Goal: Task Accomplishment & Management: Manage account settings

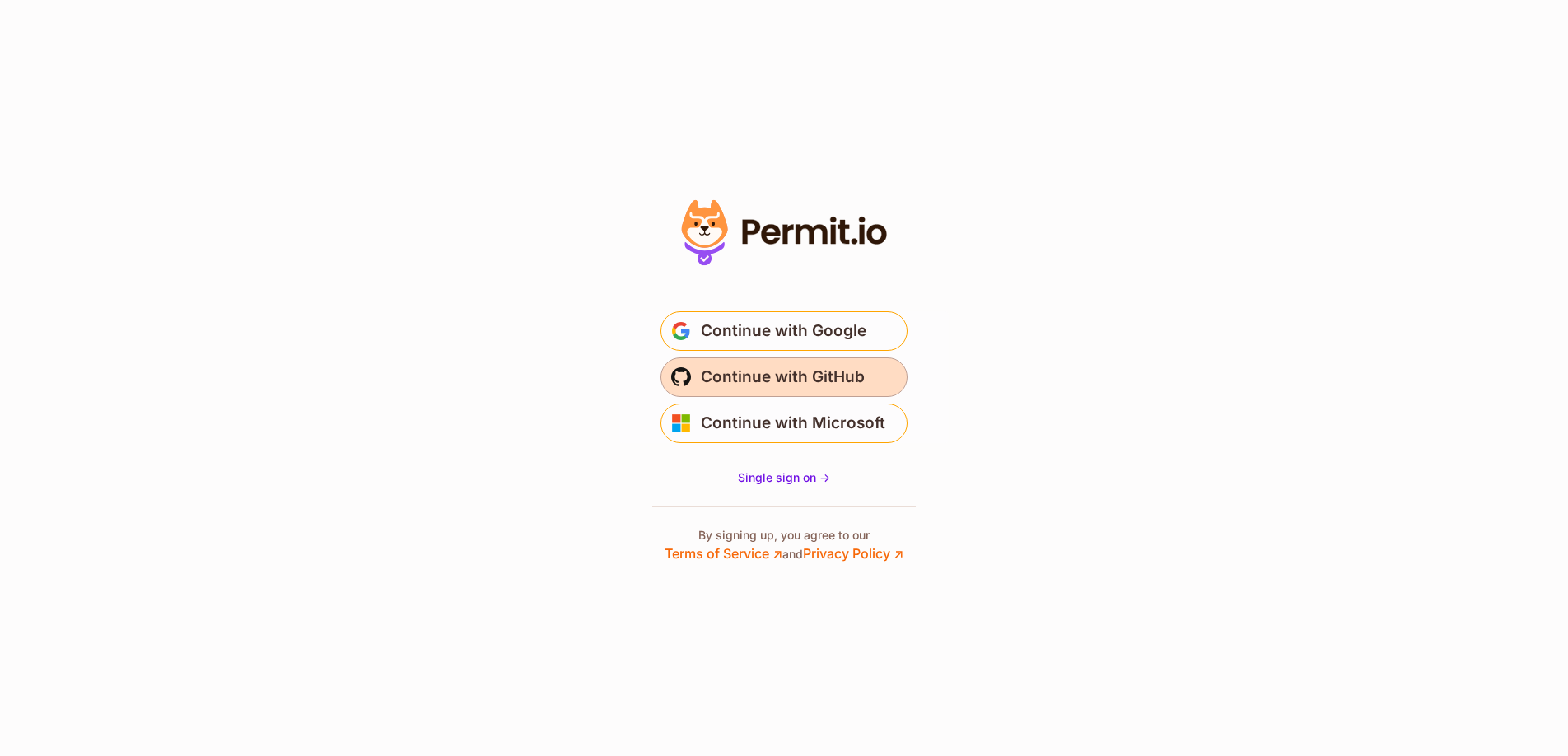
click at [775, 374] on span "Continue with GitHub" at bounding box center [783, 377] width 164 height 27
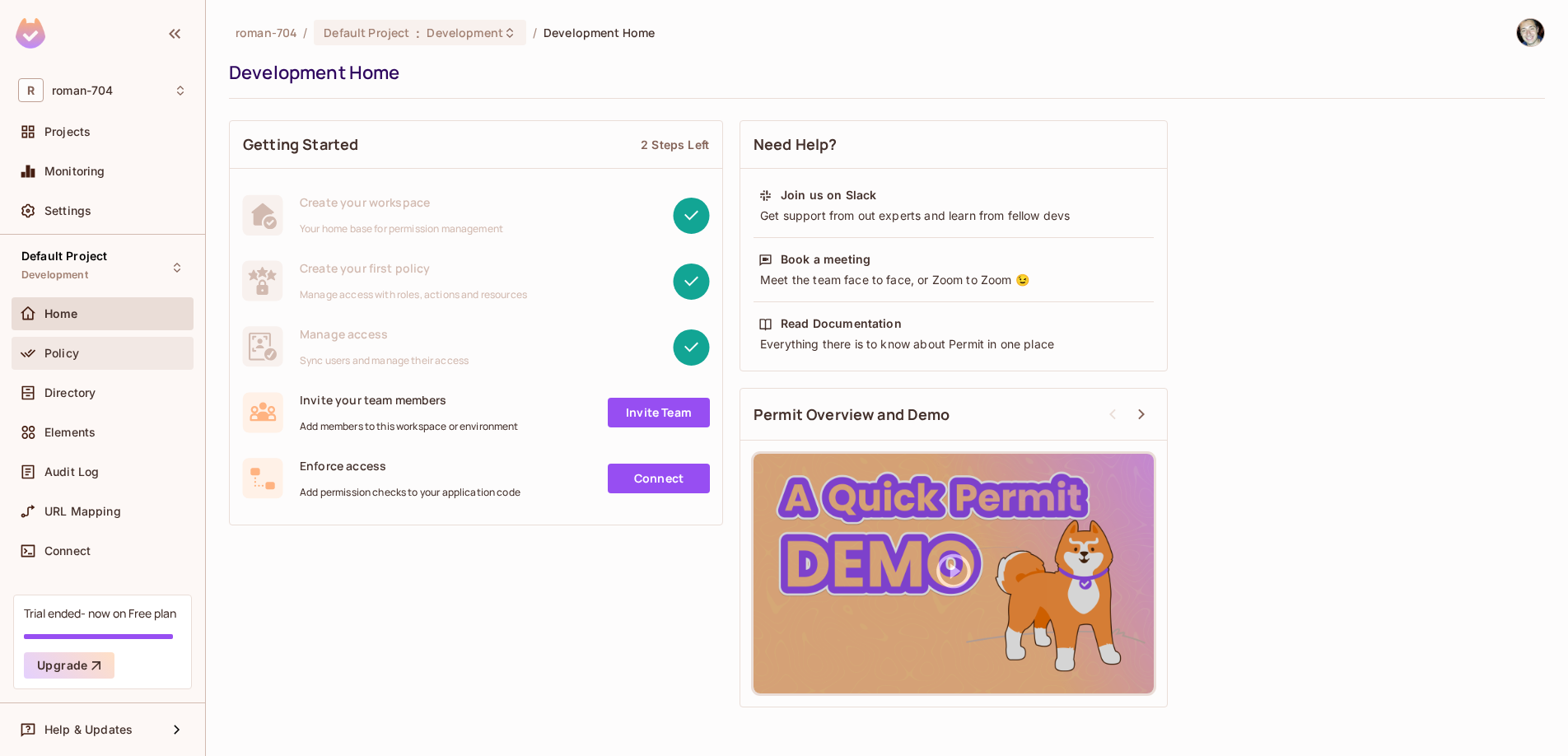
click at [71, 356] on span "Policy" at bounding box center [62, 353] width 35 height 13
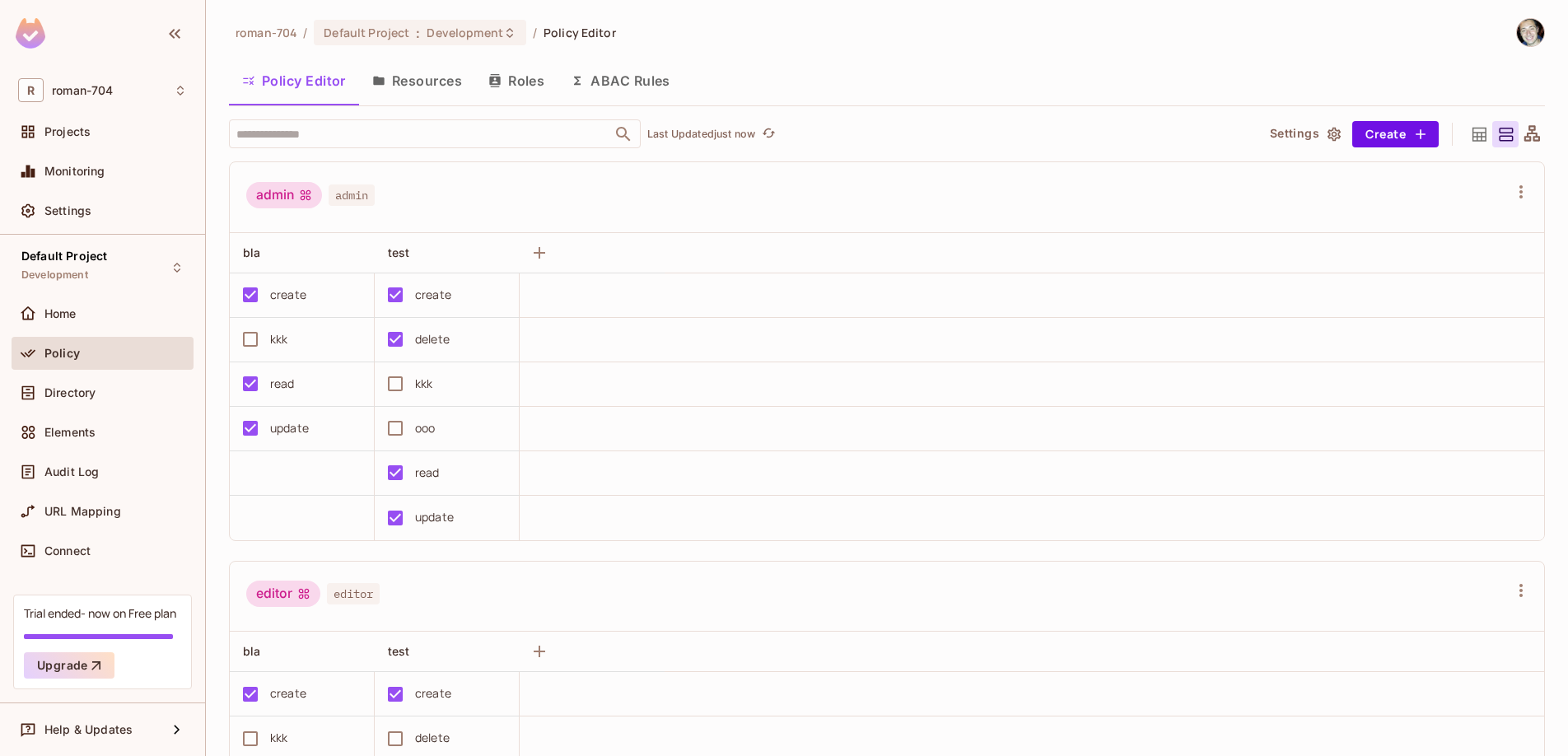
click at [432, 82] on button "Resources" at bounding box center [417, 80] width 117 height 41
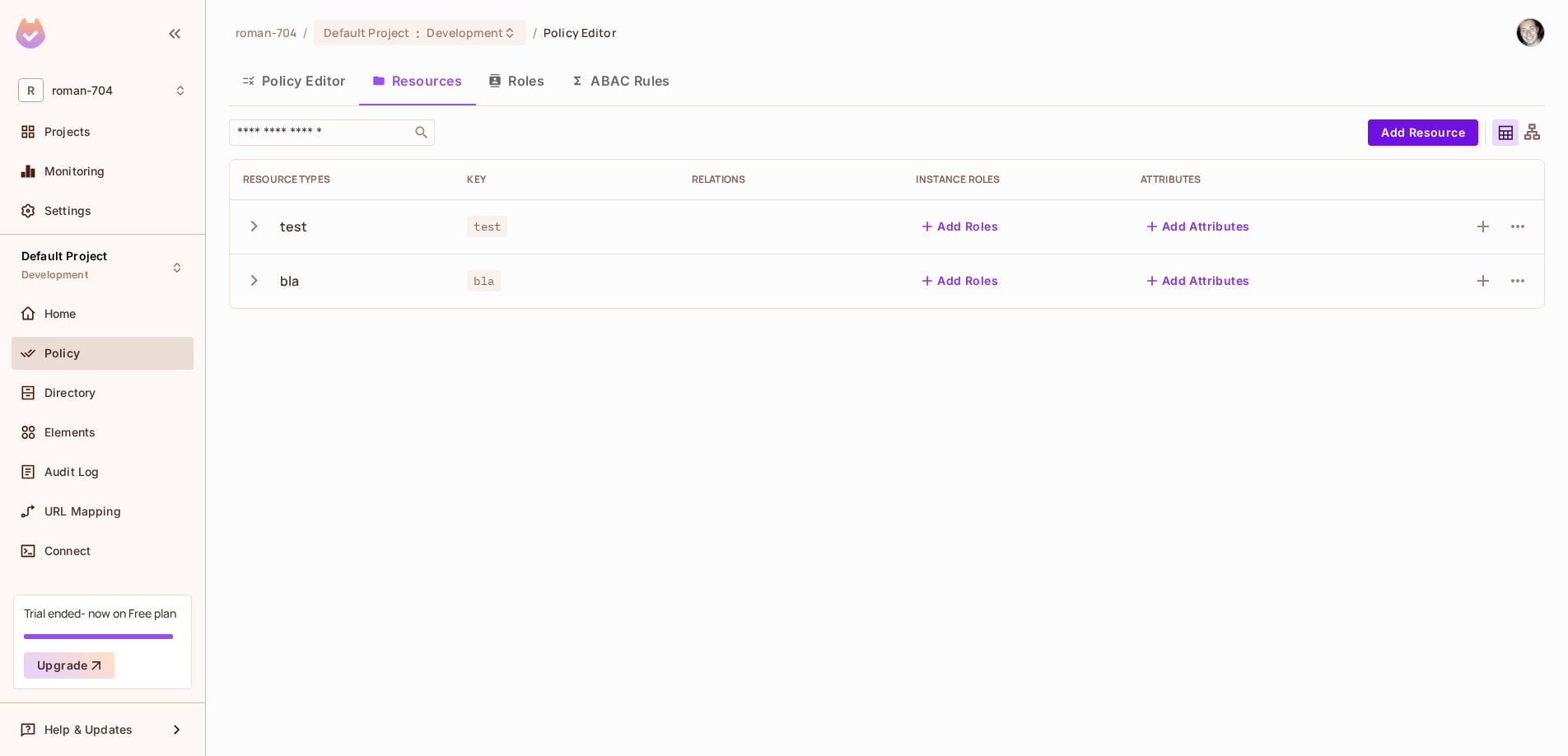
click at [255, 229] on icon "button" at bounding box center [253, 225] width 22 height 22
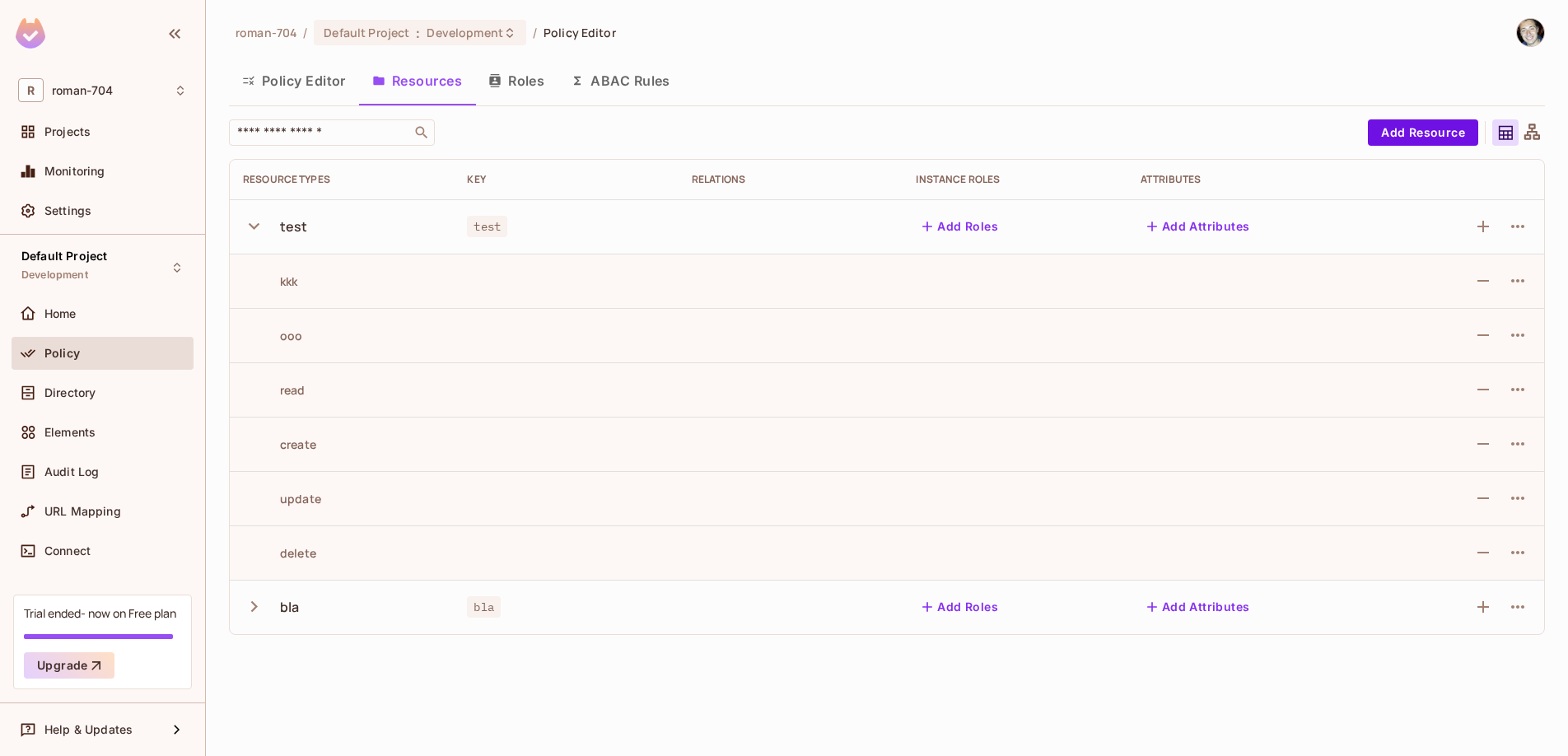
click at [255, 229] on icon "button" at bounding box center [253, 225] width 22 height 22
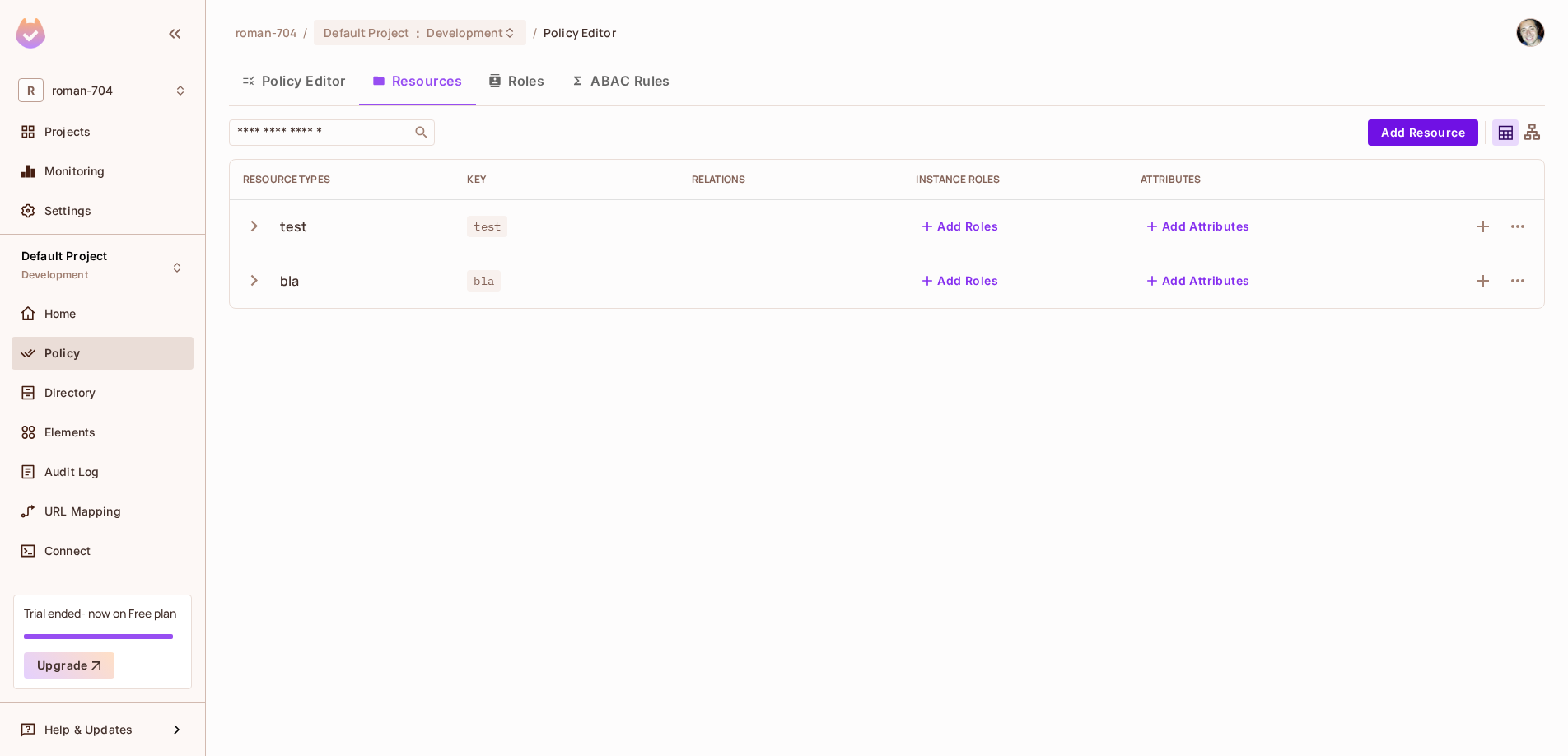
click at [317, 81] on button "Policy Editor" at bounding box center [294, 80] width 130 height 41
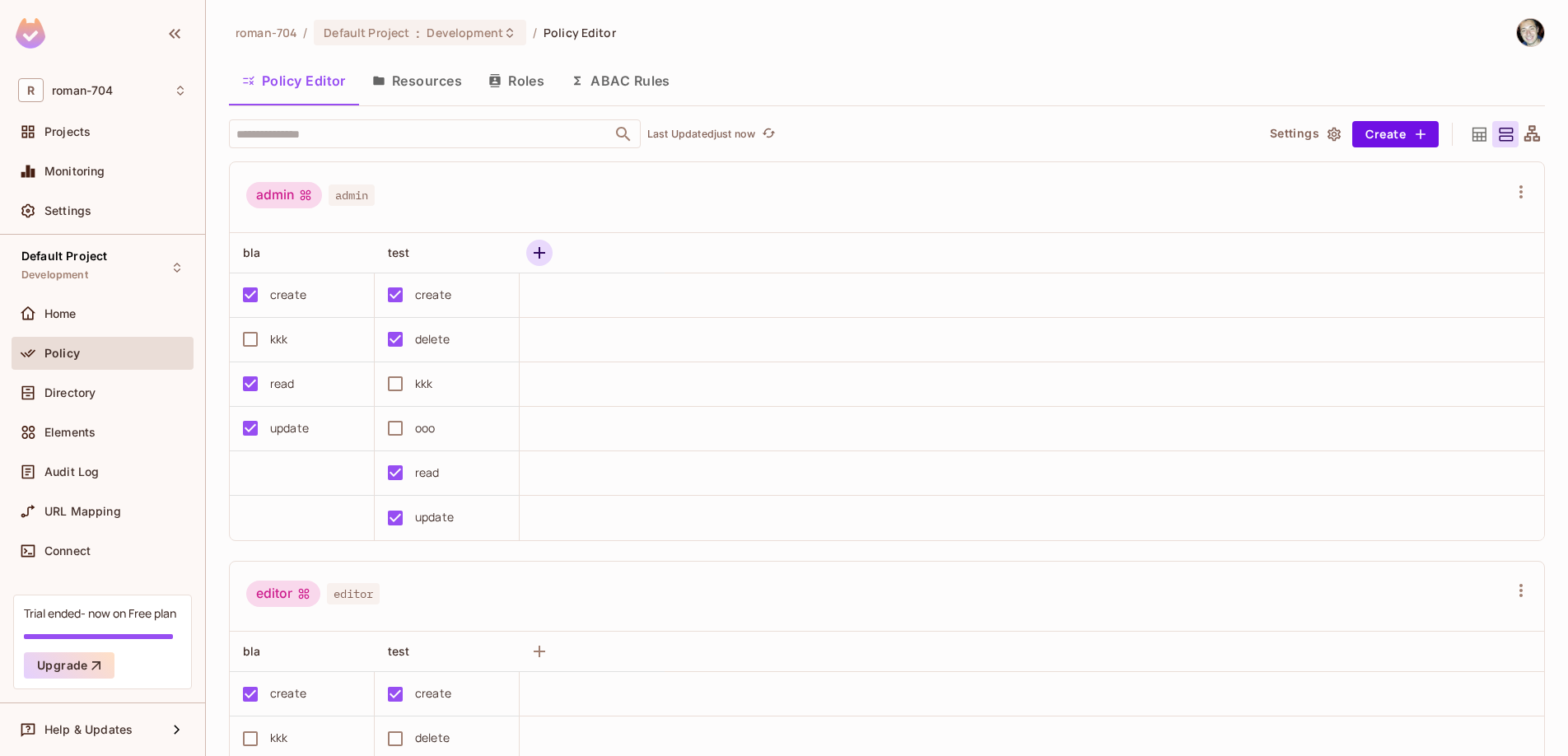
click at [544, 249] on icon "button" at bounding box center [539, 252] width 20 height 20
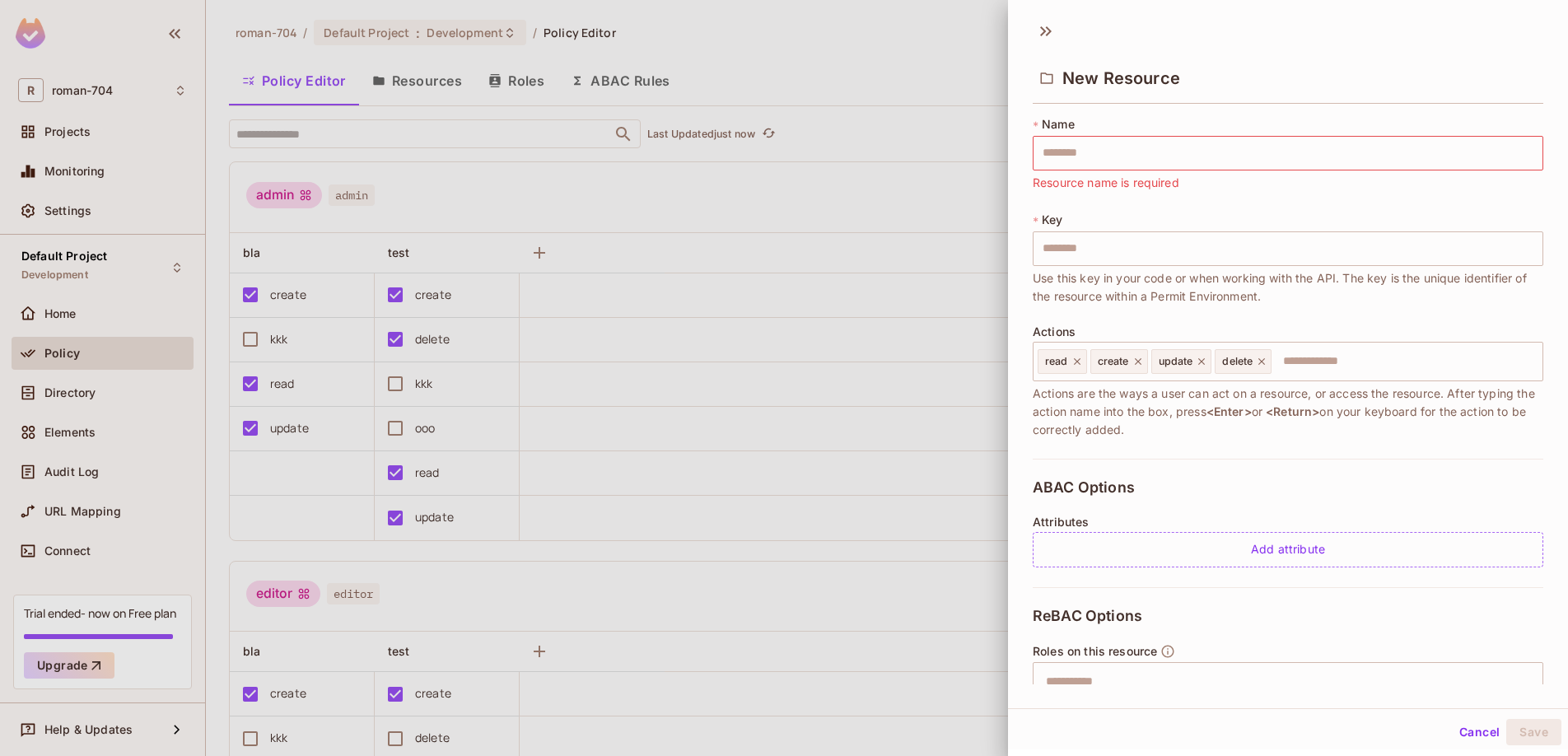
click at [694, 211] on div at bounding box center [784, 378] width 1568 height 756
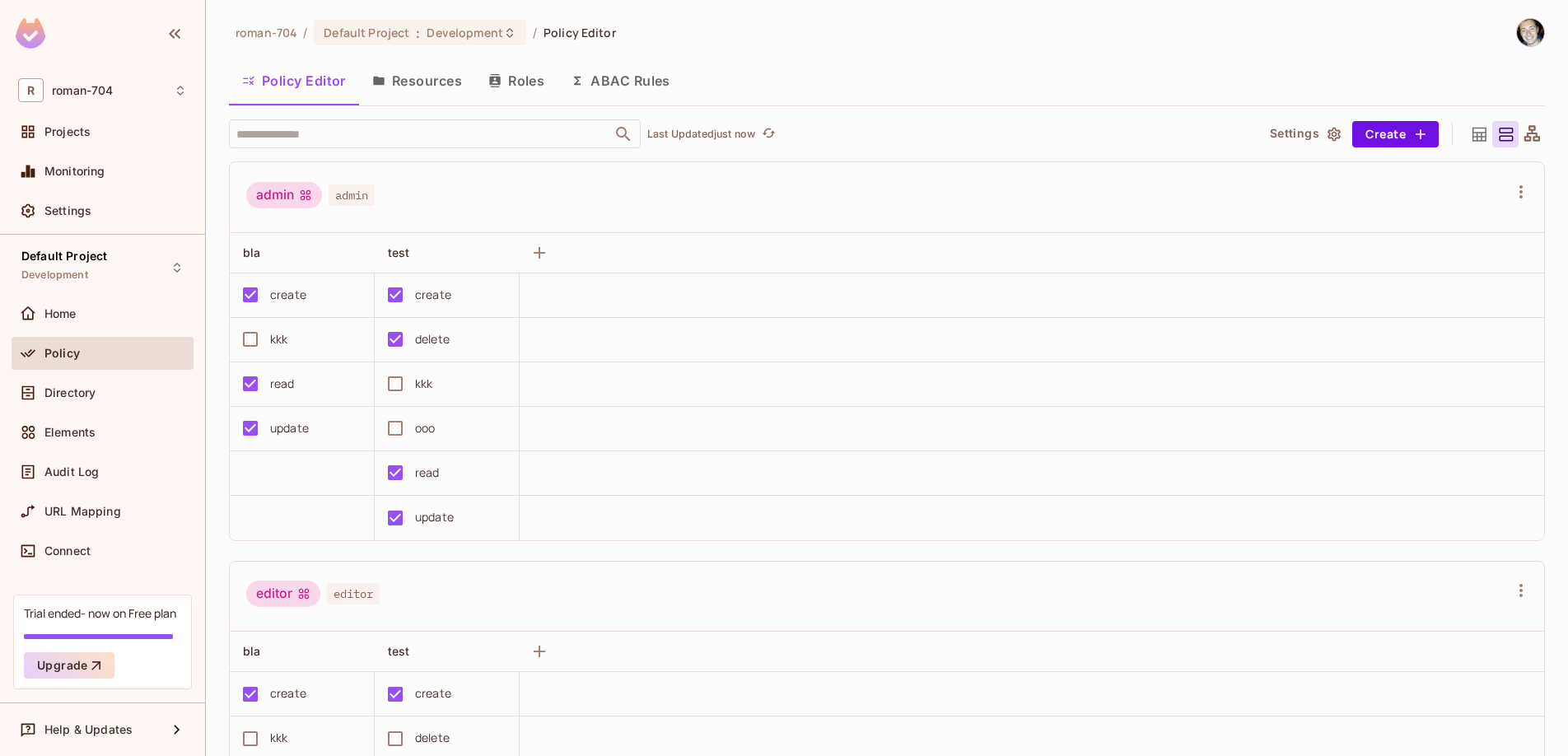
click at [510, 88] on button "Roles" at bounding box center [515, 80] width 82 height 41
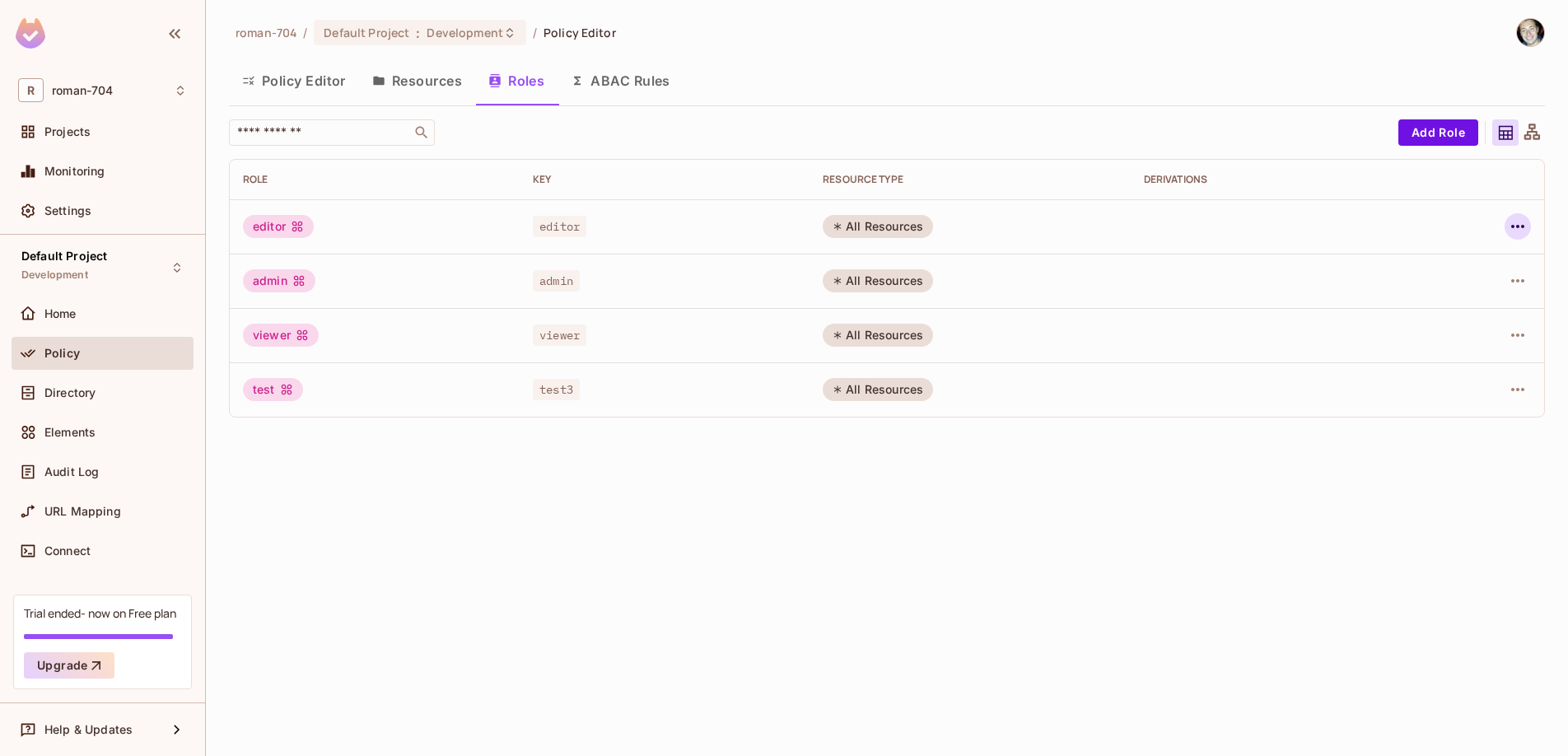
click at [1525, 226] on icon "button" at bounding box center [1517, 226] width 20 height 20
click at [1464, 267] on div "Edit Role" at bounding box center [1444, 263] width 49 height 16
click at [1421, 134] on button "Add Role" at bounding box center [1438, 133] width 80 height 27
click at [425, 79] on button "Resources" at bounding box center [417, 80] width 117 height 41
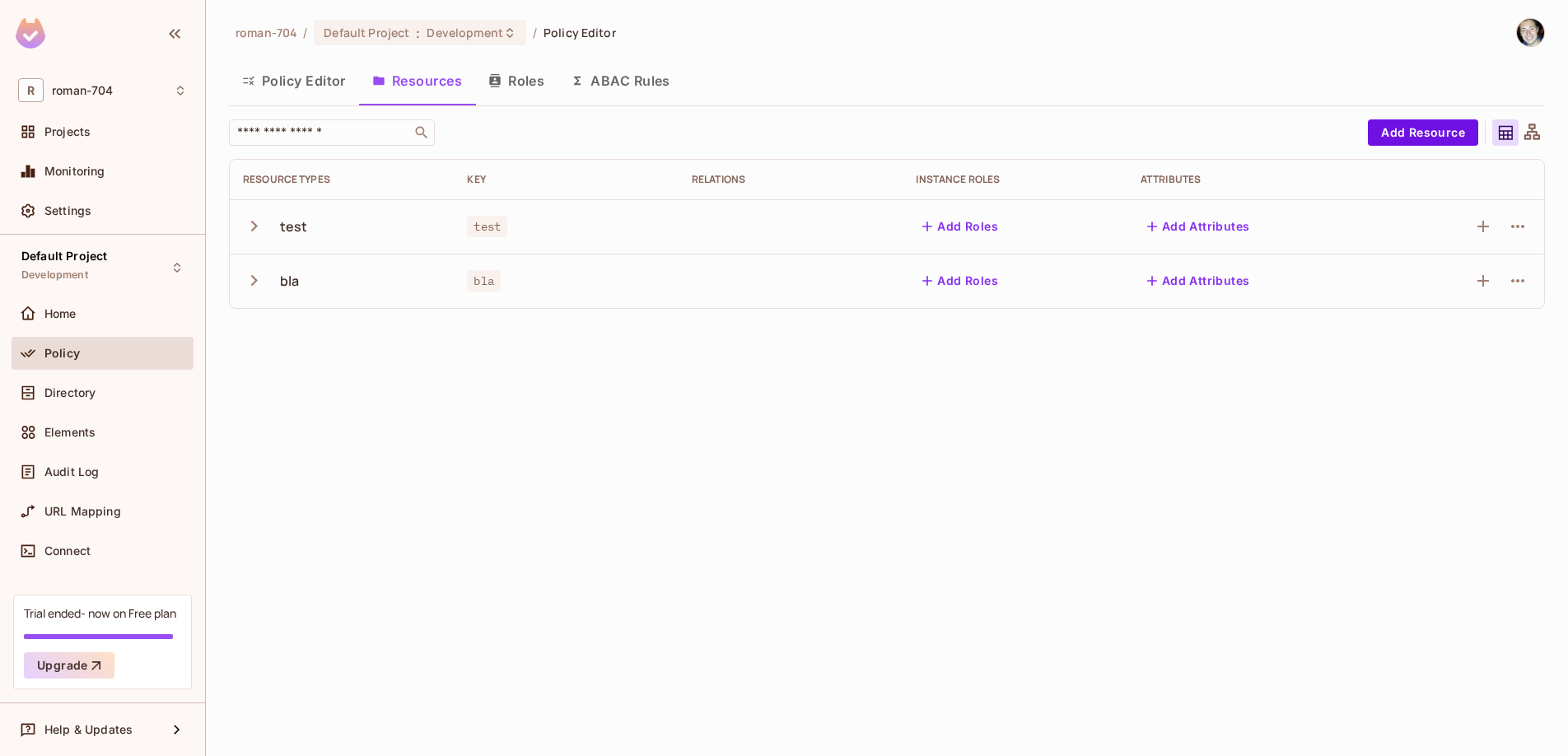
click at [963, 217] on button "Add Roles" at bounding box center [960, 226] width 89 height 27
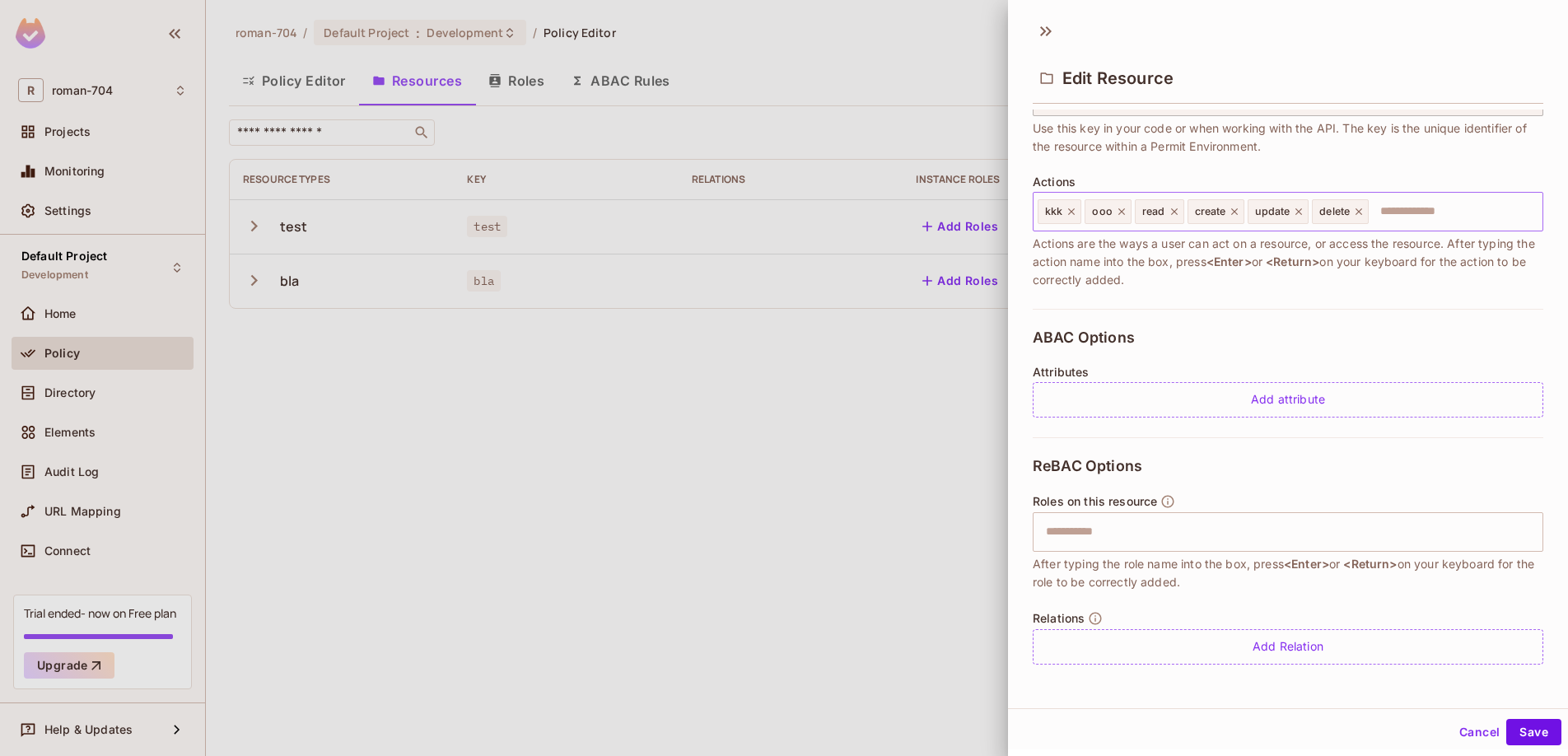
scroll to position [147, 0]
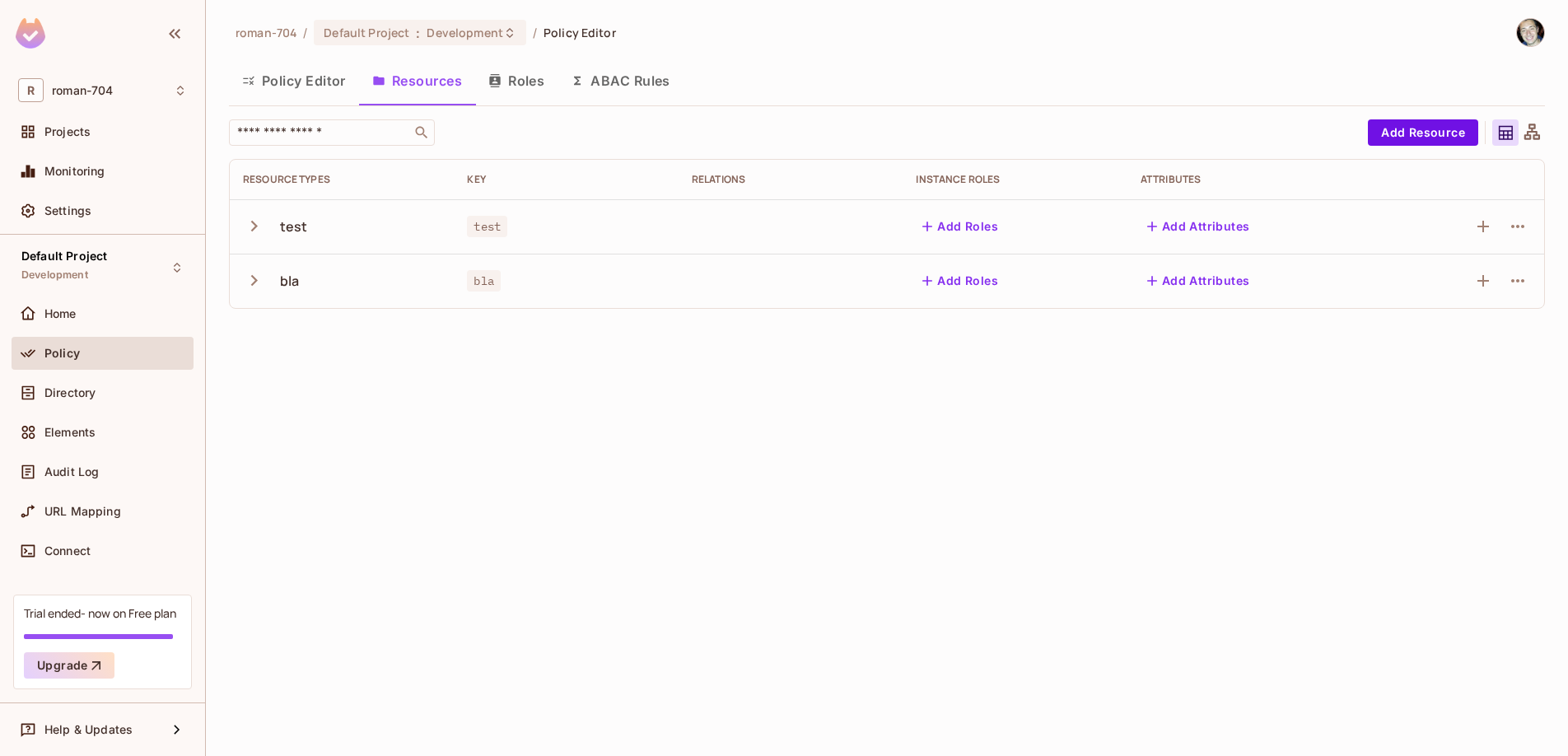
click at [300, 83] on button "Policy Editor" at bounding box center [294, 80] width 130 height 41
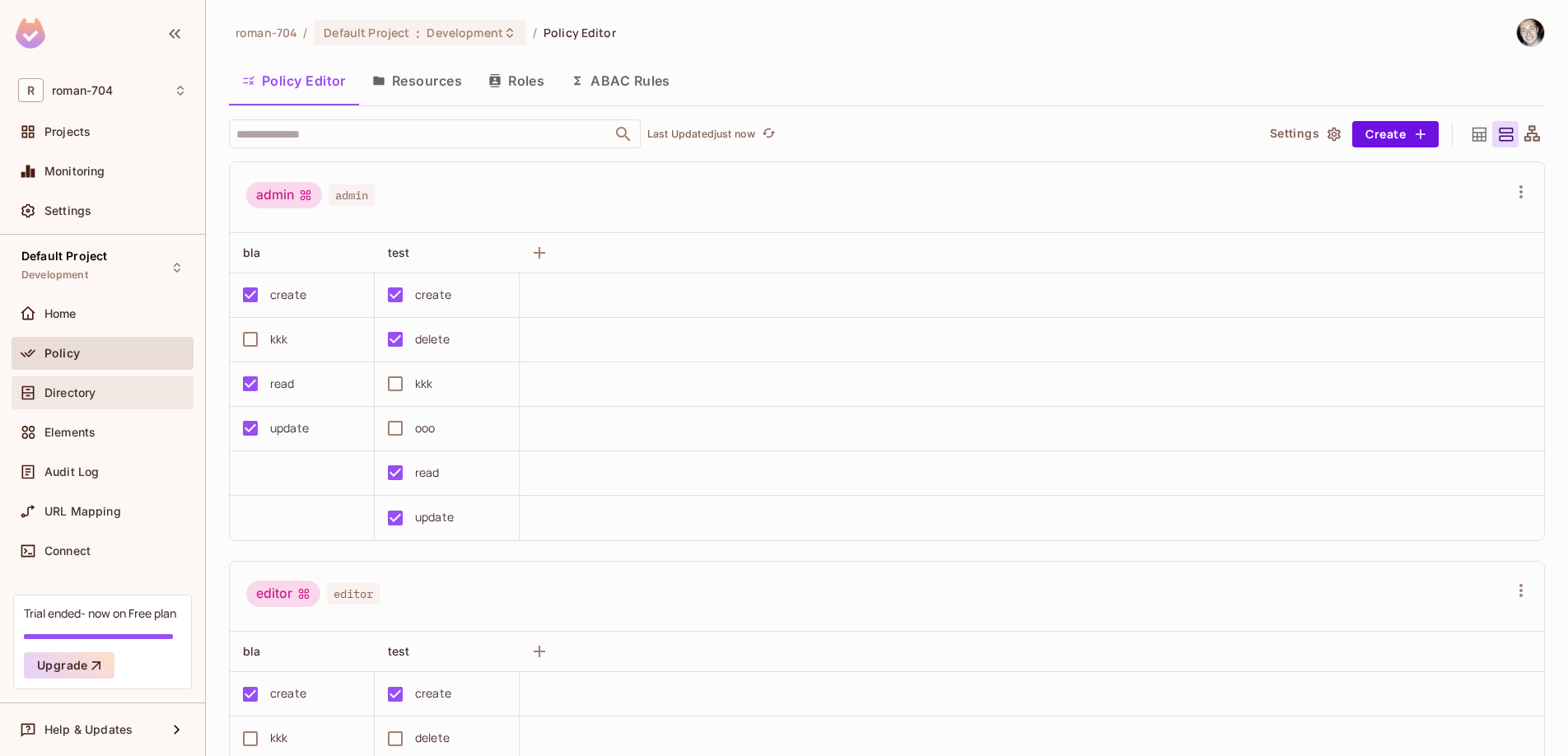
click at [79, 387] on span "Directory" at bounding box center [70, 393] width 51 height 13
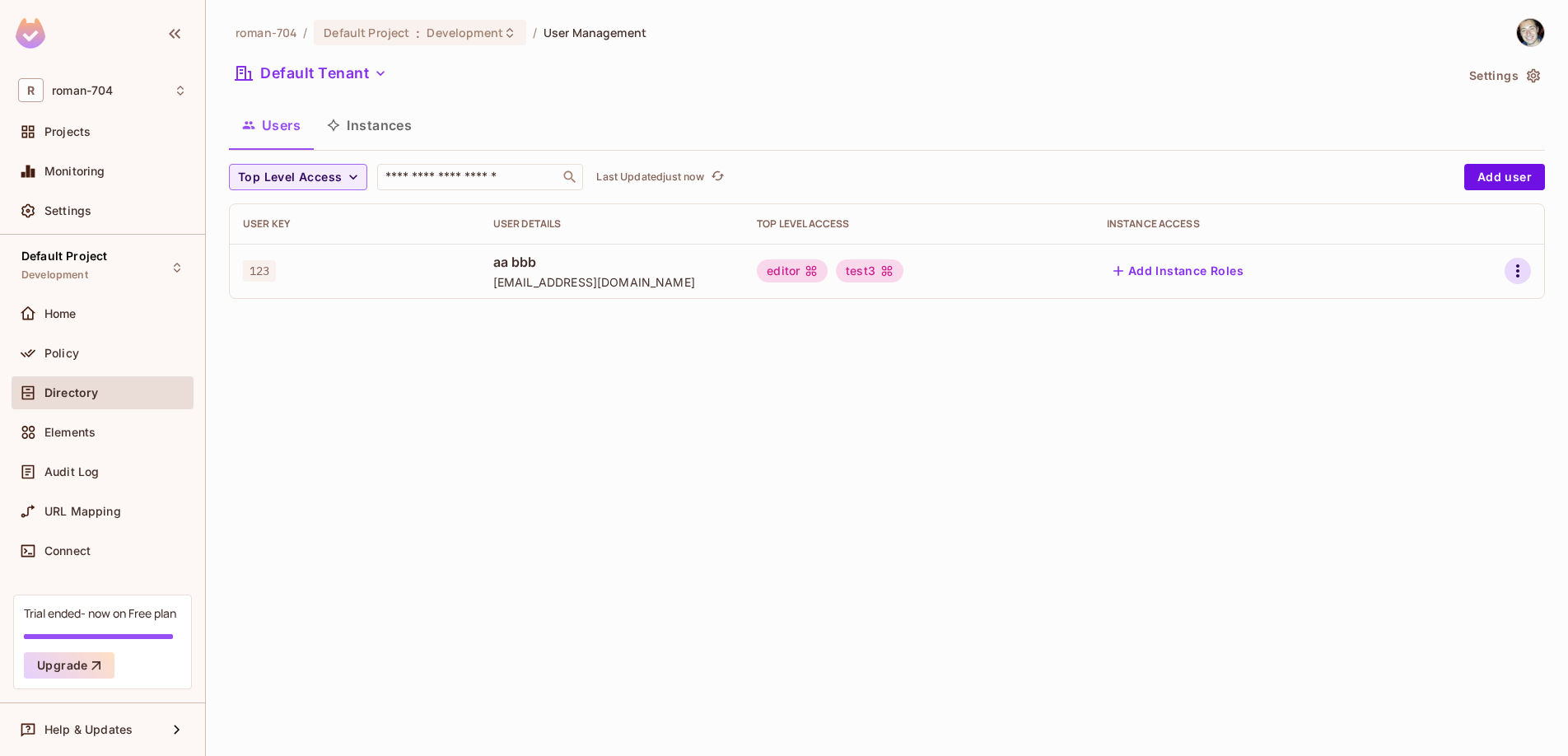
click at [1524, 268] on icon "button" at bounding box center [1517, 270] width 20 height 20
click at [1469, 301] on li "Edit" at bounding box center [1447, 309] width 146 height 36
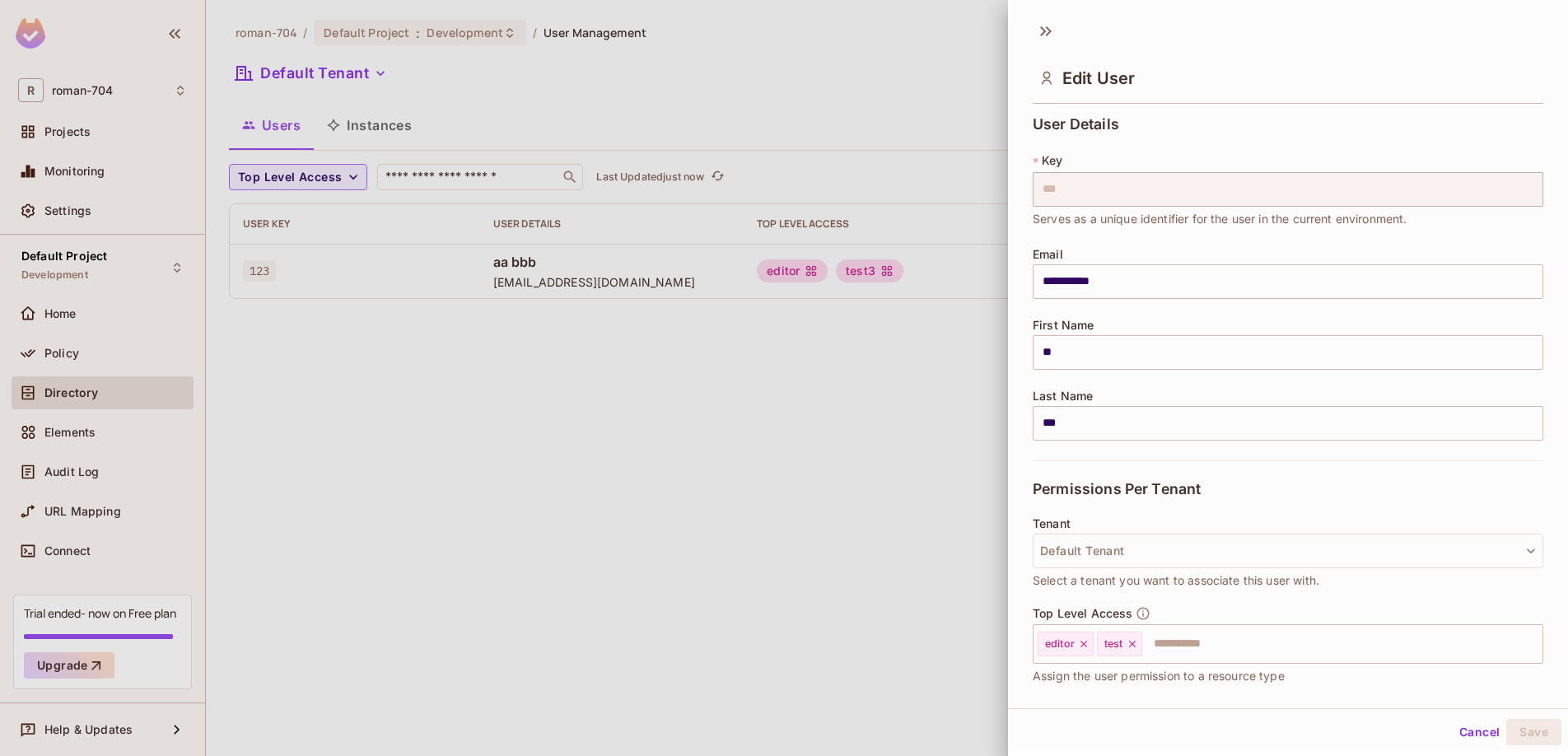
scroll to position [99, 0]
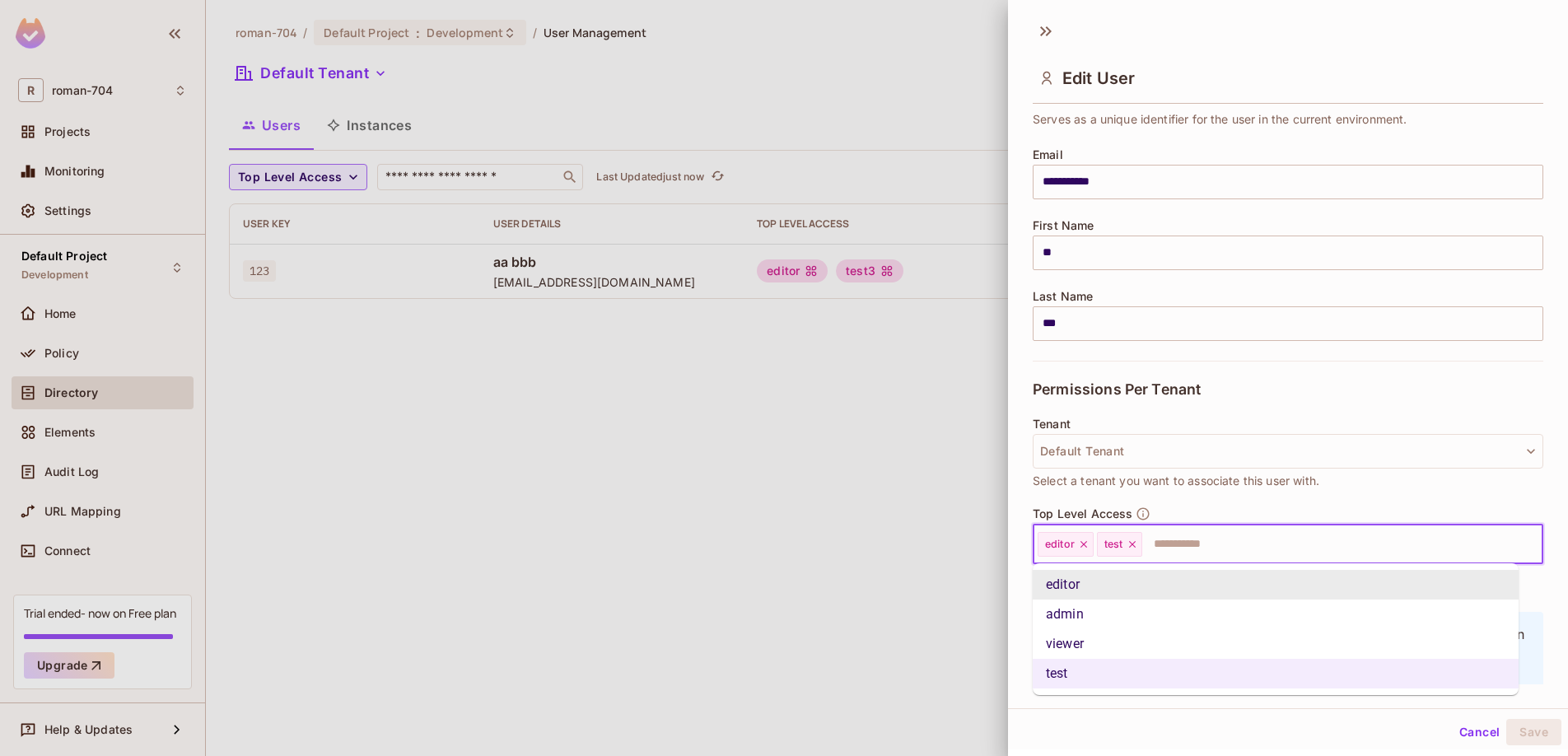
click at [1262, 552] on input "text" at bounding box center [1327, 544] width 368 height 33
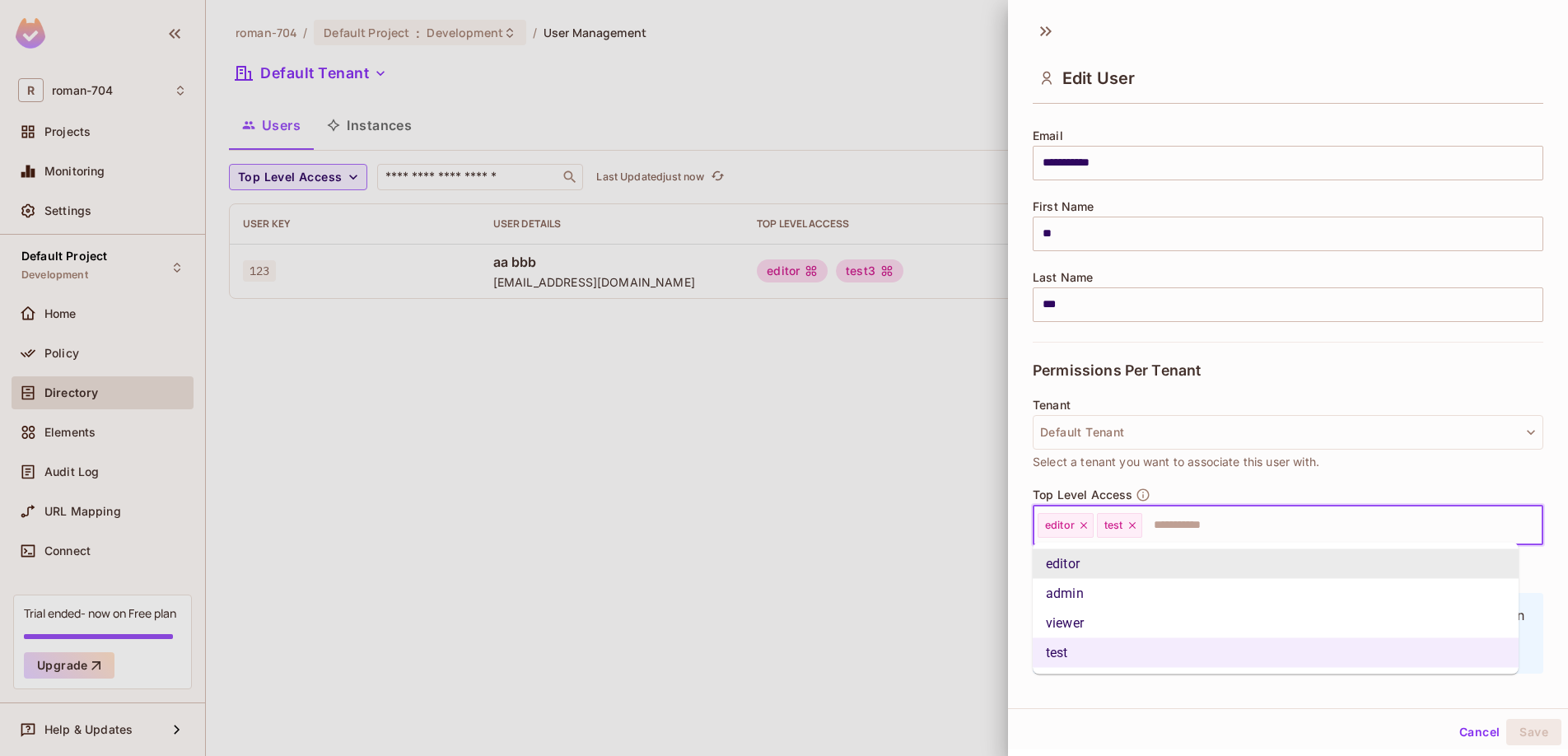
scroll to position [135, 0]
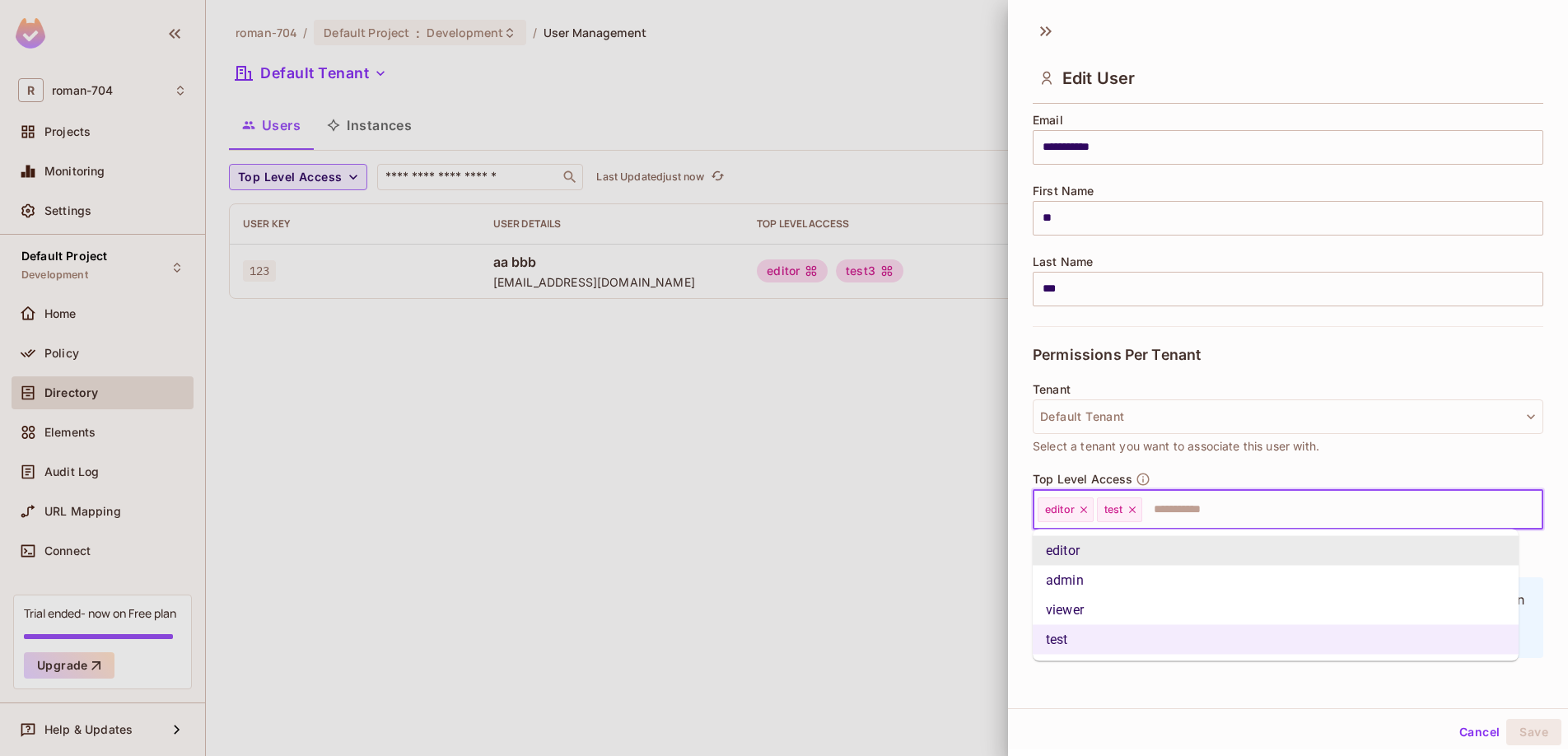
click at [894, 544] on div at bounding box center [784, 378] width 1568 height 756
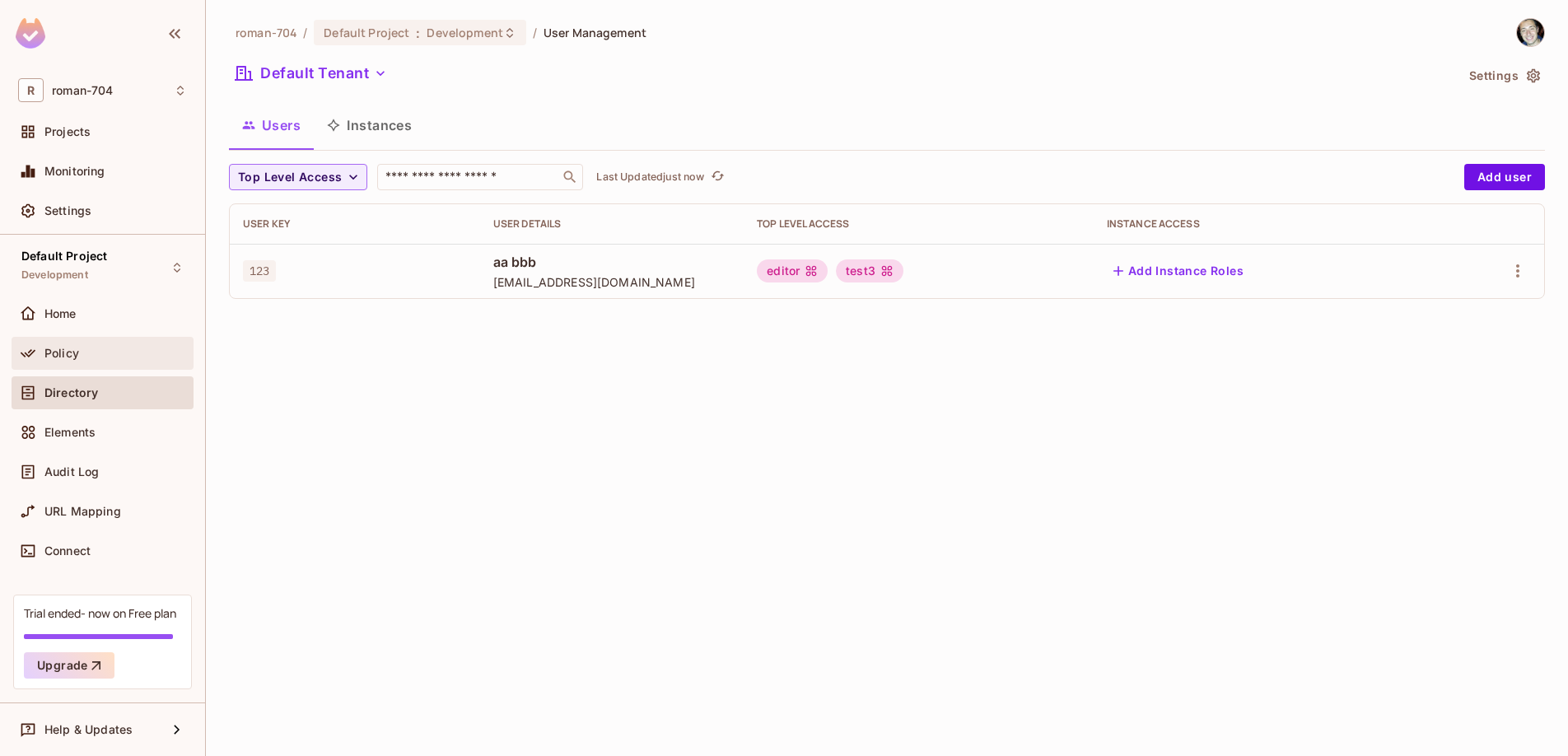
click at [60, 350] on span "Policy" at bounding box center [62, 353] width 35 height 13
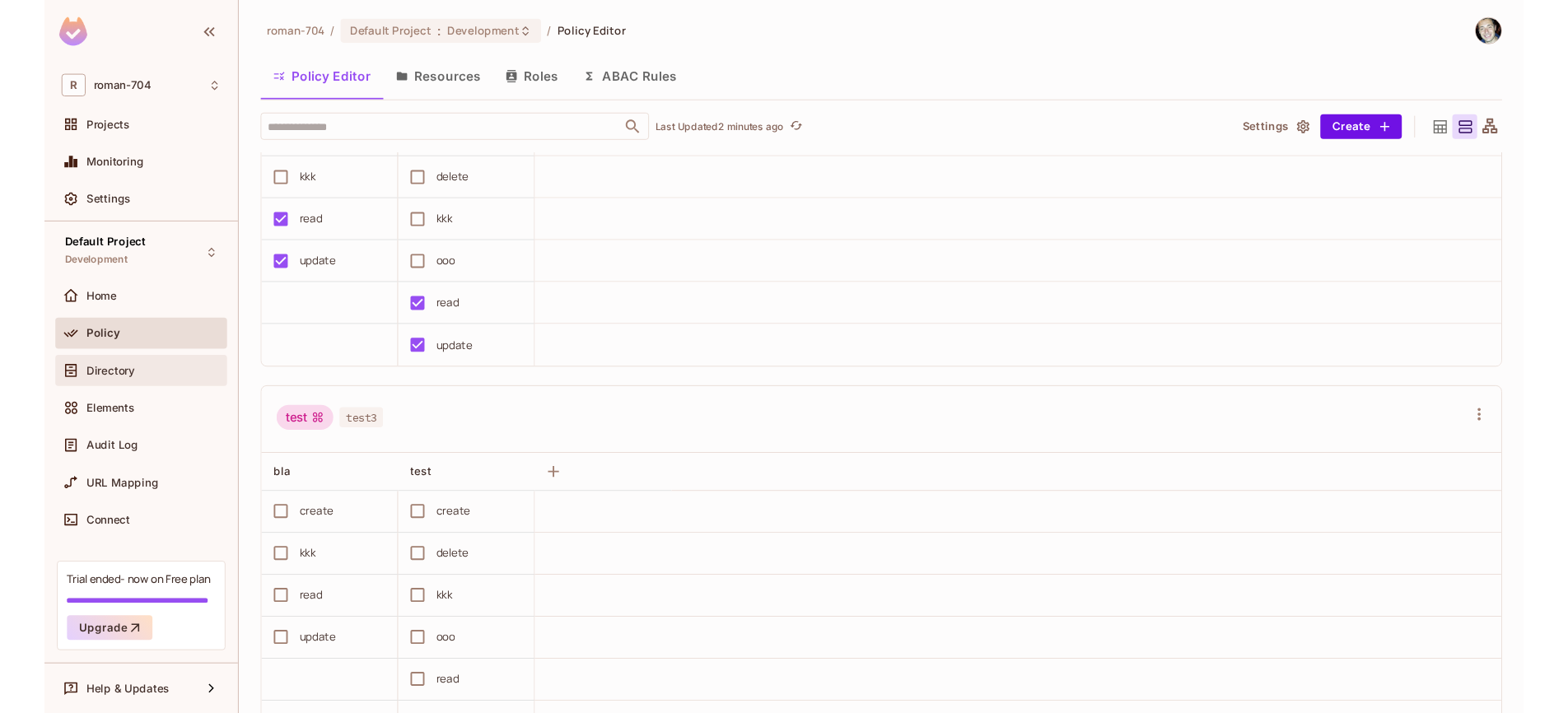
scroll to position [550, 0]
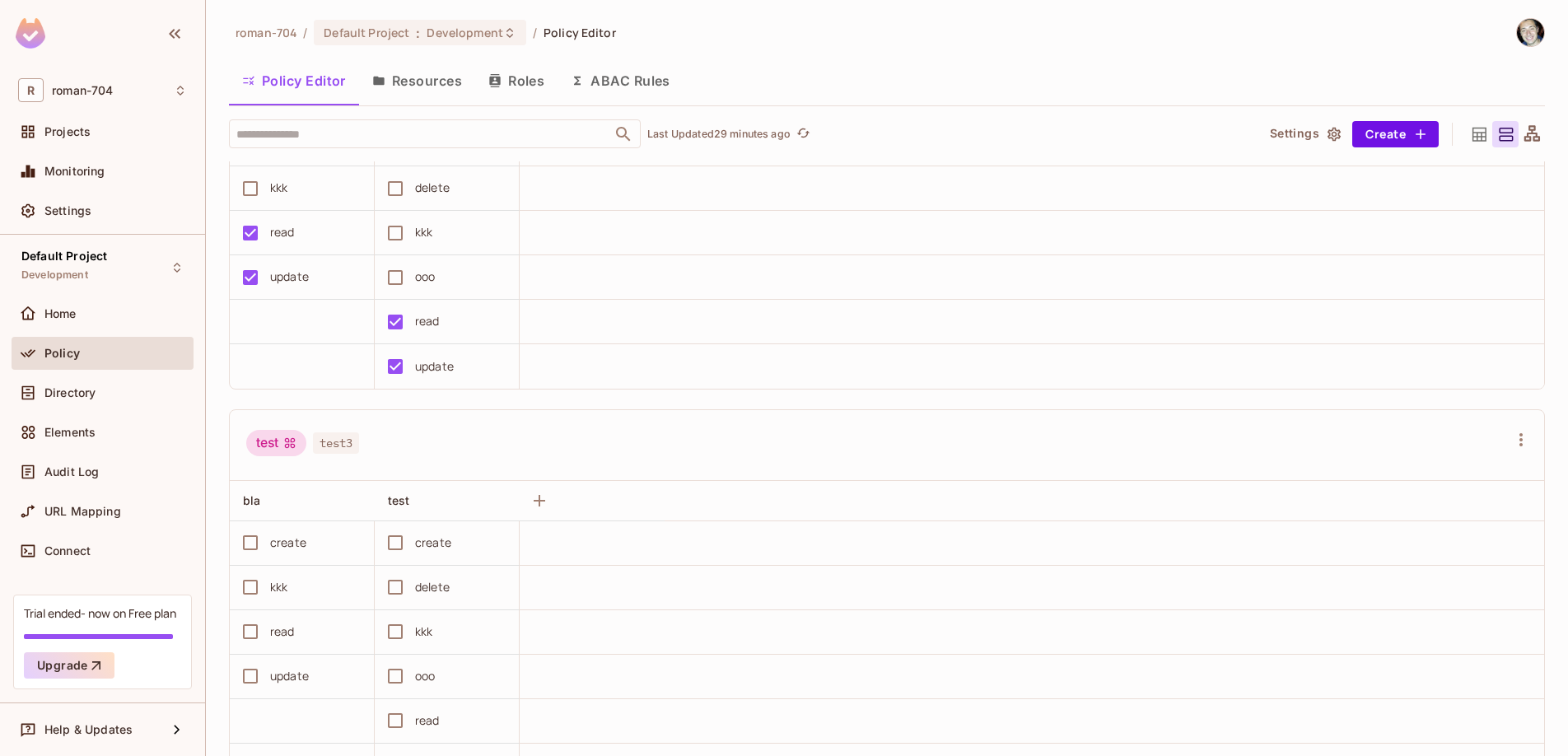
click at [1287, 52] on div "roman-704 / Default Project : Development / Policy Editor Policy Editor Resourc…" at bounding box center [887, 387] width 1316 height 739
click at [1077, 56] on div "roman-704 / Default Project : Development / Policy Editor Policy Editor Resourc…" at bounding box center [887, 387] width 1316 height 739
click at [1517, 35] on img at bounding box center [1530, 32] width 27 height 27
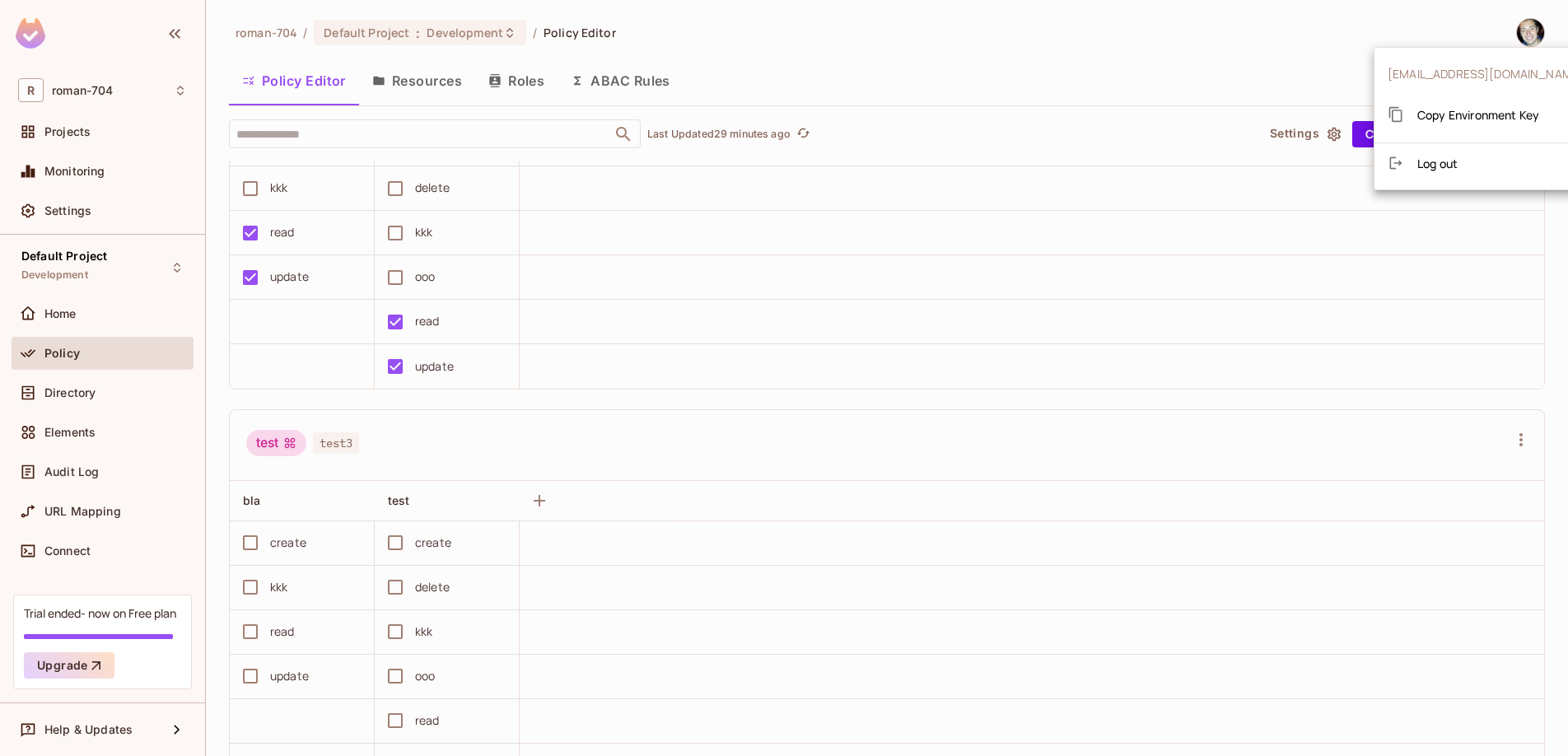
click at [1160, 46] on div at bounding box center [784, 378] width 1568 height 756
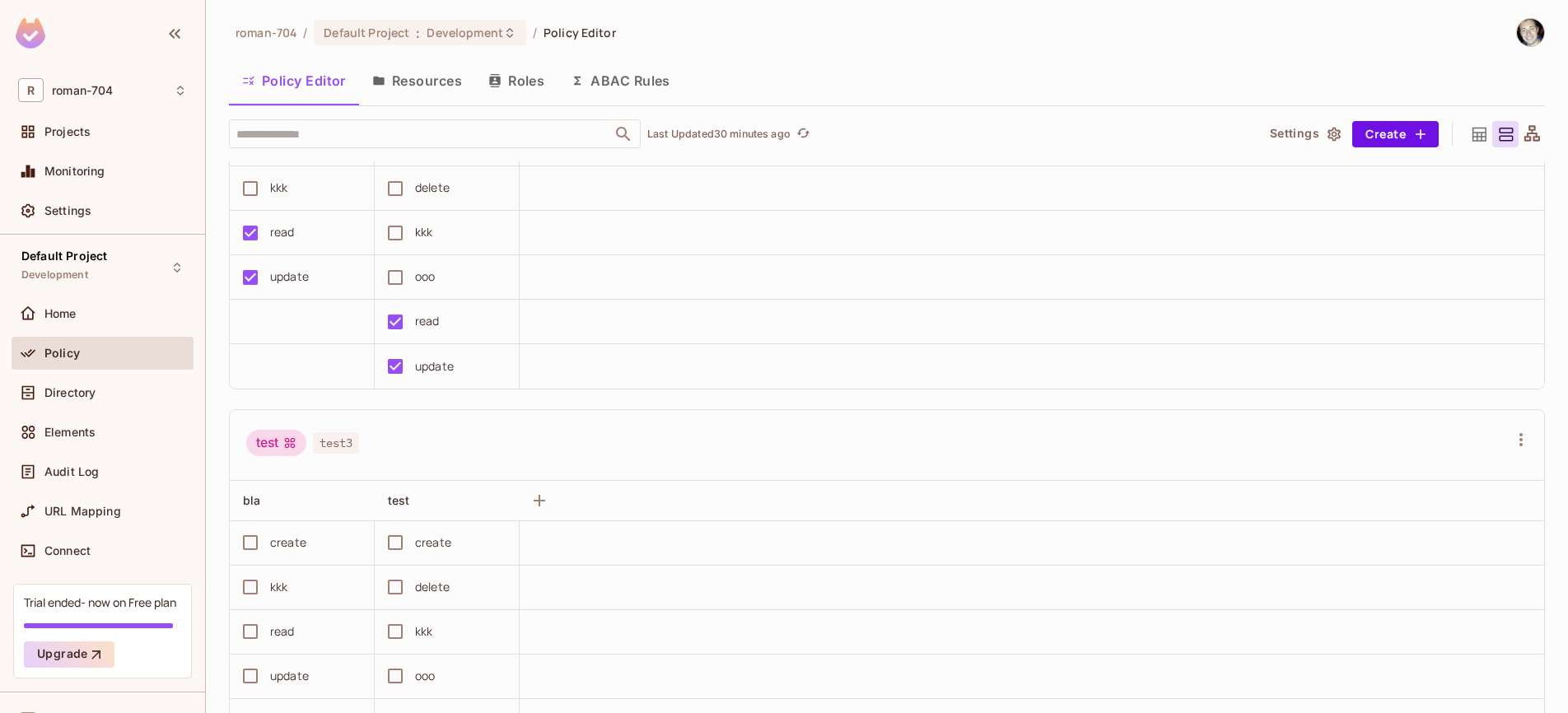
click at [1004, 207] on td at bounding box center [1031, 188] width 1024 height 45
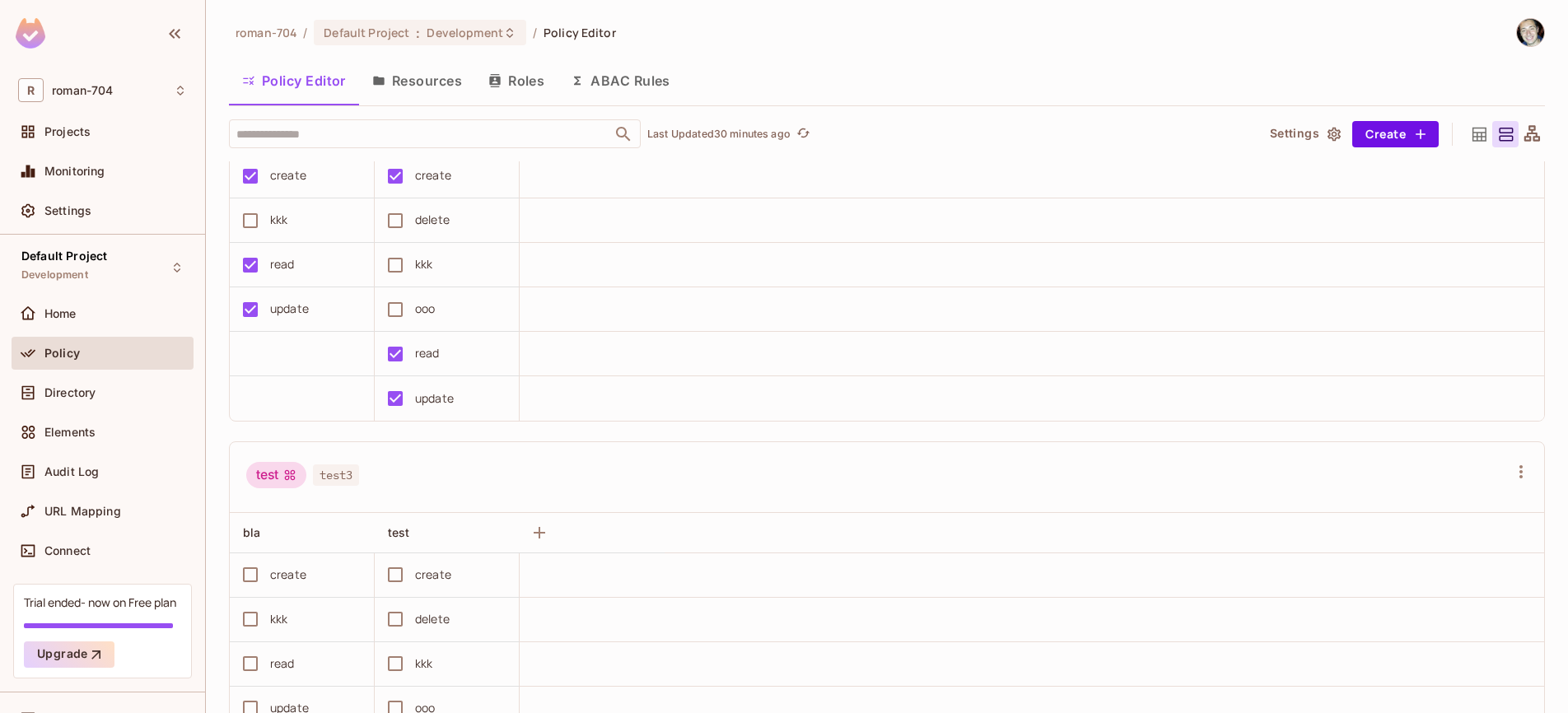
scroll to position [435, 0]
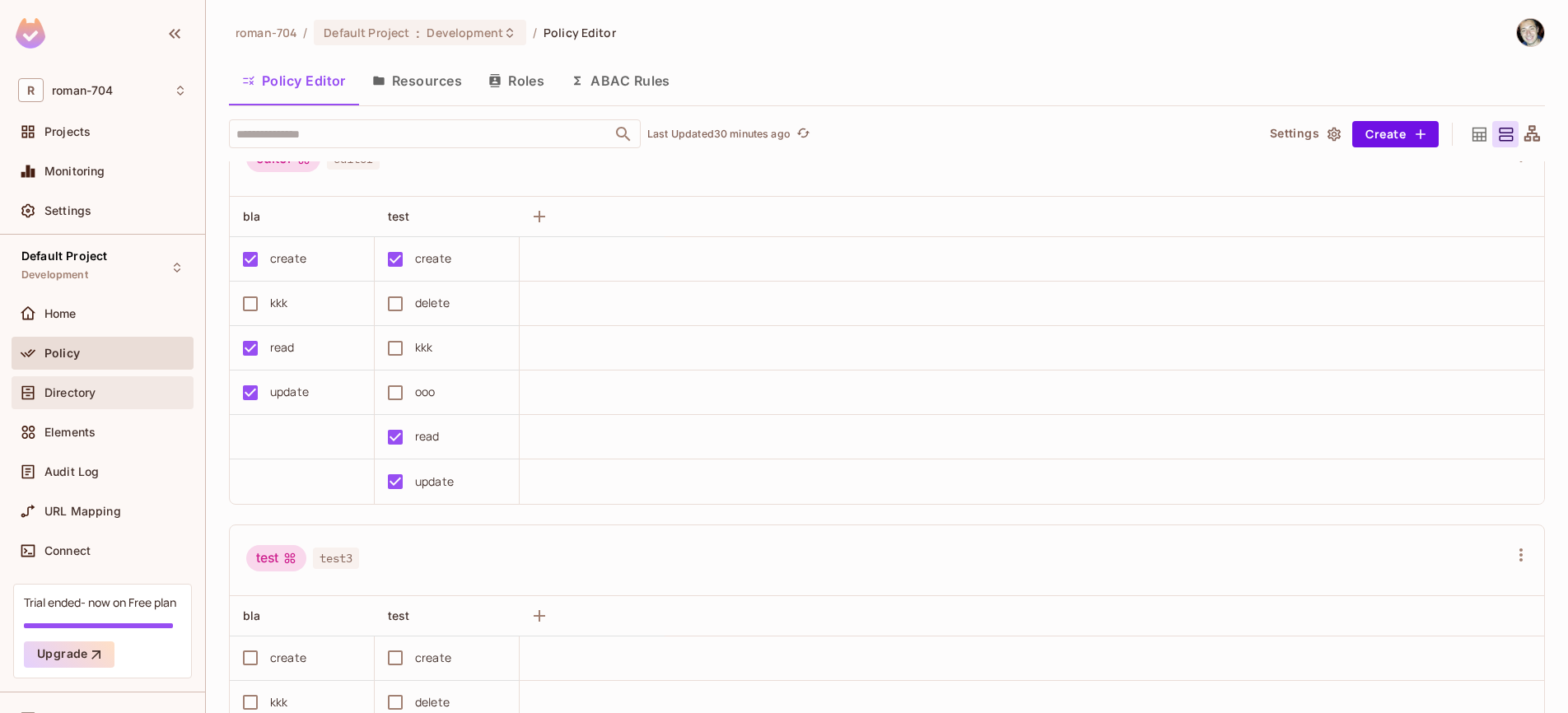
click at [89, 395] on span "Directory" at bounding box center [70, 393] width 51 height 13
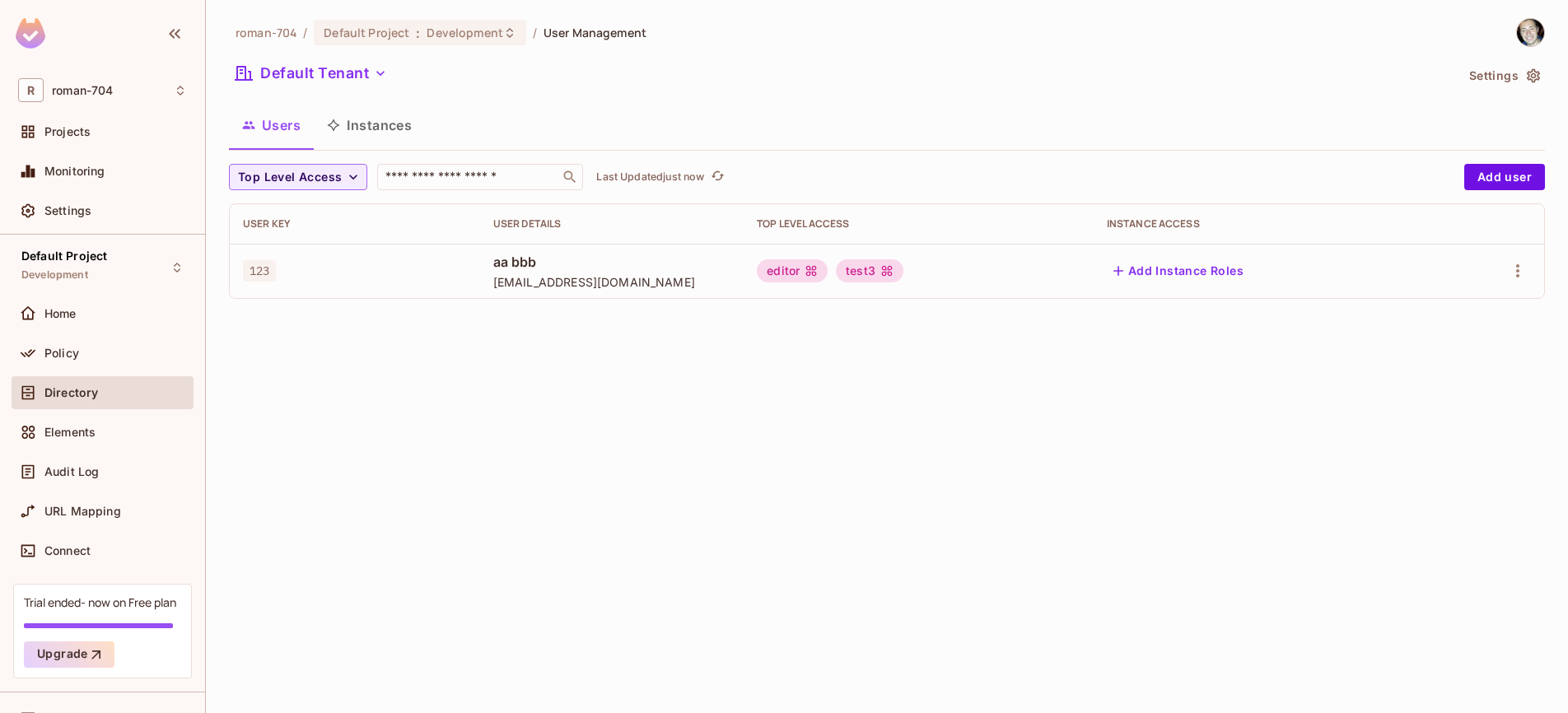
click at [1531, 272] on td at bounding box center [1490, 270] width 107 height 54
click at [1526, 267] on icon "button" at bounding box center [1517, 270] width 20 height 20
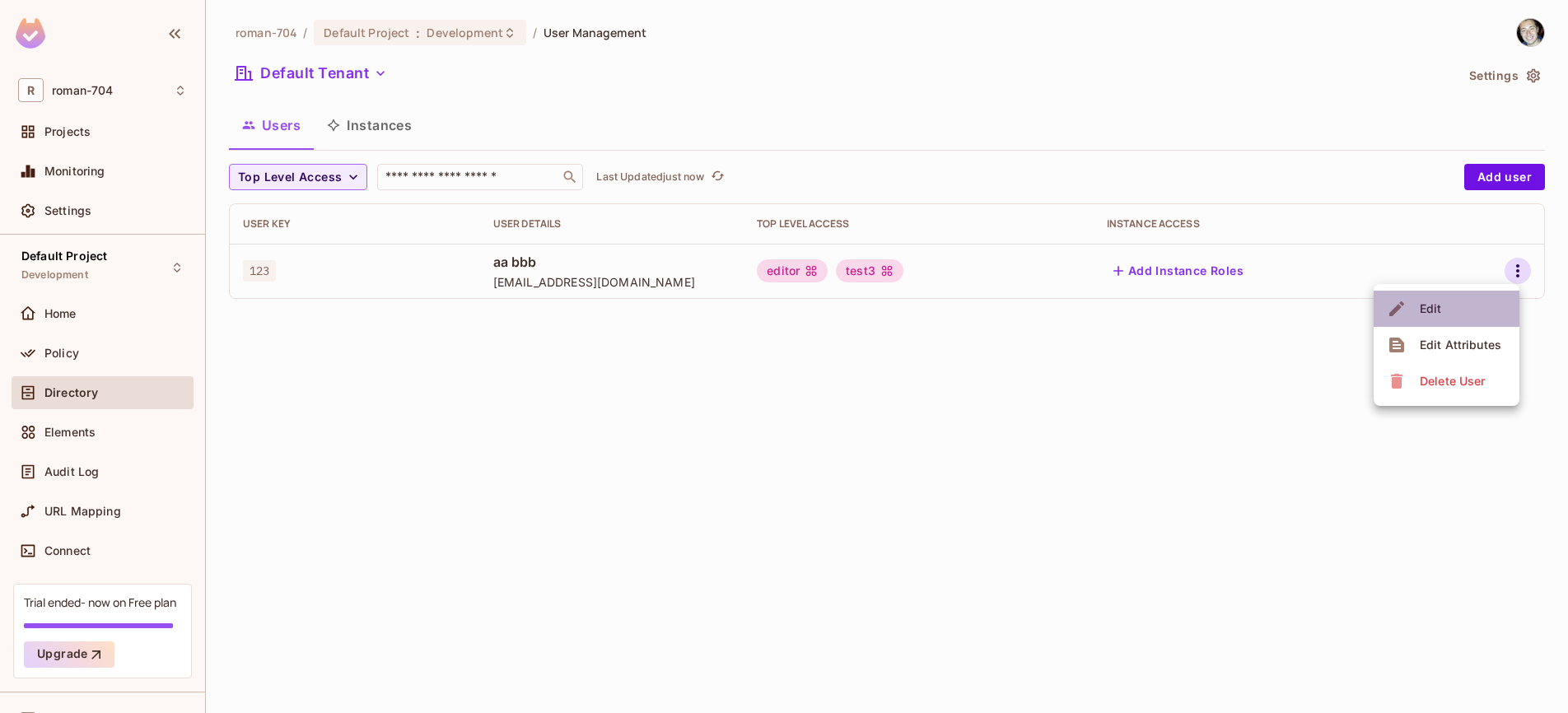
click at [1454, 294] on li "Edit" at bounding box center [1447, 309] width 146 height 36
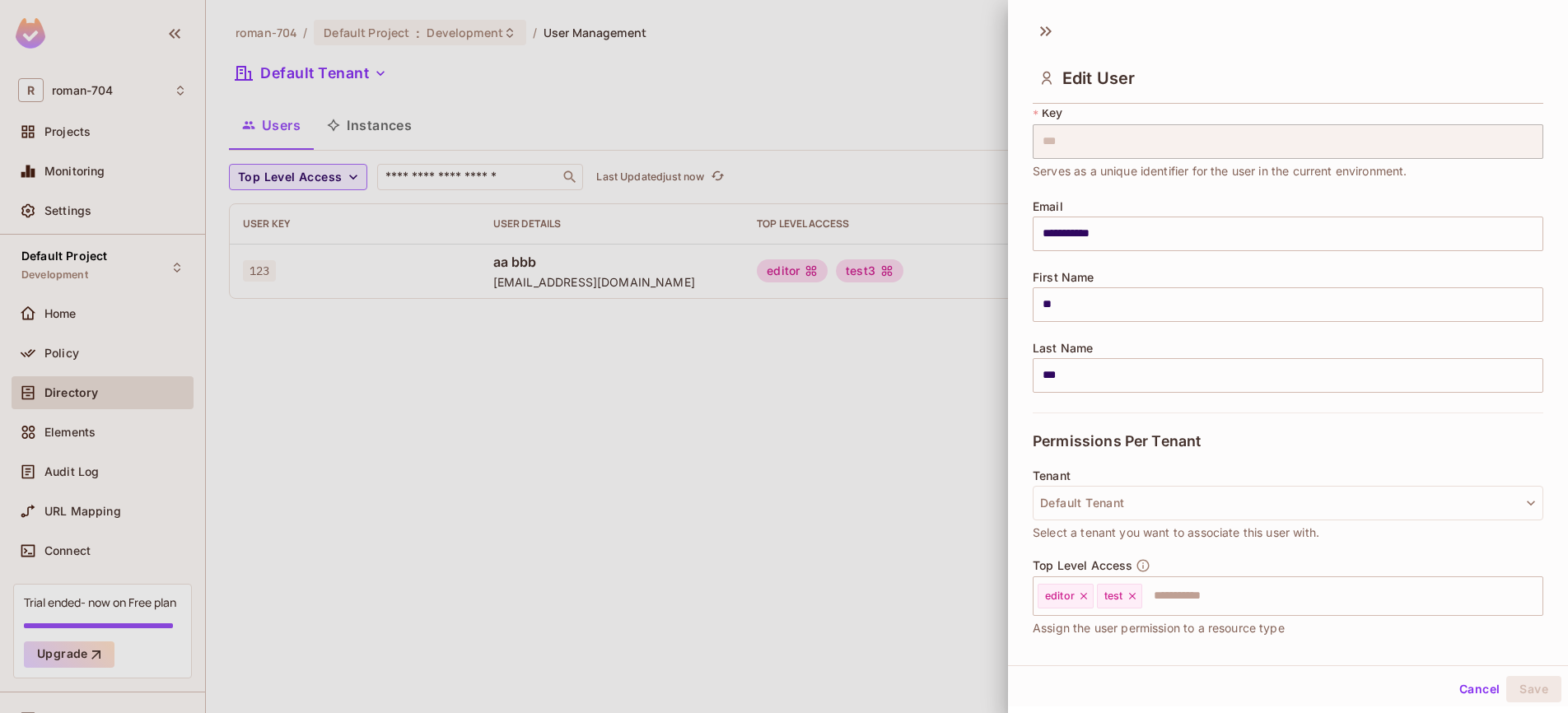
scroll to position [44, 0]
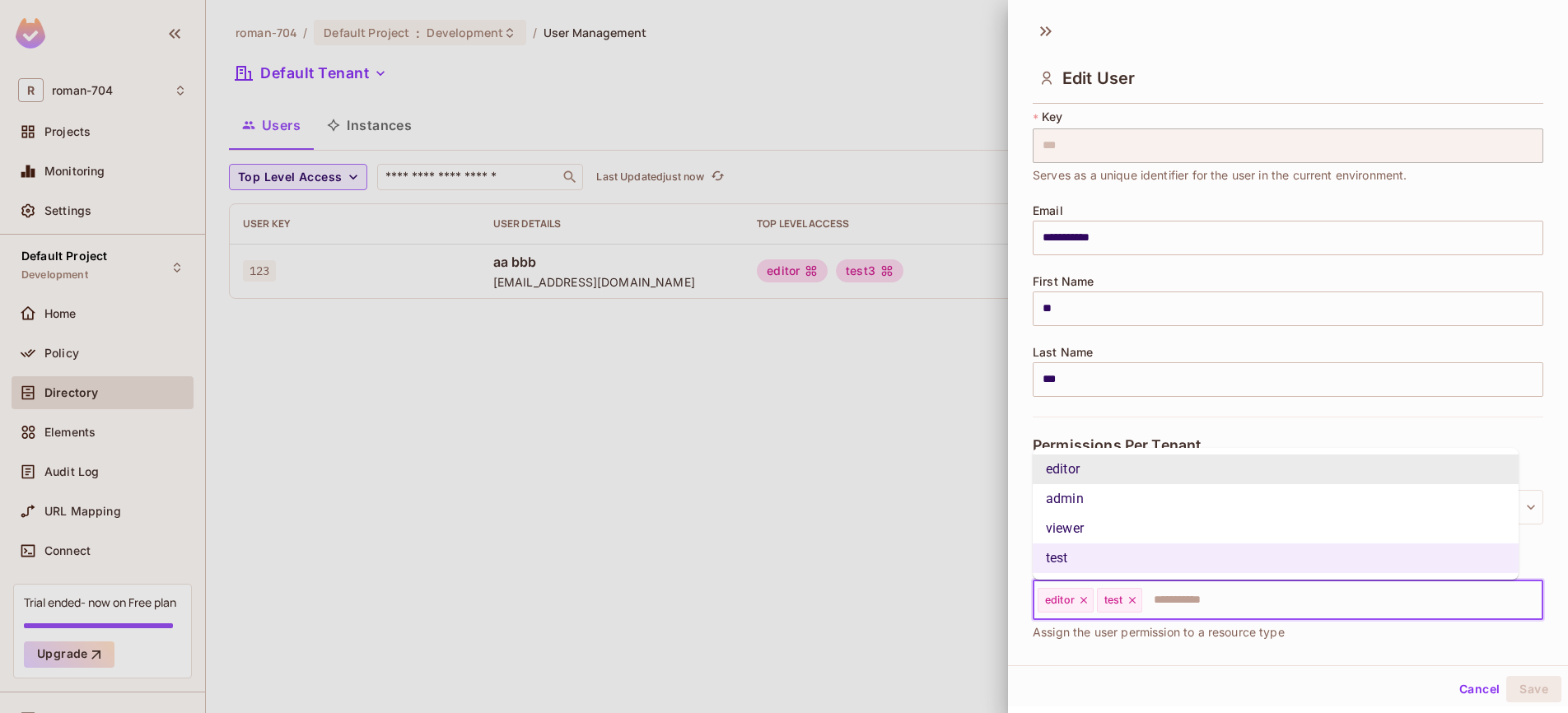
click at [1171, 594] on input "text" at bounding box center [1327, 599] width 368 height 33
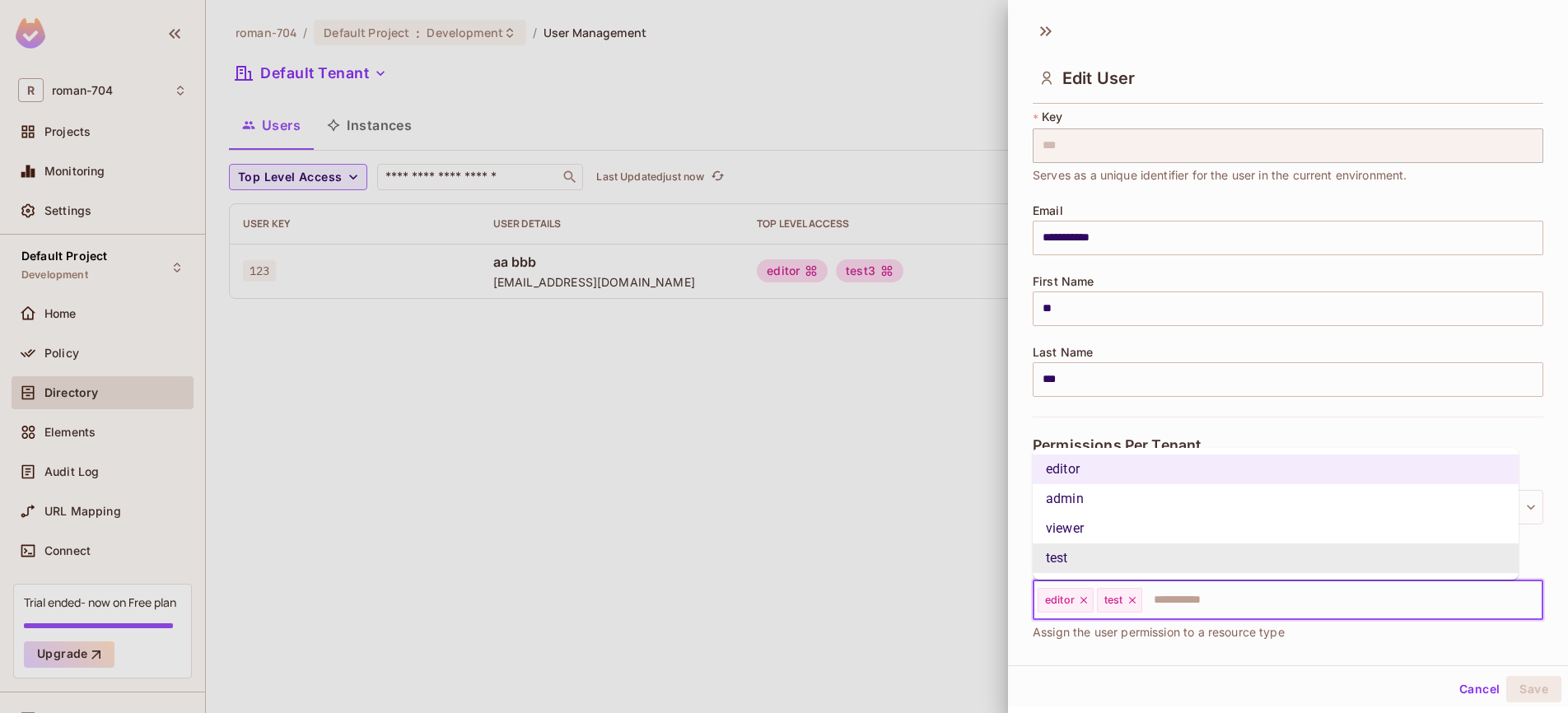
click at [1203, 600] on input "text" at bounding box center [1327, 599] width 368 height 33
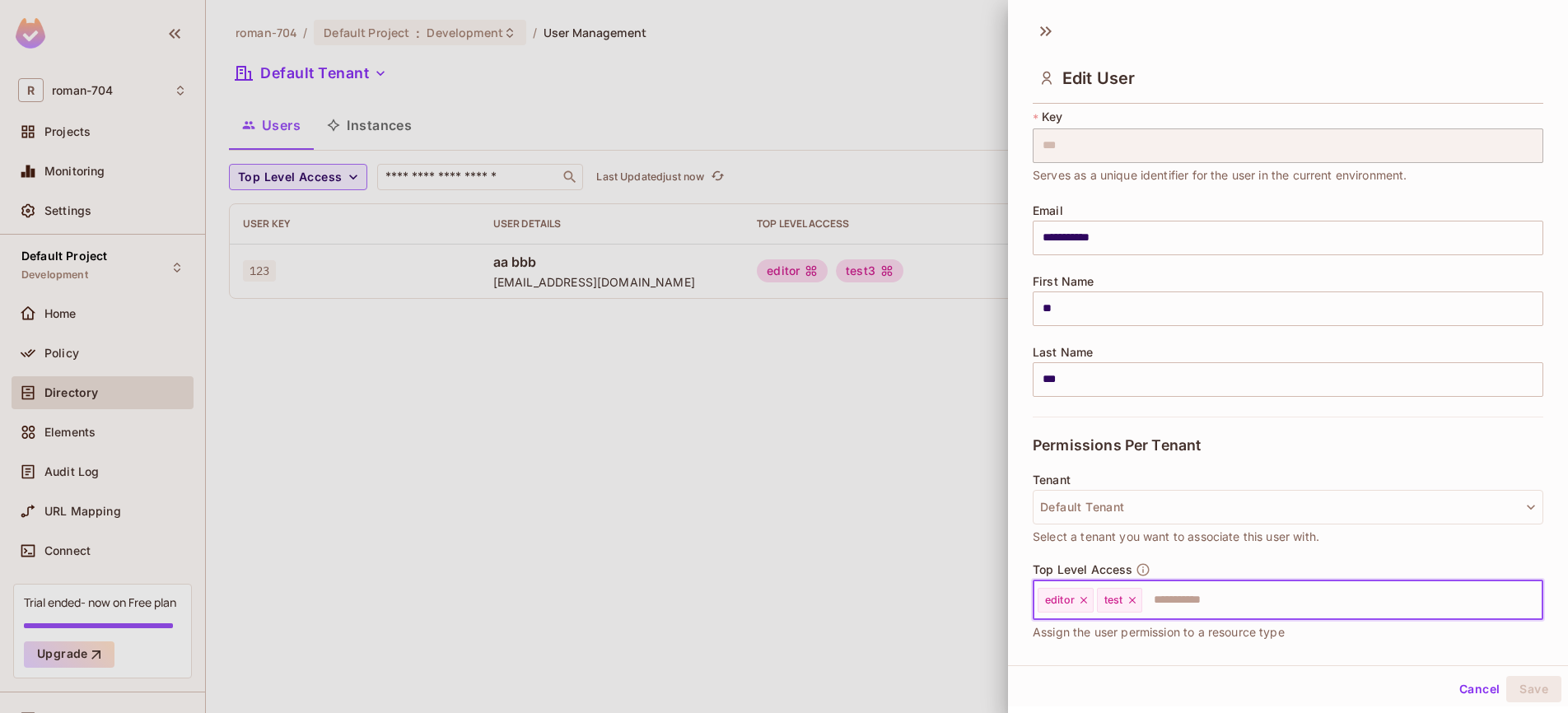
click at [1212, 598] on input "text" at bounding box center [1327, 599] width 368 height 33
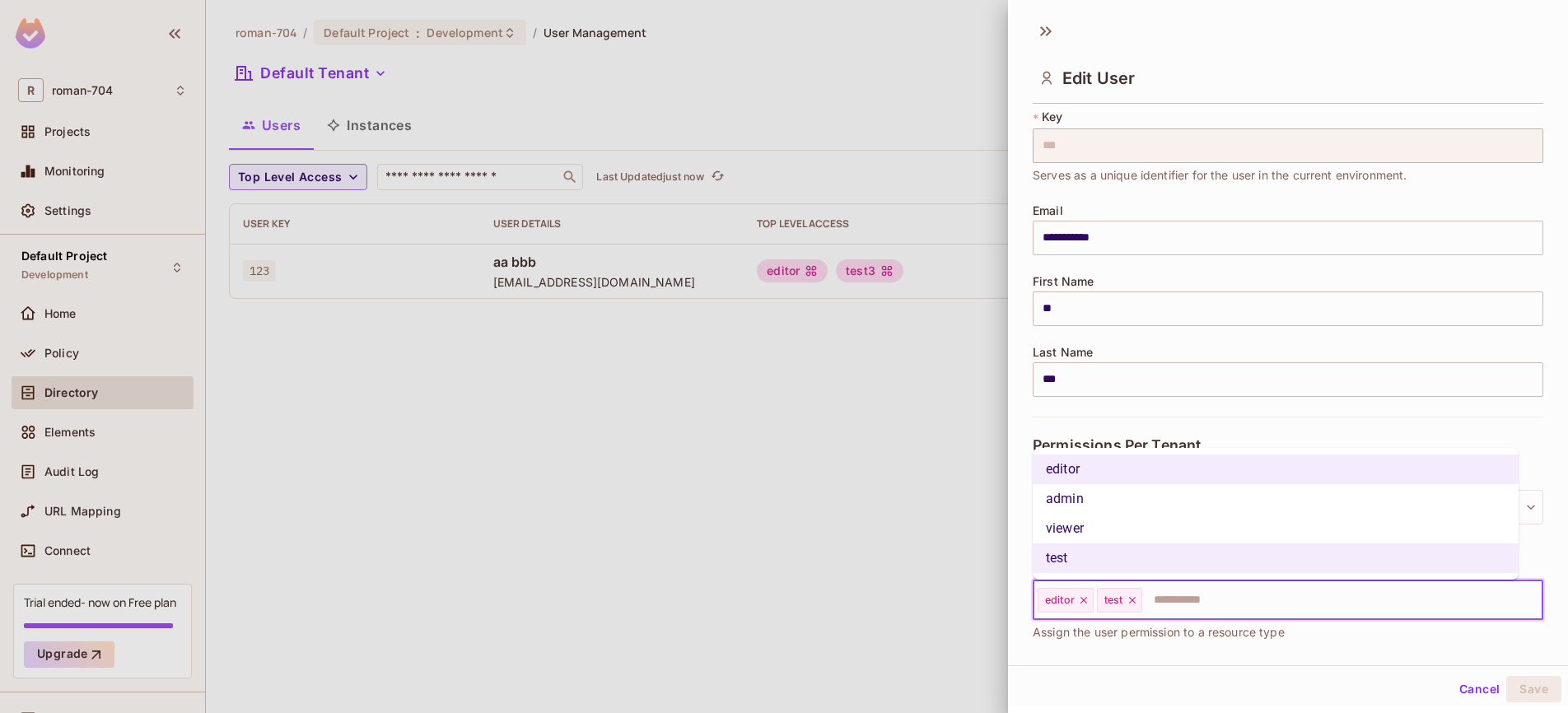
click at [702, 544] on div at bounding box center [784, 356] width 1568 height 713
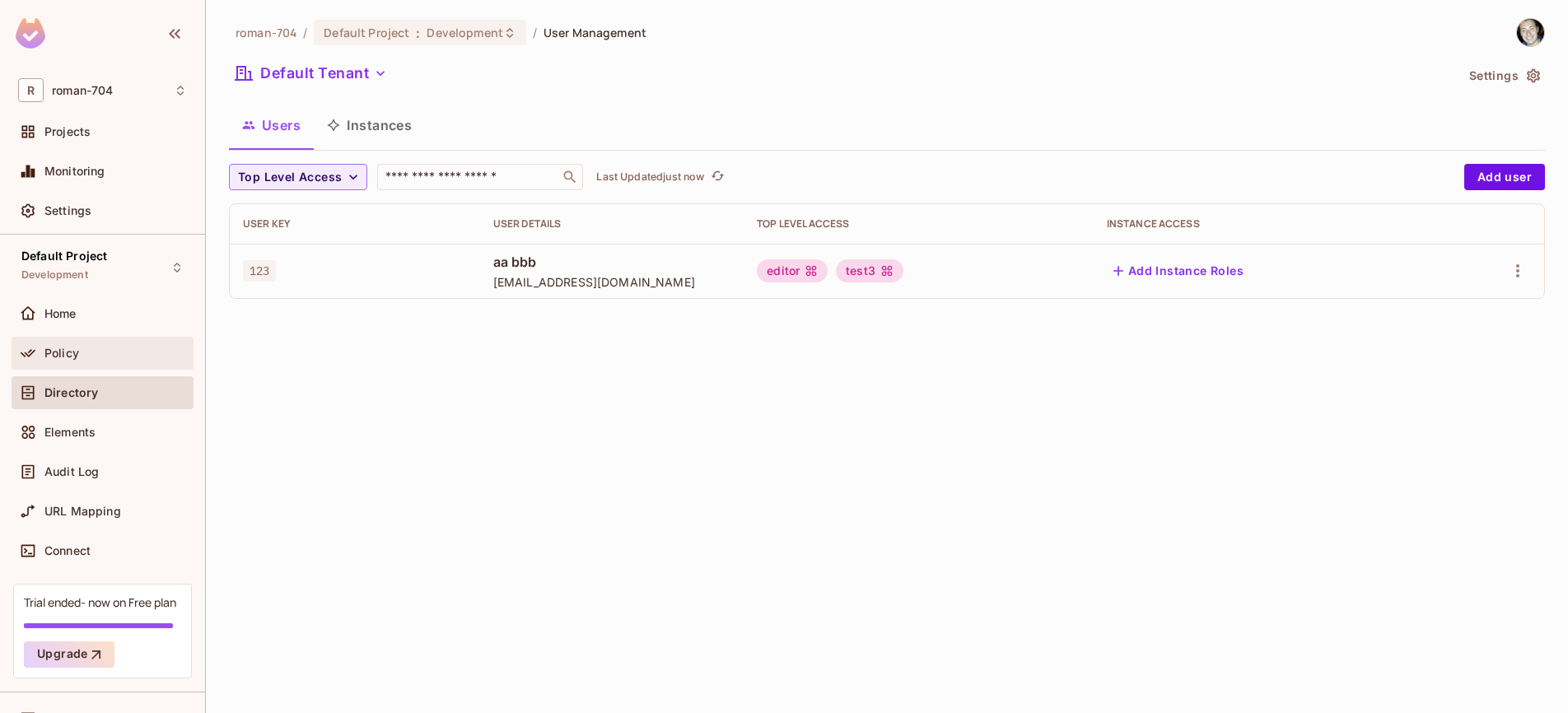
click at [53, 349] on span "Policy" at bounding box center [62, 353] width 35 height 13
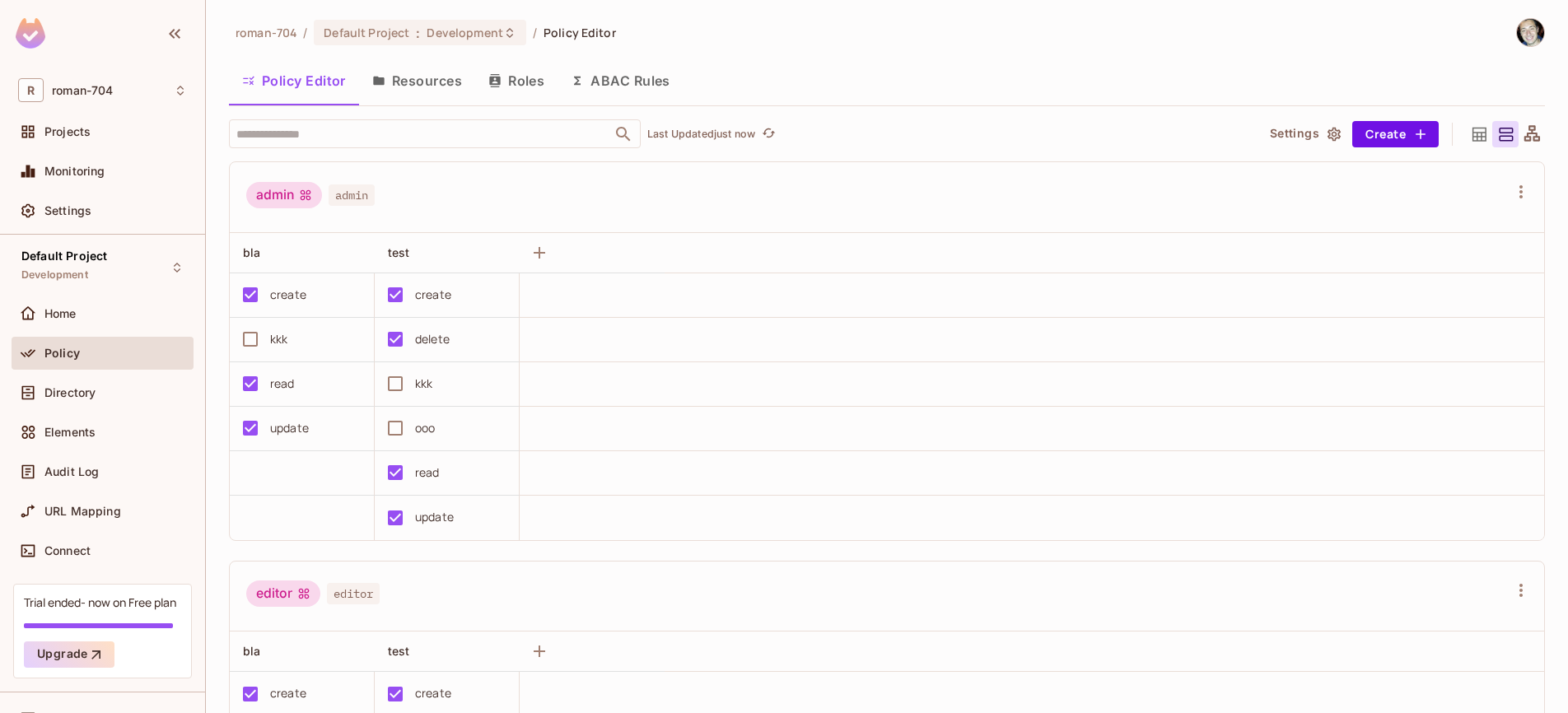
click at [430, 204] on div "admin admin" at bounding box center [876, 197] width 1261 height 31
click at [1412, 136] on icon "button" at bounding box center [1419, 134] width 16 height 16
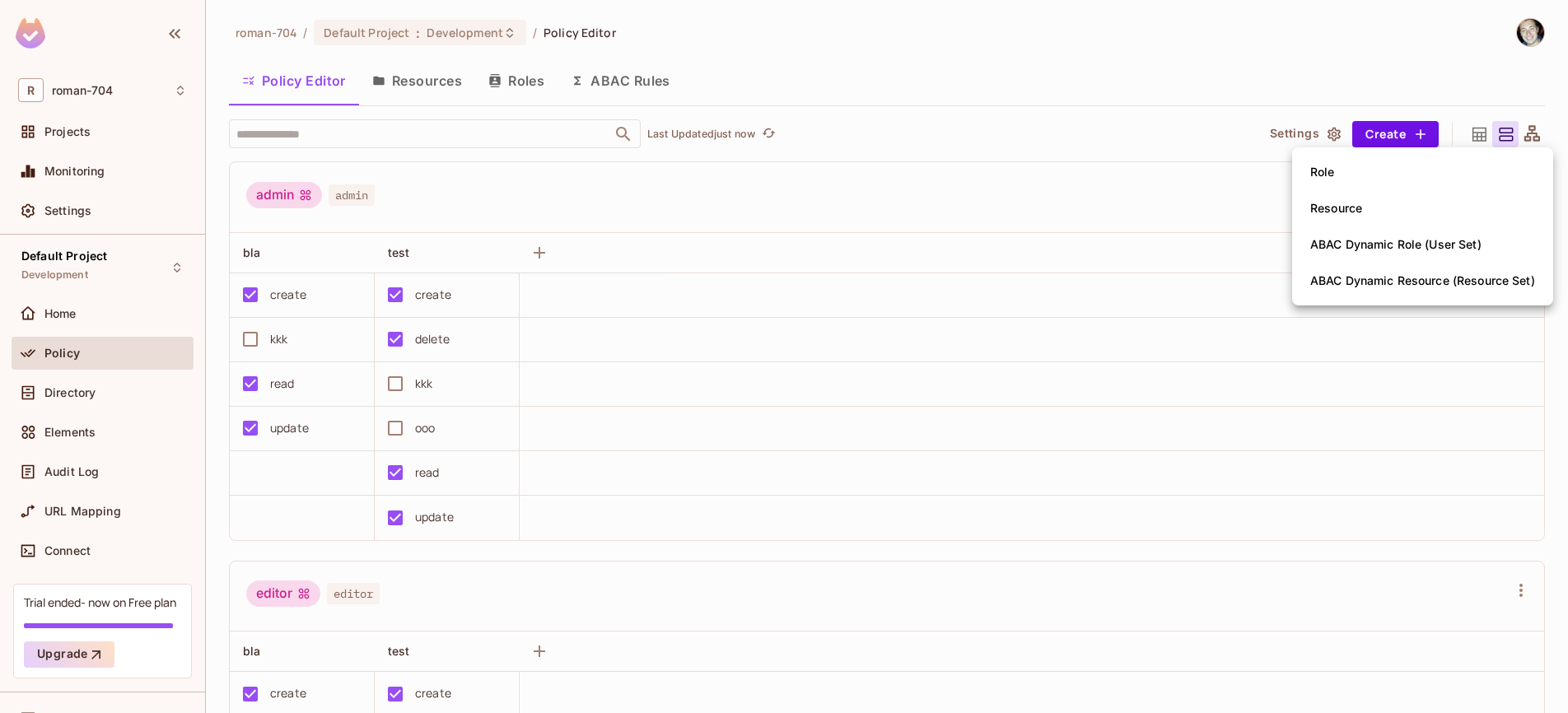
click at [1244, 156] on div at bounding box center [784, 356] width 1568 height 713
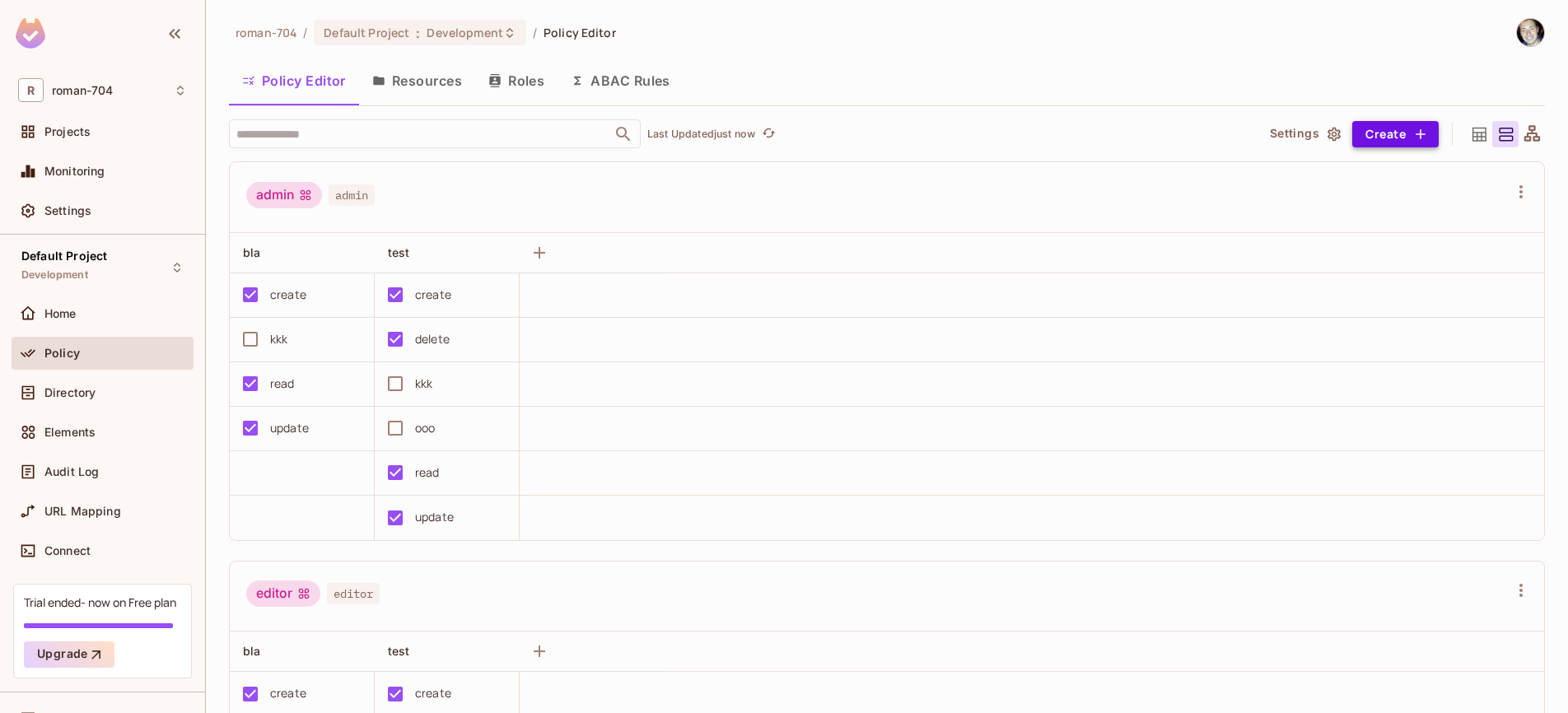
click at [1412, 133] on icon "button" at bounding box center [1419, 134] width 16 height 16
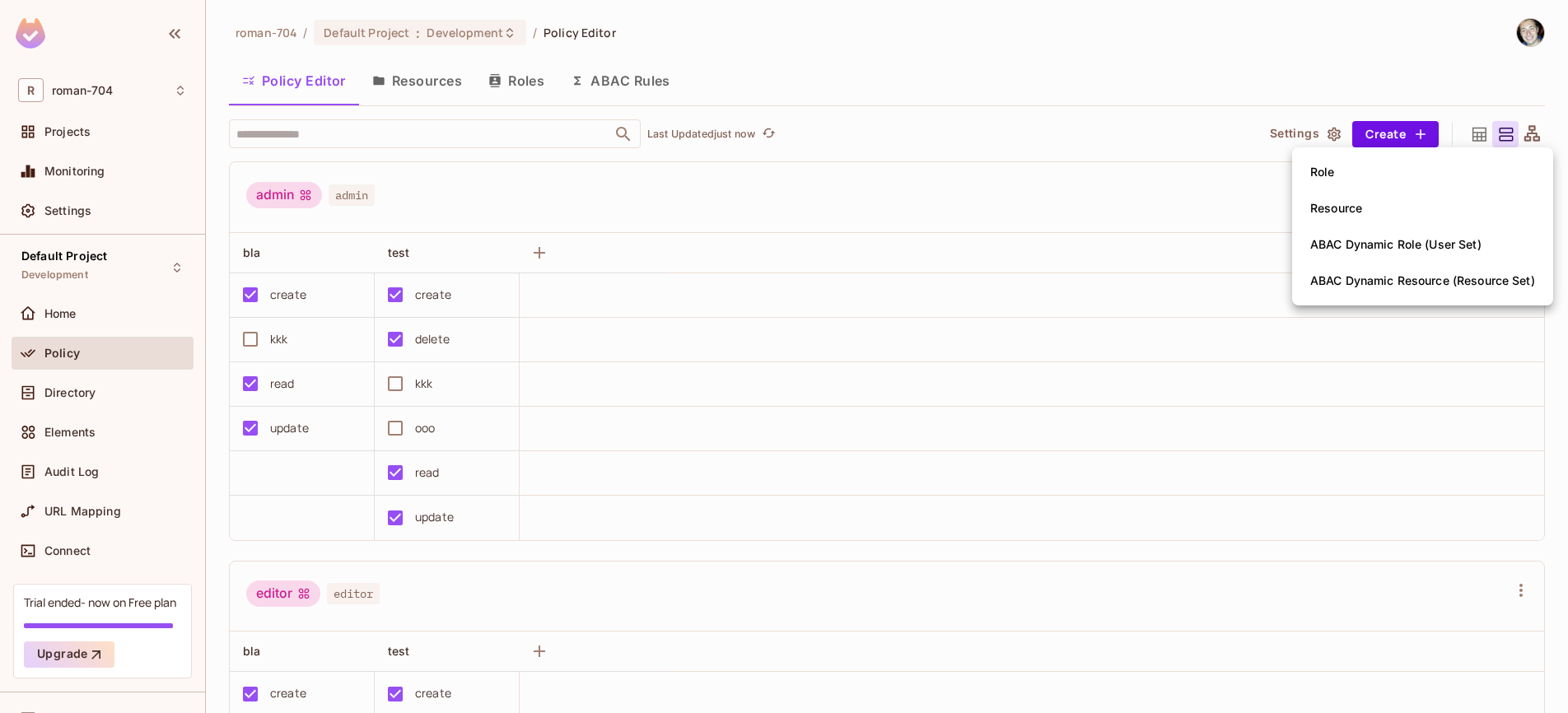
click at [1077, 172] on div at bounding box center [784, 356] width 1568 height 713
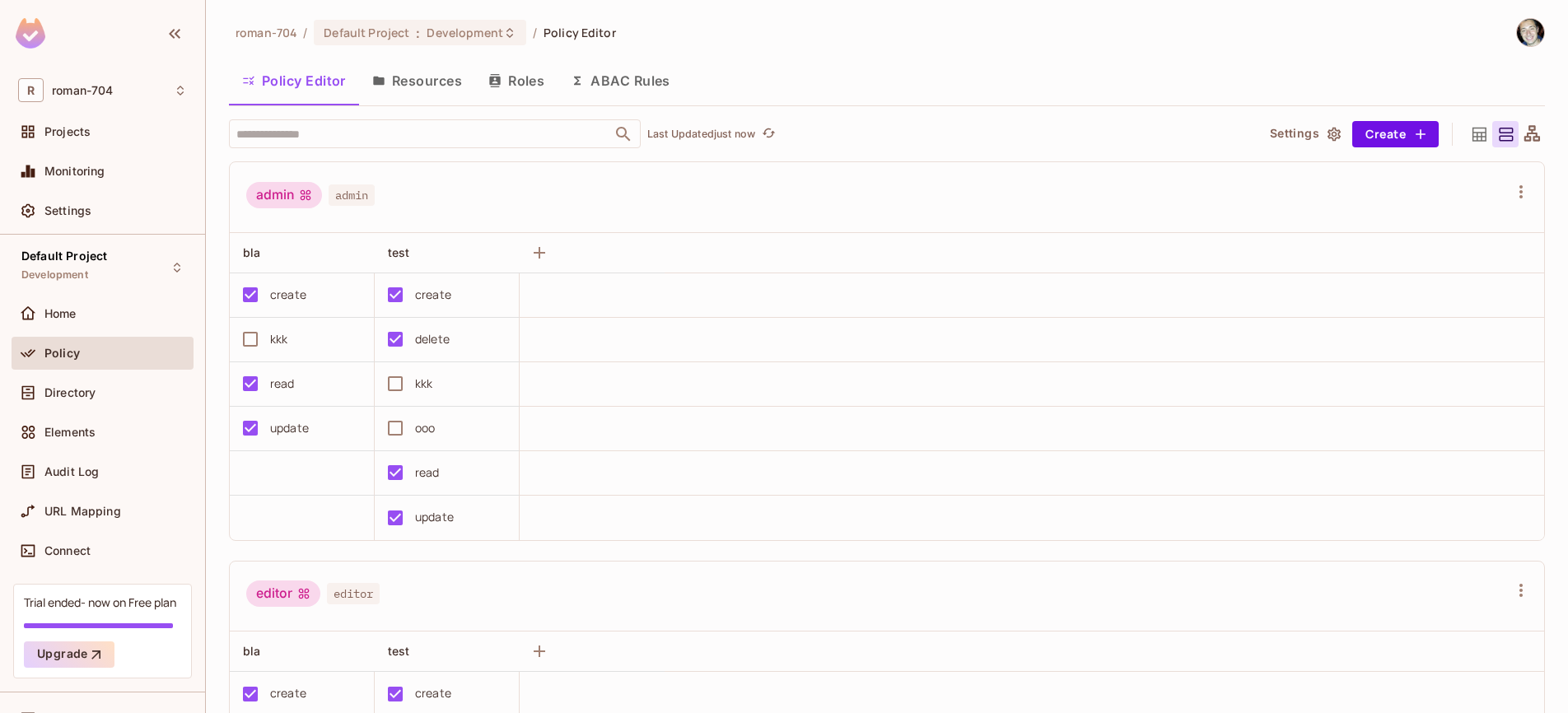
click at [426, 87] on button "Resources" at bounding box center [417, 80] width 117 height 41
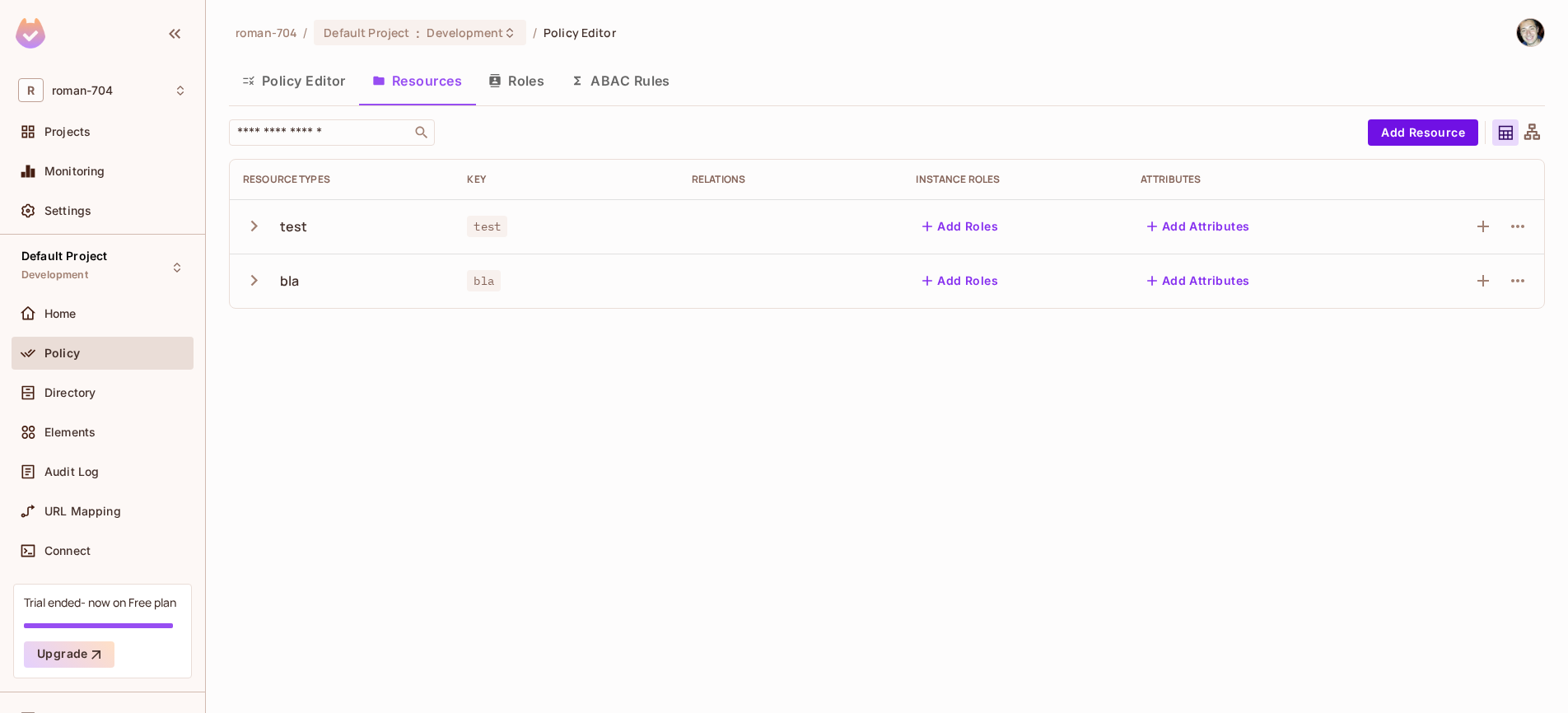
click at [514, 80] on button "Roles" at bounding box center [515, 80] width 82 height 41
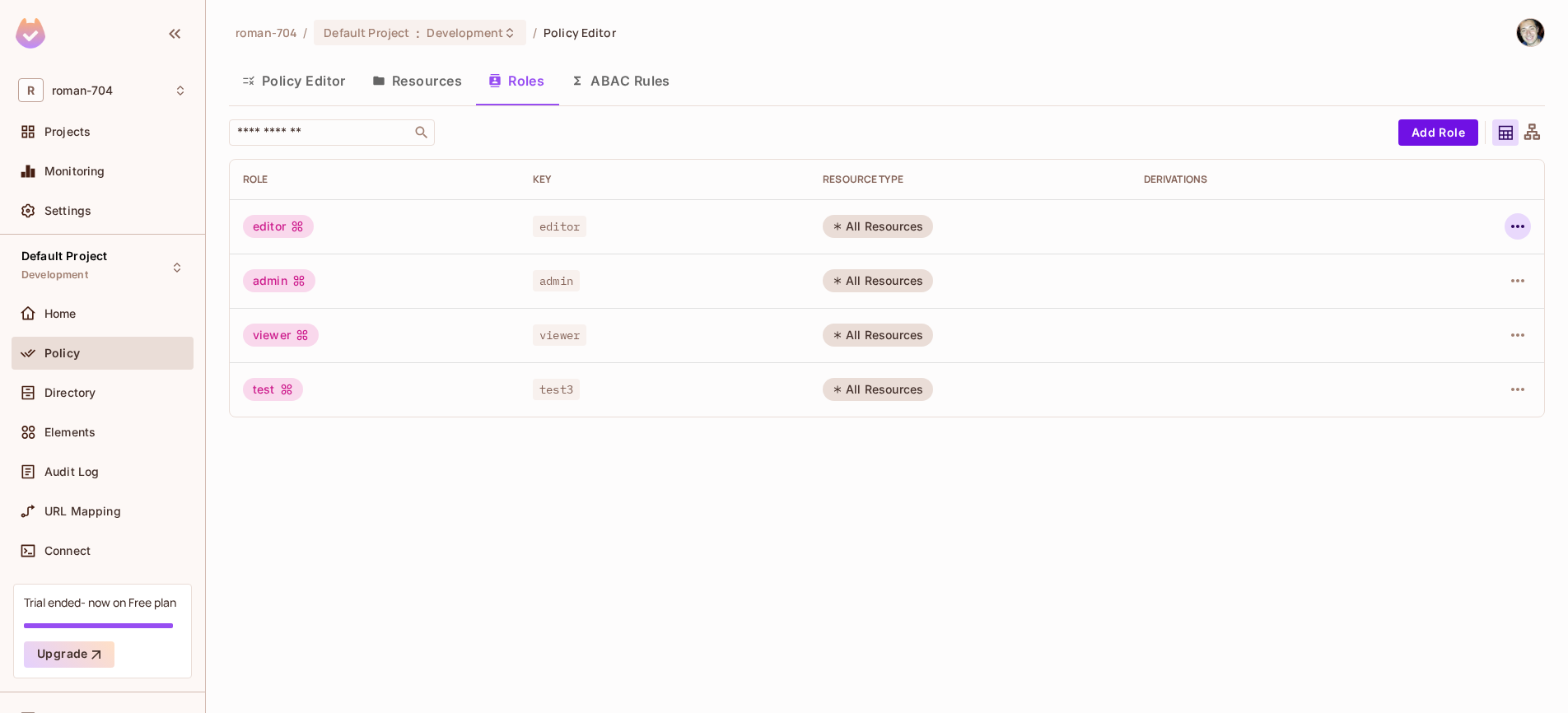
click at [1512, 225] on icon "button" at bounding box center [1518, 225] width 13 height 3
click at [1121, 151] on div at bounding box center [784, 356] width 1568 height 713
click at [406, 241] on td "editor" at bounding box center [374, 225] width 290 height 54
click at [359, 224] on div "editor" at bounding box center [374, 226] width 263 height 23
click at [663, 243] on td "editor" at bounding box center [664, 225] width 290 height 54
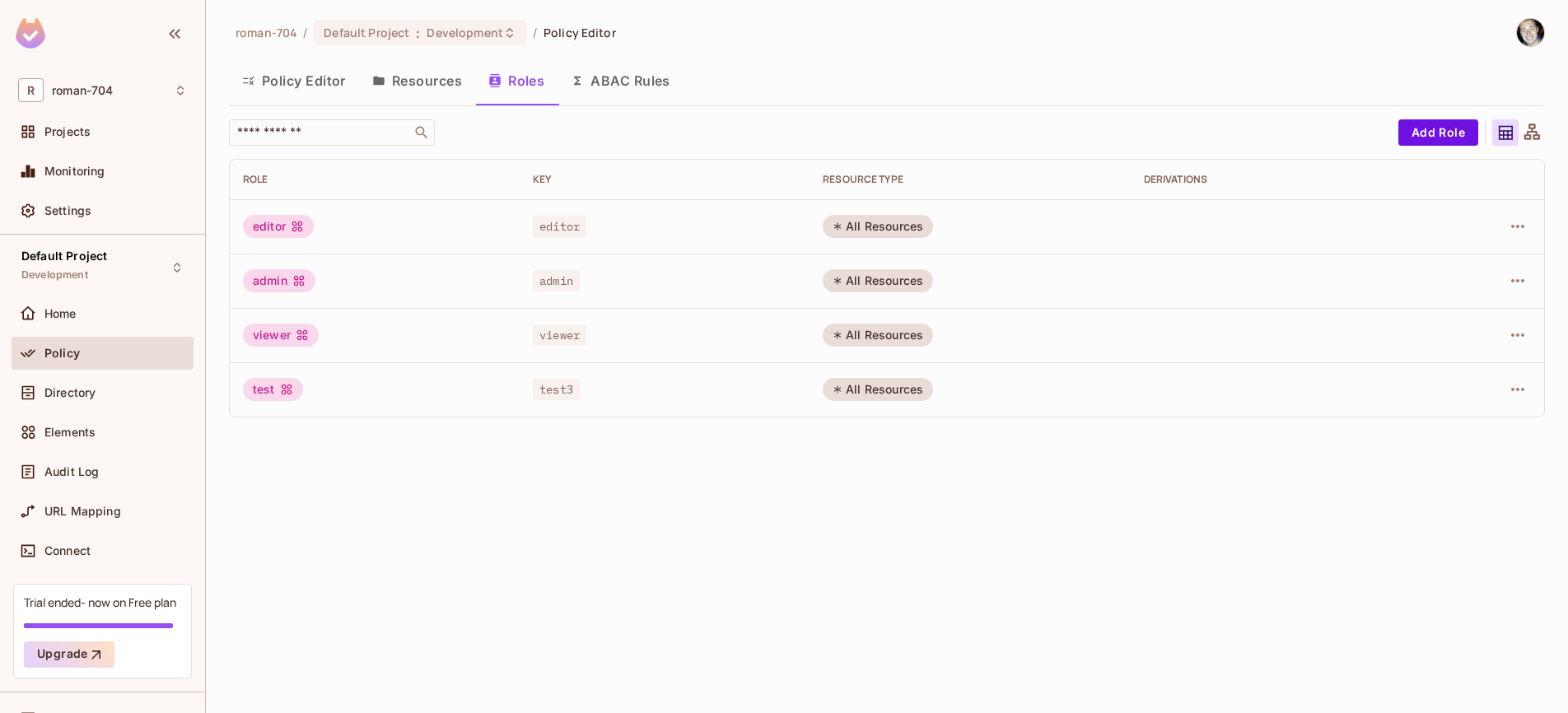
drag, startPoint x: 845, startPoint y: 229, endPoint x: 998, endPoint y: 225, distance: 153.1
click at [997, 225] on td "All Resources" at bounding box center [969, 225] width 321 height 54
click at [1513, 220] on icon "button" at bounding box center [1517, 226] width 20 height 20
click at [968, 231] on div at bounding box center [784, 356] width 1568 height 713
click at [1519, 226] on icon "button" at bounding box center [1517, 226] width 20 height 20
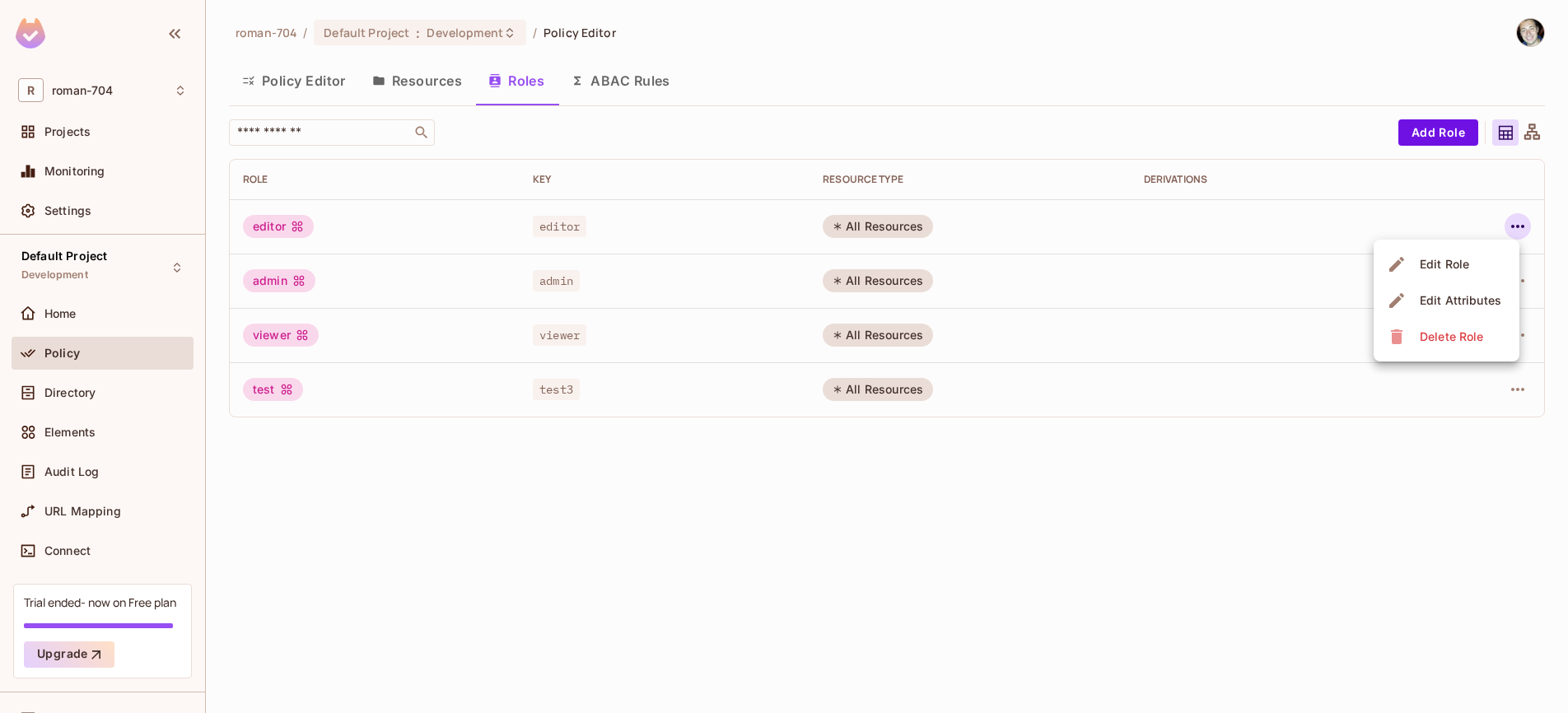
click at [1480, 255] on li "Edit Role" at bounding box center [1447, 264] width 146 height 36
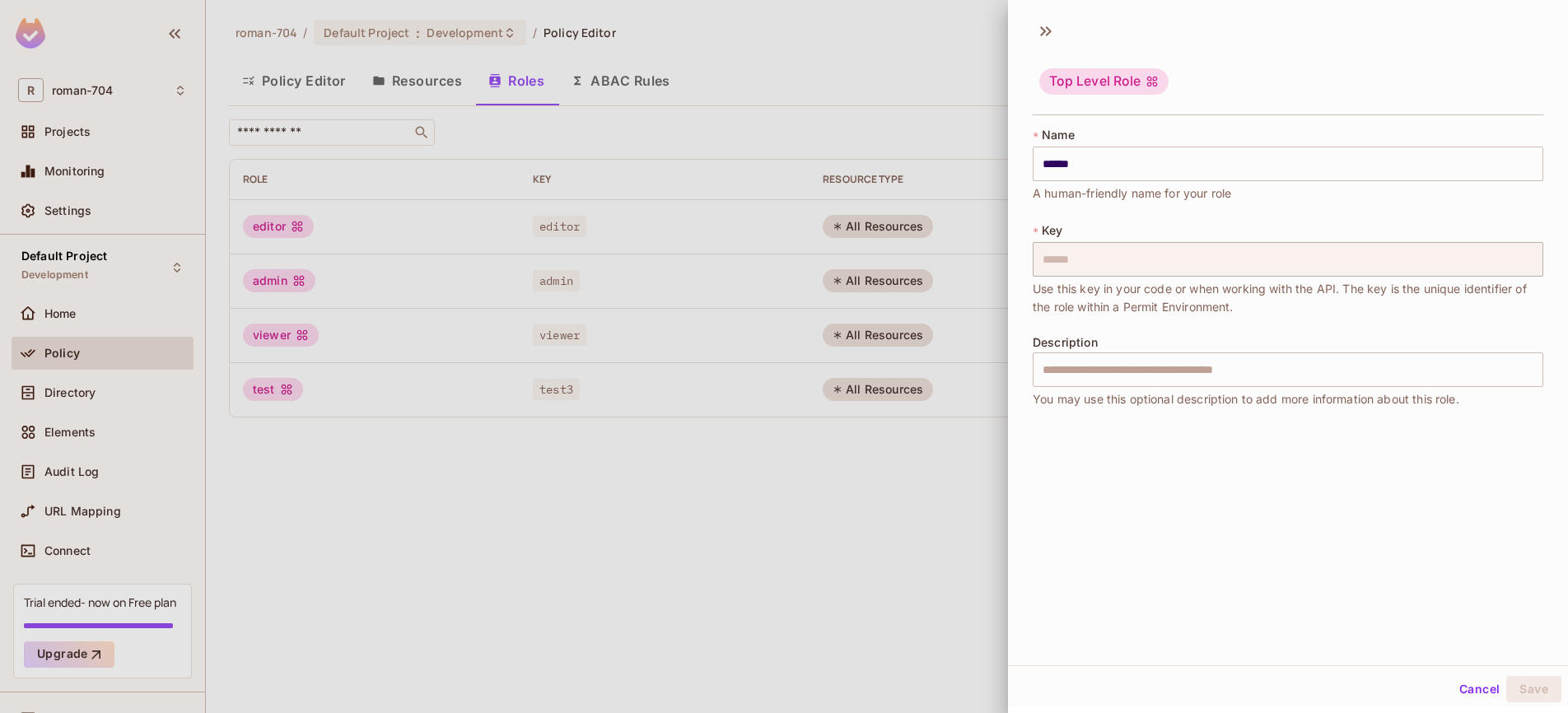
click at [900, 428] on div at bounding box center [784, 356] width 1568 height 713
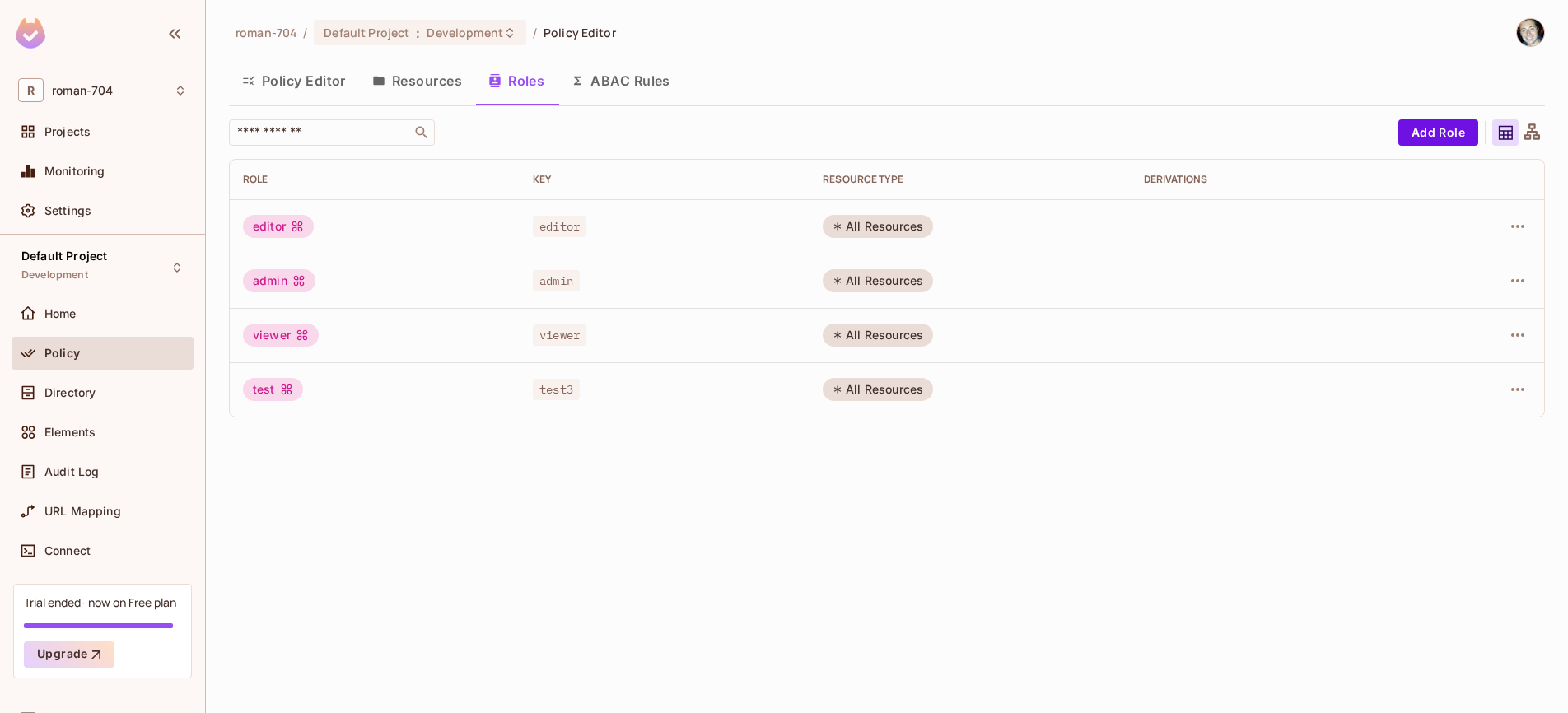
click at [416, 80] on button "Resources" at bounding box center [417, 80] width 117 height 41
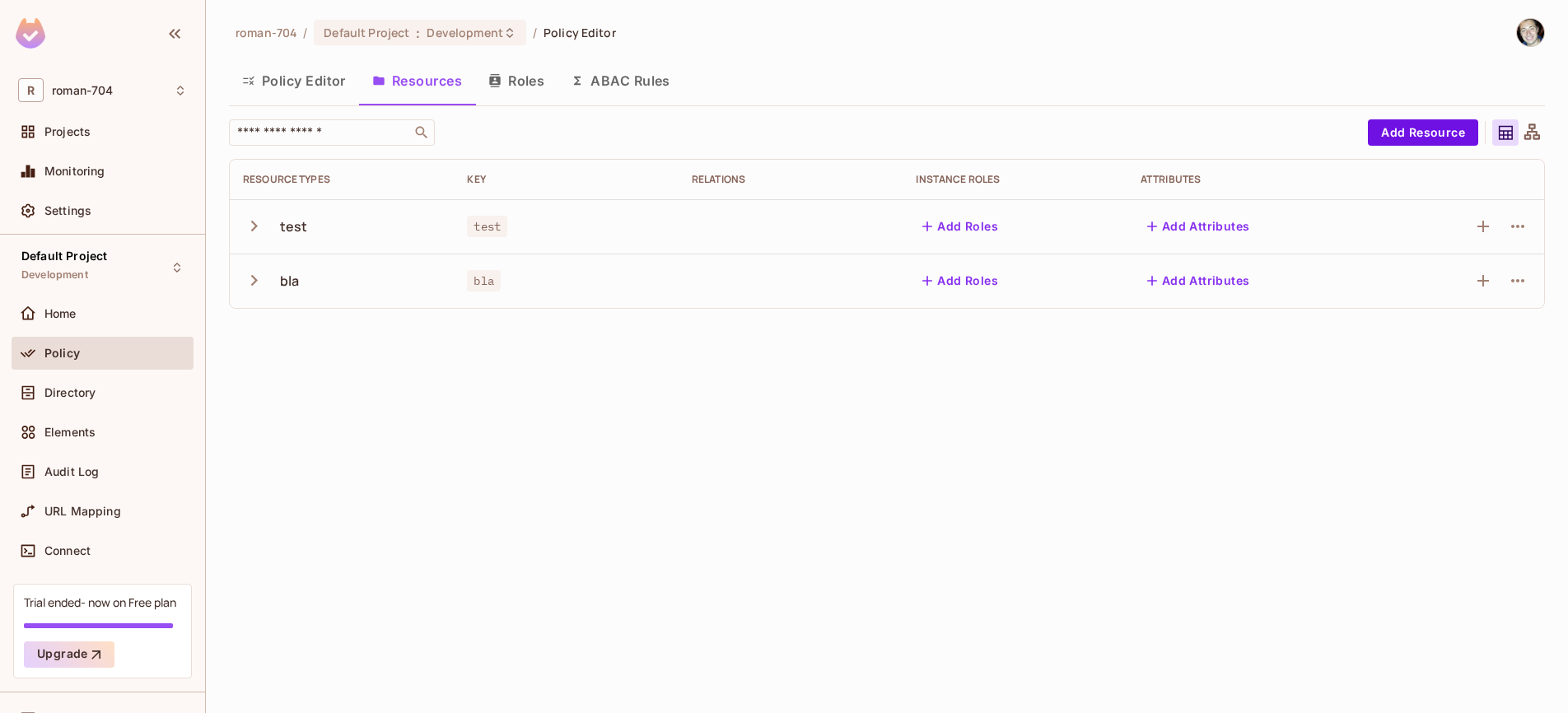
click at [251, 224] on icon "button" at bounding box center [253, 225] width 22 height 22
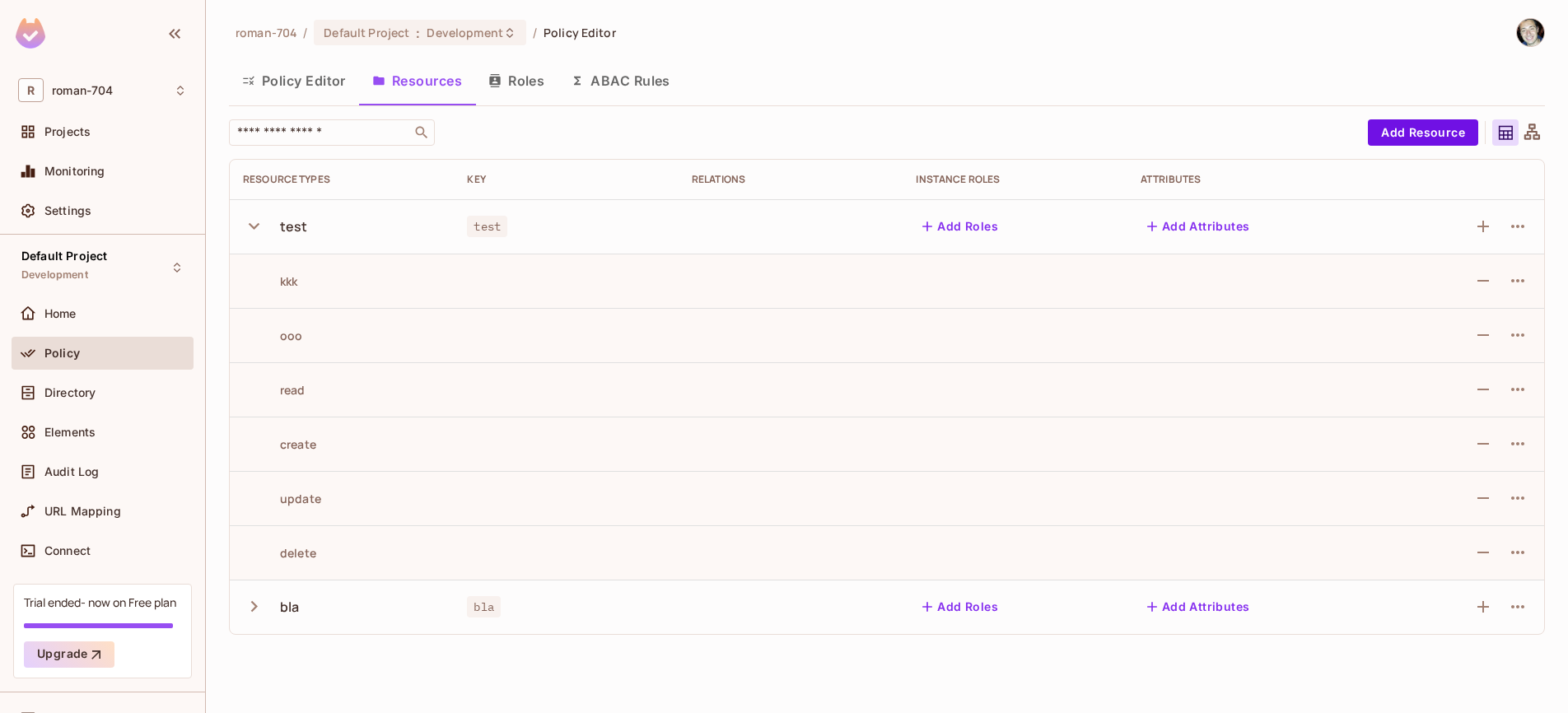
click at [251, 224] on icon "button" at bounding box center [253, 226] width 10 height 7
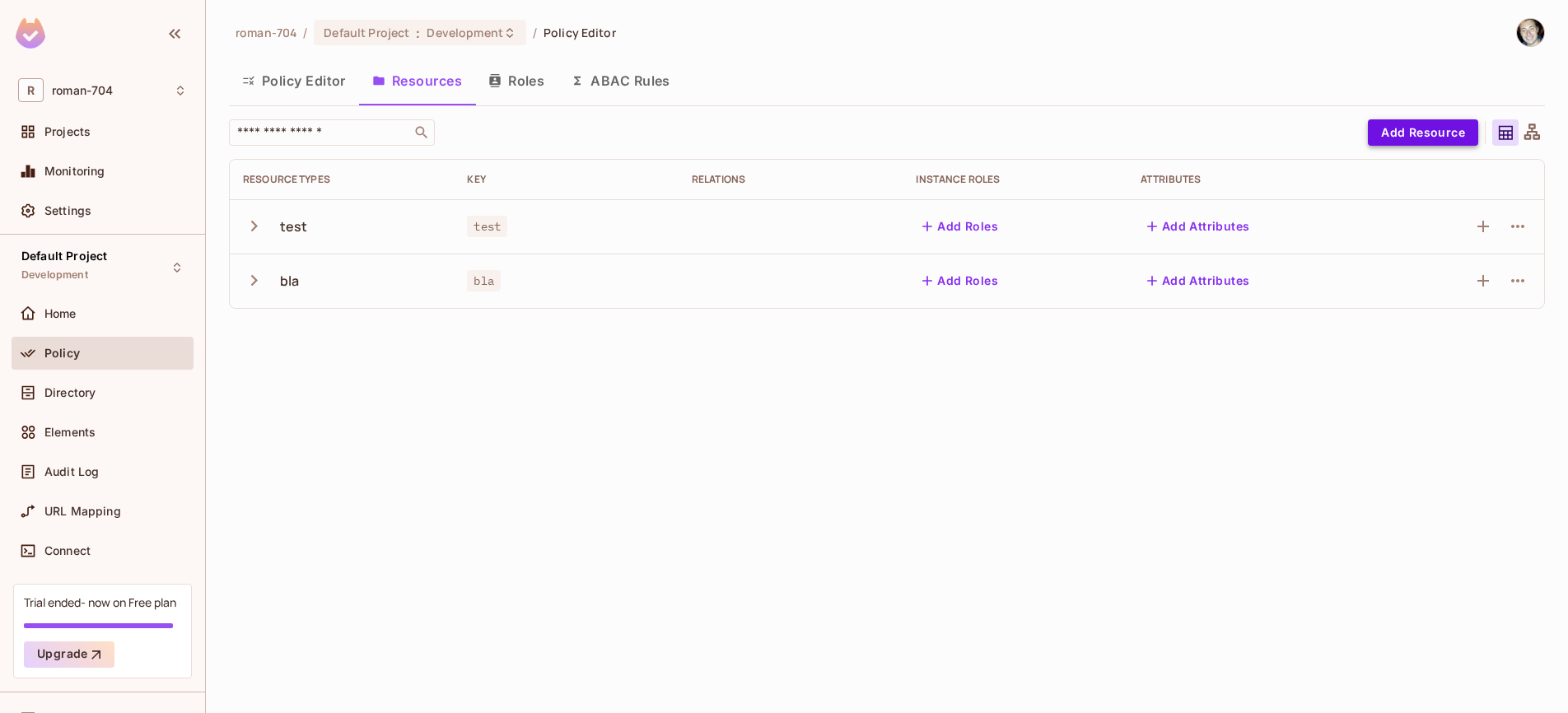
click at [1430, 143] on button "Add Resource" at bounding box center [1423, 133] width 110 height 27
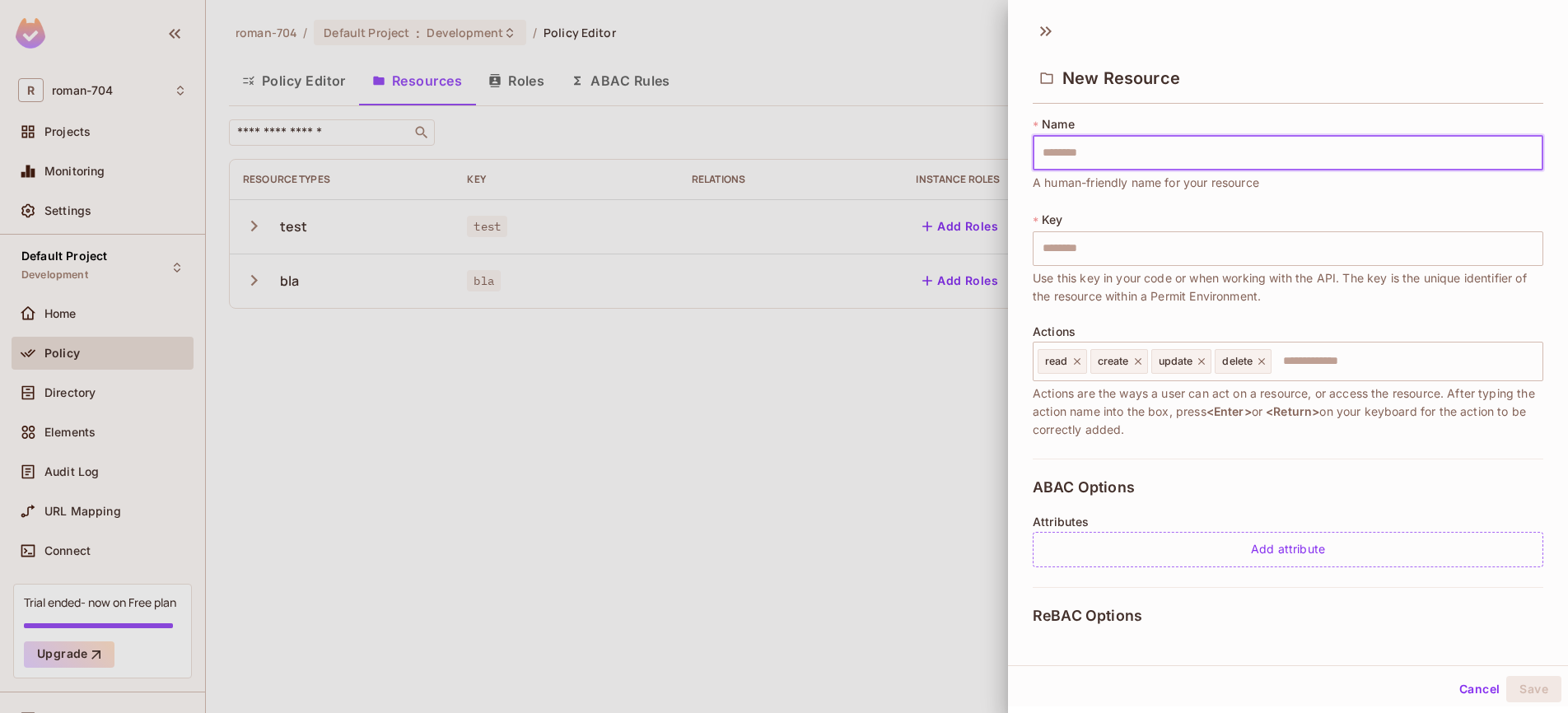
type input "*"
type input "**"
type input "***"
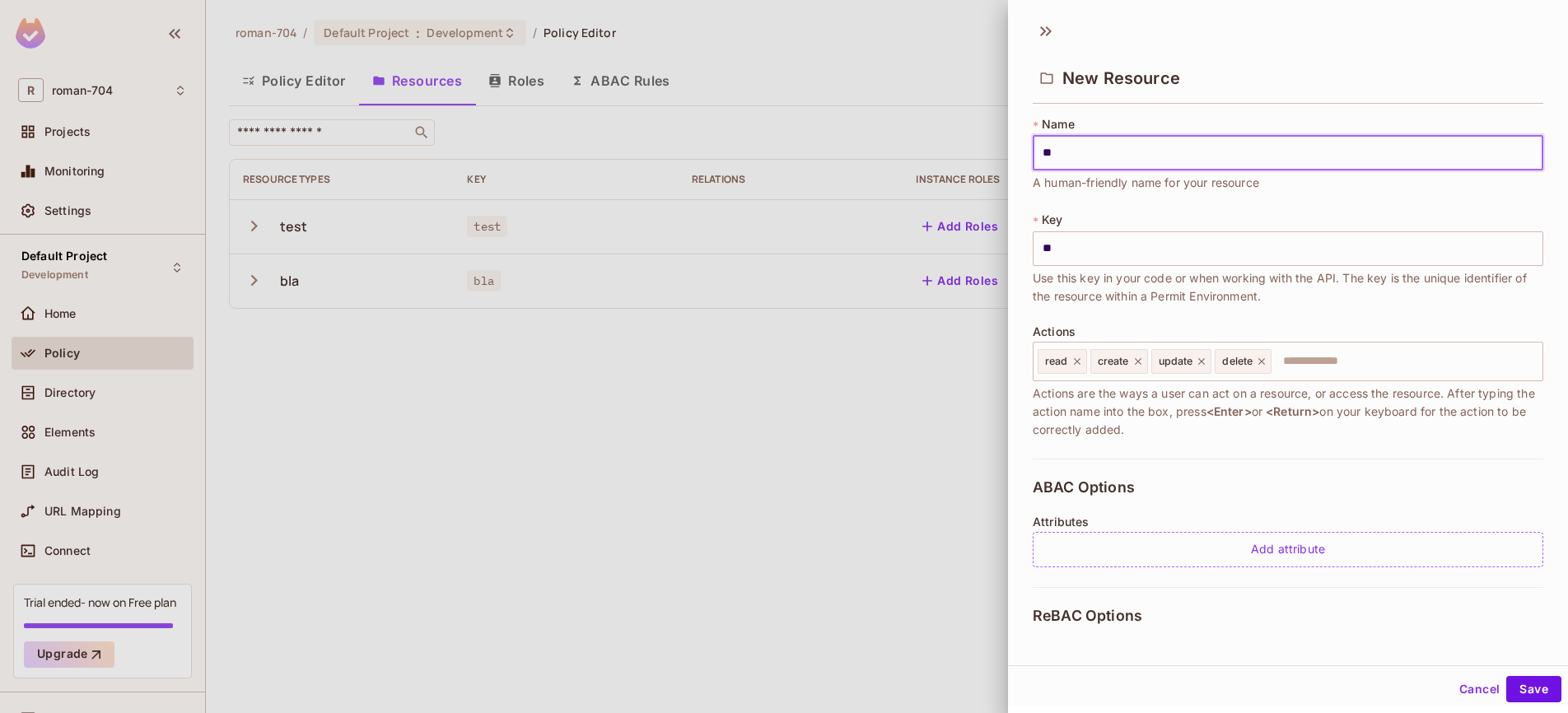
type input "***"
type input "****"
click at [959, 366] on div at bounding box center [784, 356] width 1568 height 713
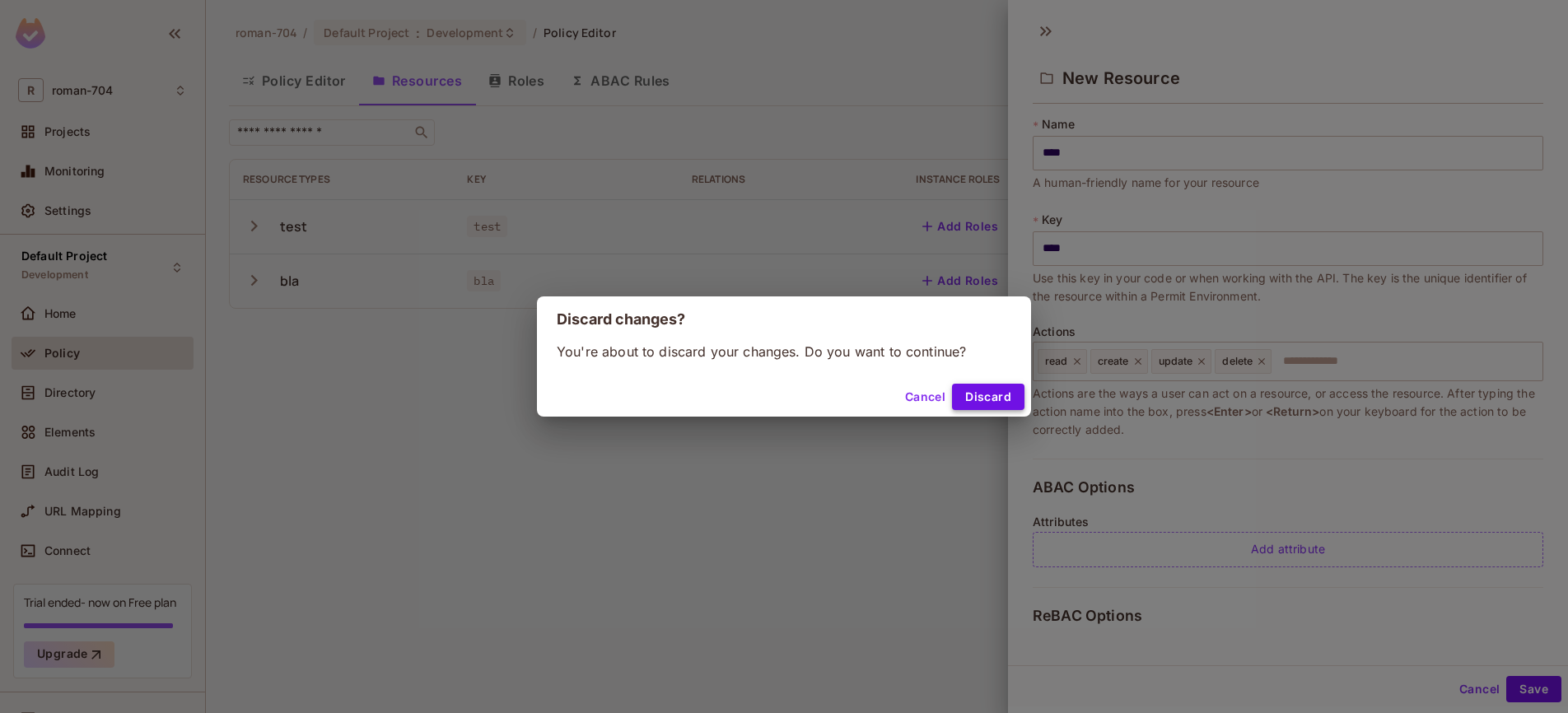
click at [969, 393] on button "Discard" at bounding box center [988, 397] width 72 height 27
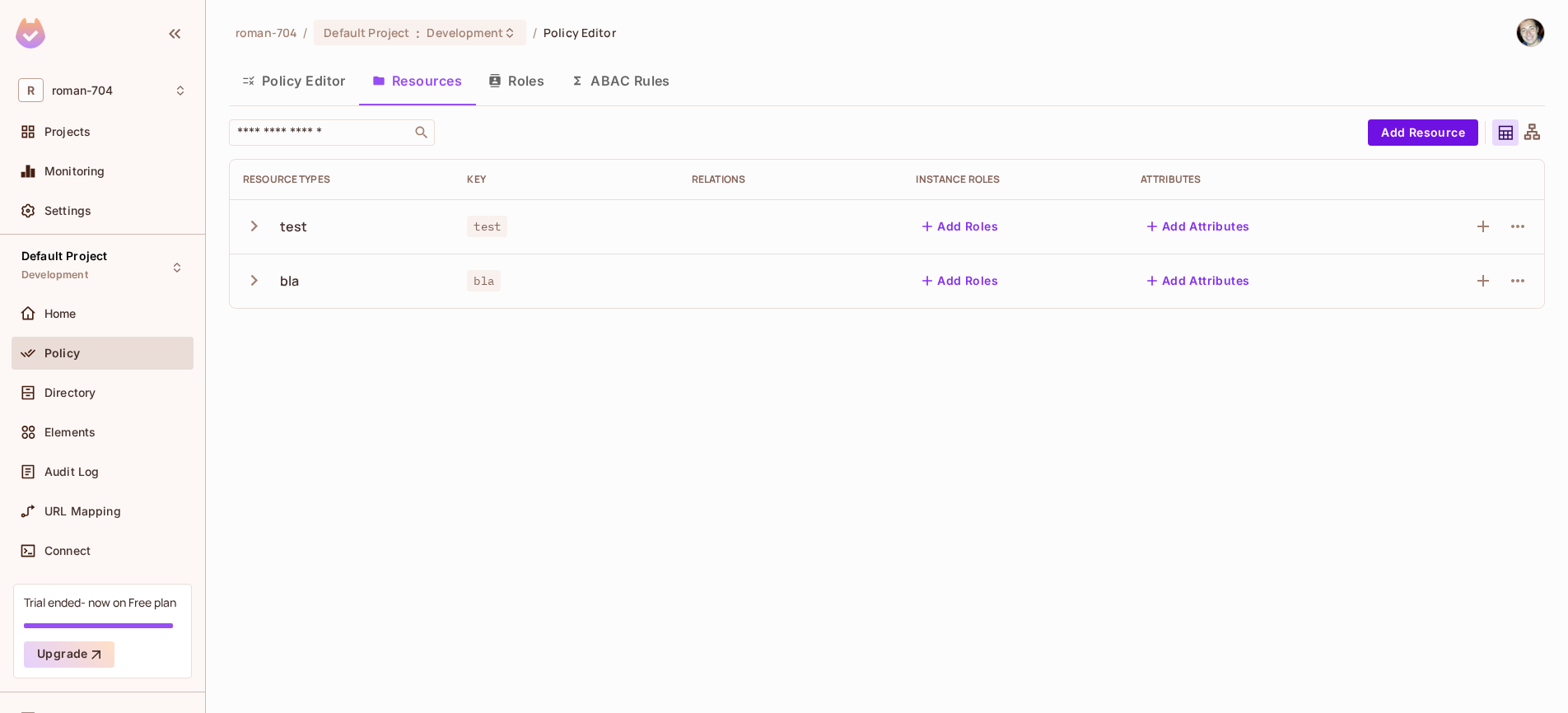
click at [529, 79] on button "Roles" at bounding box center [515, 80] width 82 height 41
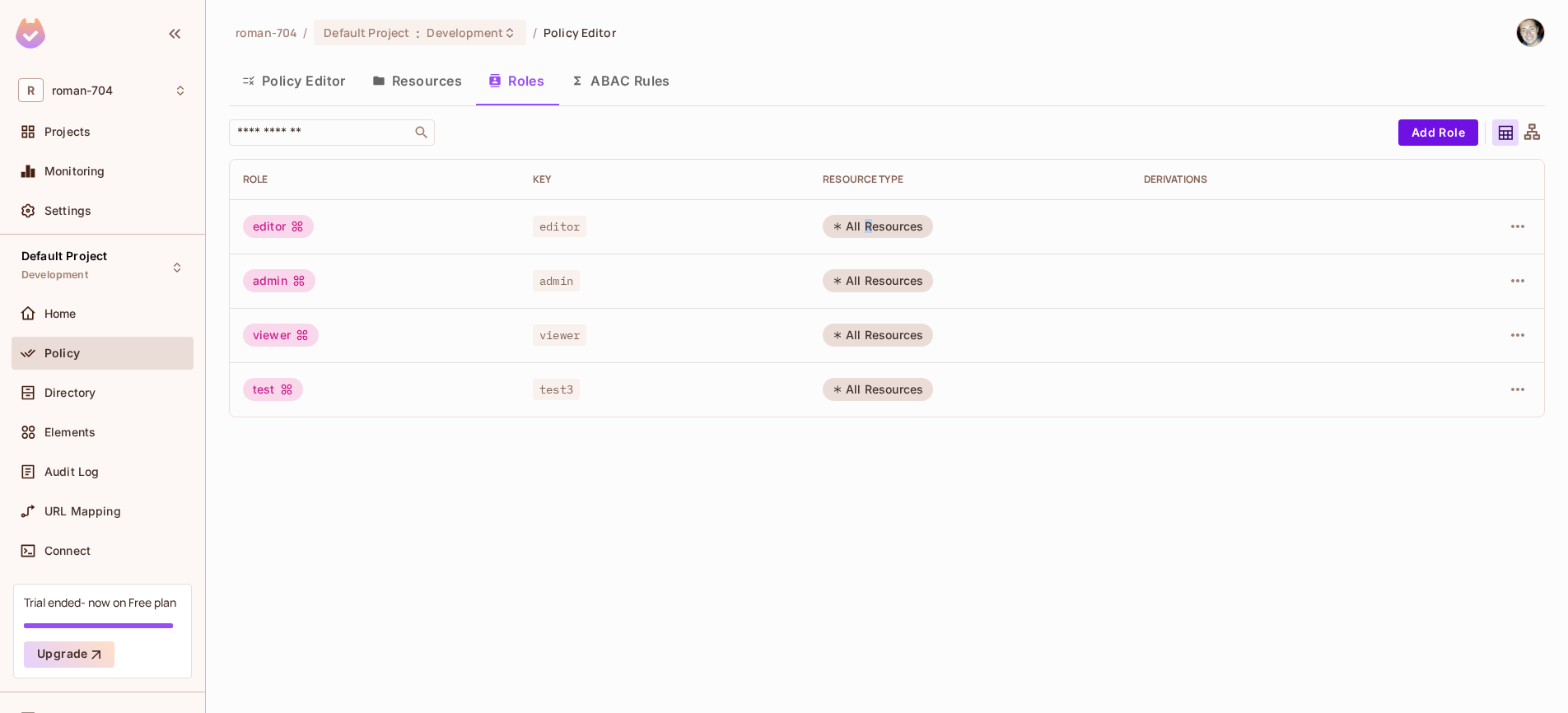
click at [862, 223] on div "All Resources" at bounding box center [877, 226] width 110 height 23
click at [1457, 141] on button "Add Role" at bounding box center [1438, 133] width 80 height 27
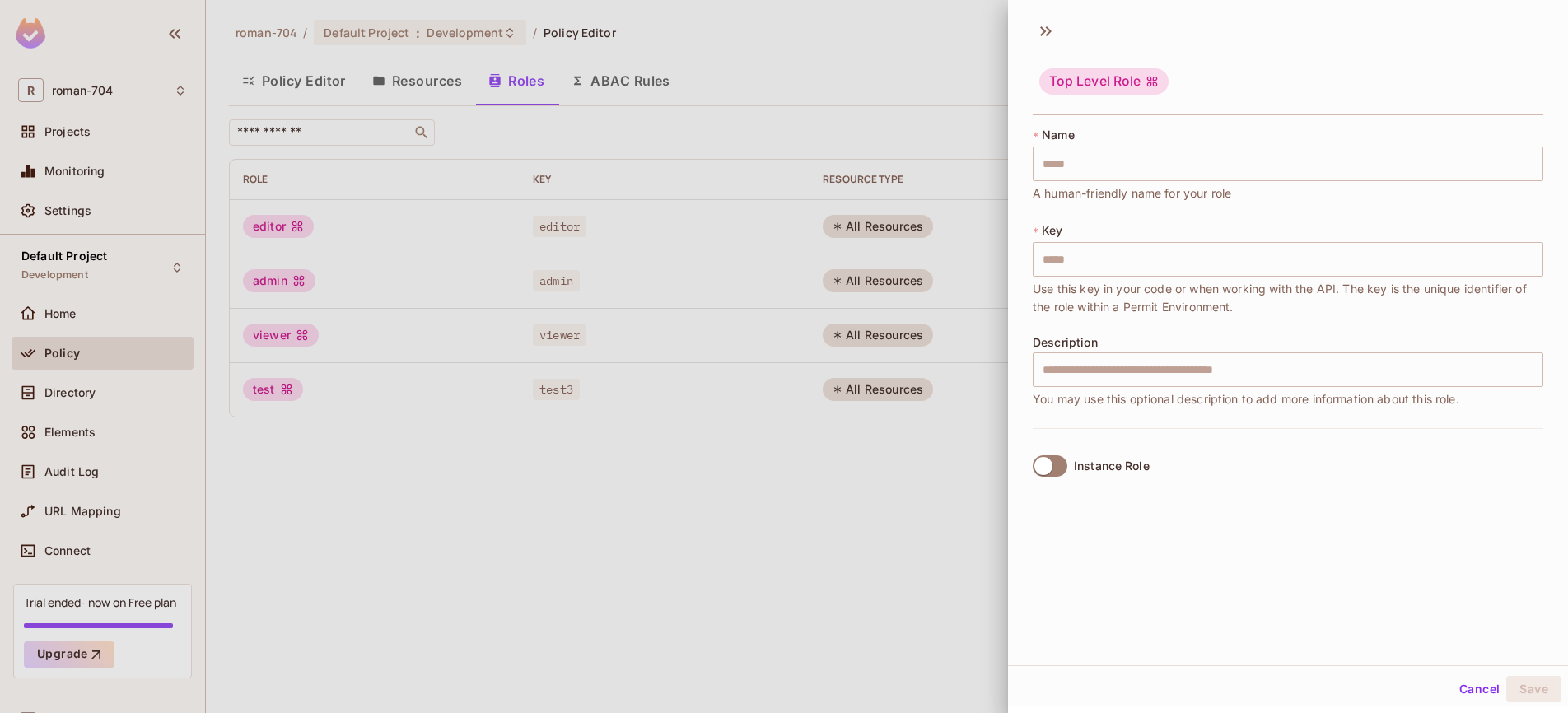
click at [1183, 475] on div "Instance Role" at bounding box center [1288, 465] width 511 height 75
click at [1166, 245] on input "text" at bounding box center [1288, 259] width 511 height 35
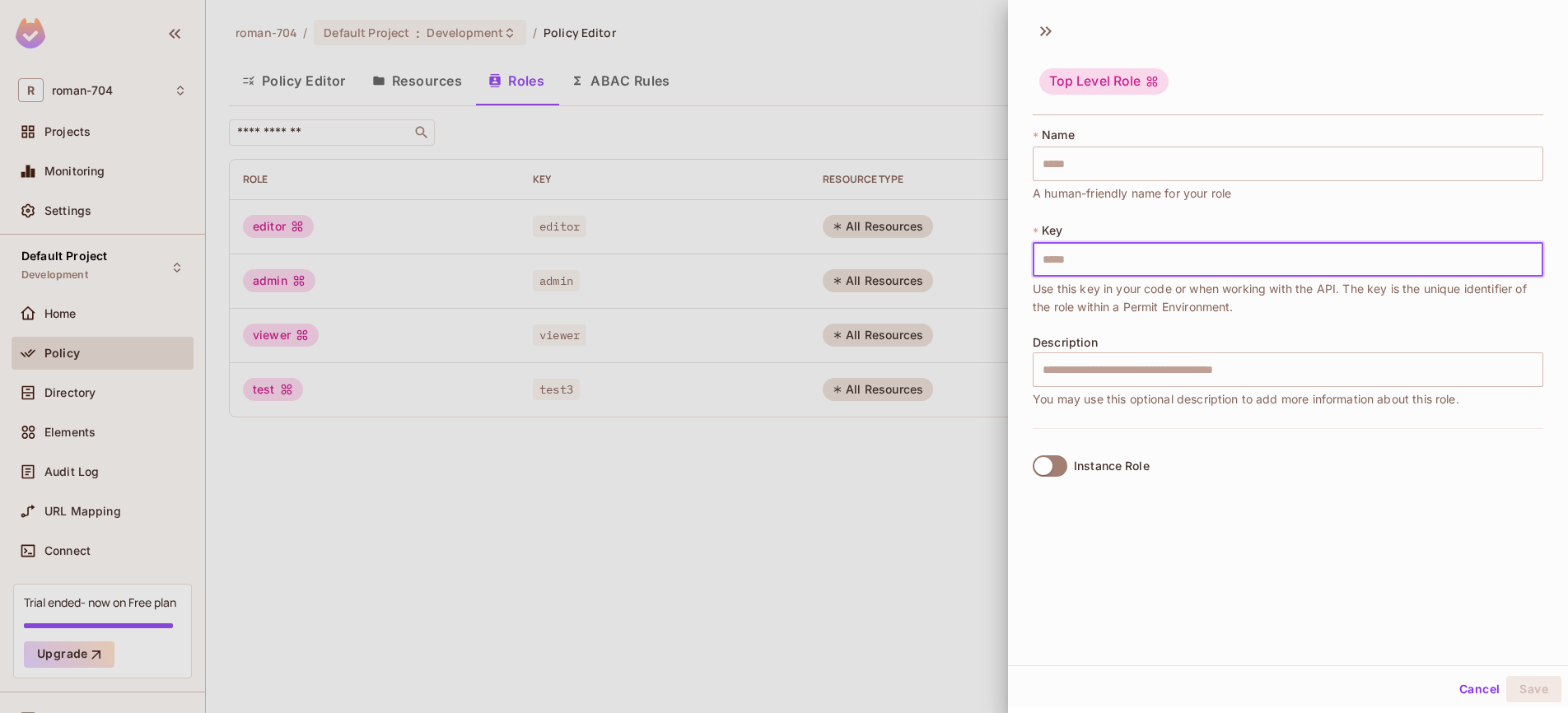
click at [1085, 78] on div "Top Level Role" at bounding box center [1104, 81] width 129 height 27
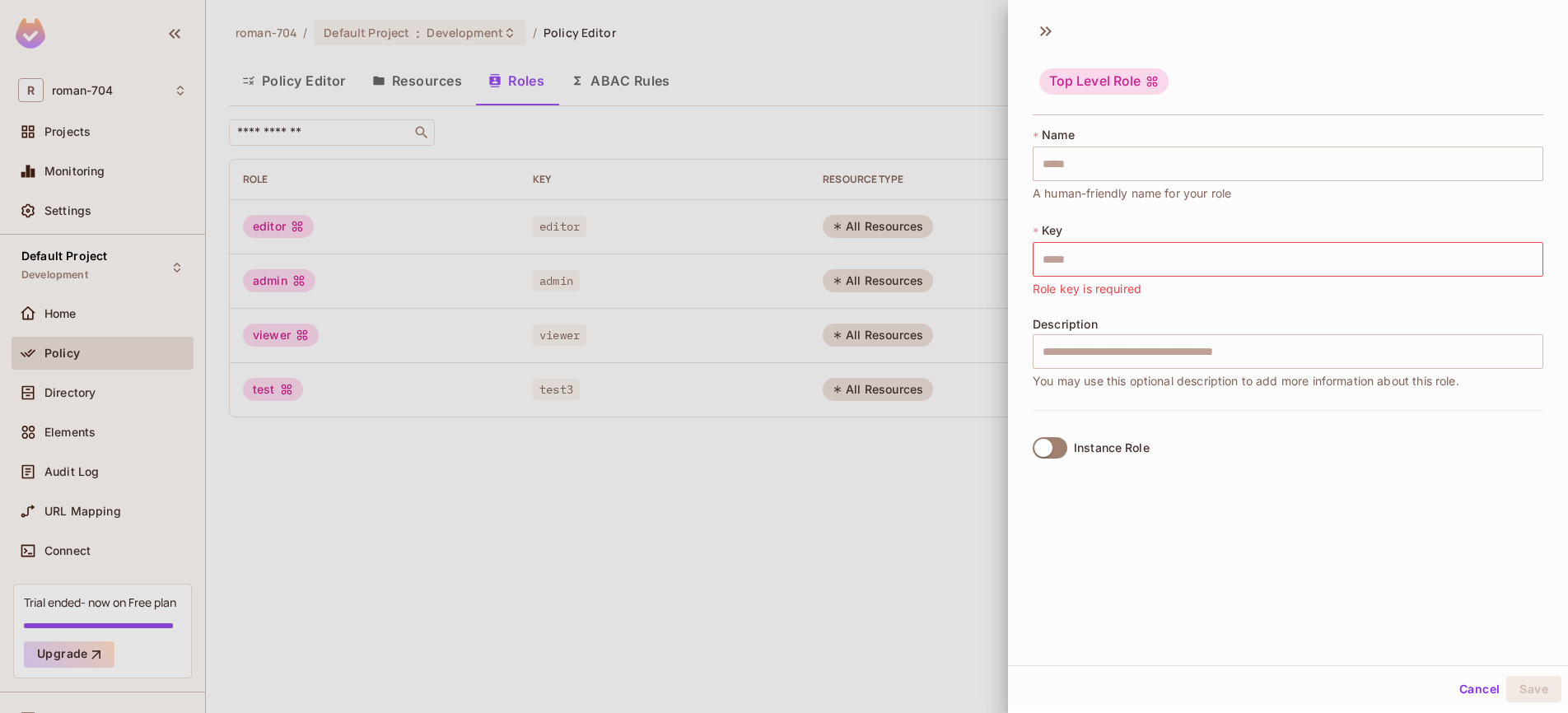
click at [1097, 330] on div "Description ​ You may use this optional description to add more information abo…" at bounding box center [1288, 353] width 511 height 72
click at [1141, 357] on input "text" at bounding box center [1288, 351] width 511 height 35
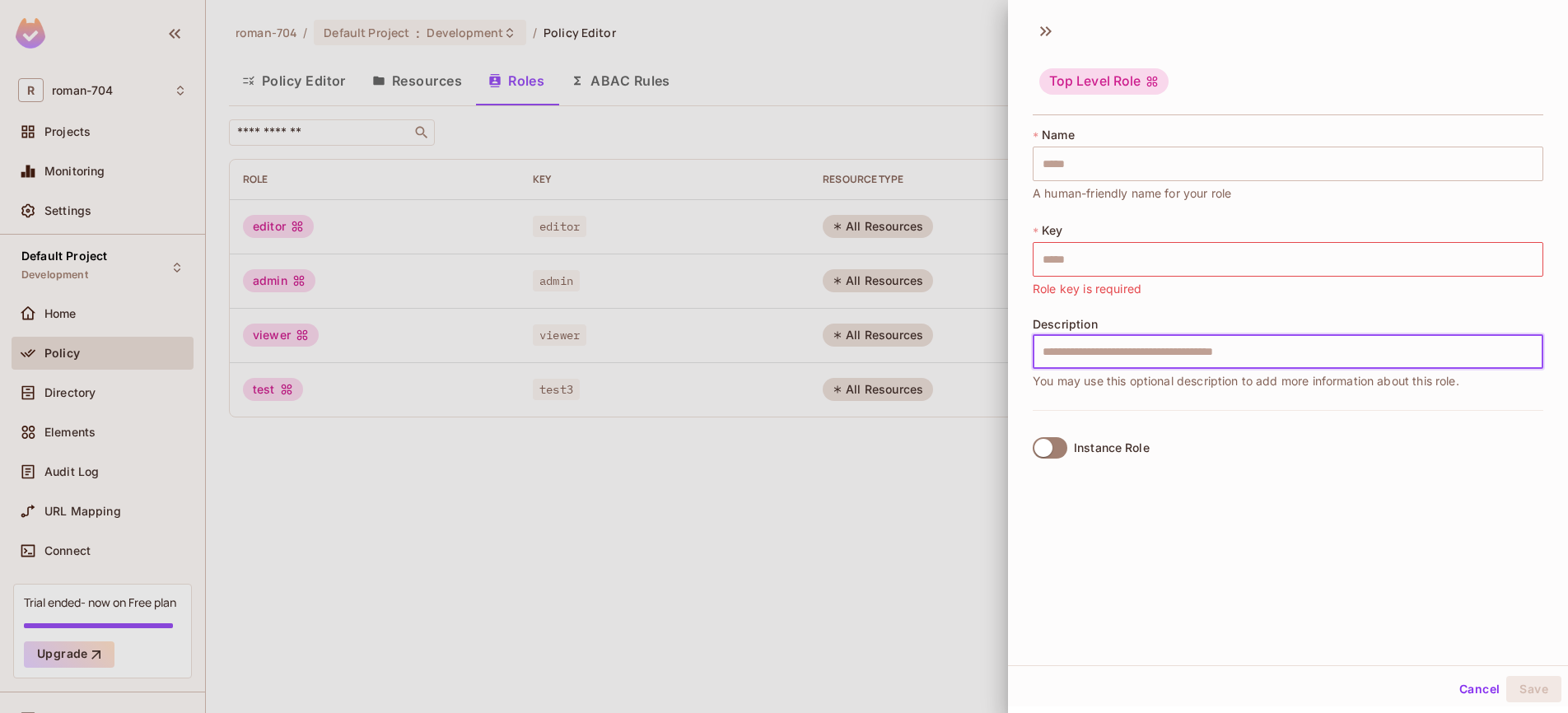
drag, startPoint x: 928, startPoint y: 523, endPoint x: 897, endPoint y: 464, distance: 66.6
click at [928, 523] on div at bounding box center [784, 356] width 1568 height 713
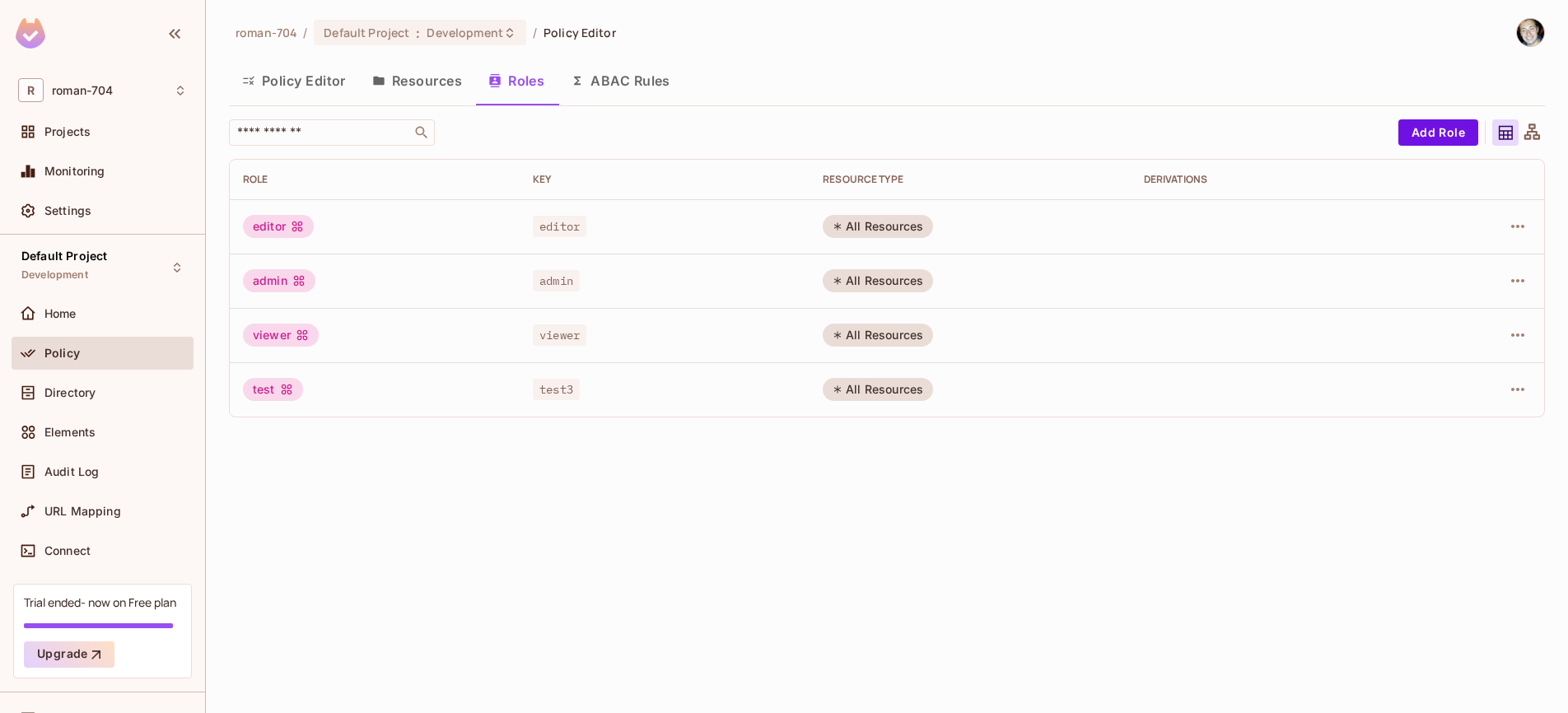
click at [866, 389] on div "All Resources" at bounding box center [877, 389] width 110 height 23
click at [1526, 135] on icon at bounding box center [1532, 131] width 16 height 16
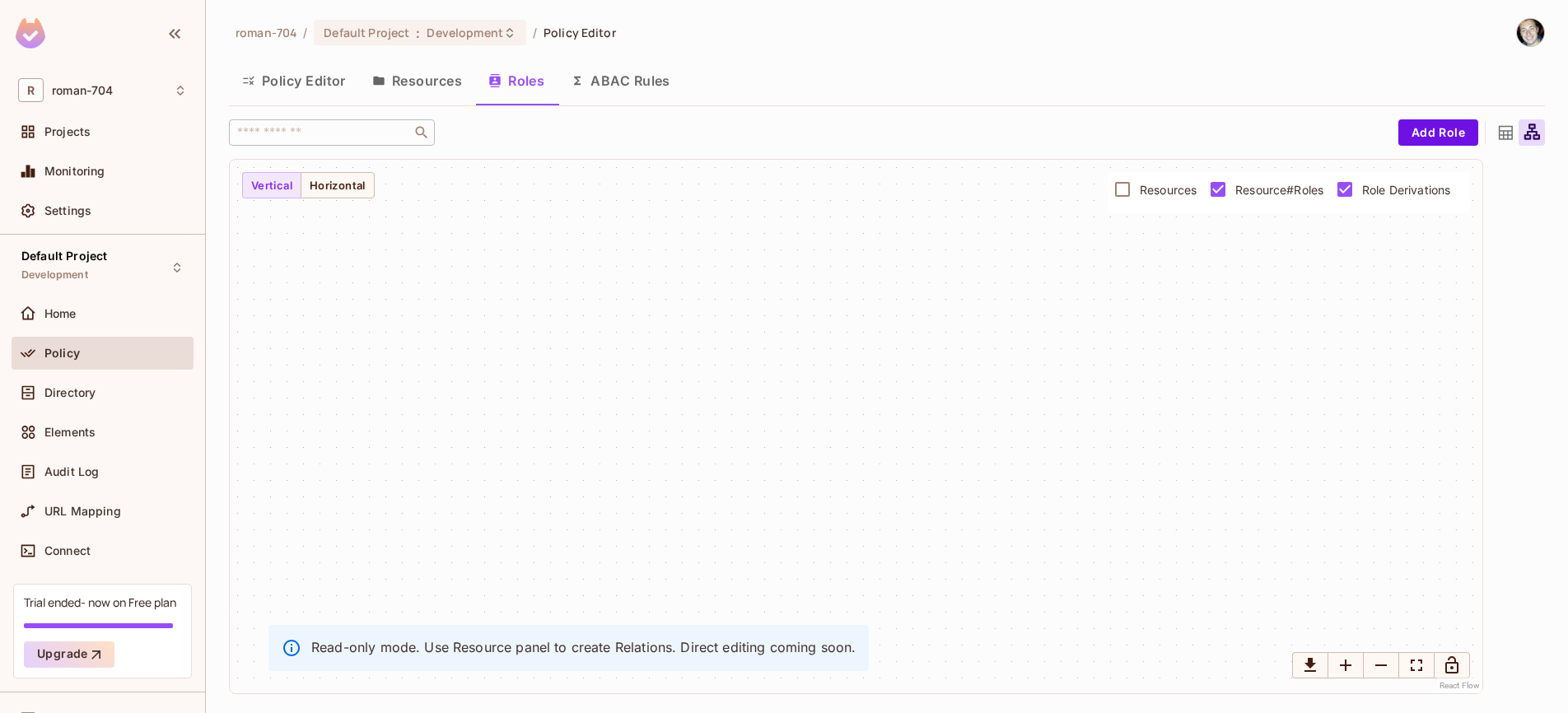
click at [1525, 133] on icon at bounding box center [1532, 133] width 21 height 21
click at [1508, 133] on icon at bounding box center [1505, 133] width 21 height 21
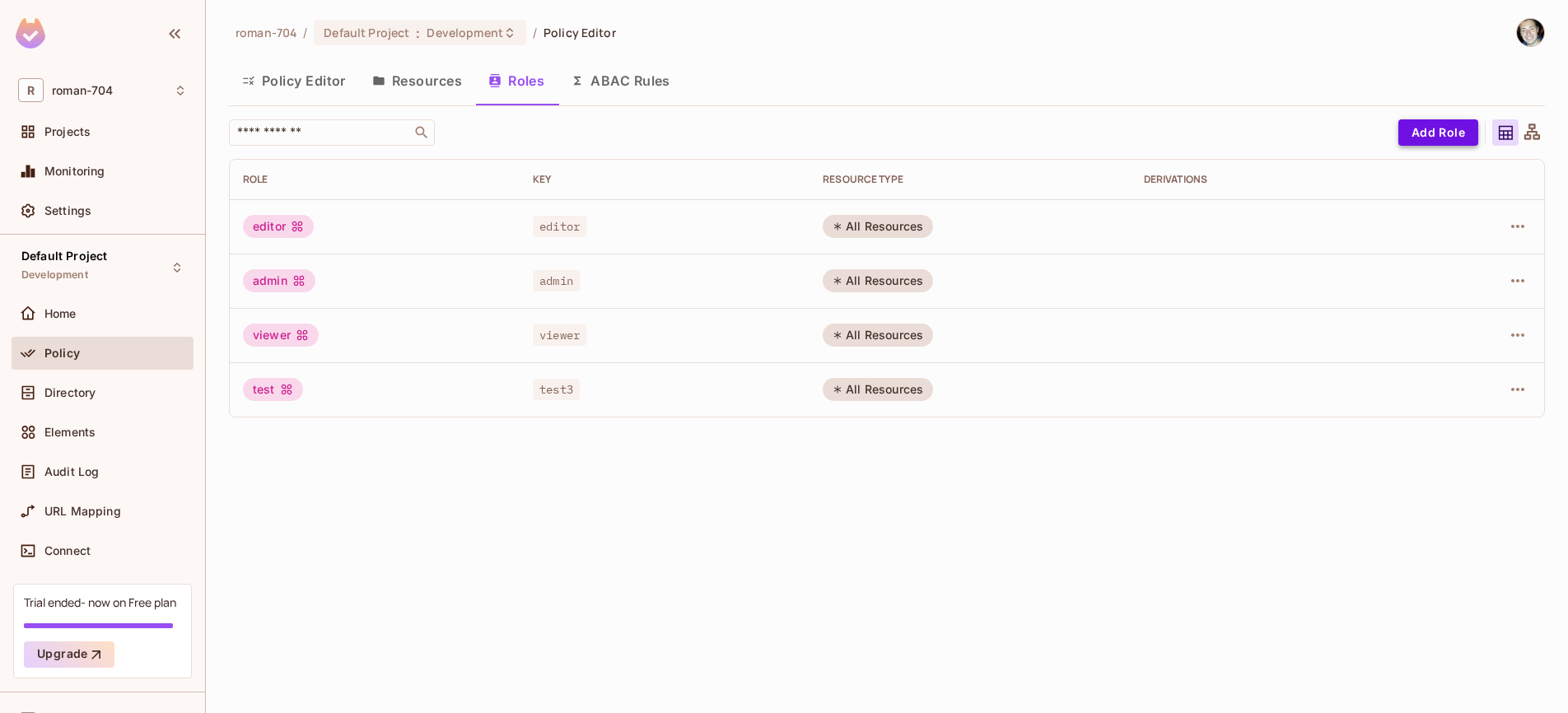
click at [1461, 134] on button "Add Role" at bounding box center [1438, 133] width 80 height 27
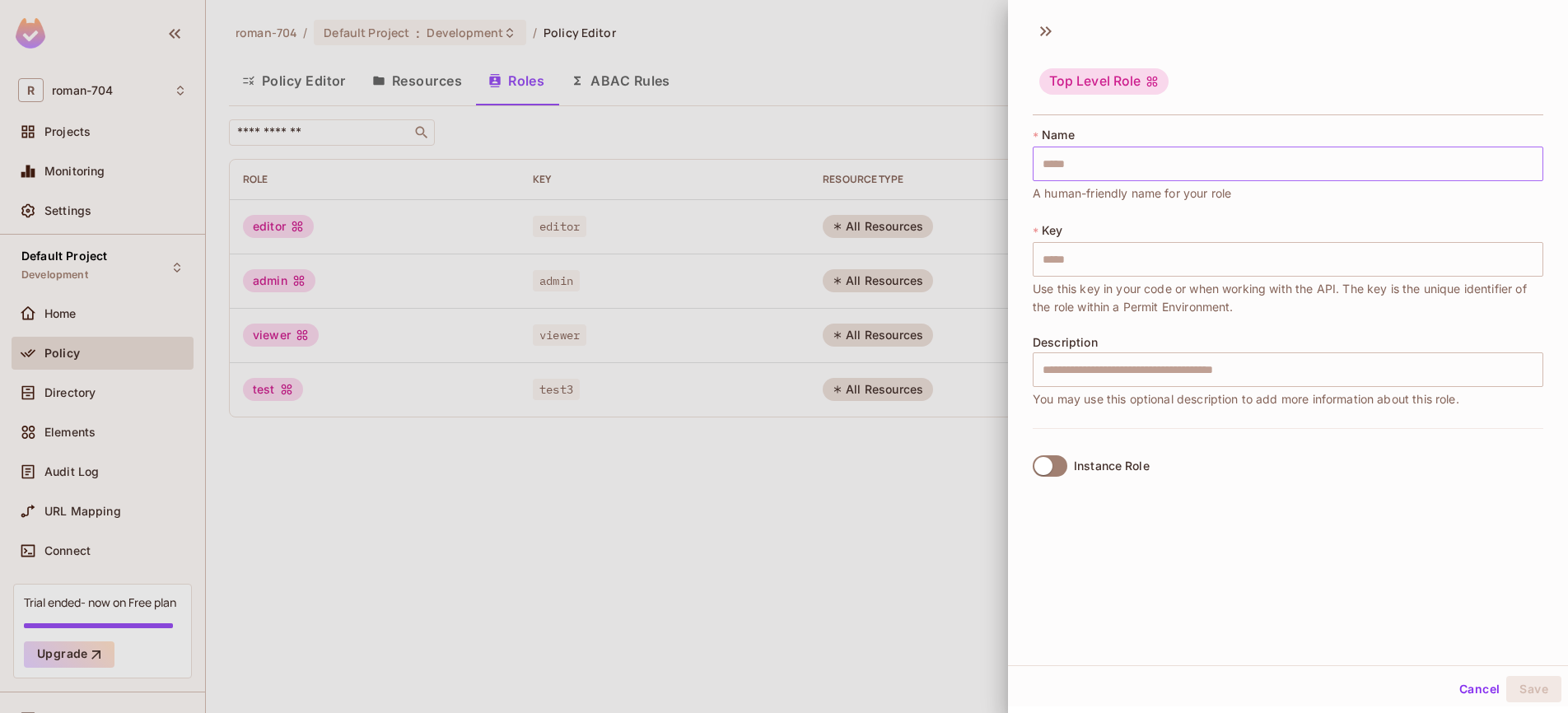
click at [1119, 166] on input "text" at bounding box center [1288, 164] width 511 height 35
click at [1066, 158] on input "text" at bounding box center [1288, 164] width 511 height 35
type input "*"
type input "**"
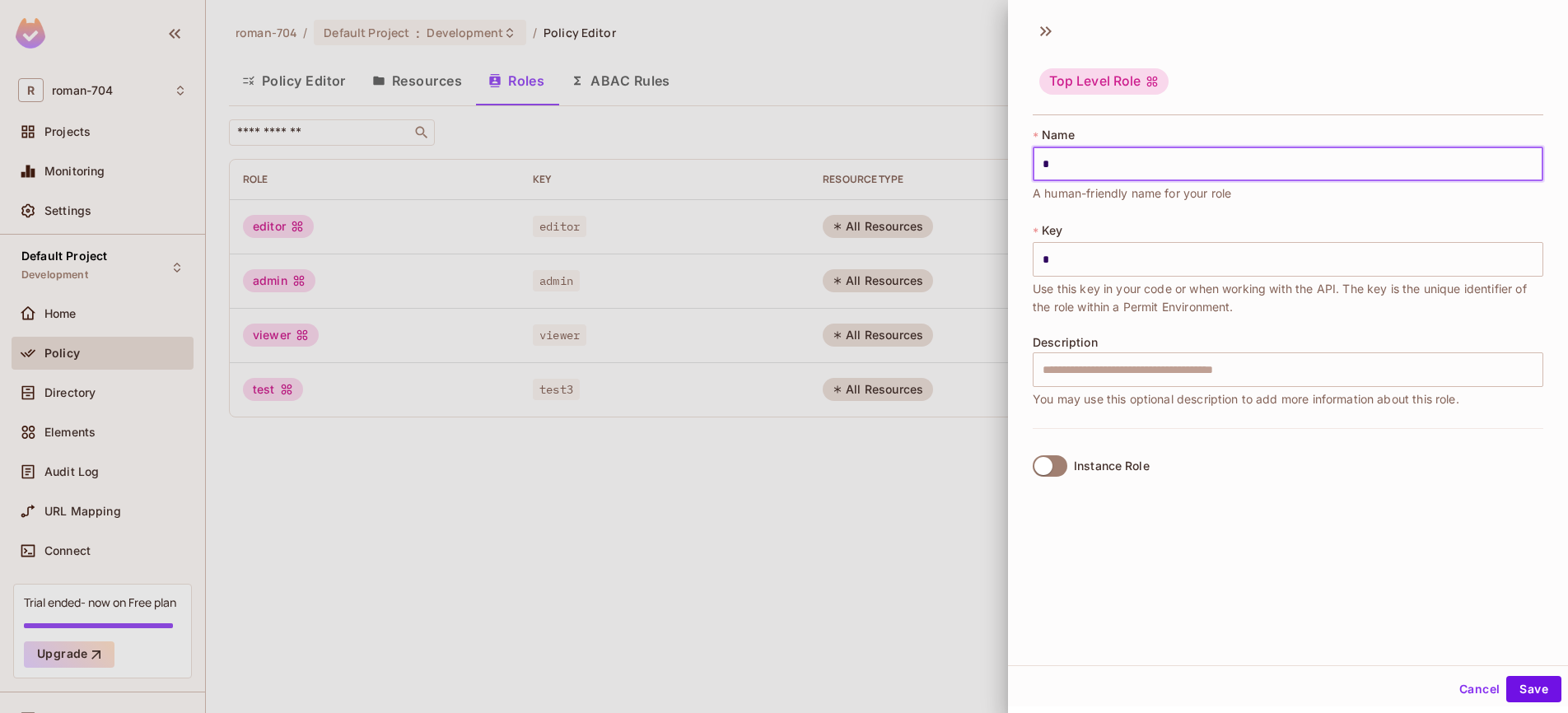
type input "**"
type input "***"
type input "****"
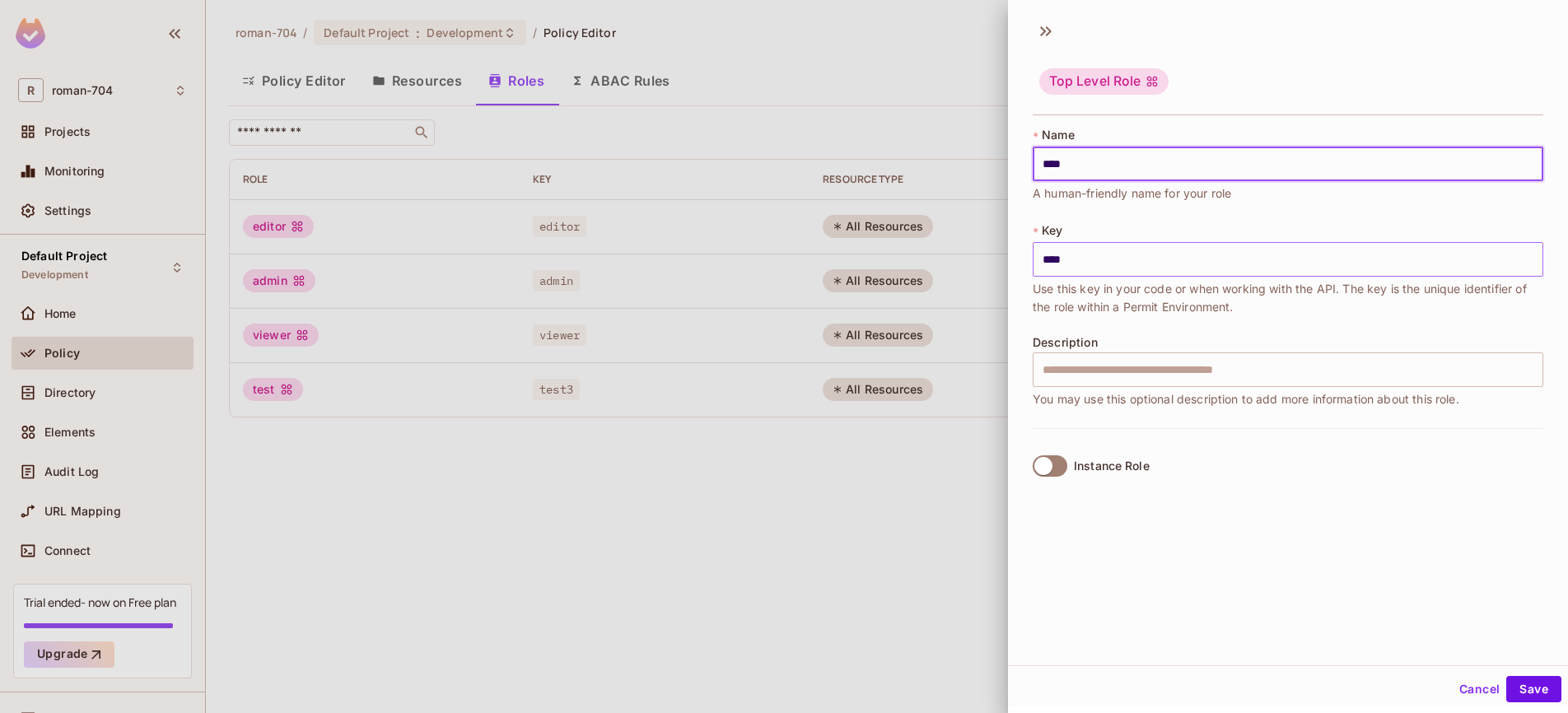
type input "*****"
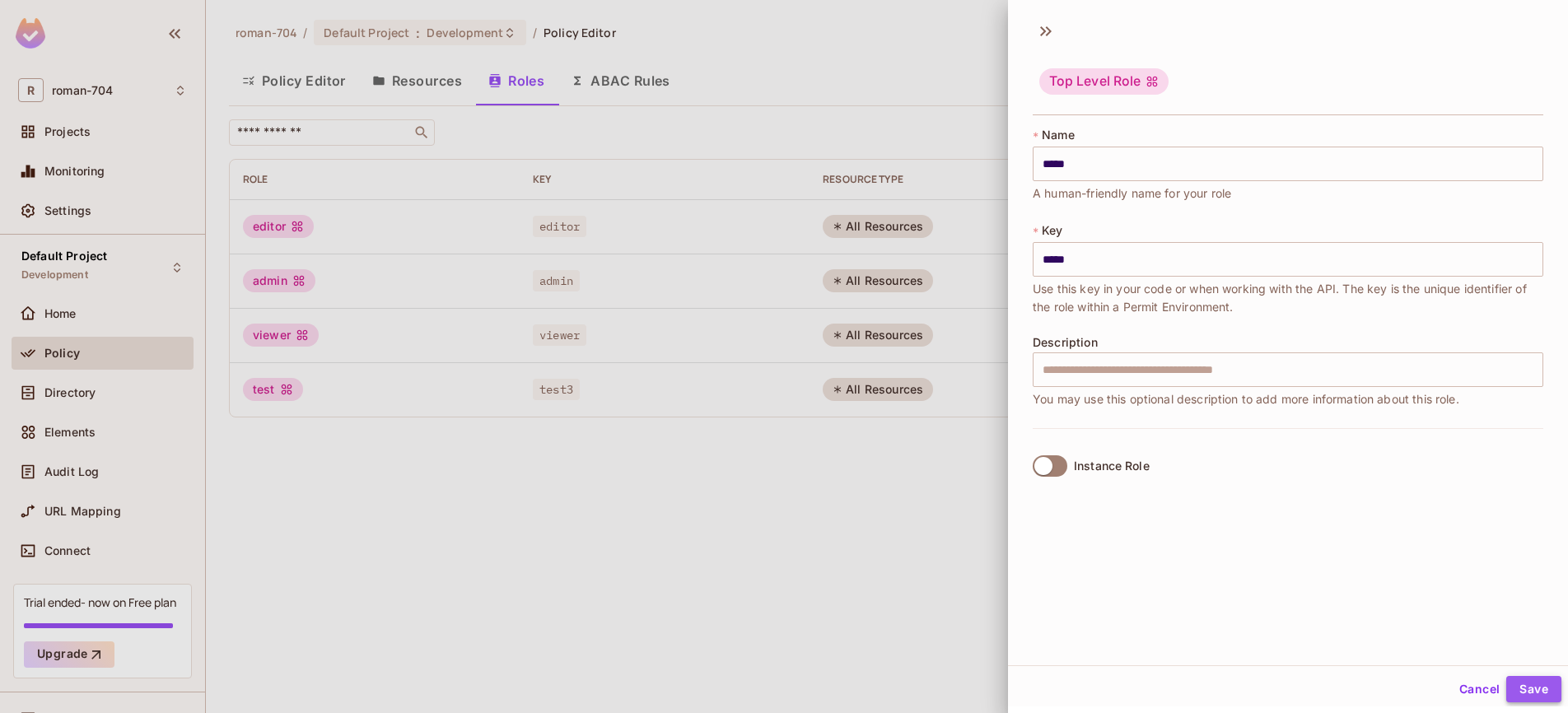
click at [1540, 694] on button "Save" at bounding box center [1534, 688] width 55 height 27
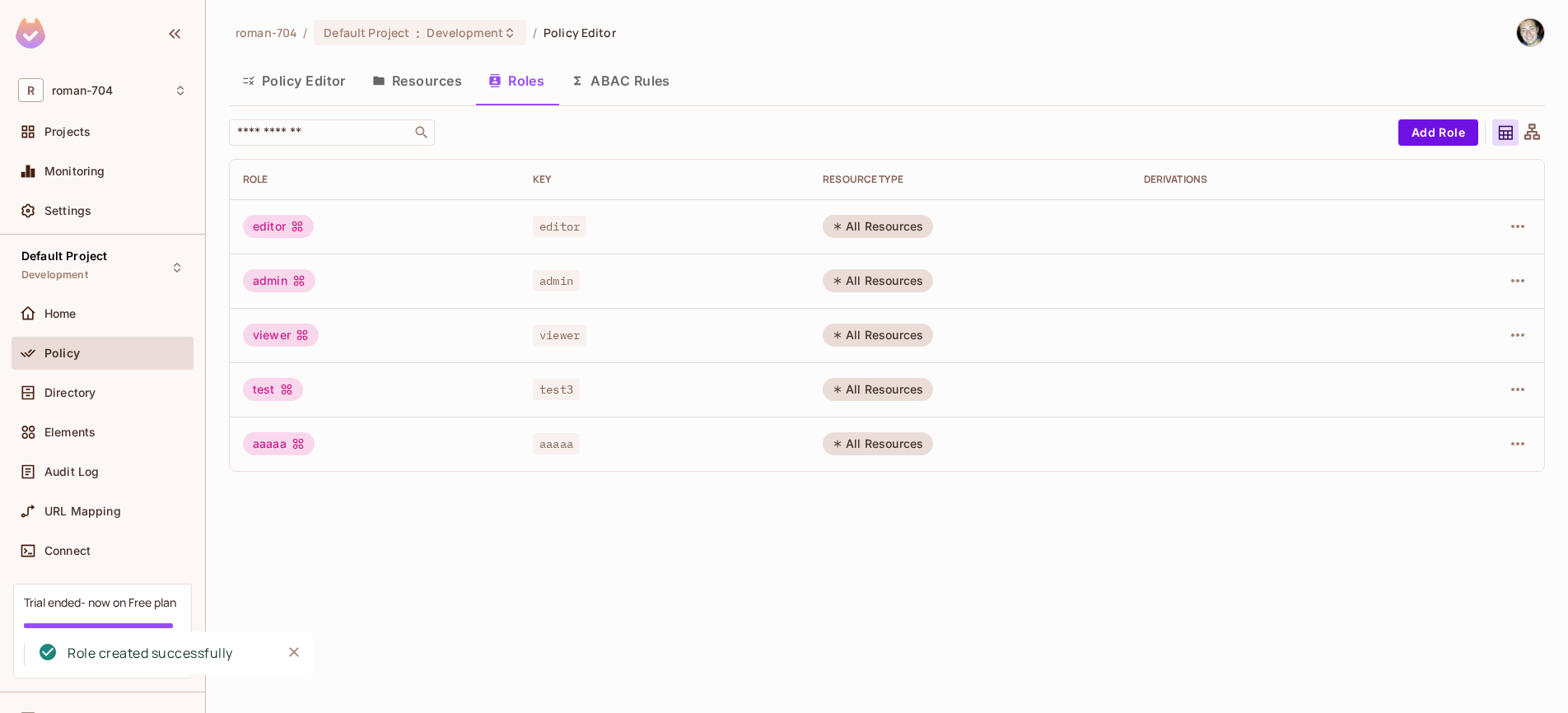
click at [834, 527] on div "roman-704 / Default Project : Development / Policy Editor Policy Editor Resourc…" at bounding box center [886, 356] width 1361 height 713
click at [294, 460] on td "aaaaa" at bounding box center [374, 443] width 290 height 54
click at [896, 445] on div "All Resources" at bounding box center [877, 443] width 110 height 23
click at [1508, 445] on icon "button" at bounding box center [1517, 443] width 20 height 20
click at [1478, 519] on div "Edit Attributes" at bounding box center [1460, 517] width 81 height 16
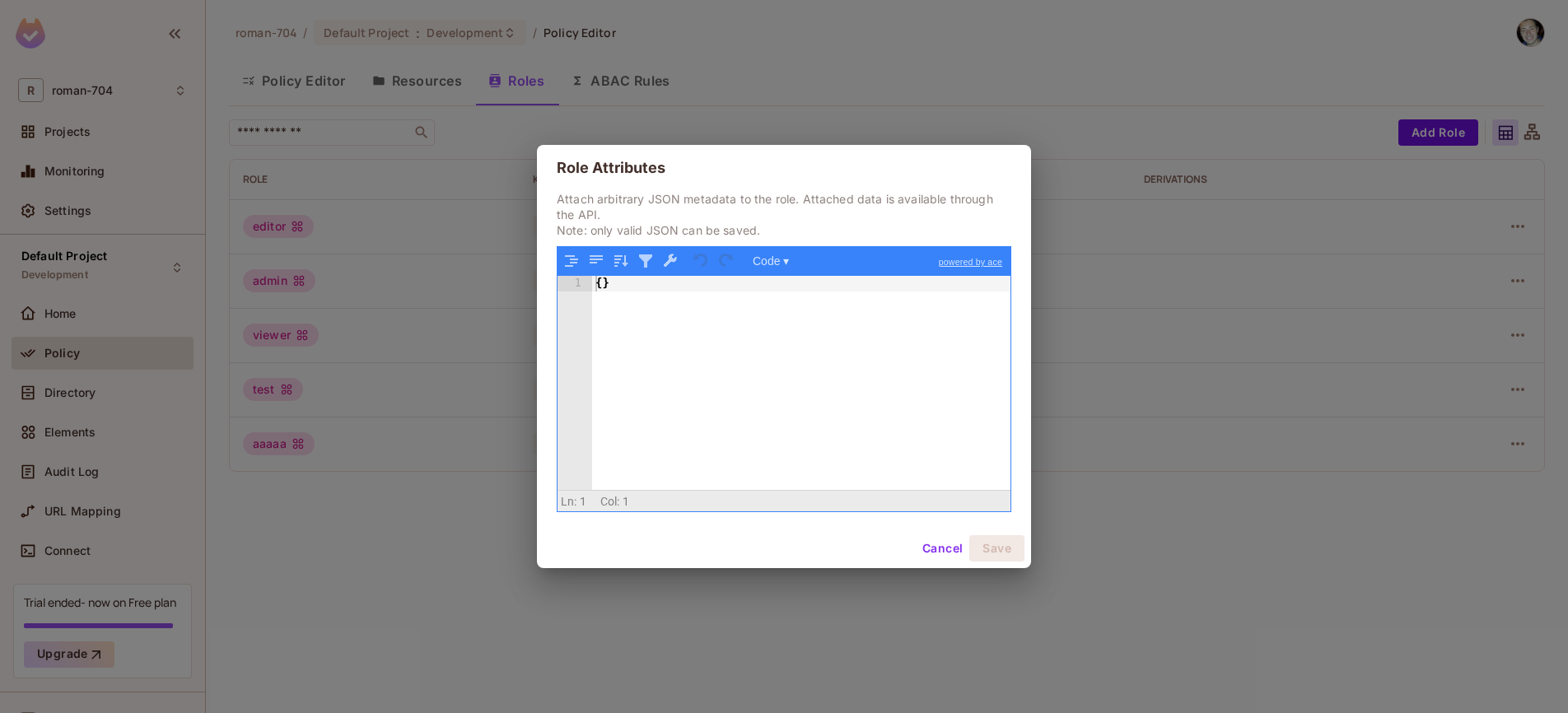
click at [949, 549] on button "Cancel" at bounding box center [942, 548] width 53 height 27
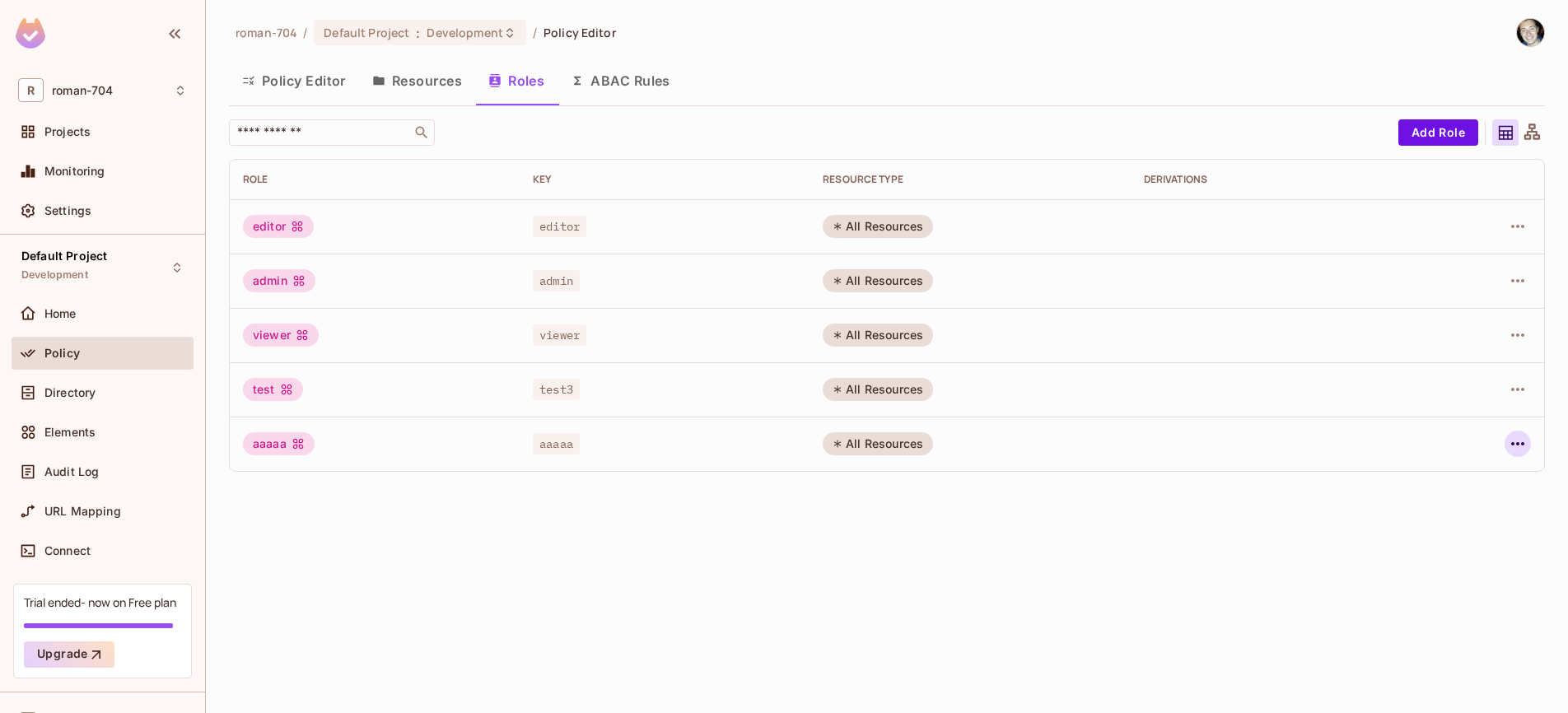
click at [1513, 444] on icon "button" at bounding box center [1518, 443] width 13 height 3
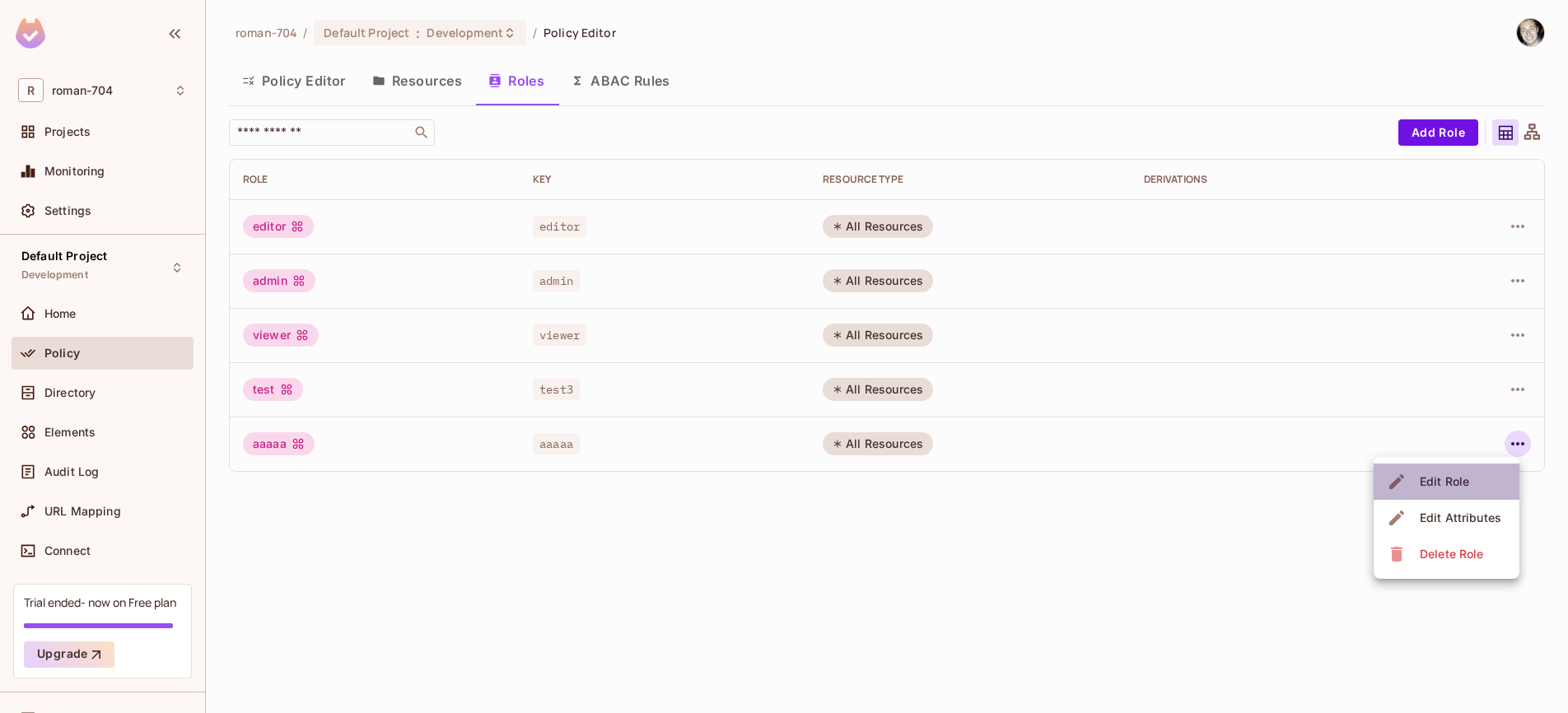
click at [1461, 473] on div "Edit Role" at bounding box center [1444, 481] width 49 height 16
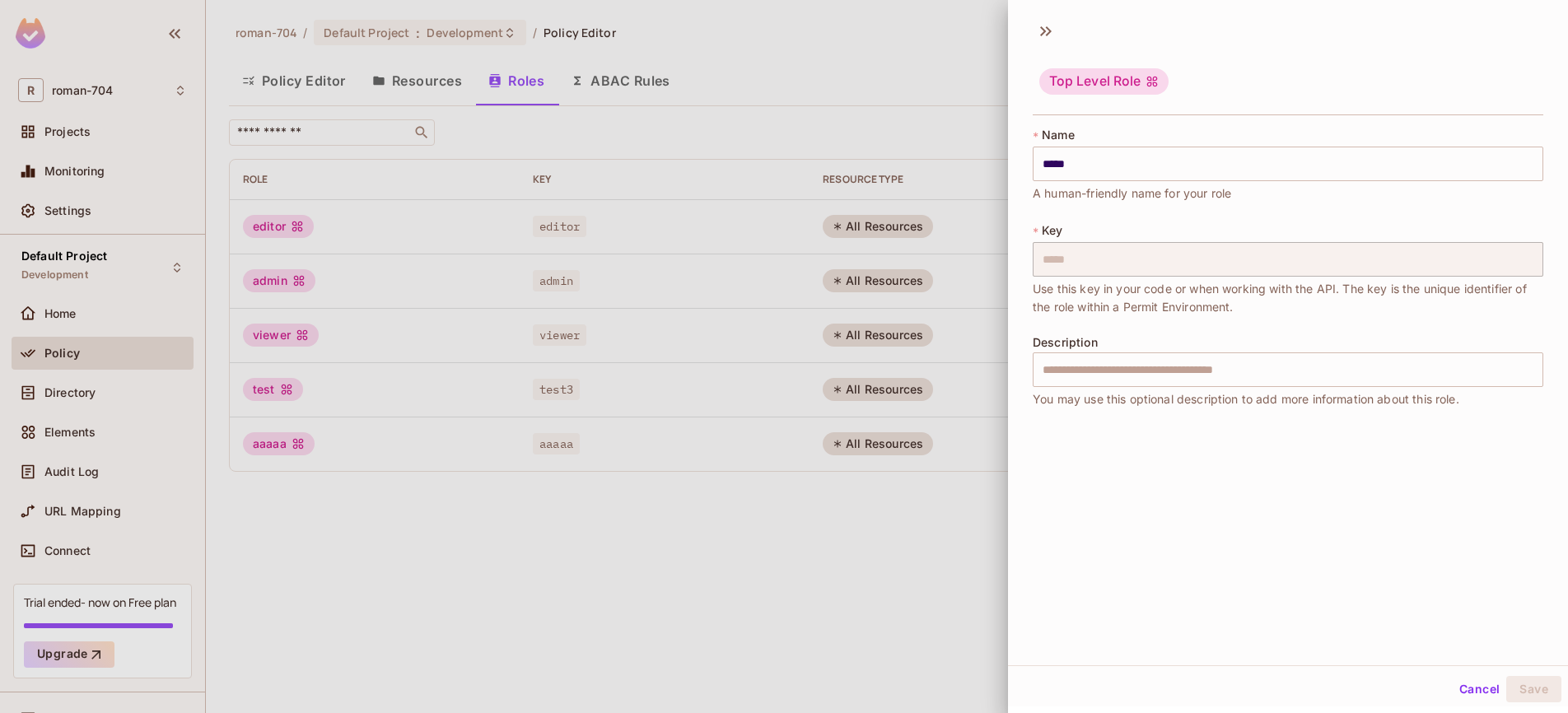
click at [859, 579] on div at bounding box center [784, 356] width 1568 height 713
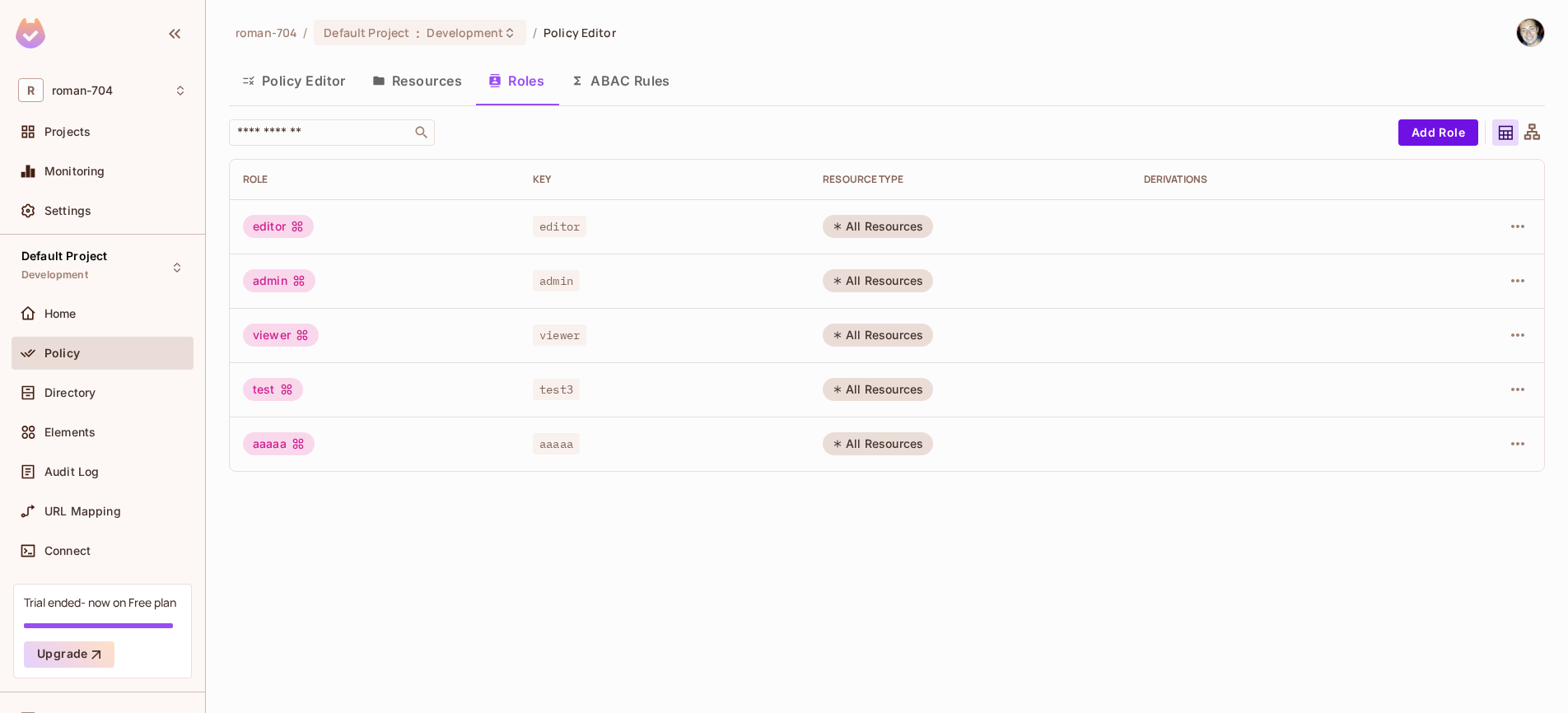
click at [325, 80] on button "Policy Editor" at bounding box center [294, 80] width 130 height 41
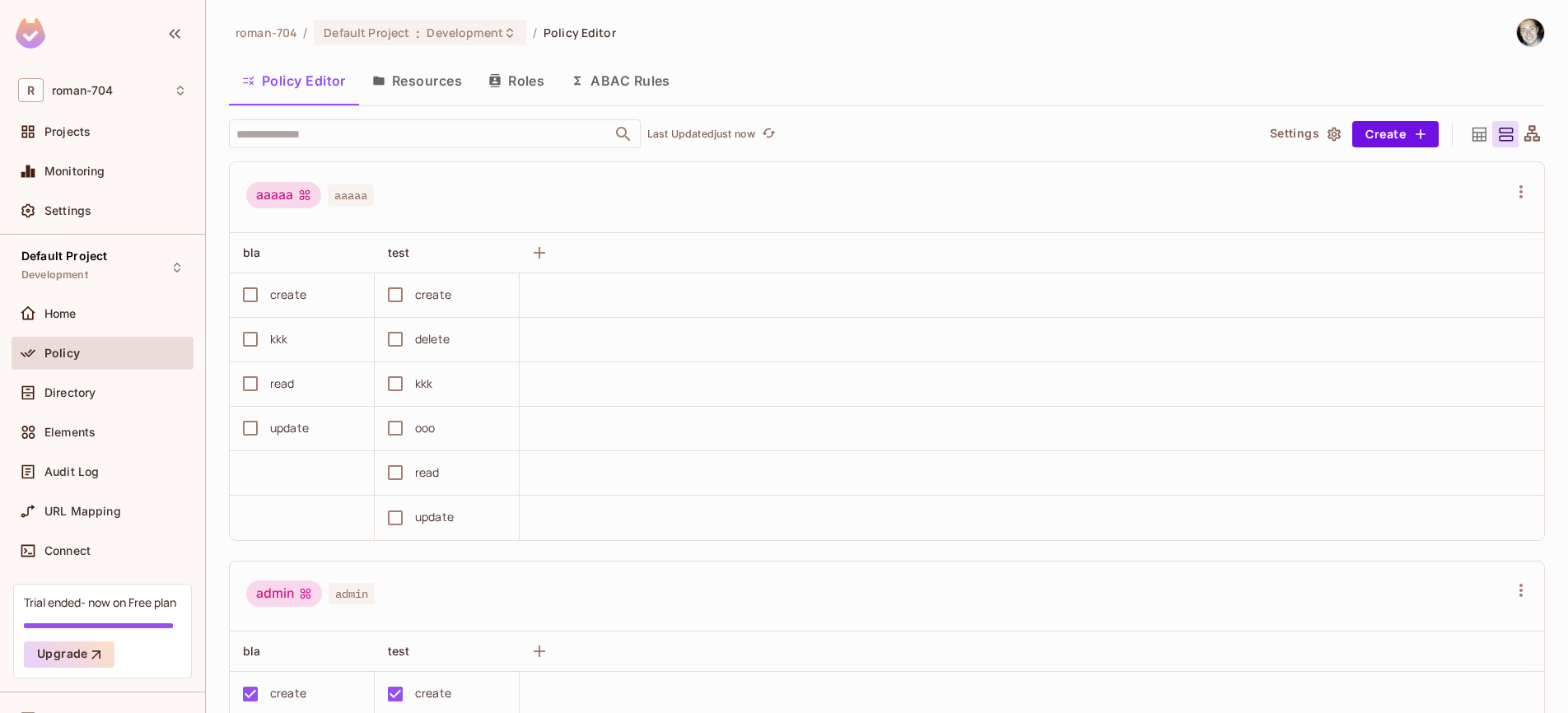
click at [462, 197] on div "aaaaa aaaaa" at bounding box center [876, 197] width 1261 height 31
click at [1368, 129] on button "Create" at bounding box center [1395, 134] width 86 height 27
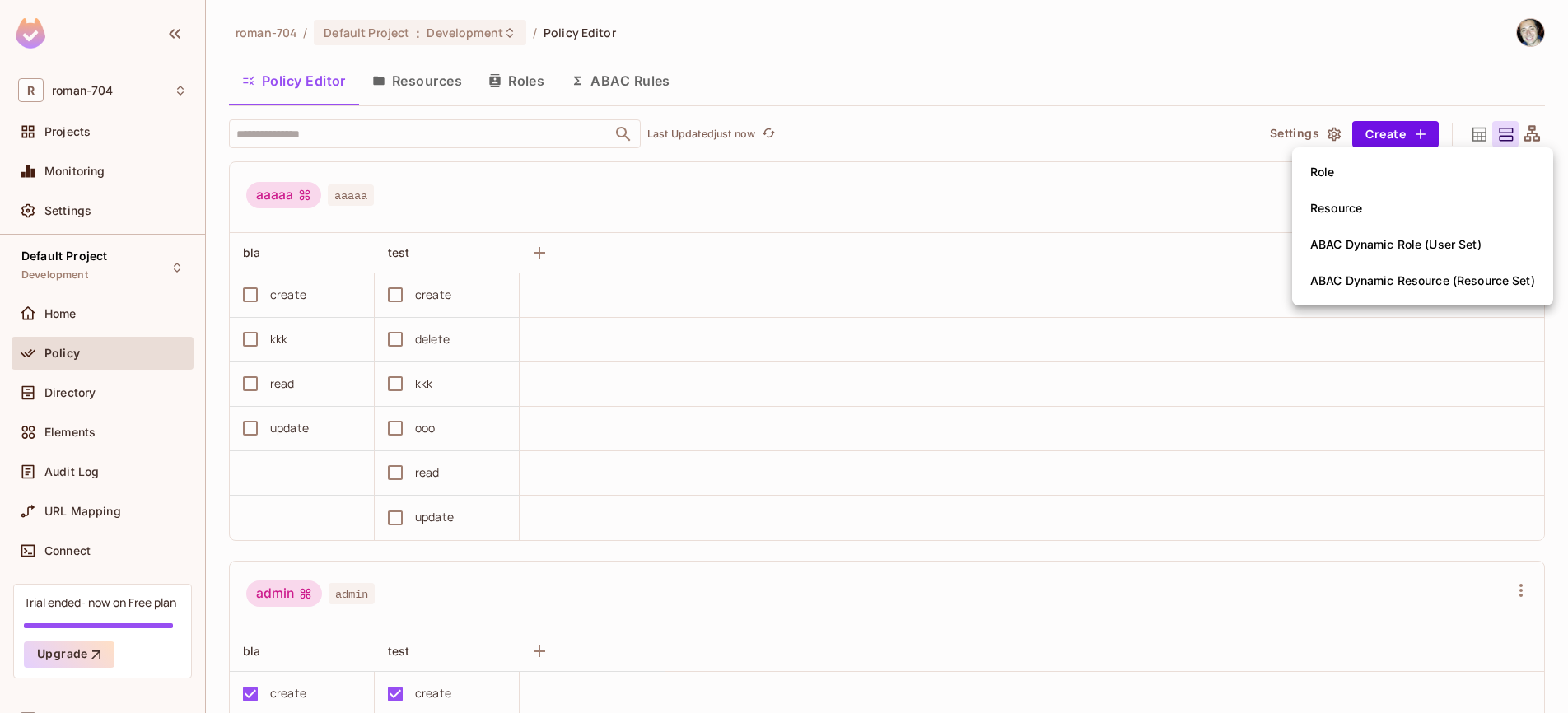
click at [1333, 203] on div "Resource" at bounding box center [1336, 207] width 52 height 16
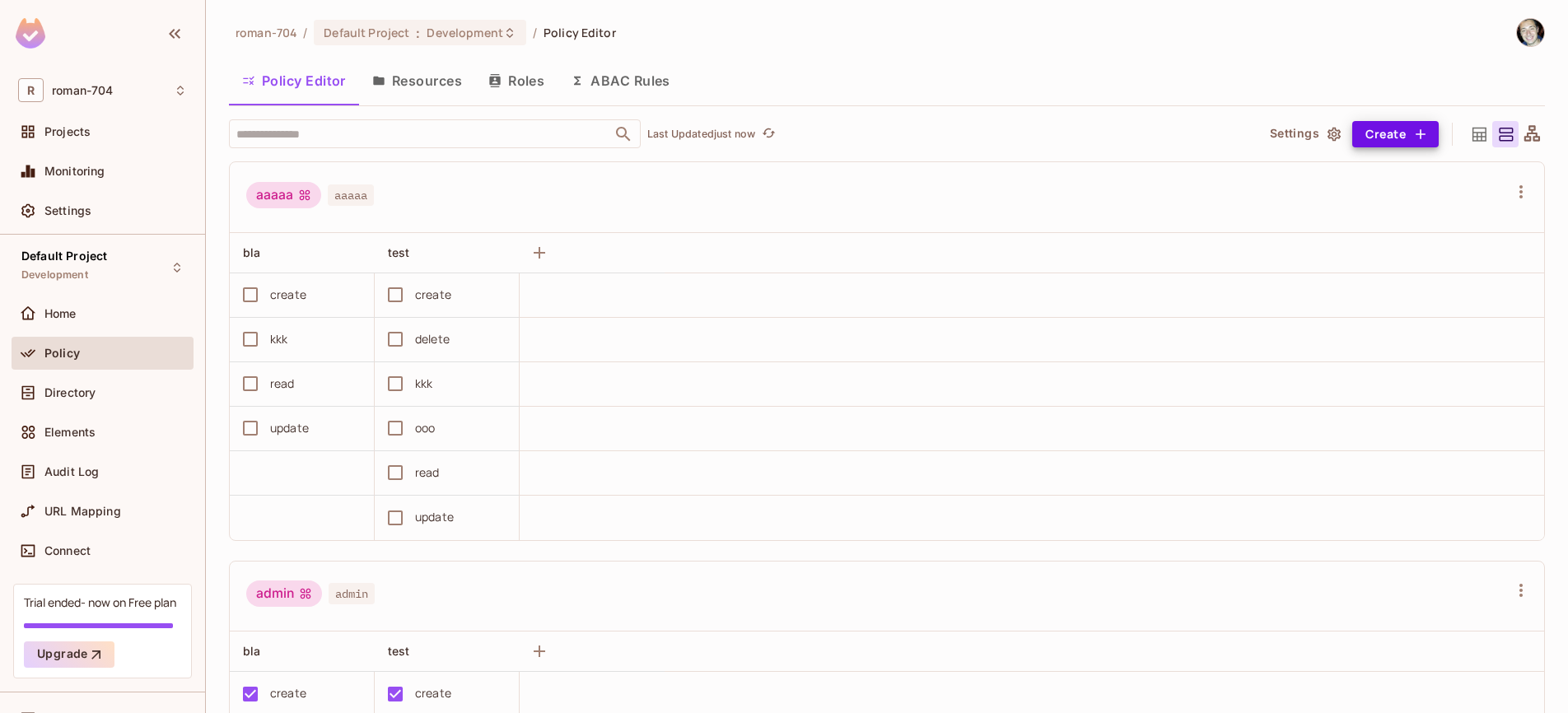
click at [1116, 223] on div "aaaaa aaaaa" at bounding box center [886, 197] width 1314 height 71
click at [517, 85] on button "Roles" at bounding box center [515, 80] width 82 height 41
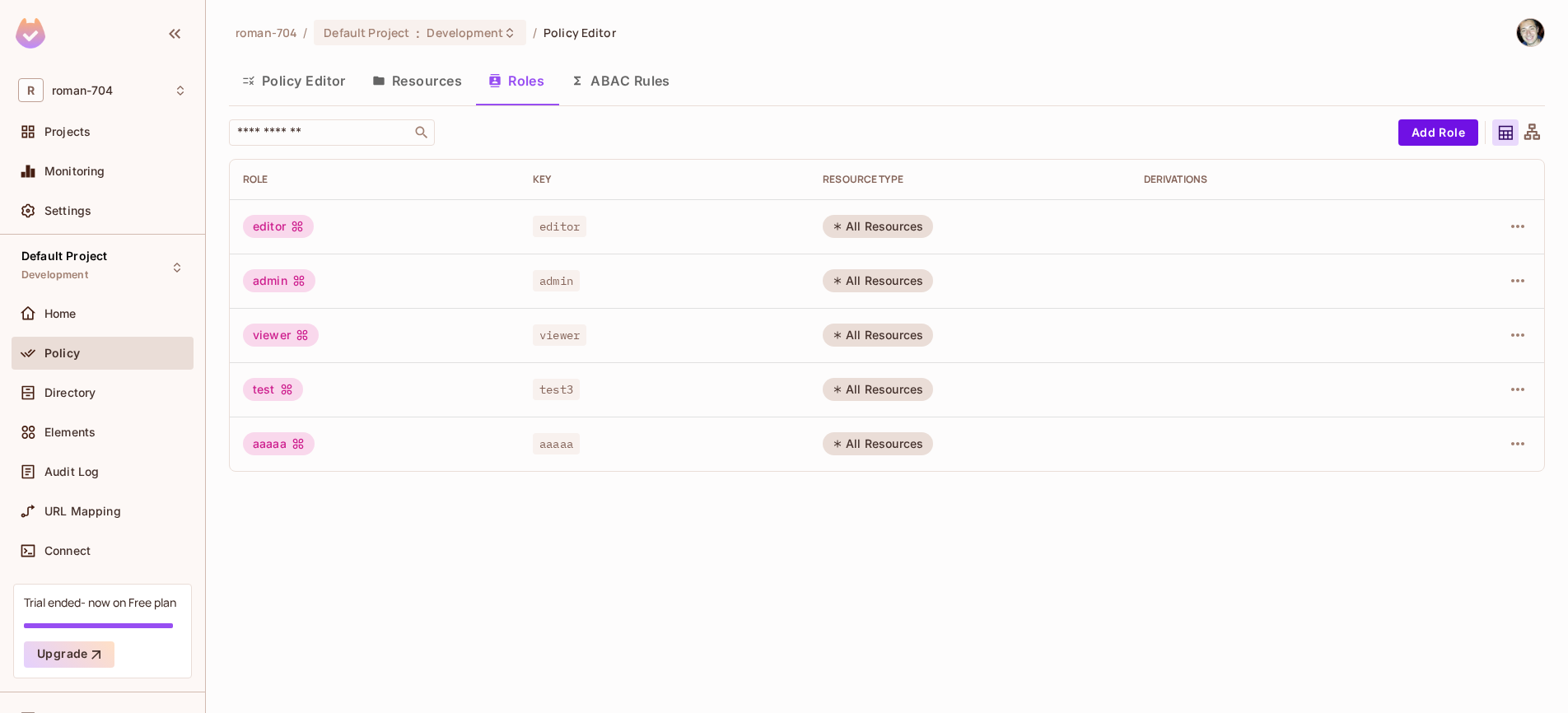
click at [287, 75] on button "Policy Editor" at bounding box center [294, 80] width 130 height 41
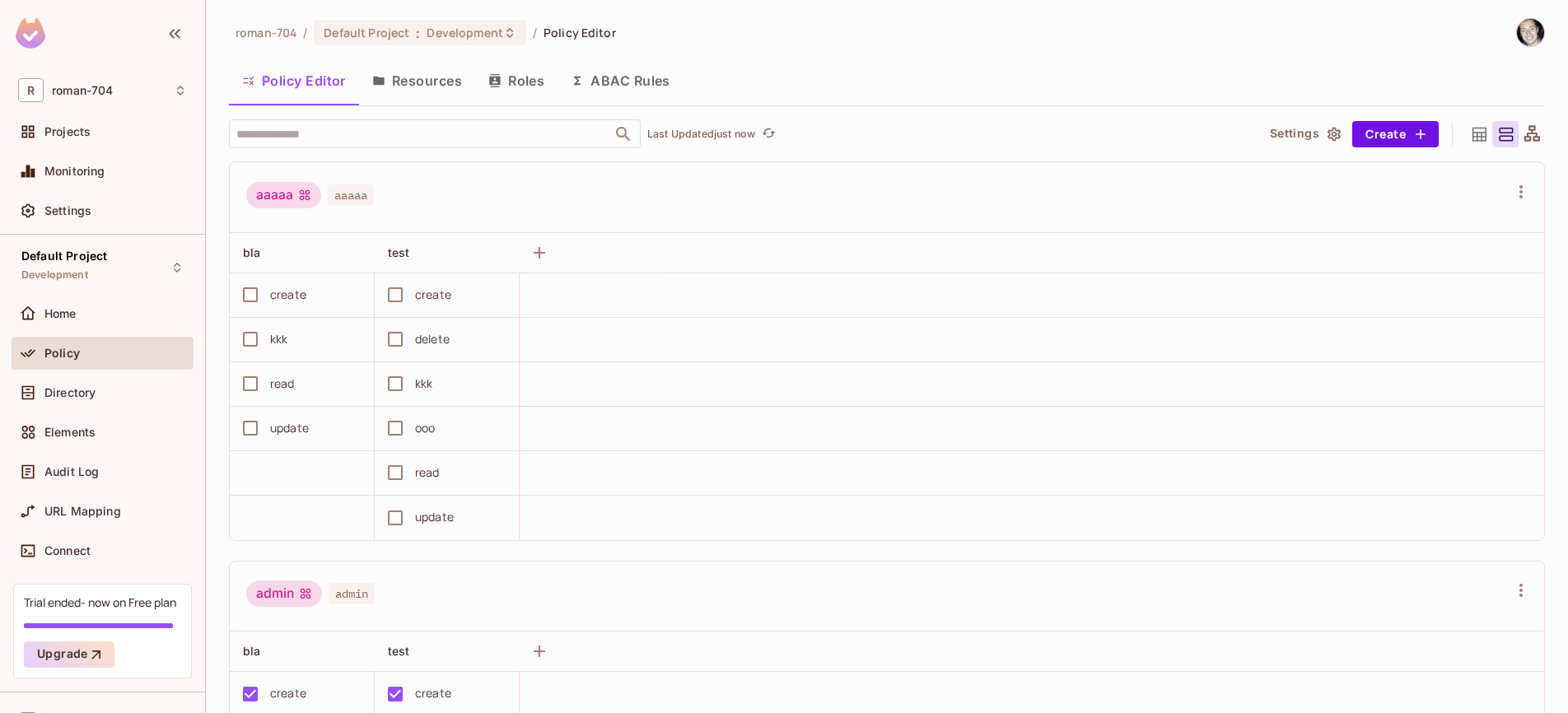
click at [431, 81] on button "Resources" at bounding box center [417, 80] width 117 height 41
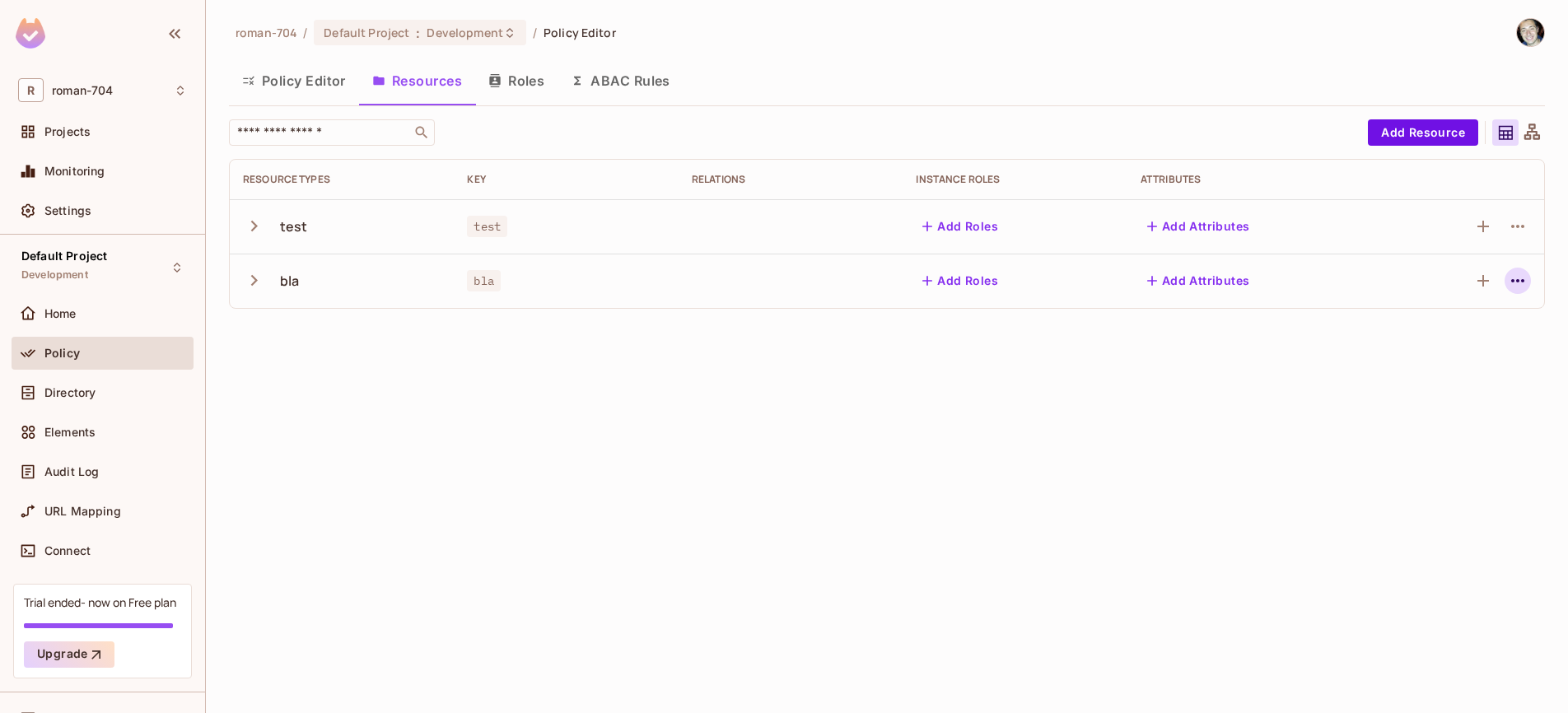
click at [1512, 283] on icon "button" at bounding box center [1517, 280] width 20 height 20
click at [1431, 377] on div "Delete Resource" at bounding box center [1452, 382] width 91 height 16
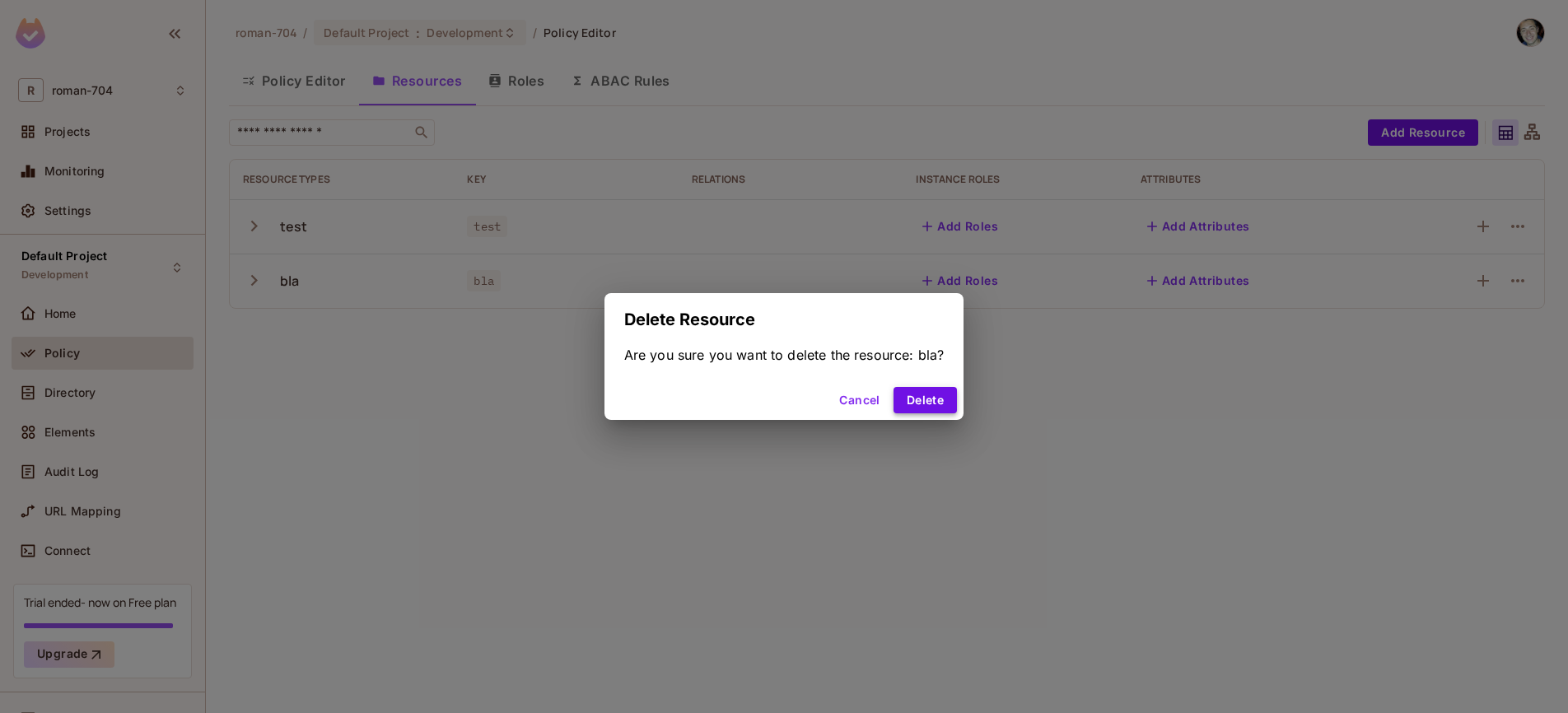
click at [934, 399] on button "Delete" at bounding box center [925, 400] width 63 height 27
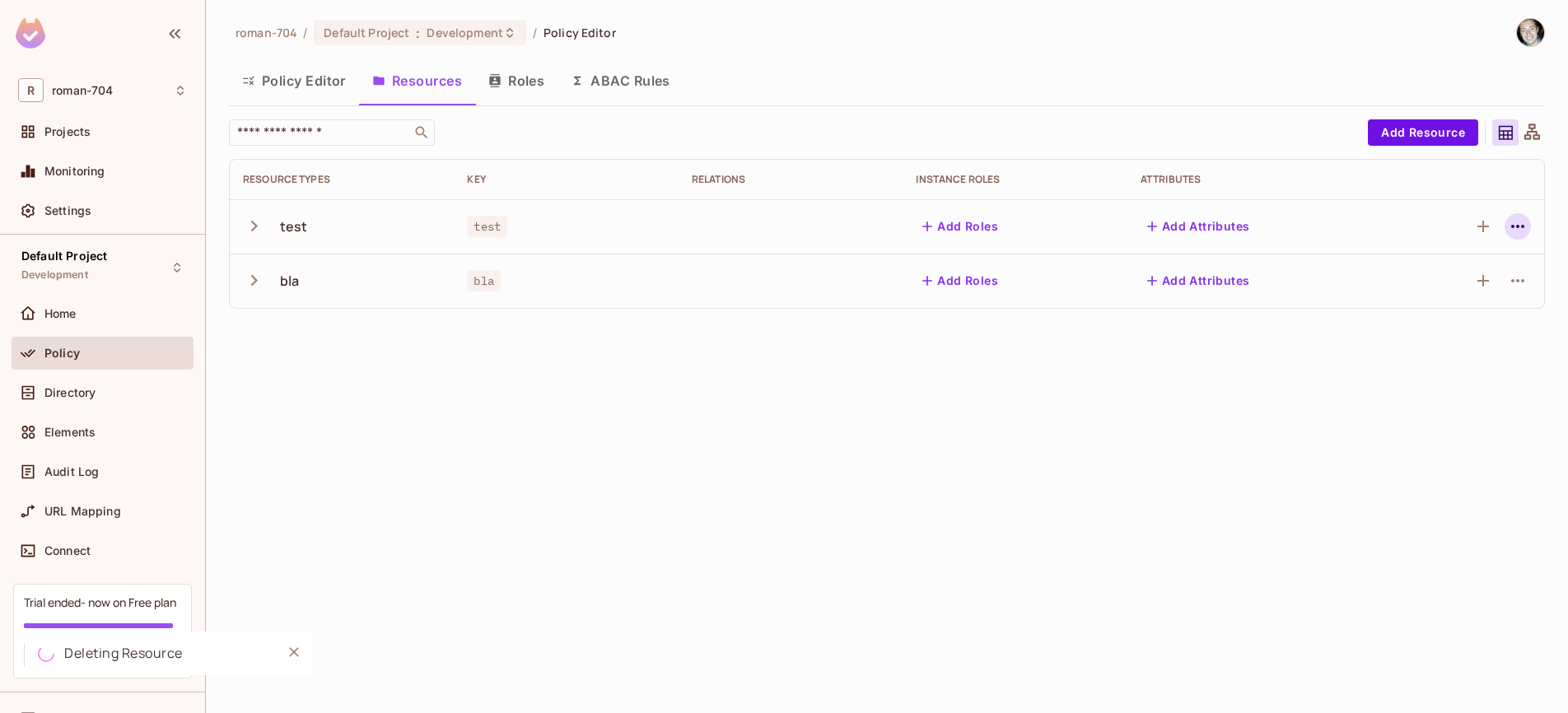
click at [1511, 225] on icon "button" at bounding box center [1517, 226] width 20 height 20
click at [255, 229] on icon "button" at bounding box center [253, 225] width 22 height 22
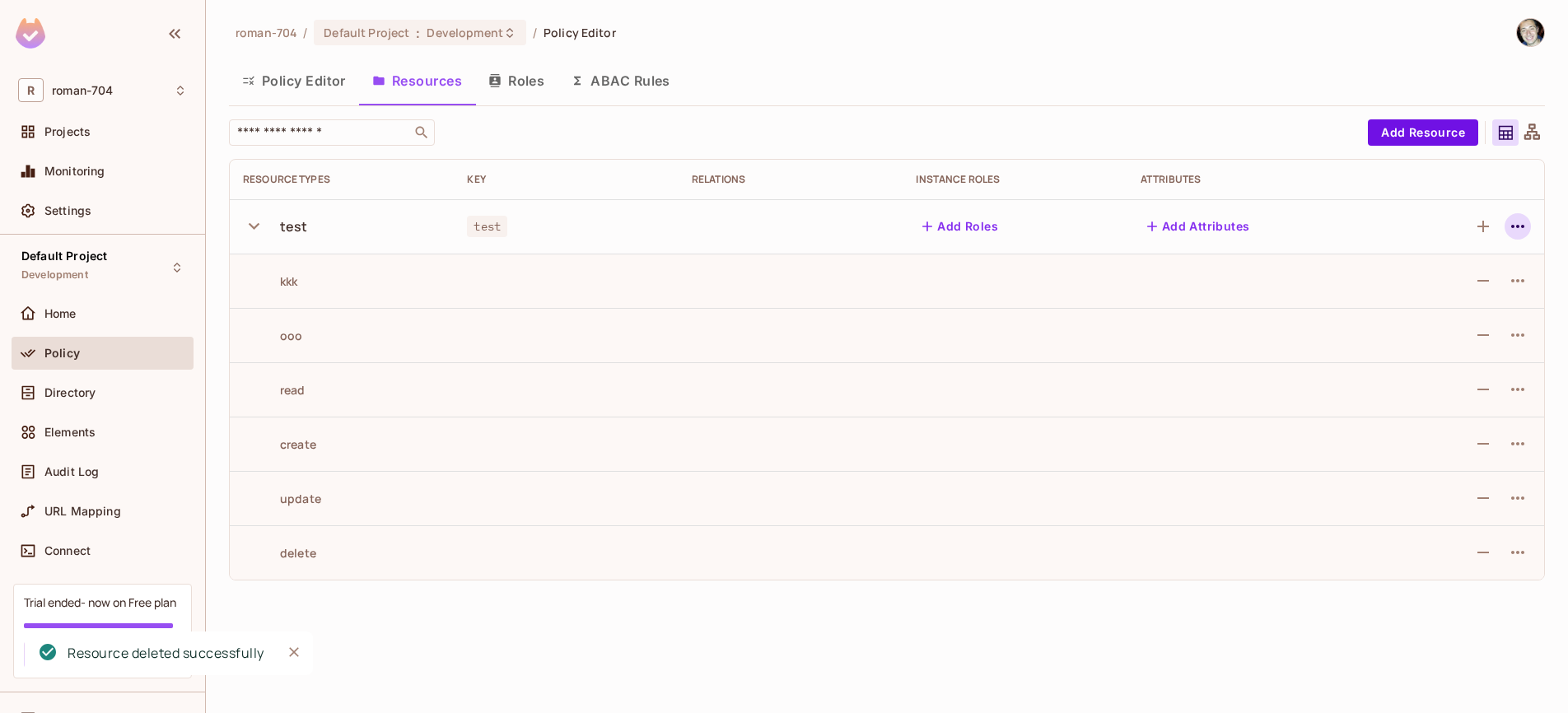
click at [1515, 223] on icon "button" at bounding box center [1517, 226] width 20 height 20
click at [1457, 315] on span "Delete Resource" at bounding box center [1452, 328] width 101 height 27
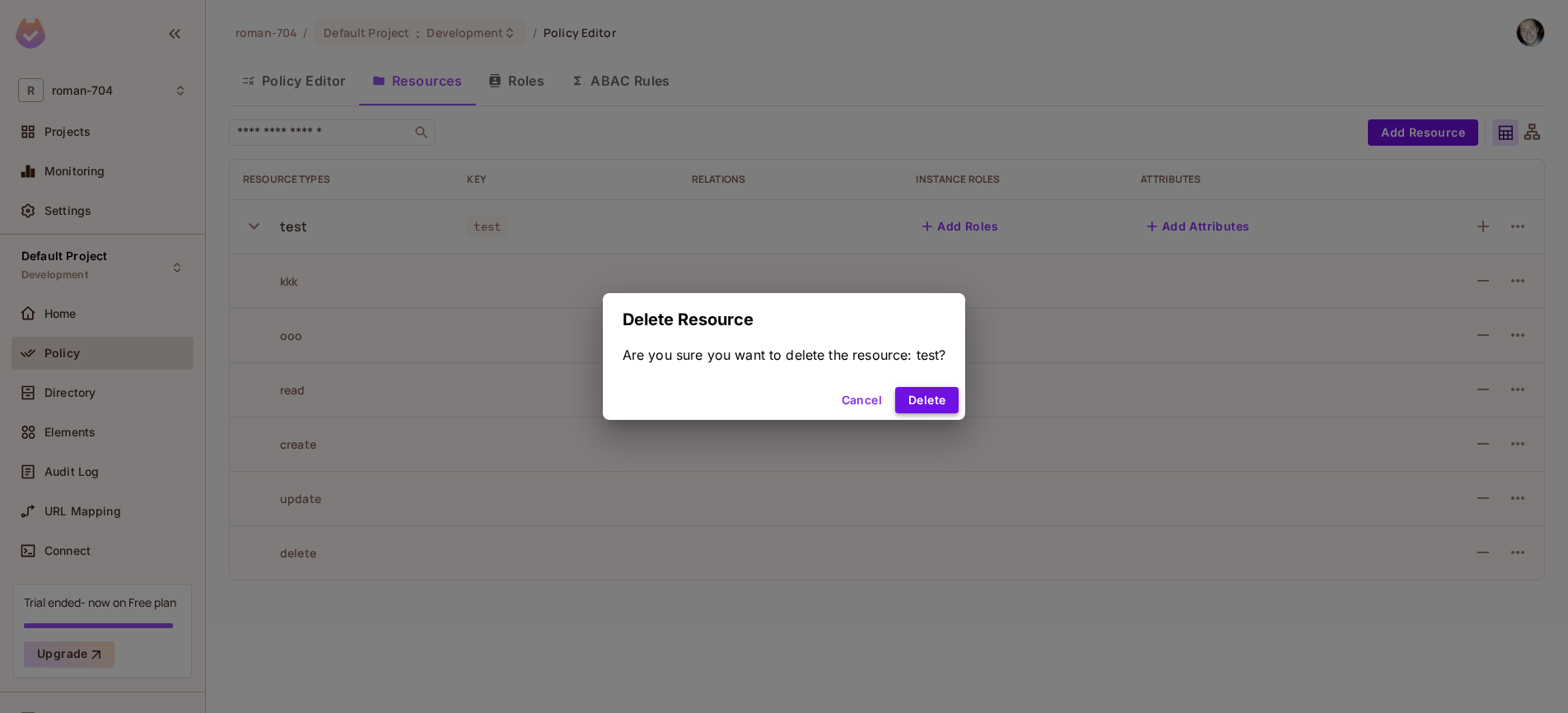
click at [944, 402] on button "Delete" at bounding box center [927, 400] width 63 height 27
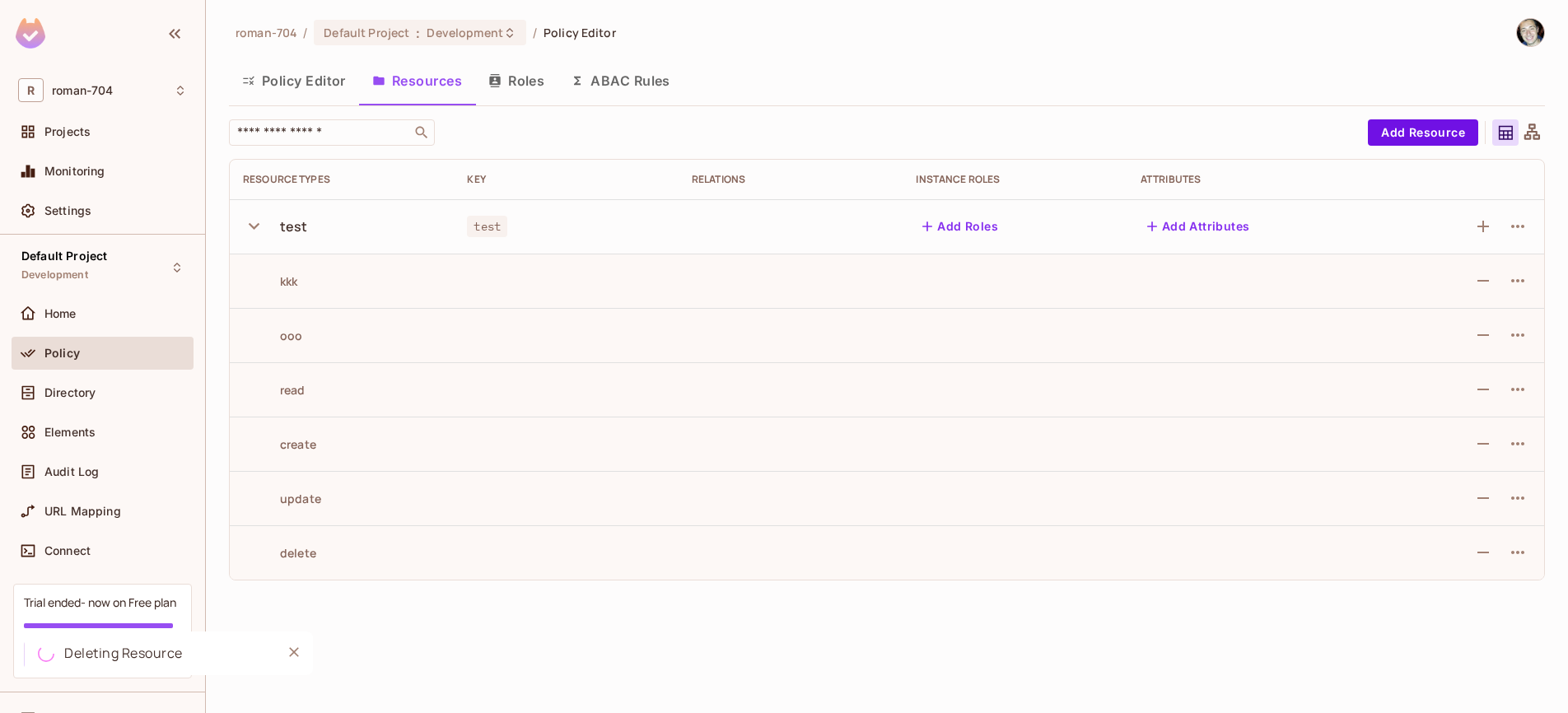
click at [259, 225] on icon "button" at bounding box center [253, 225] width 22 height 22
click at [1430, 140] on button "Add Resource" at bounding box center [1423, 133] width 110 height 27
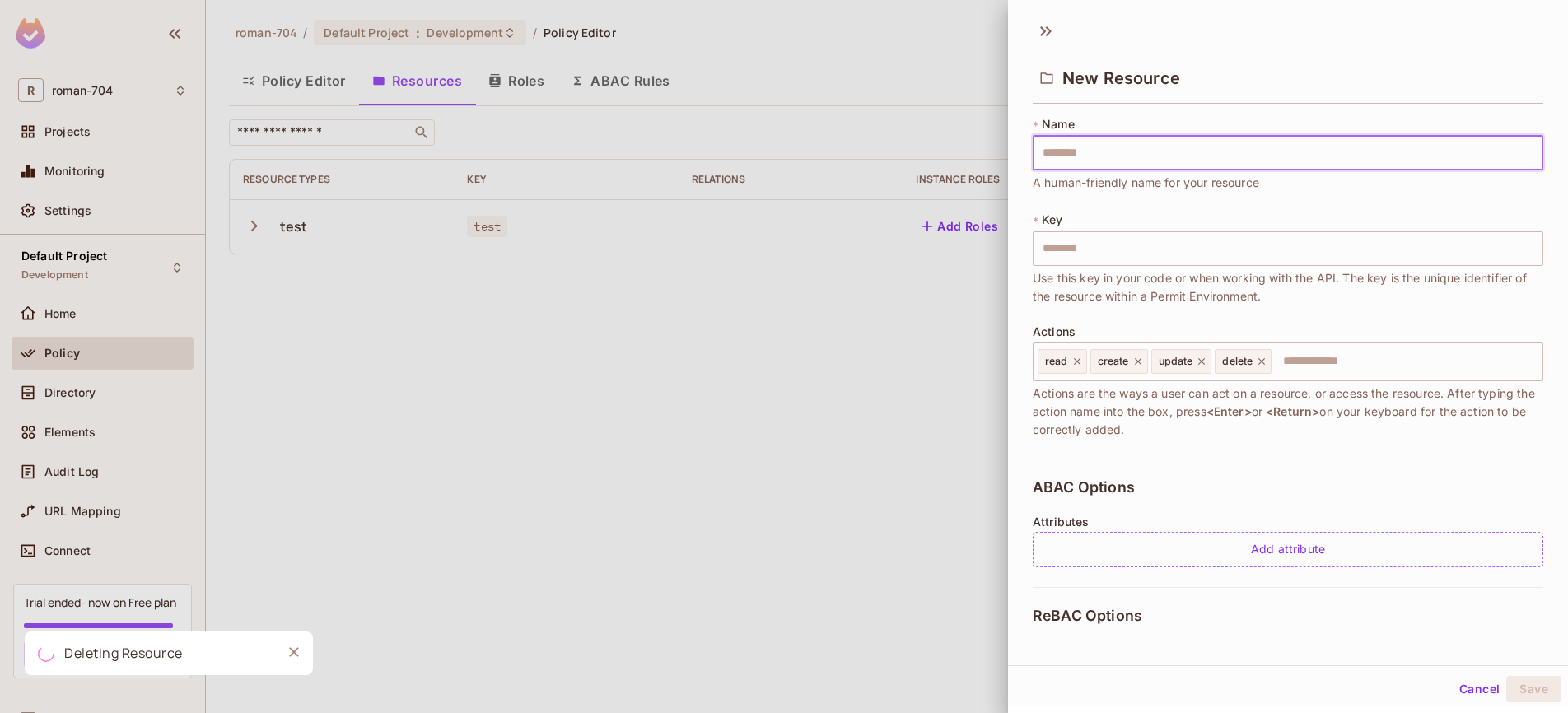
click at [1142, 160] on input "text" at bounding box center [1288, 152] width 511 height 35
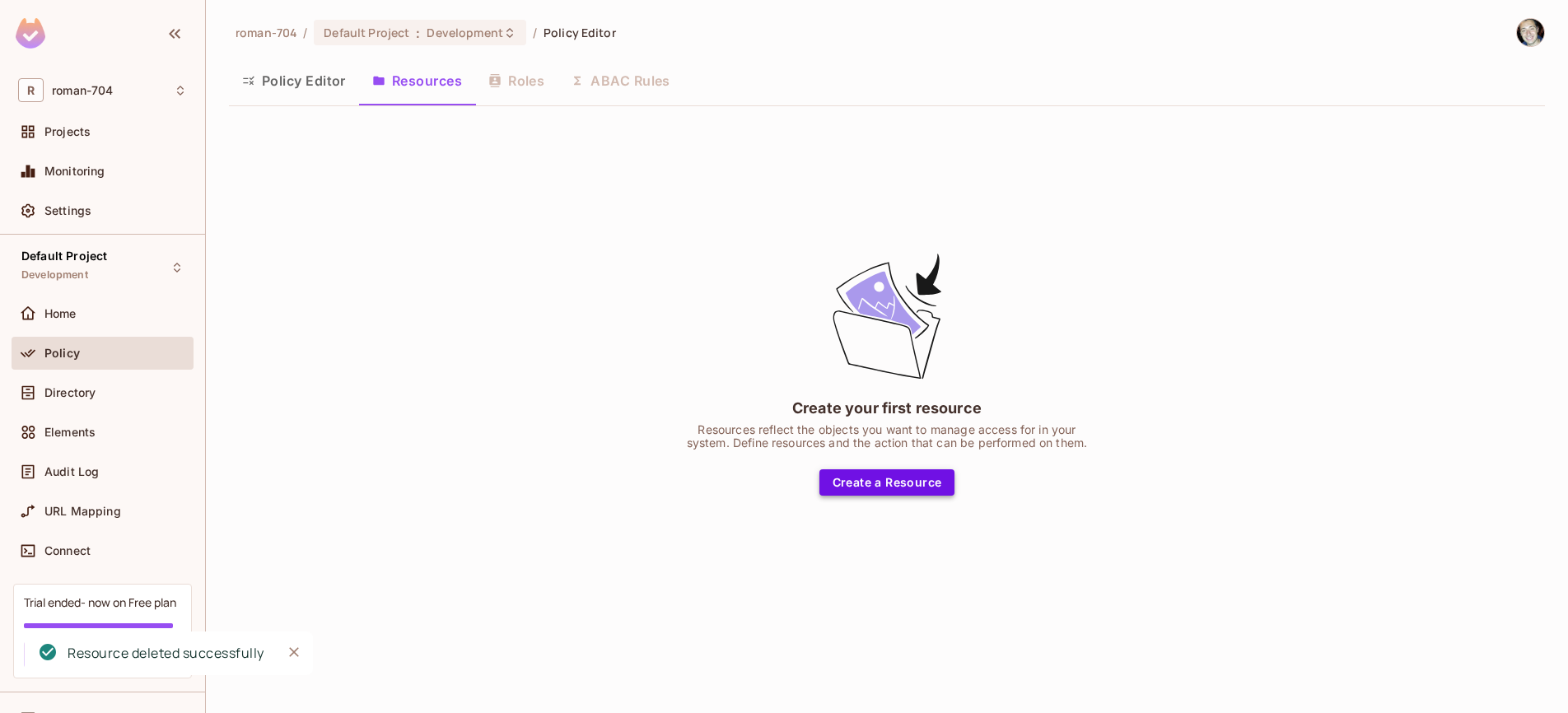
click at [875, 484] on button "Create a Resource" at bounding box center [887, 482] width 135 height 27
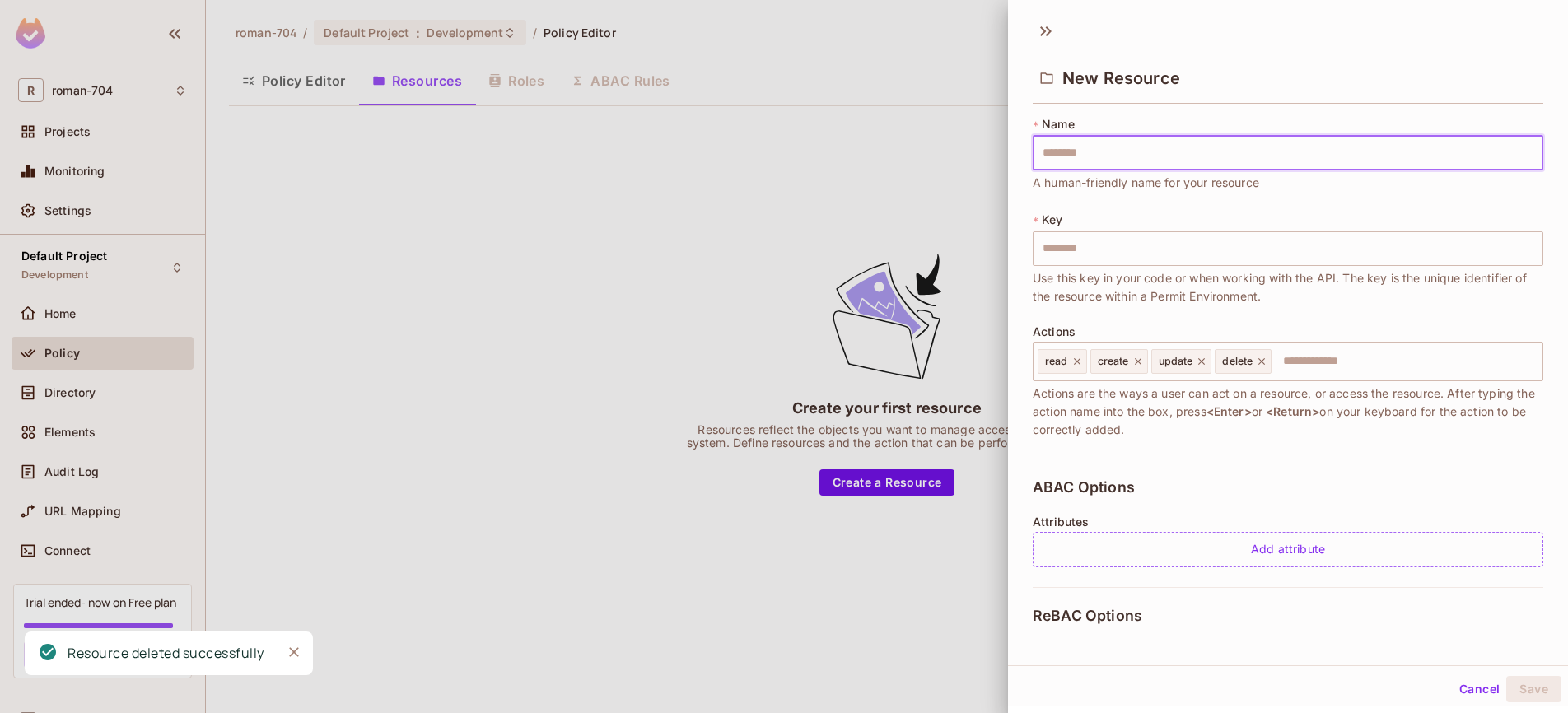
click at [1138, 148] on input "text" at bounding box center [1288, 152] width 511 height 35
type input "*"
type input "**"
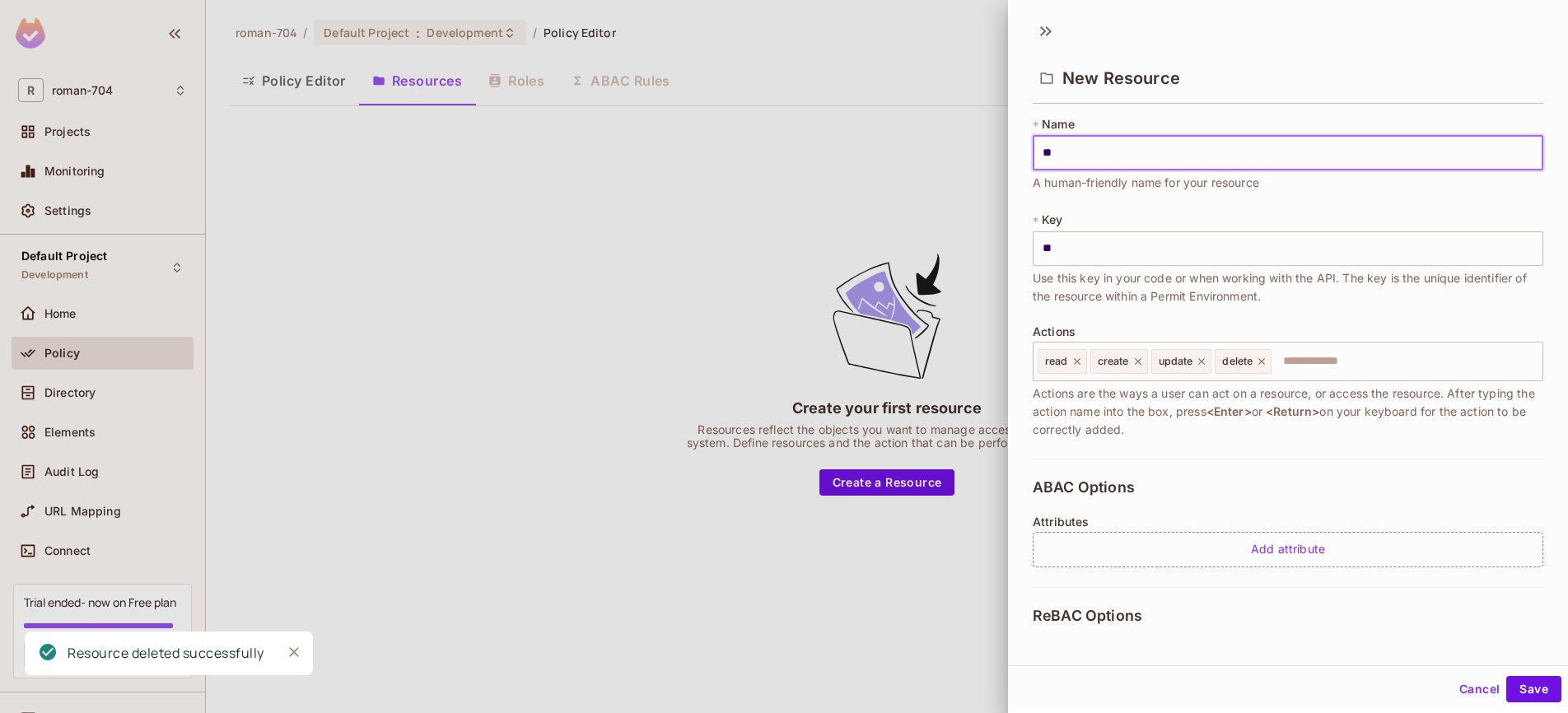
type input "***"
type input "****"
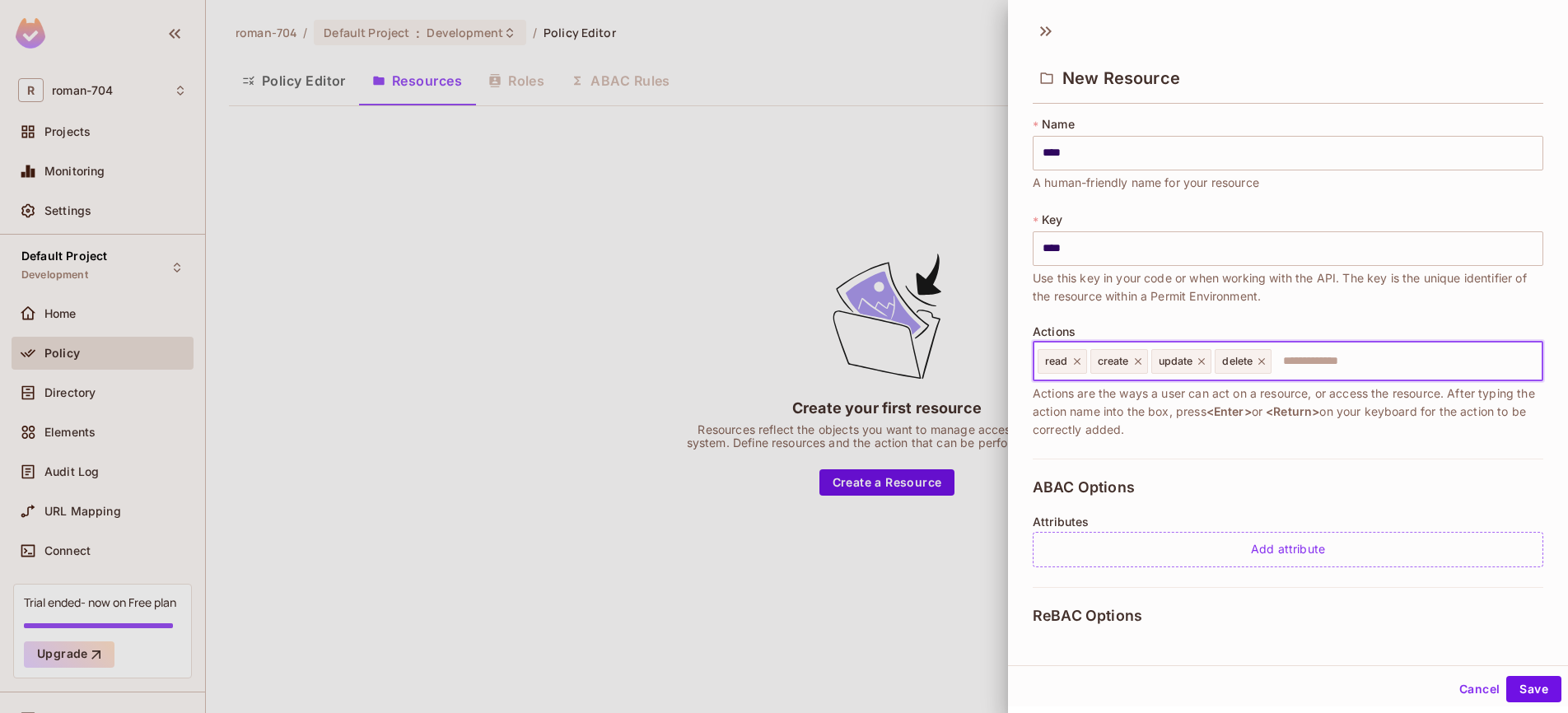
drag, startPoint x: 1416, startPoint y: 373, endPoint x: 1397, endPoint y: 372, distance: 19.0
click at [1415, 373] on input "text" at bounding box center [1404, 361] width 262 height 33
click at [1396, 369] on input "text" at bounding box center [1404, 361] width 262 height 33
click at [1381, 364] on input "text" at bounding box center [1404, 361] width 262 height 33
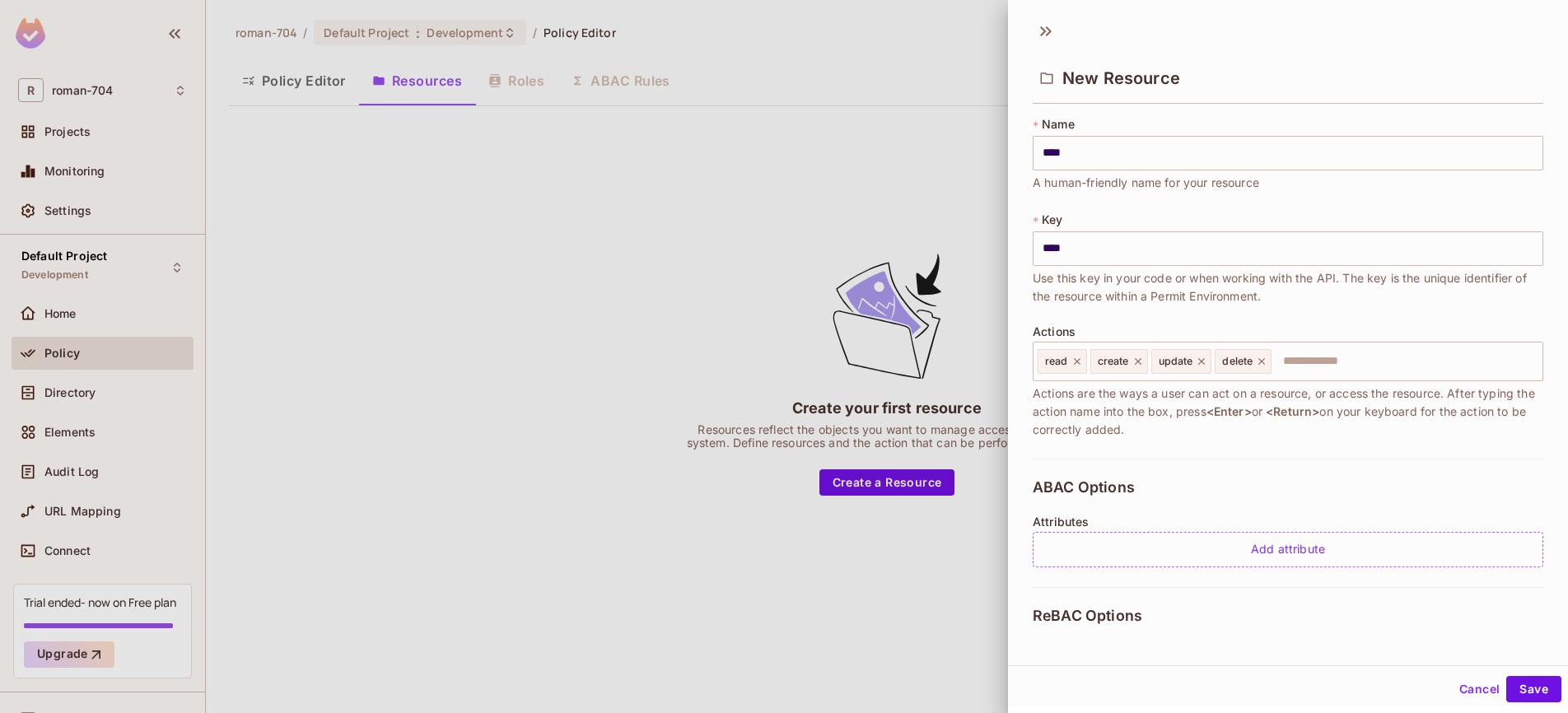
click at [1288, 444] on div "* Name **** ​ A human-friendly name for your resource * Key **** ​ Use this key…" at bounding box center [1288, 288] width 511 height 343
click at [1538, 688] on button "Save" at bounding box center [1534, 688] width 55 height 27
click at [624, 269] on div "Create your first resource Resources reflect the objects you want to manage acc…" at bounding box center [887, 372] width 1316 height 507
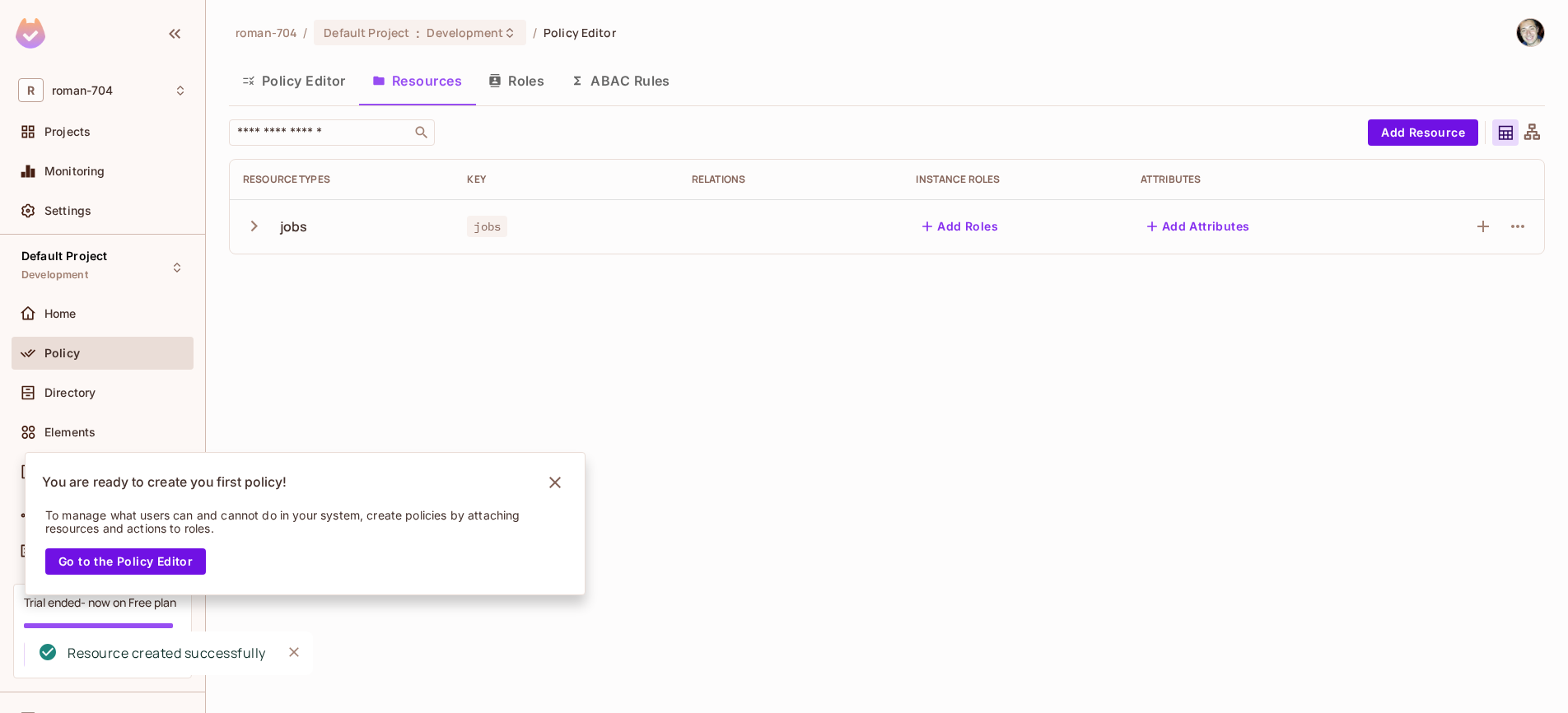
click at [310, 87] on button "Policy Editor" at bounding box center [294, 80] width 130 height 41
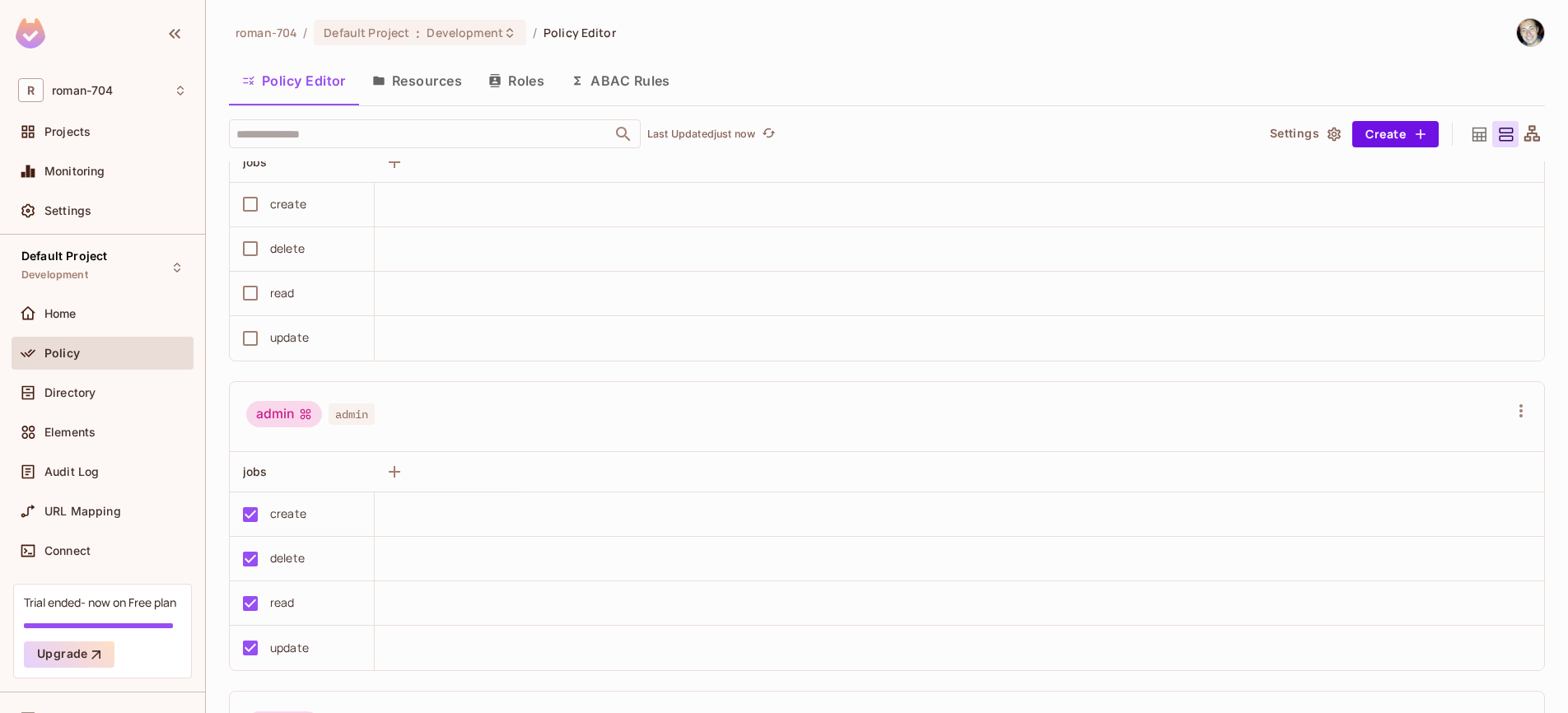
scroll to position [89, 0]
click at [1511, 405] on icon "button" at bounding box center [1521, 412] width 20 height 20
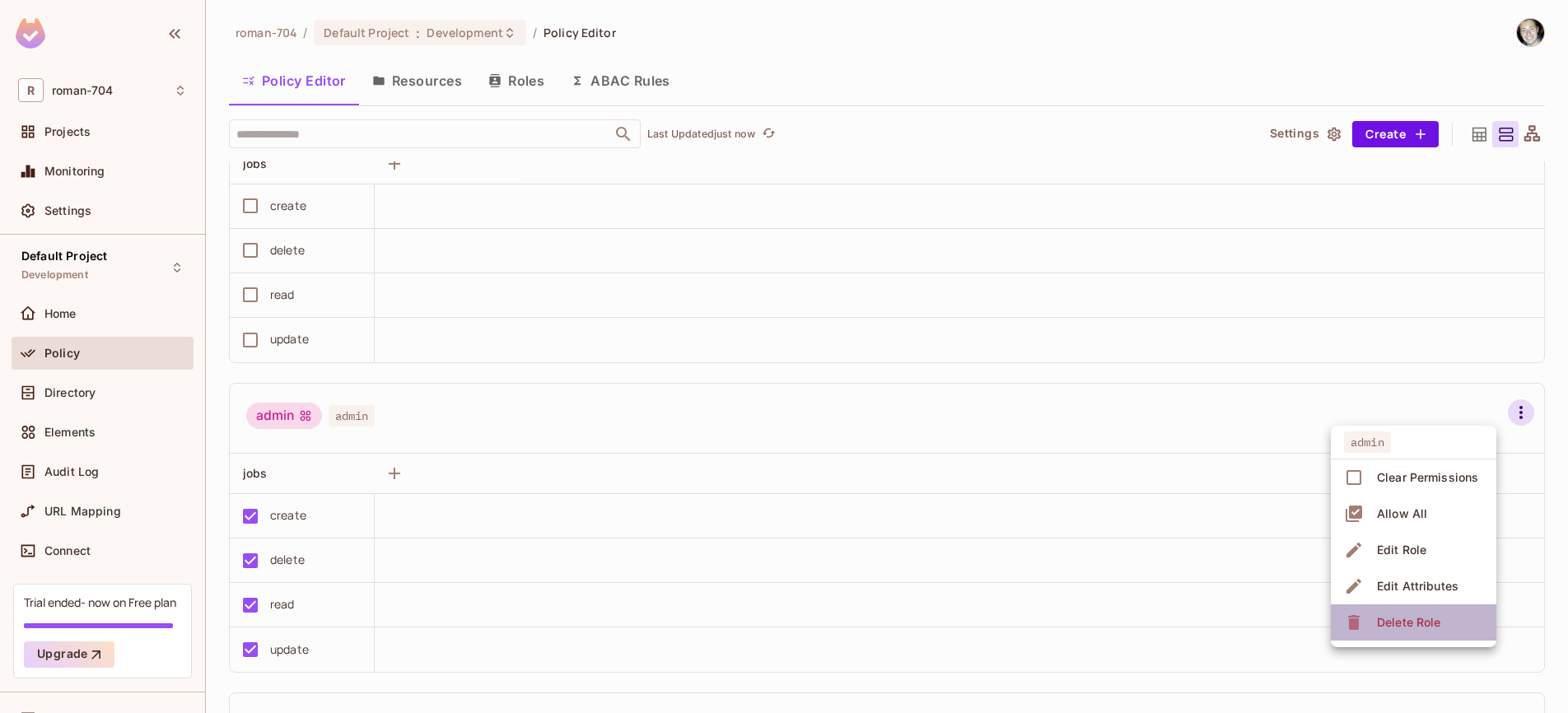
click at [1418, 622] on div "Delete Role" at bounding box center [1408, 621] width 63 height 16
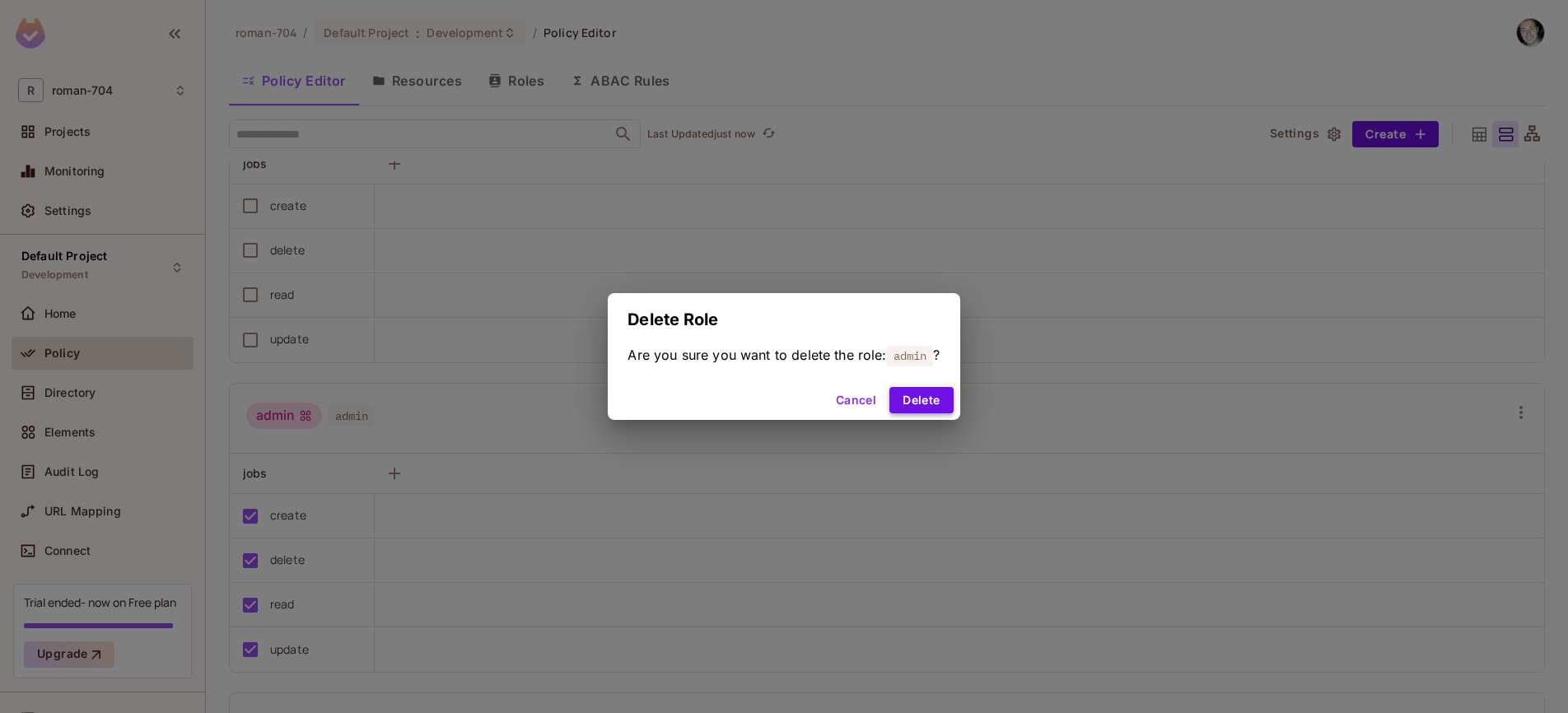
click at [943, 401] on button "Delete" at bounding box center [921, 400] width 63 height 27
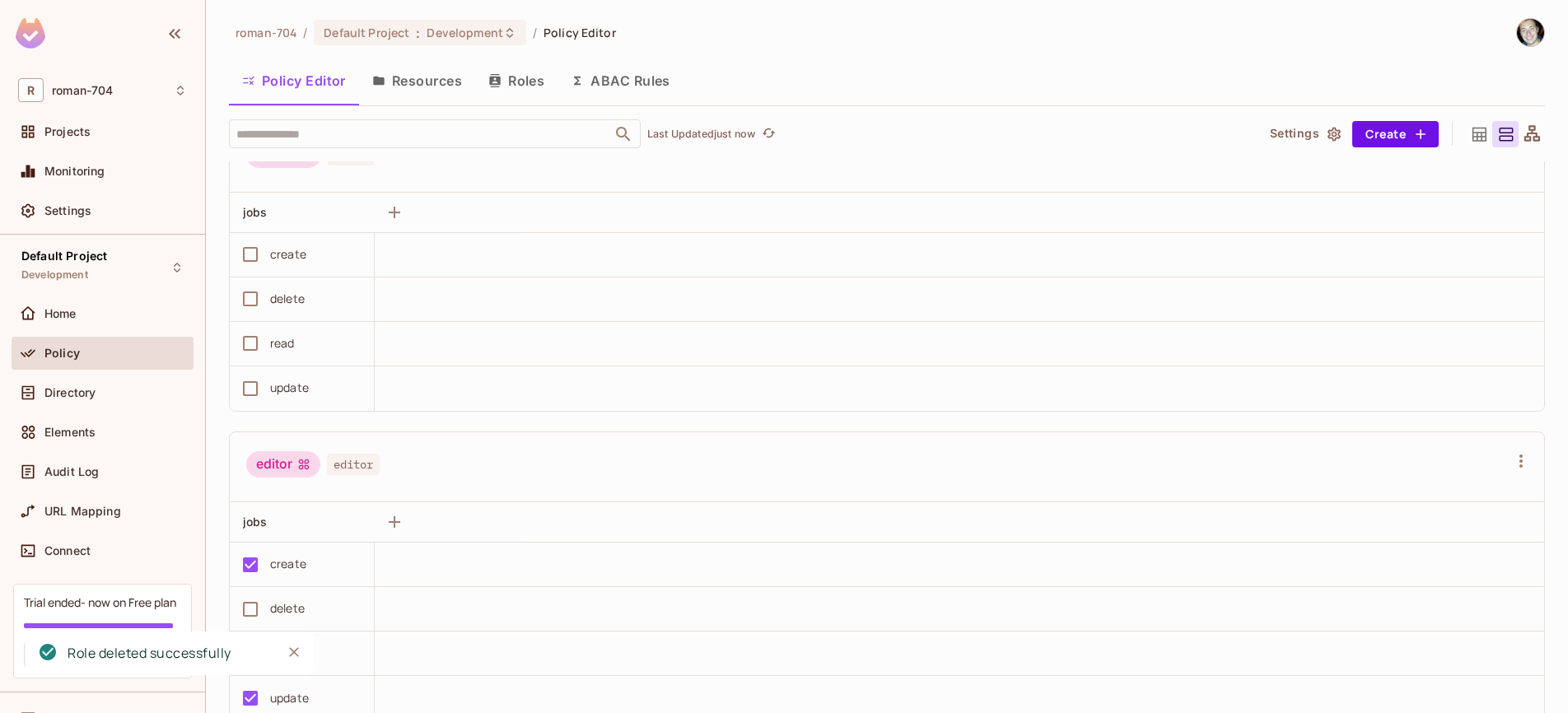
scroll to position [0, 0]
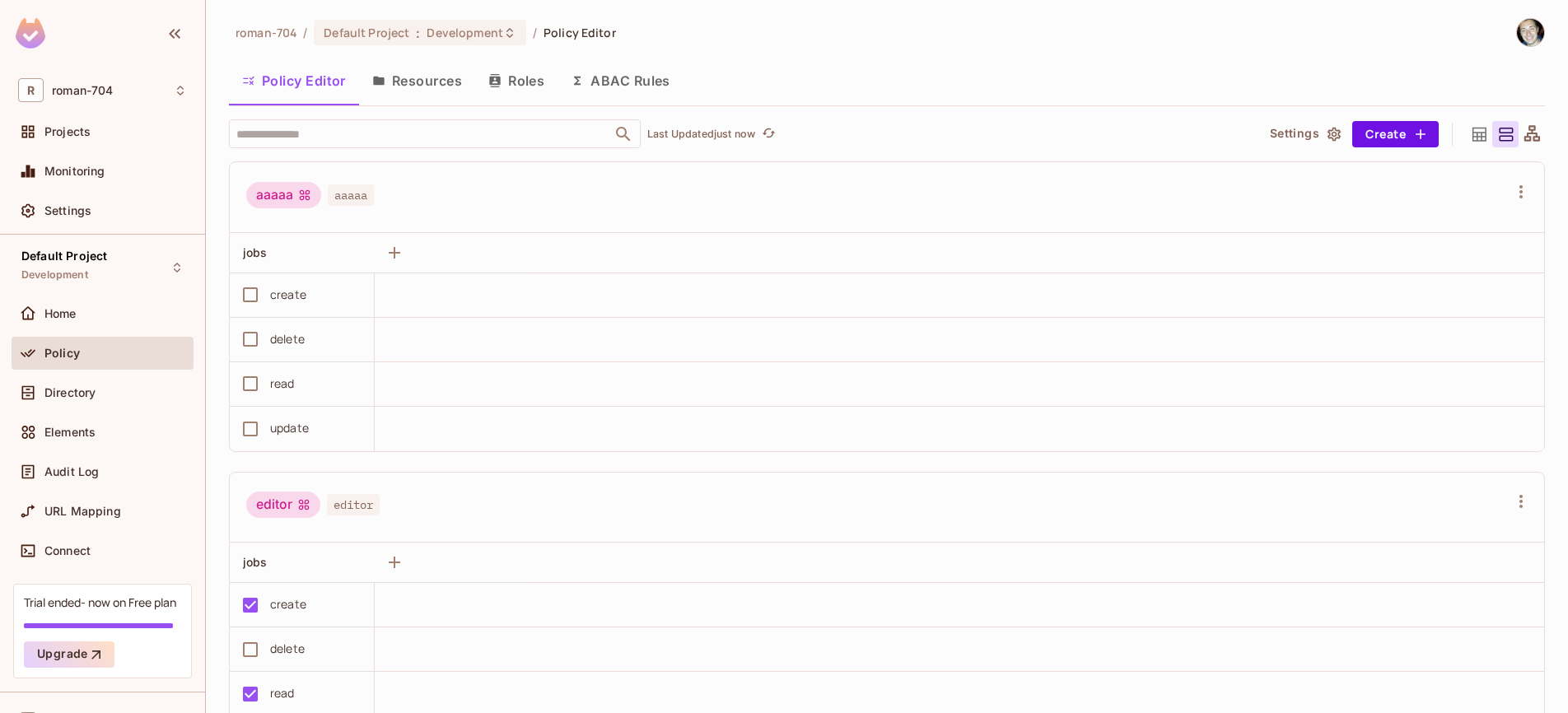
click at [521, 84] on button "Roles" at bounding box center [515, 80] width 82 height 41
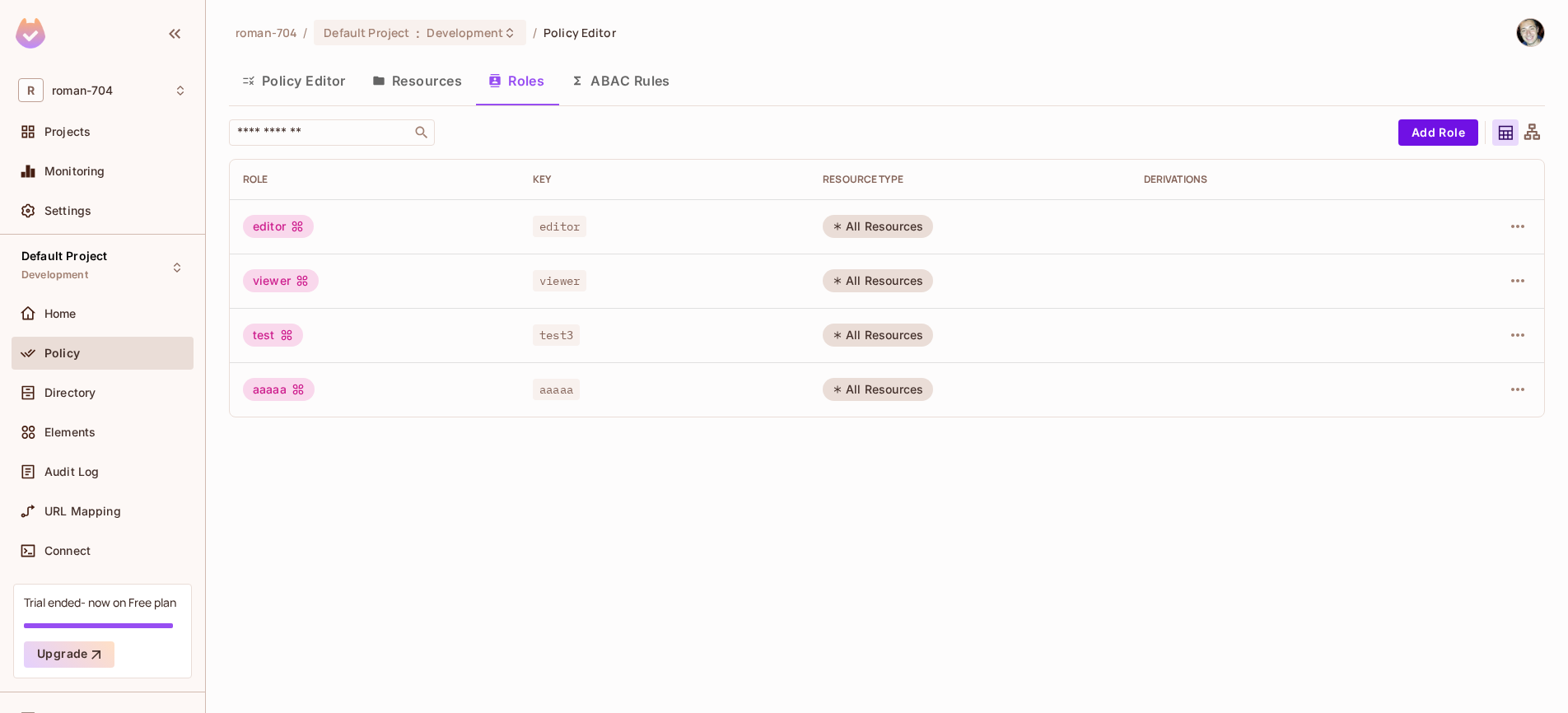
drag, startPoint x: 269, startPoint y: 396, endPoint x: 305, endPoint y: 393, distance: 36.1
click at [270, 396] on div "aaaaa" at bounding box center [279, 389] width 72 height 23
click at [1525, 391] on icon "button" at bounding box center [1517, 389] width 20 height 20
click at [1449, 500] on div "Delete Role" at bounding box center [1451, 499] width 63 height 16
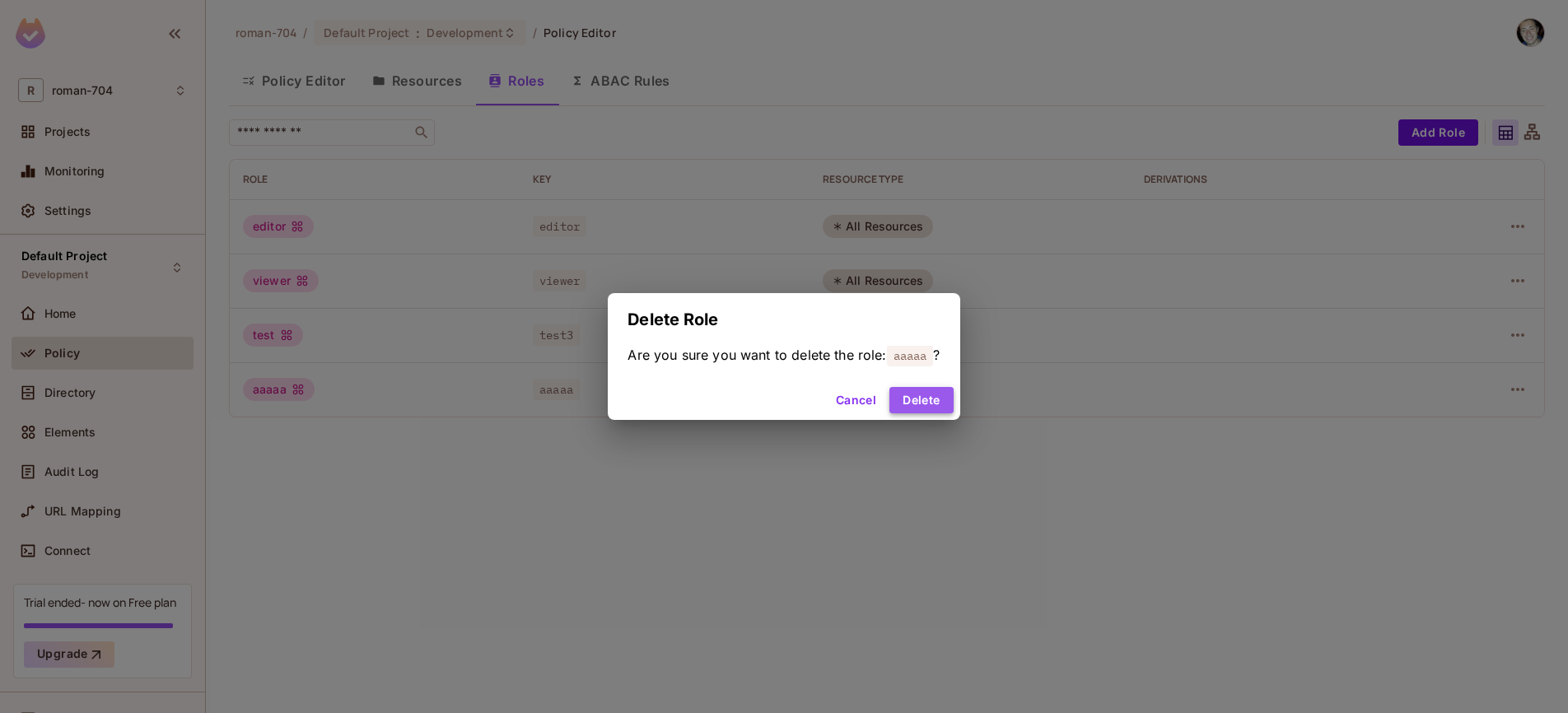
click at [950, 408] on button "Delete" at bounding box center [921, 400] width 63 height 27
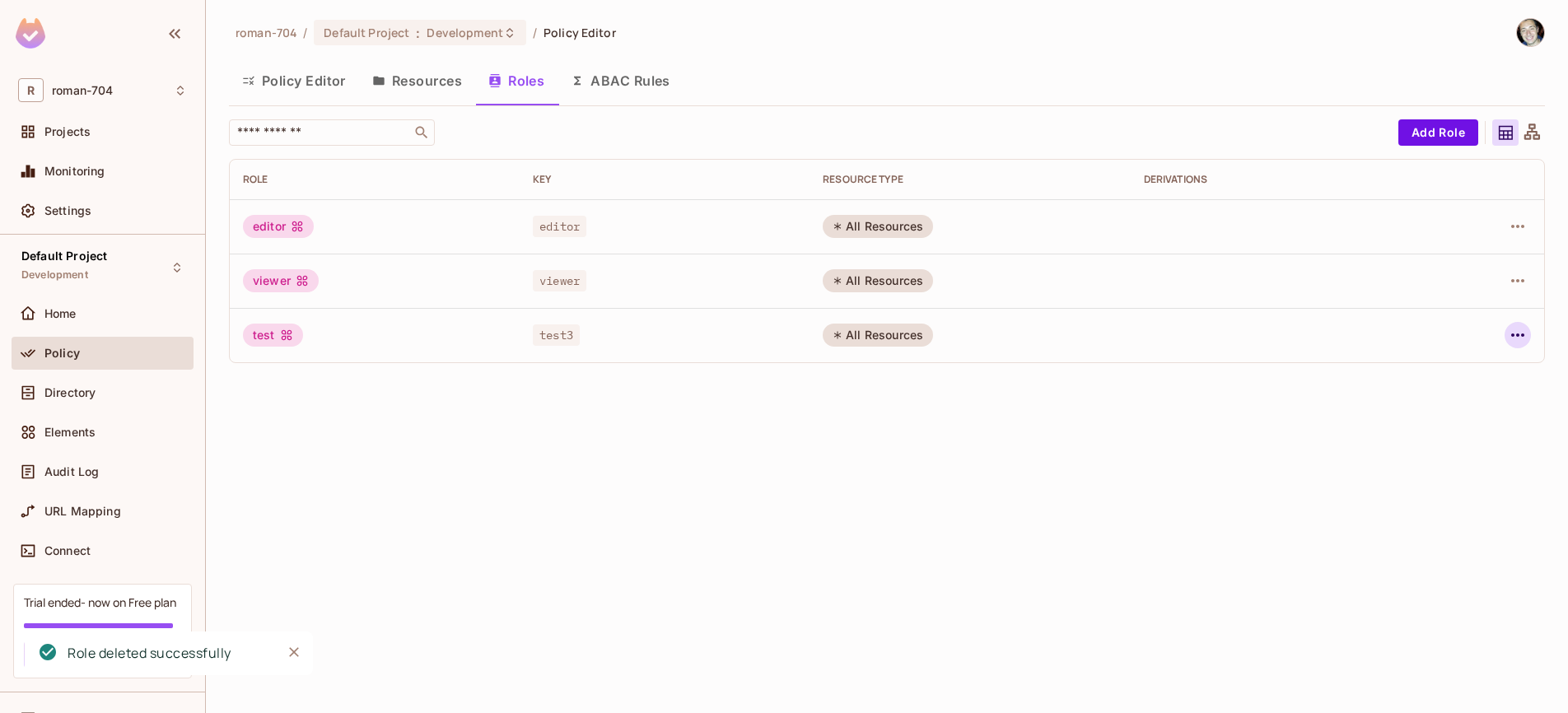
click at [1516, 337] on icon "button" at bounding box center [1517, 334] width 20 height 20
click at [1433, 439] on div "Delete Role" at bounding box center [1451, 444] width 63 height 16
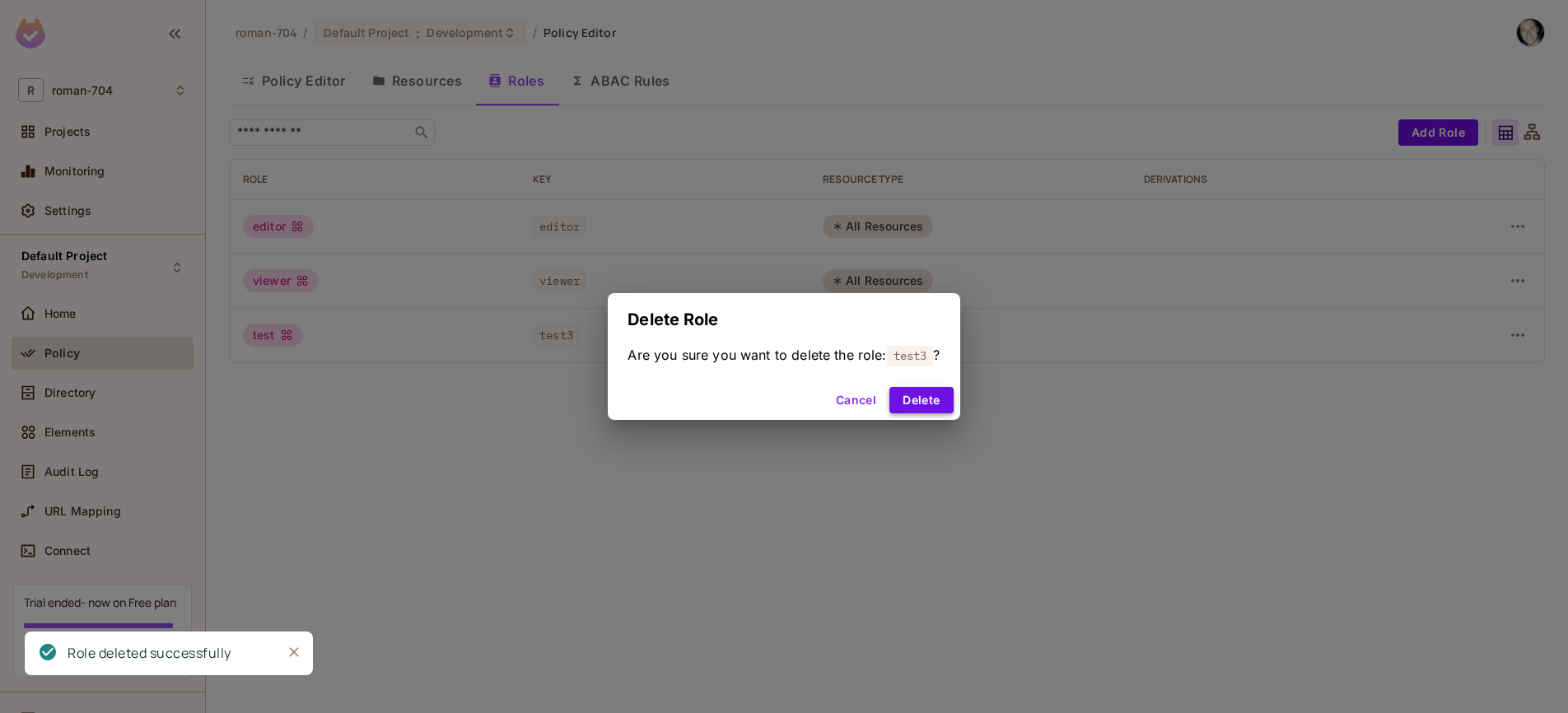
click at [918, 405] on button "Delete" at bounding box center [921, 400] width 63 height 27
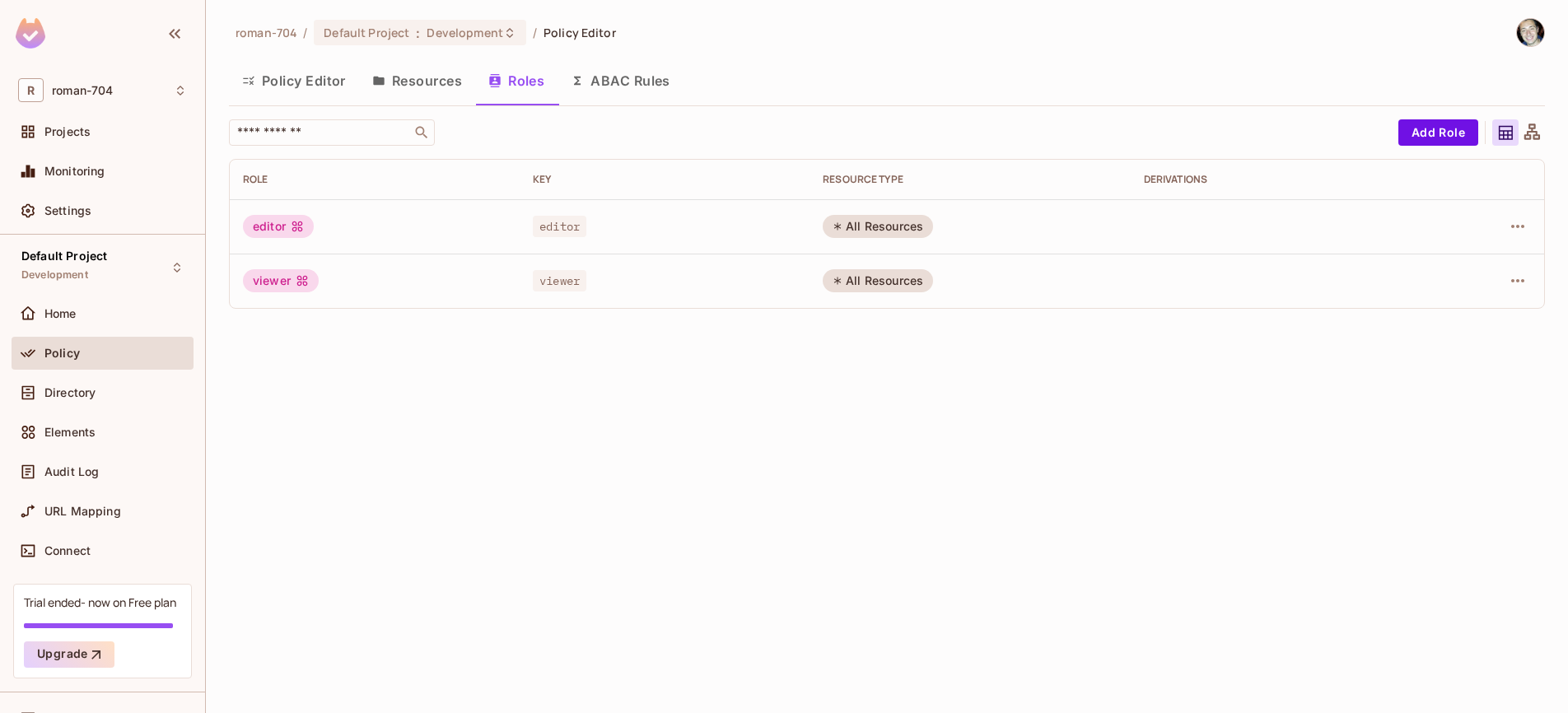
click at [294, 77] on button "Policy Editor" at bounding box center [294, 80] width 130 height 41
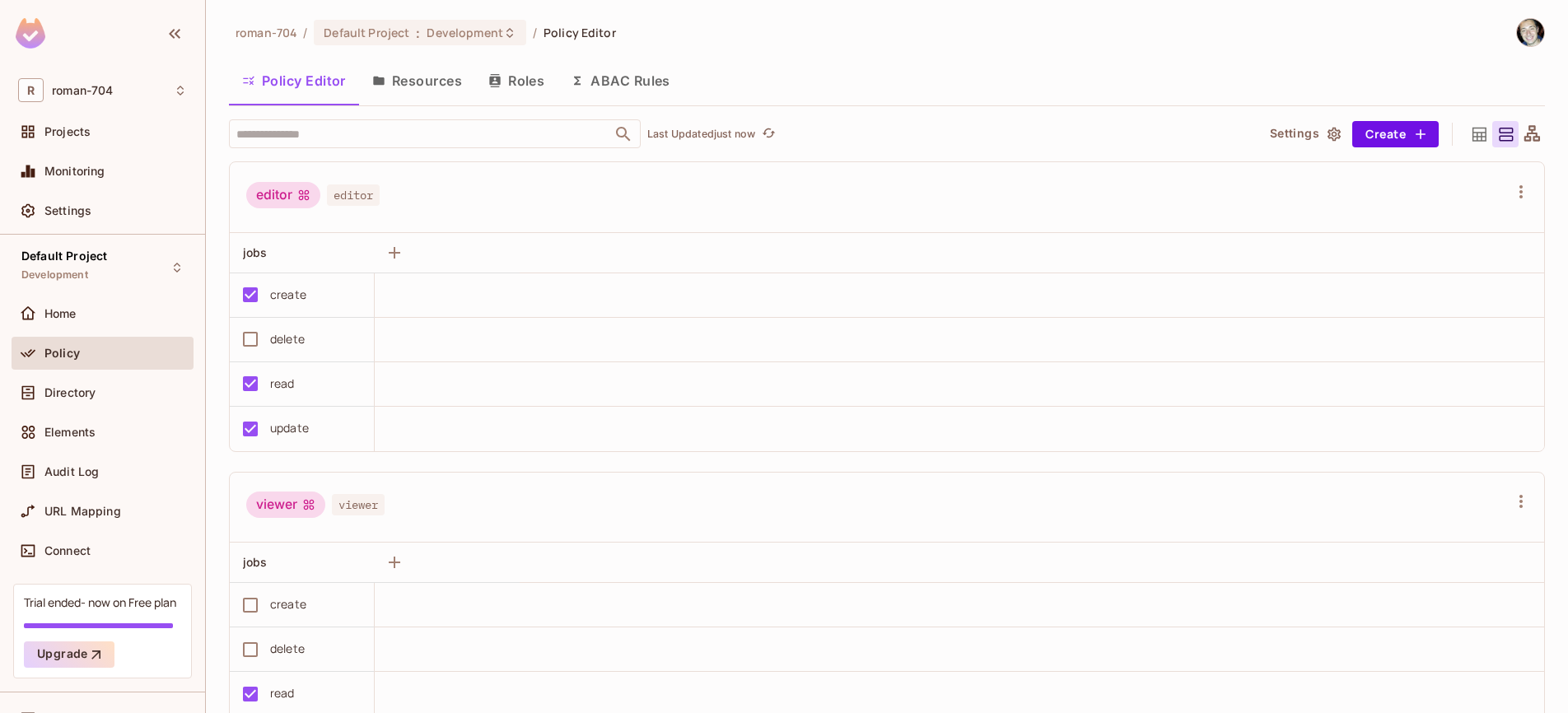
click at [481, 198] on div "editor editor" at bounding box center [876, 197] width 1261 height 31
click at [447, 201] on div "editor editor" at bounding box center [876, 197] width 1261 height 31
click at [392, 247] on icon "button" at bounding box center [394, 252] width 20 height 20
click at [393, 242] on icon "button" at bounding box center [394, 252] width 20 height 20
click at [424, 79] on button "Resources" at bounding box center [417, 80] width 117 height 41
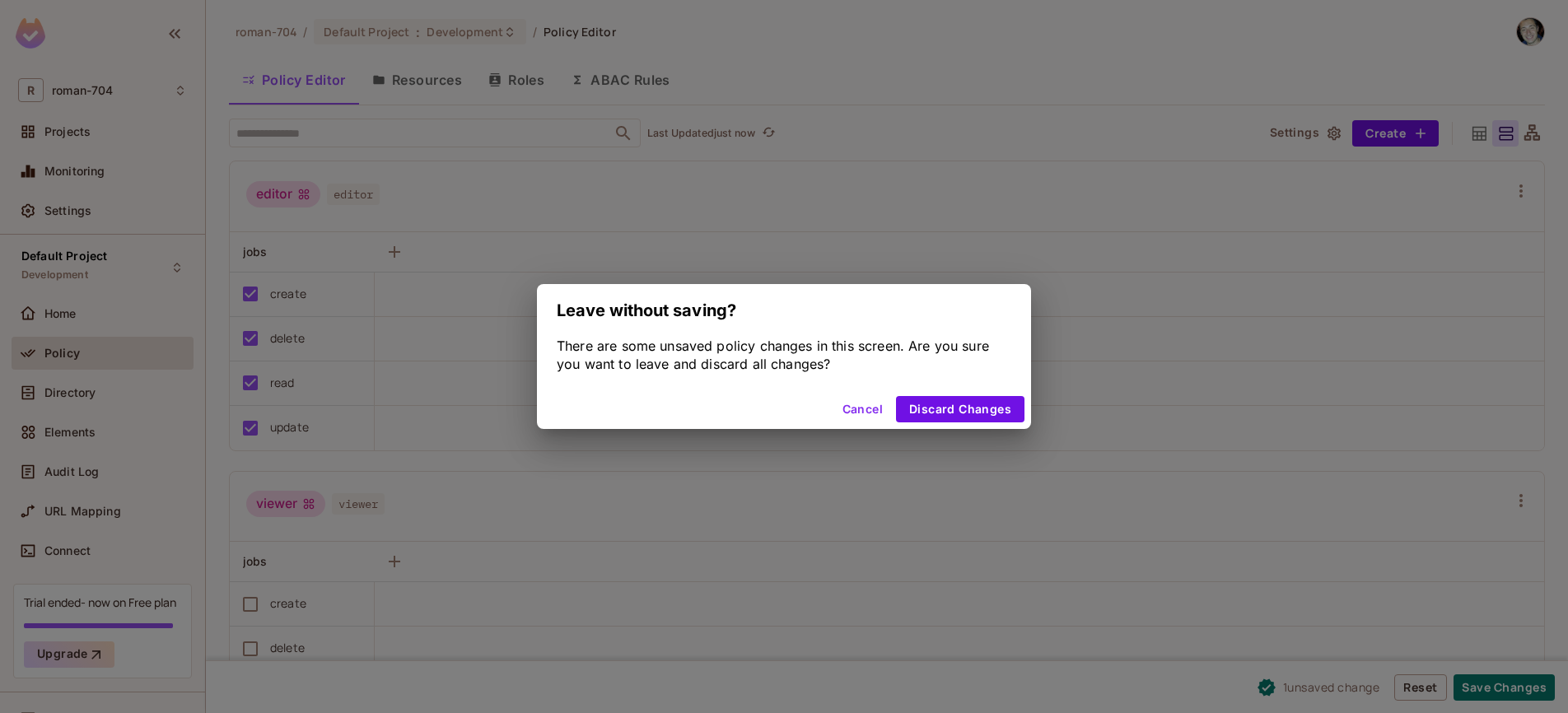
click at [865, 405] on button "Cancel" at bounding box center [862, 409] width 53 height 27
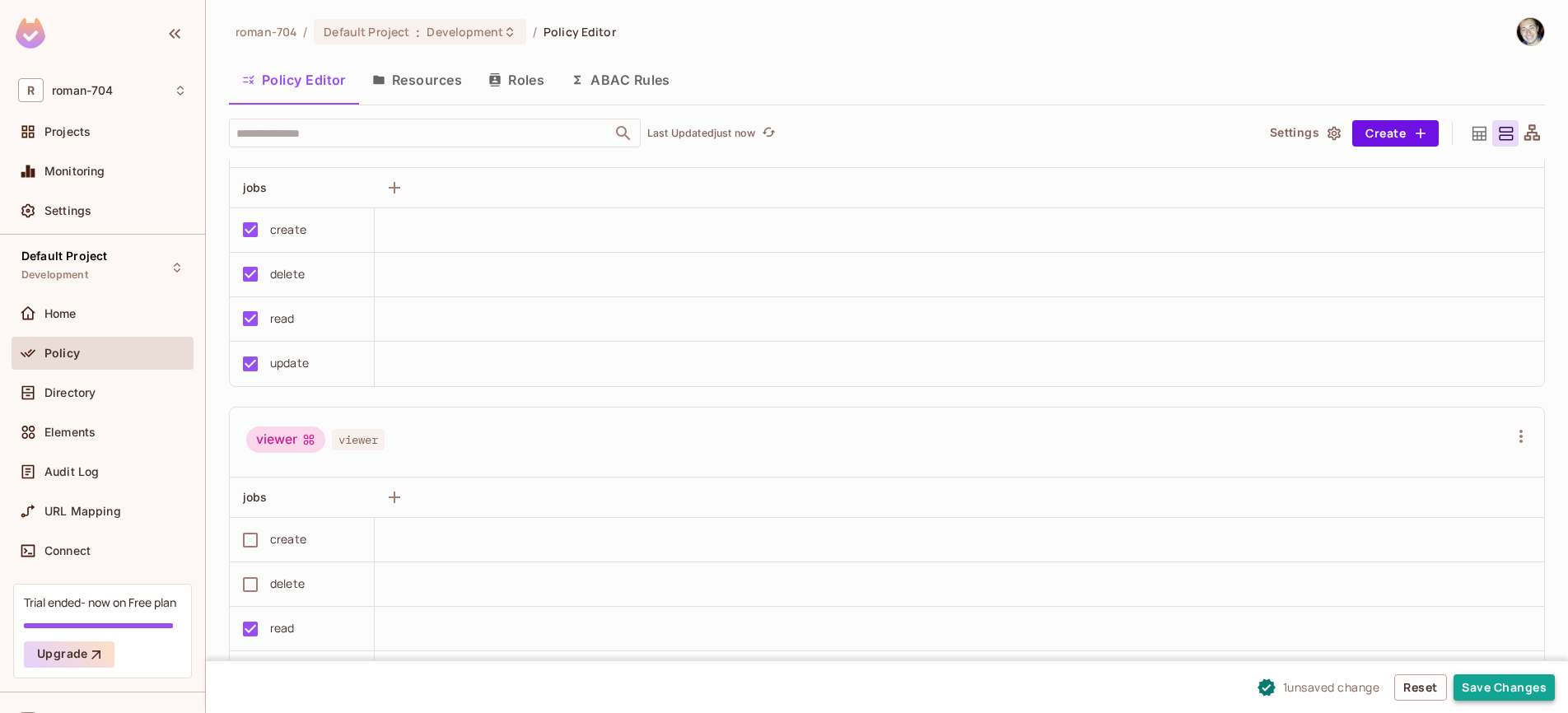
scroll to position [84, 0]
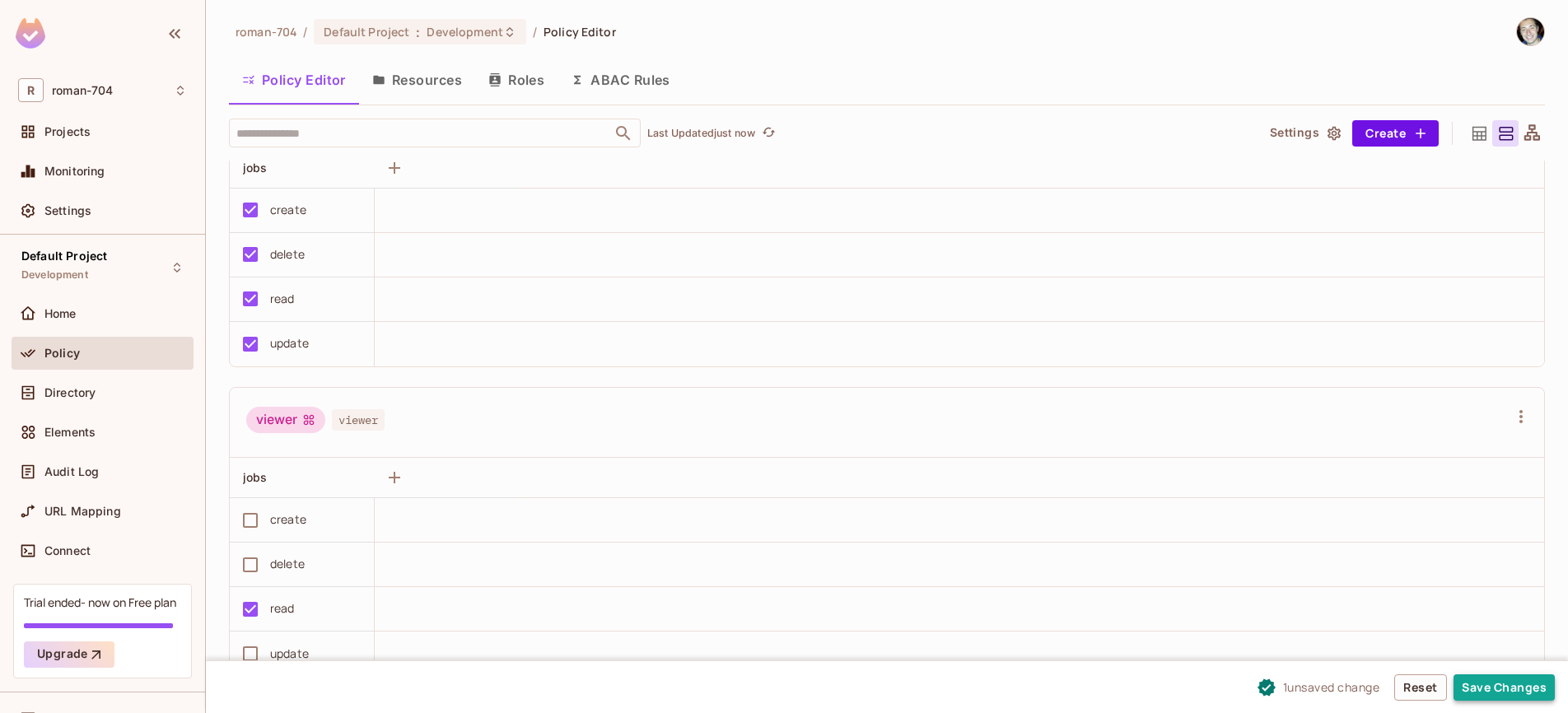
click at [1492, 684] on button "Save Changes" at bounding box center [1504, 687] width 101 height 27
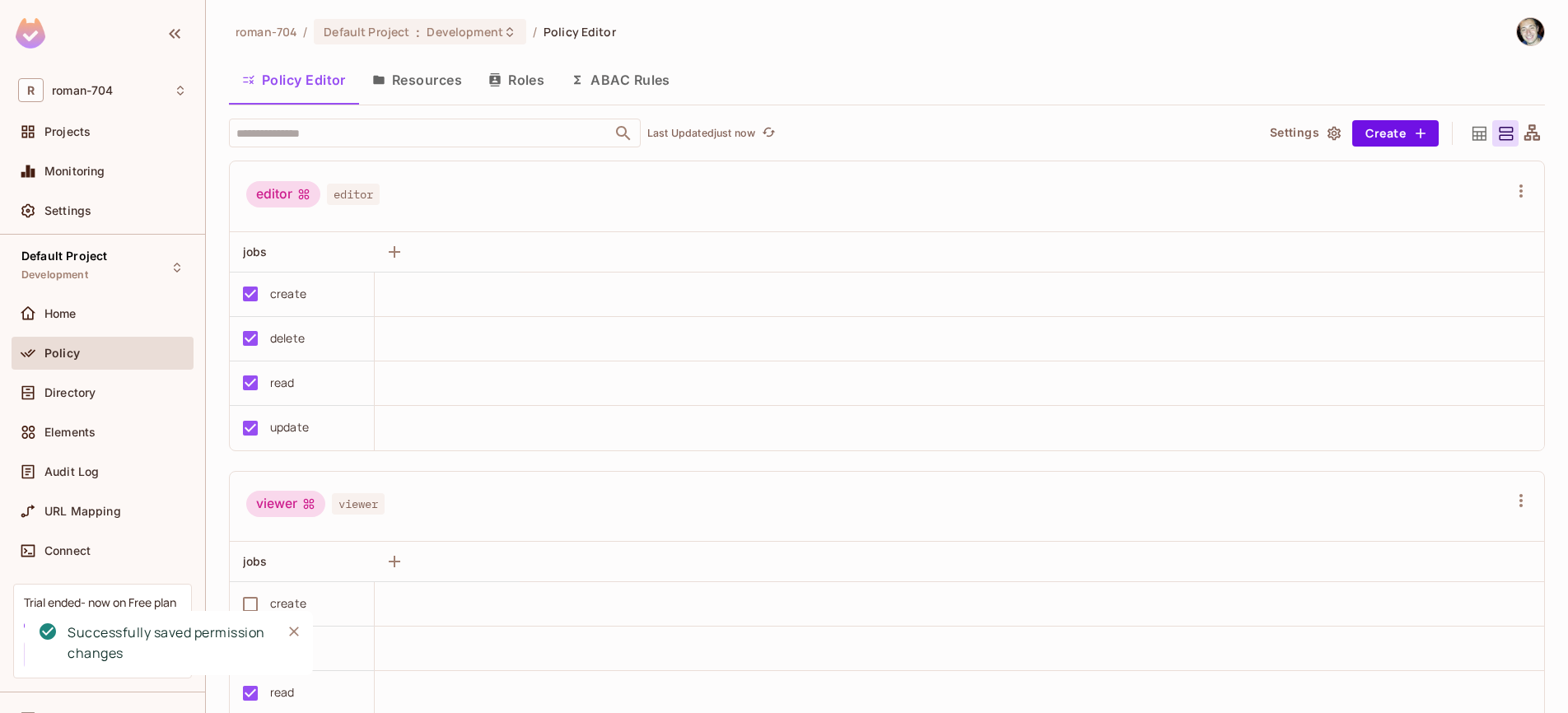
scroll to position [0, 0]
click at [421, 78] on button "Resources" at bounding box center [417, 80] width 117 height 41
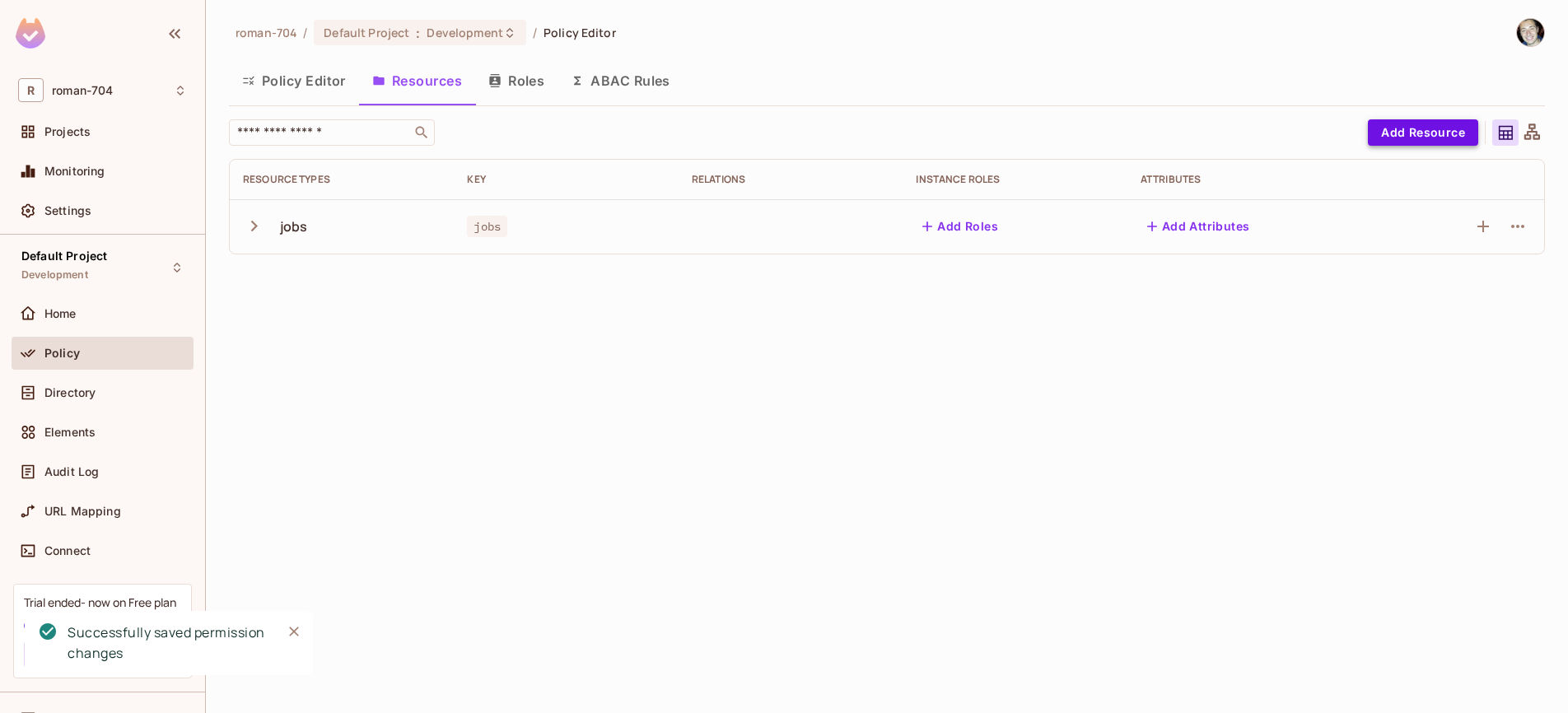
click at [1387, 137] on button "Add Resource" at bounding box center [1423, 133] width 110 height 27
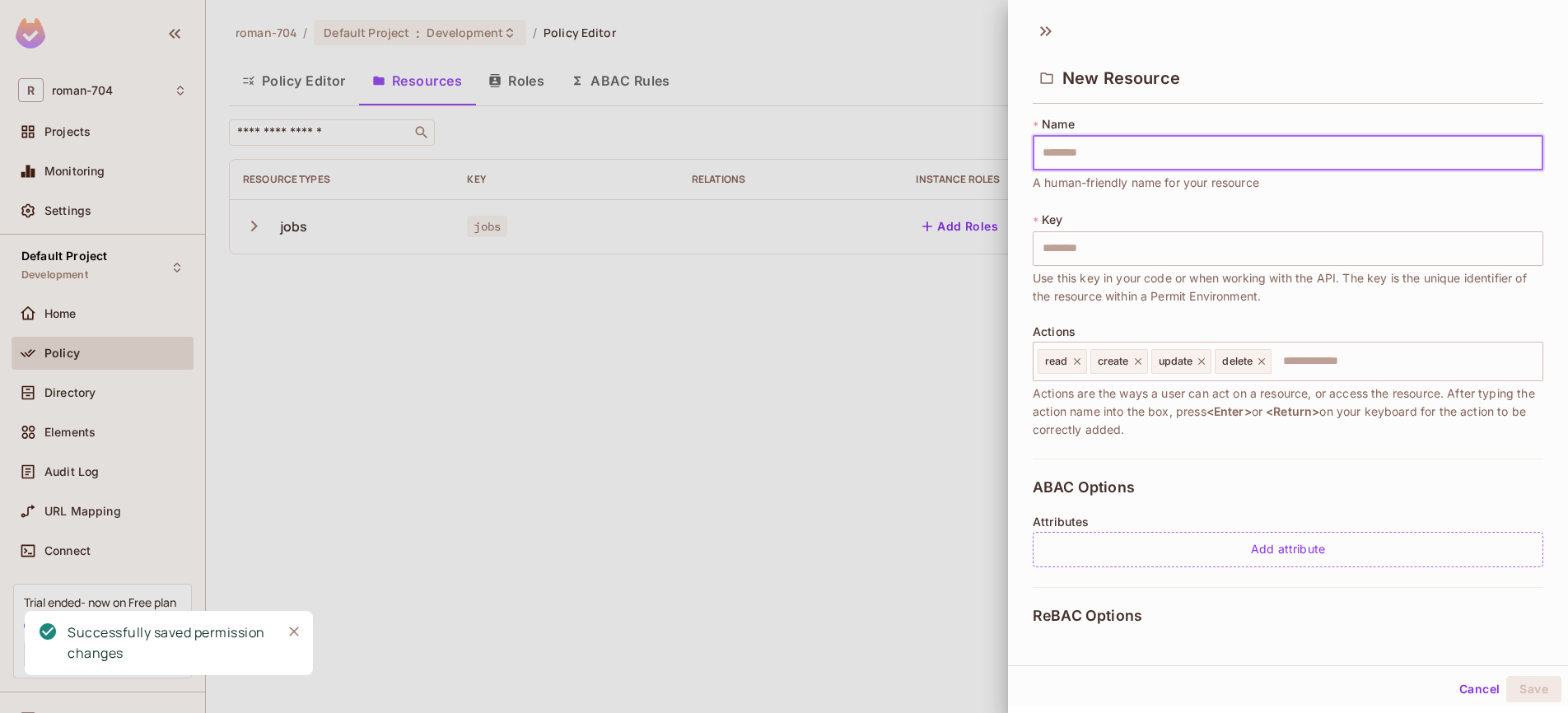
click at [1073, 147] on input "text" at bounding box center [1288, 152] width 511 height 35
type input "*"
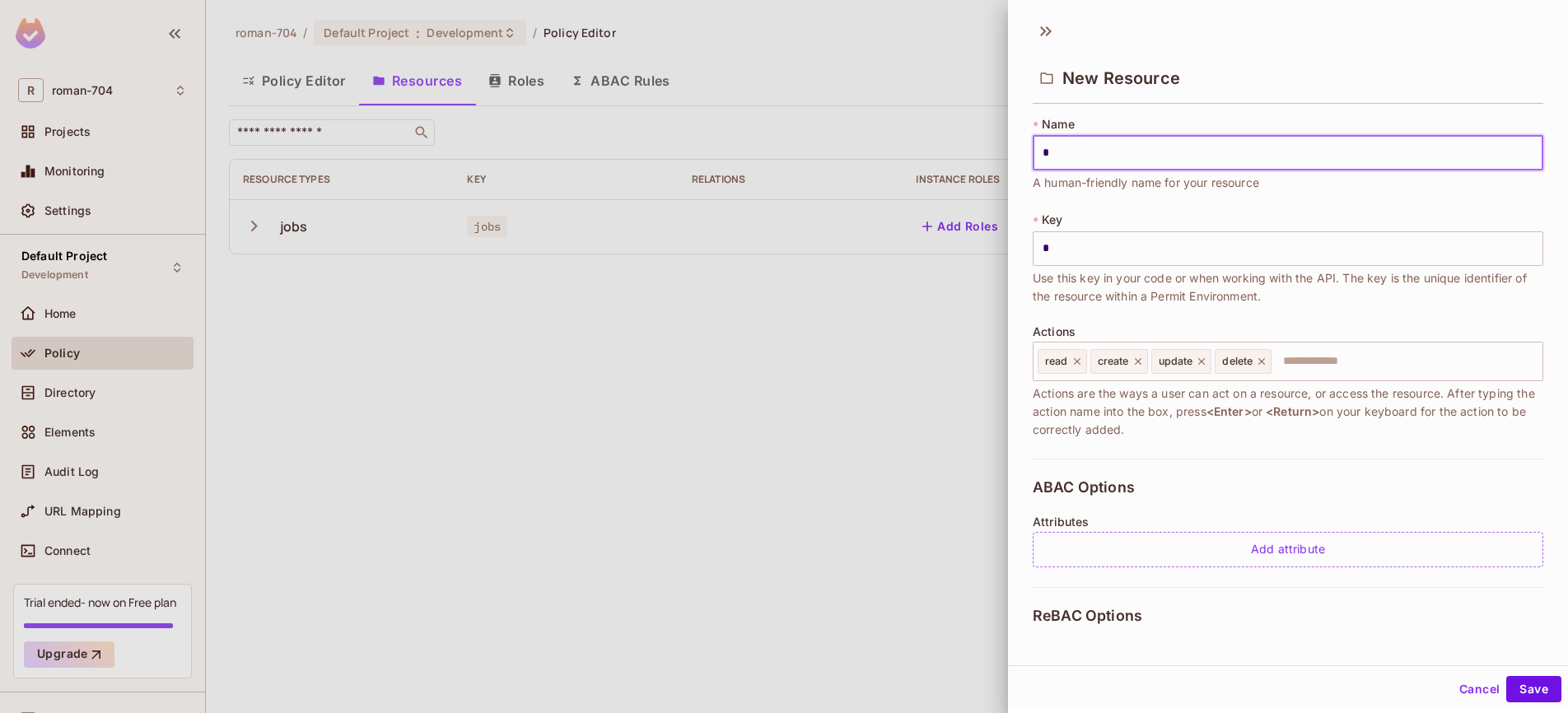
type input "**"
type input "*"
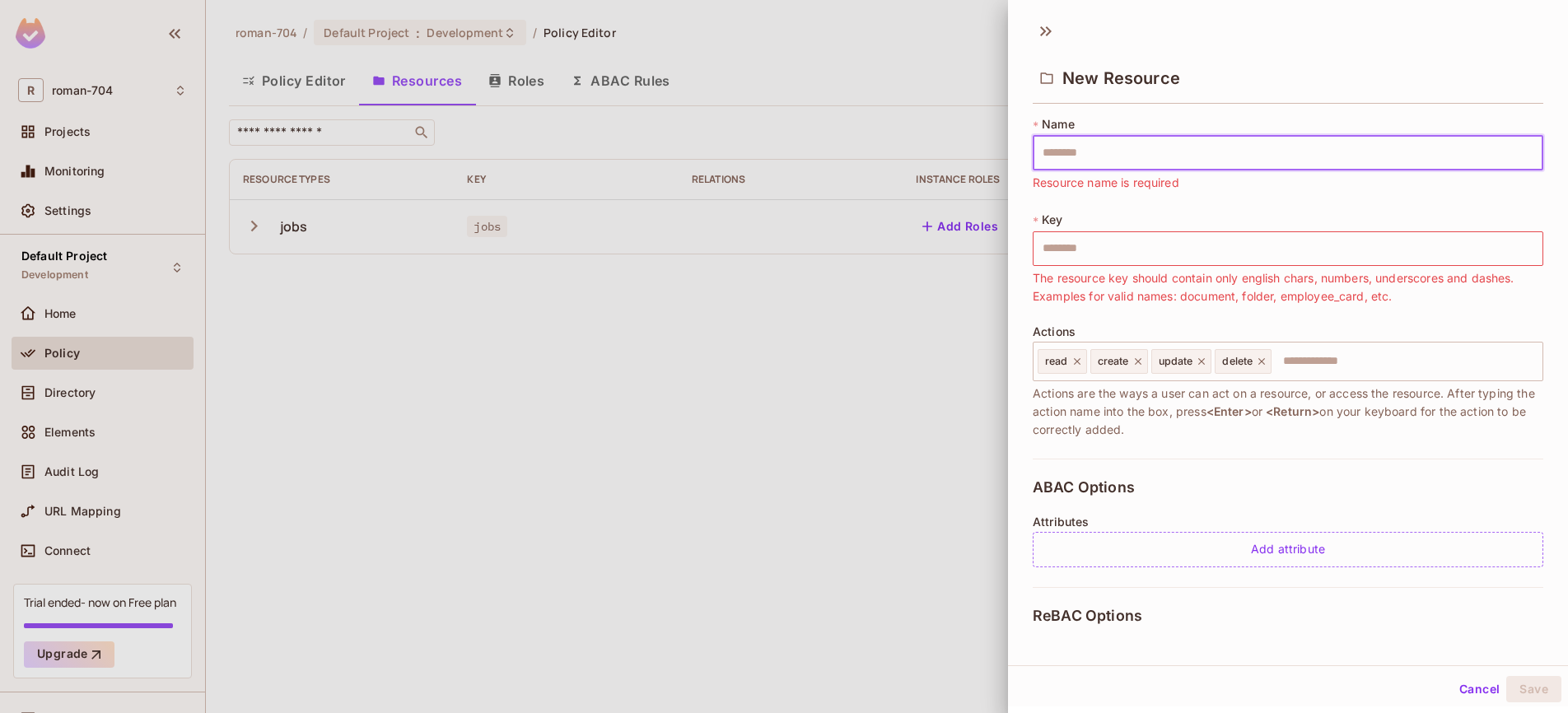
type input "*"
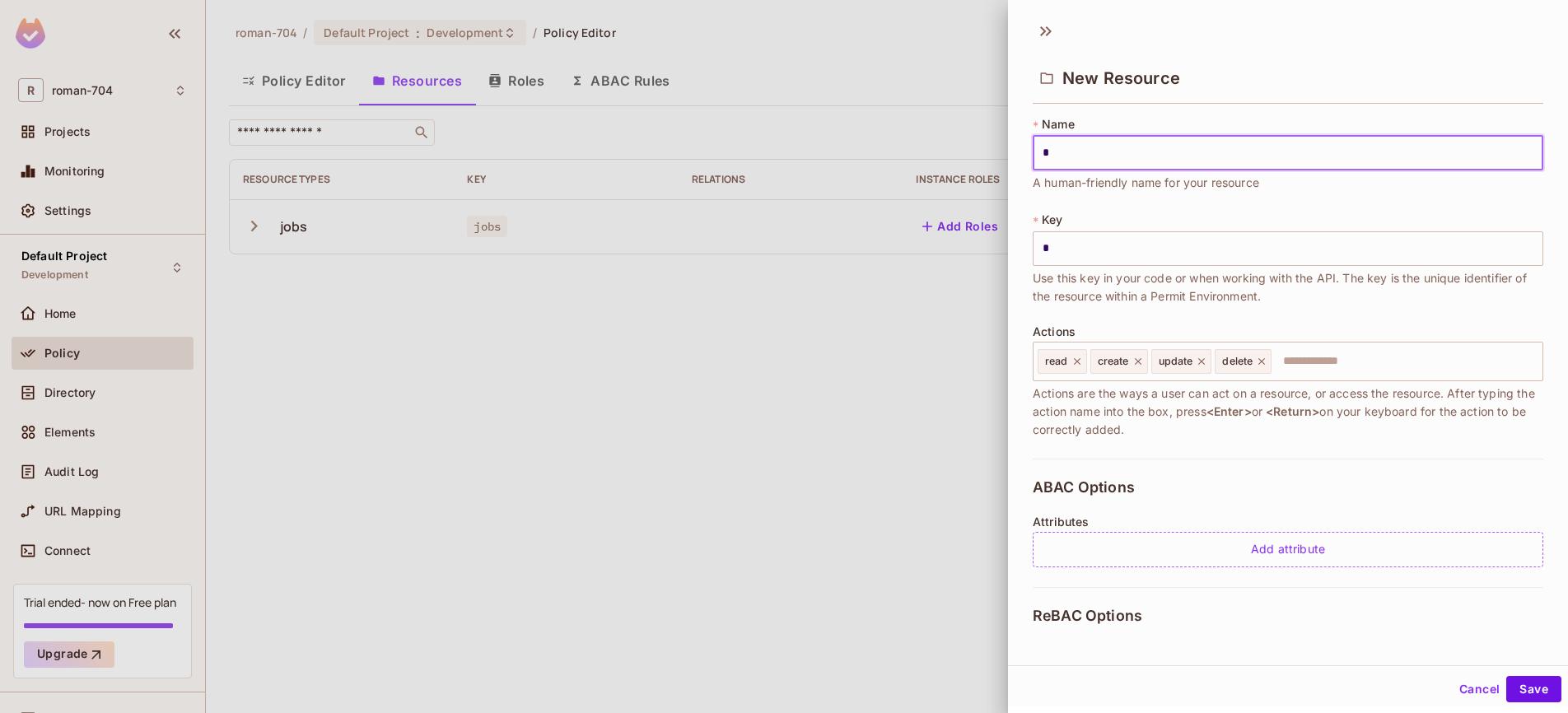
type input "**"
type input "***"
type input "****"
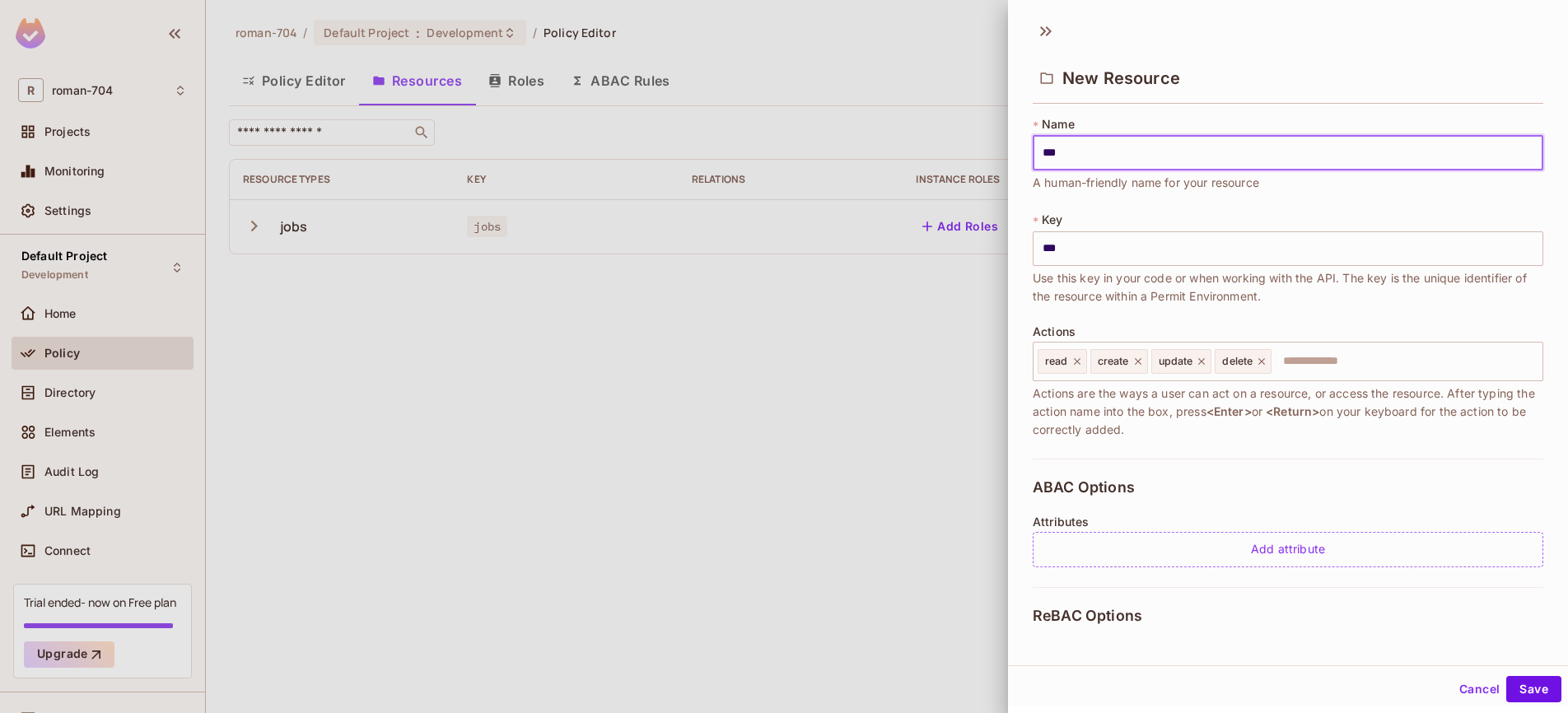
type input "****"
type input "*****"
type input "******"
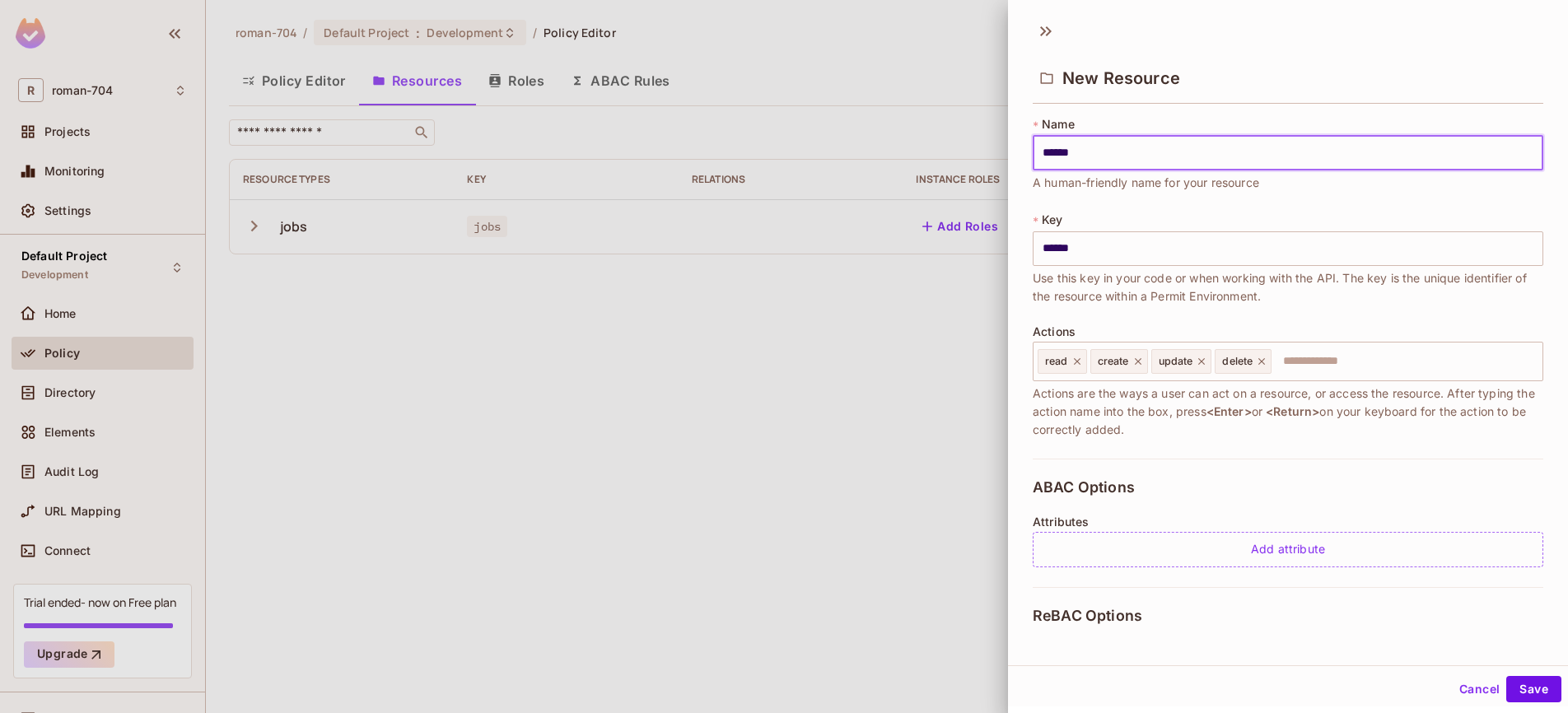
type input "*******"
type input "********"
type input "*********"
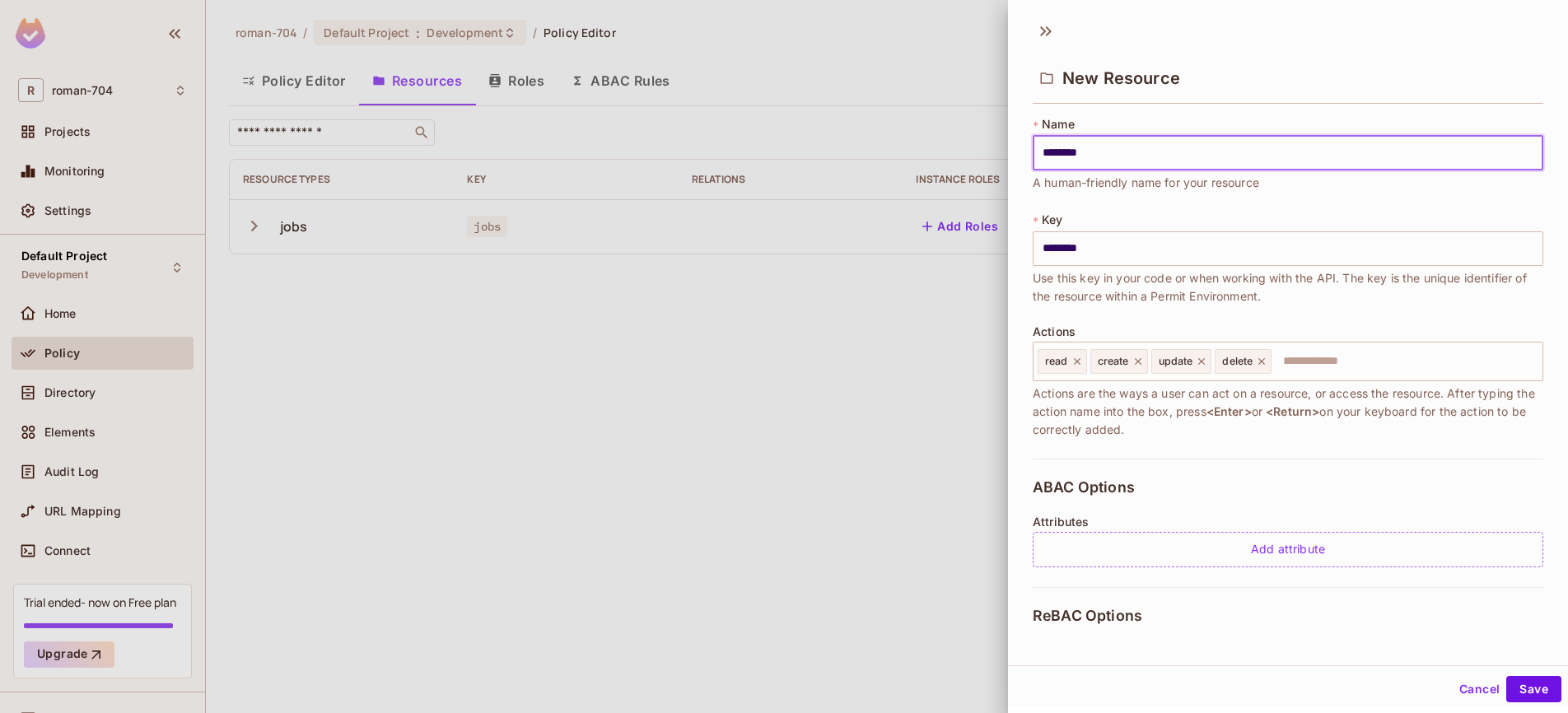
type input "*********"
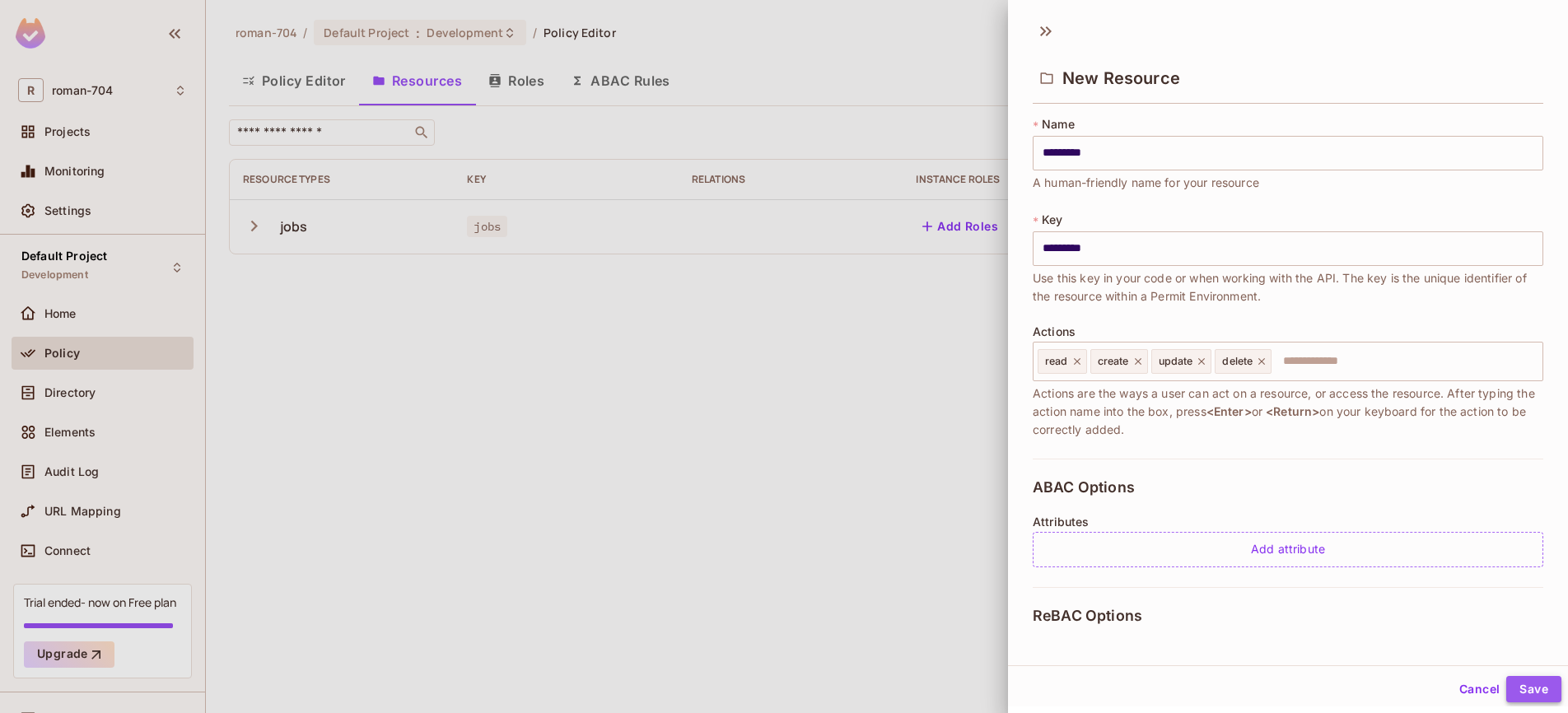
click at [1521, 688] on button "Save" at bounding box center [1534, 688] width 55 height 27
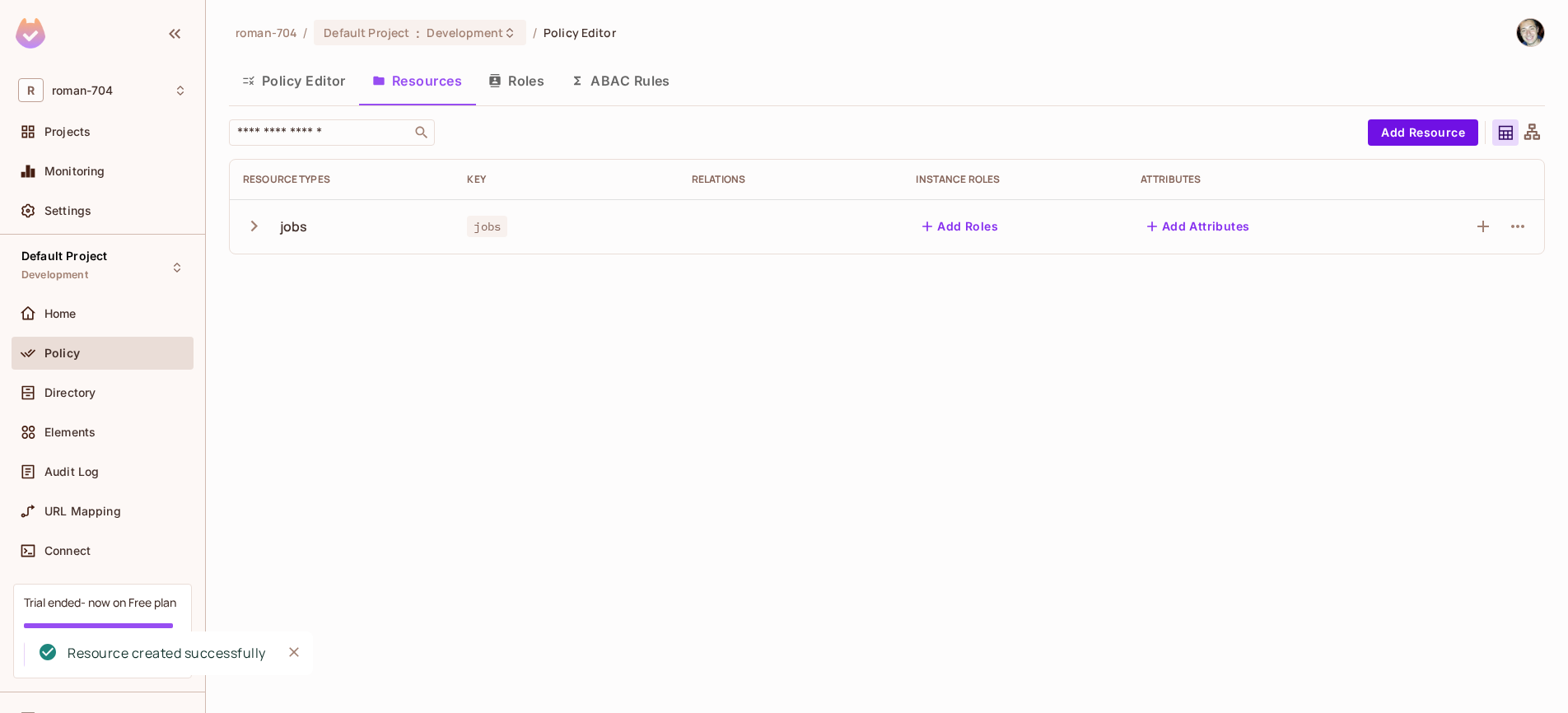
click at [619, 339] on div "roman-704 / Default Project : Development / Policy Editor Policy Editor Resourc…" at bounding box center [886, 356] width 1361 height 713
click at [293, 81] on button "Policy Editor" at bounding box center [294, 80] width 130 height 41
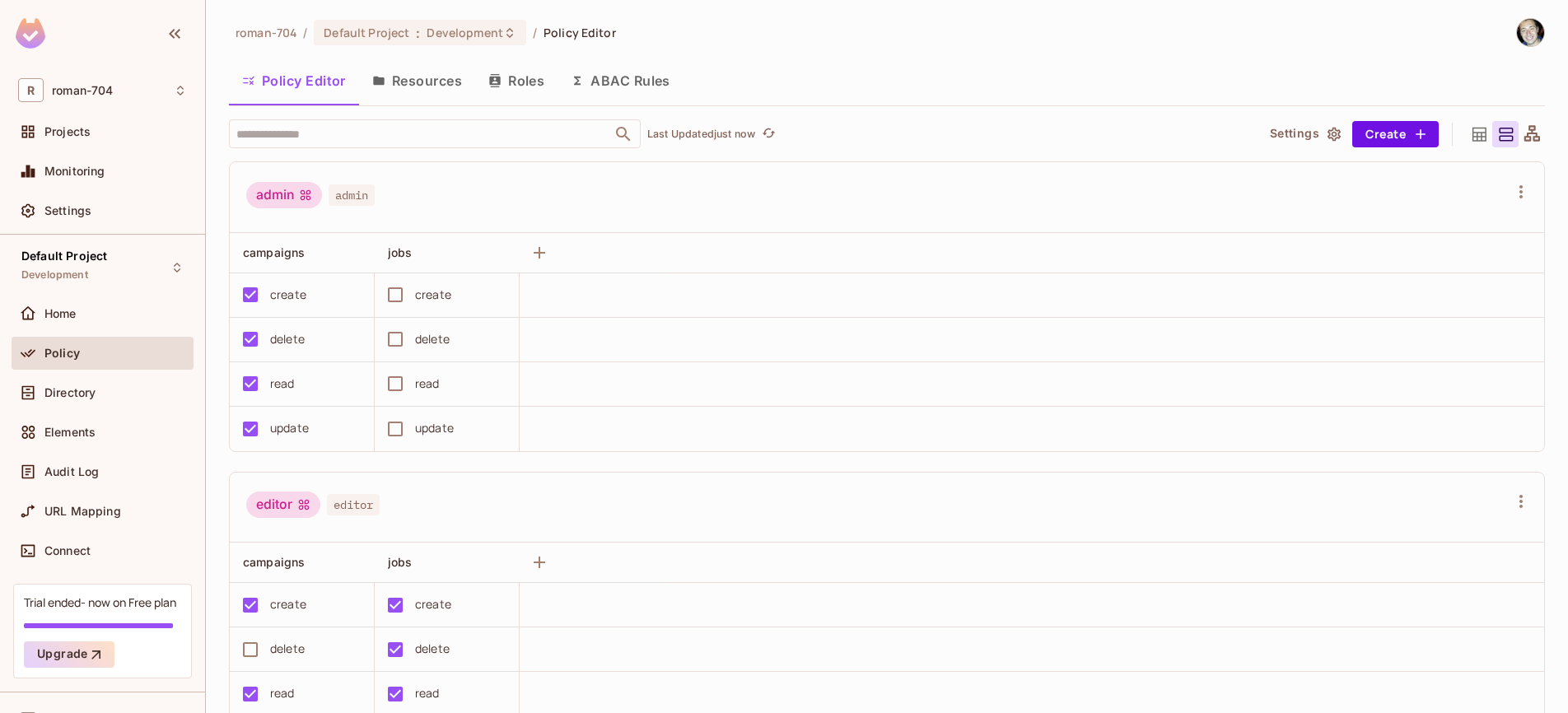
click at [521, 79] on button "Roles" at bounding box center [515, 80] width 82 height 41
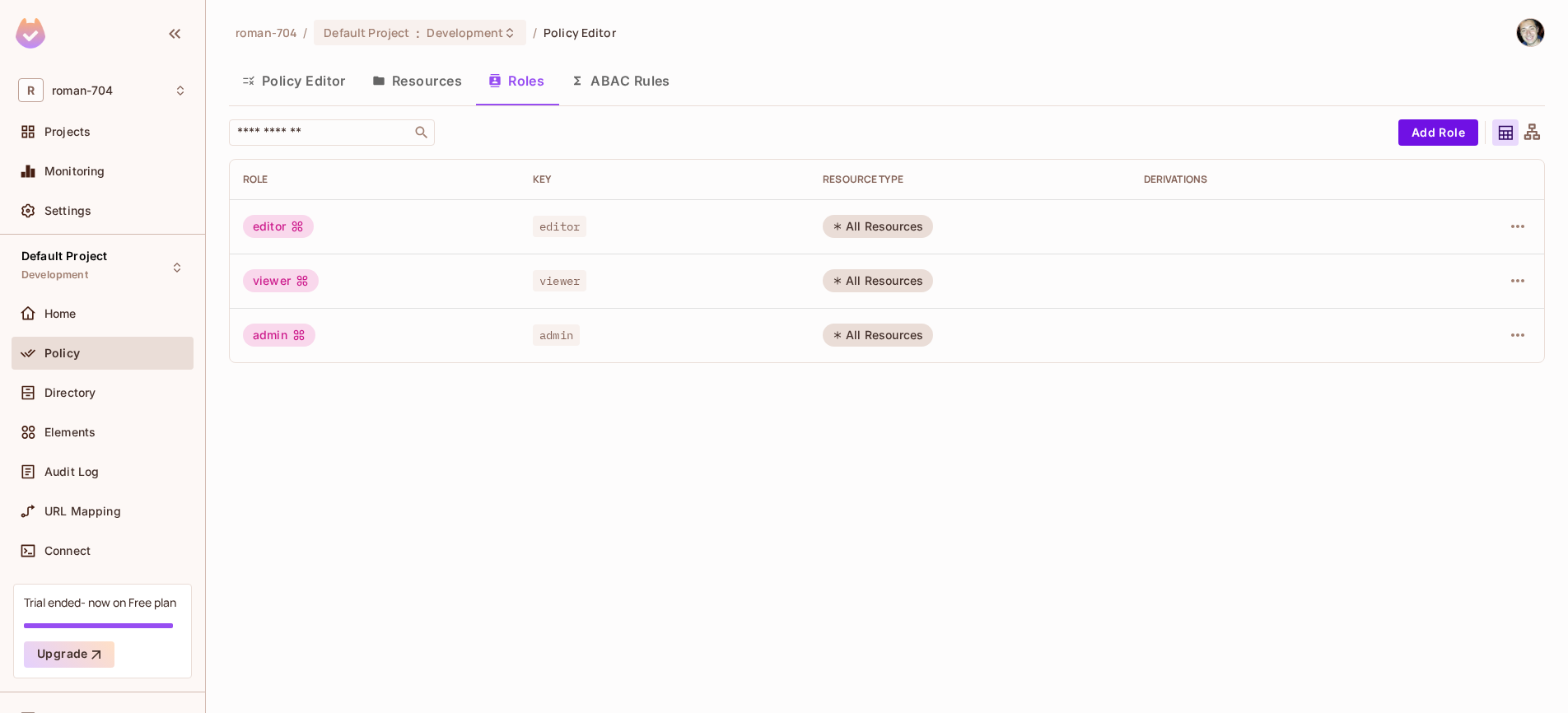
click at [278, 85] on button "Policy Editor" at bounding box center [294, 80] width 130 height 41
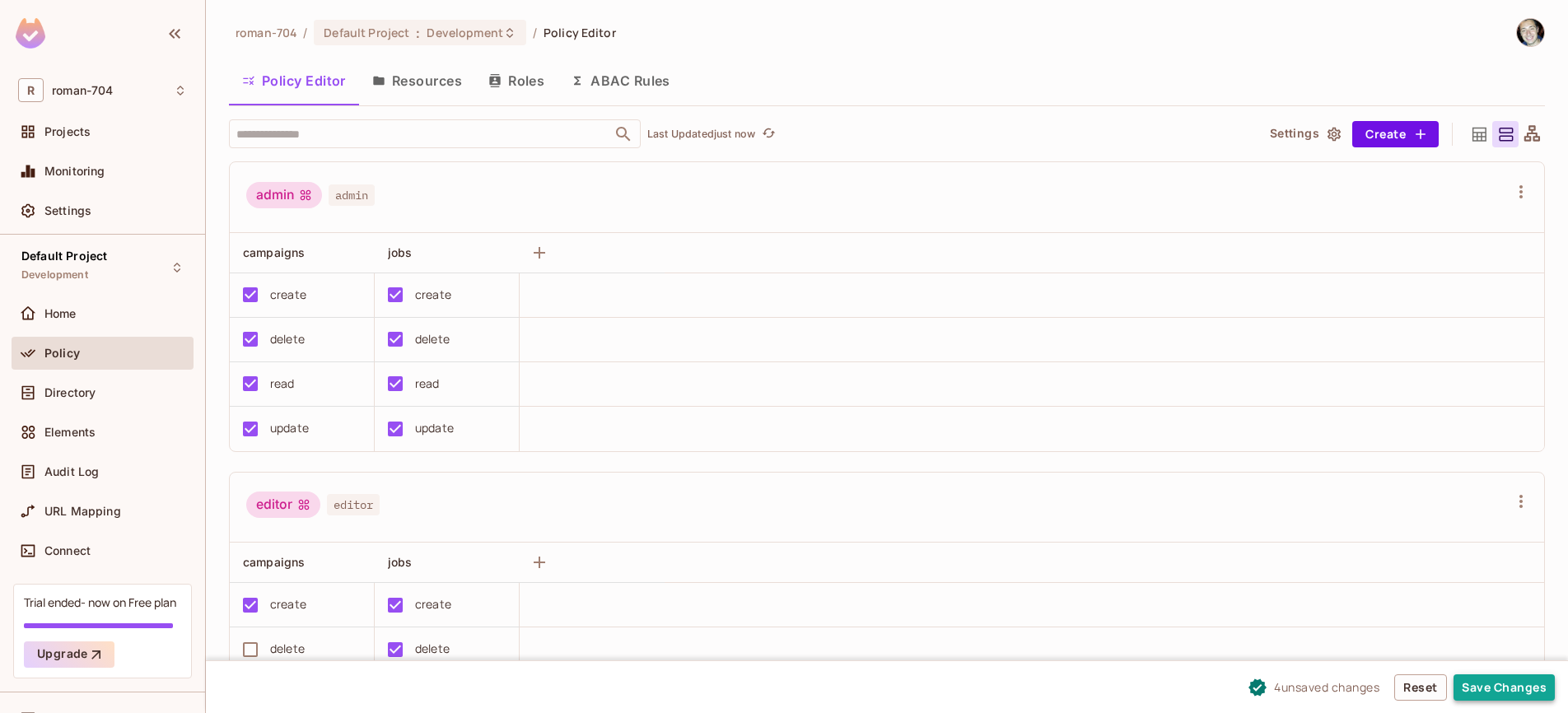
click at [1512, 691] on button "Save Changes" at bounding box center [1504, 687] width 101 height 27
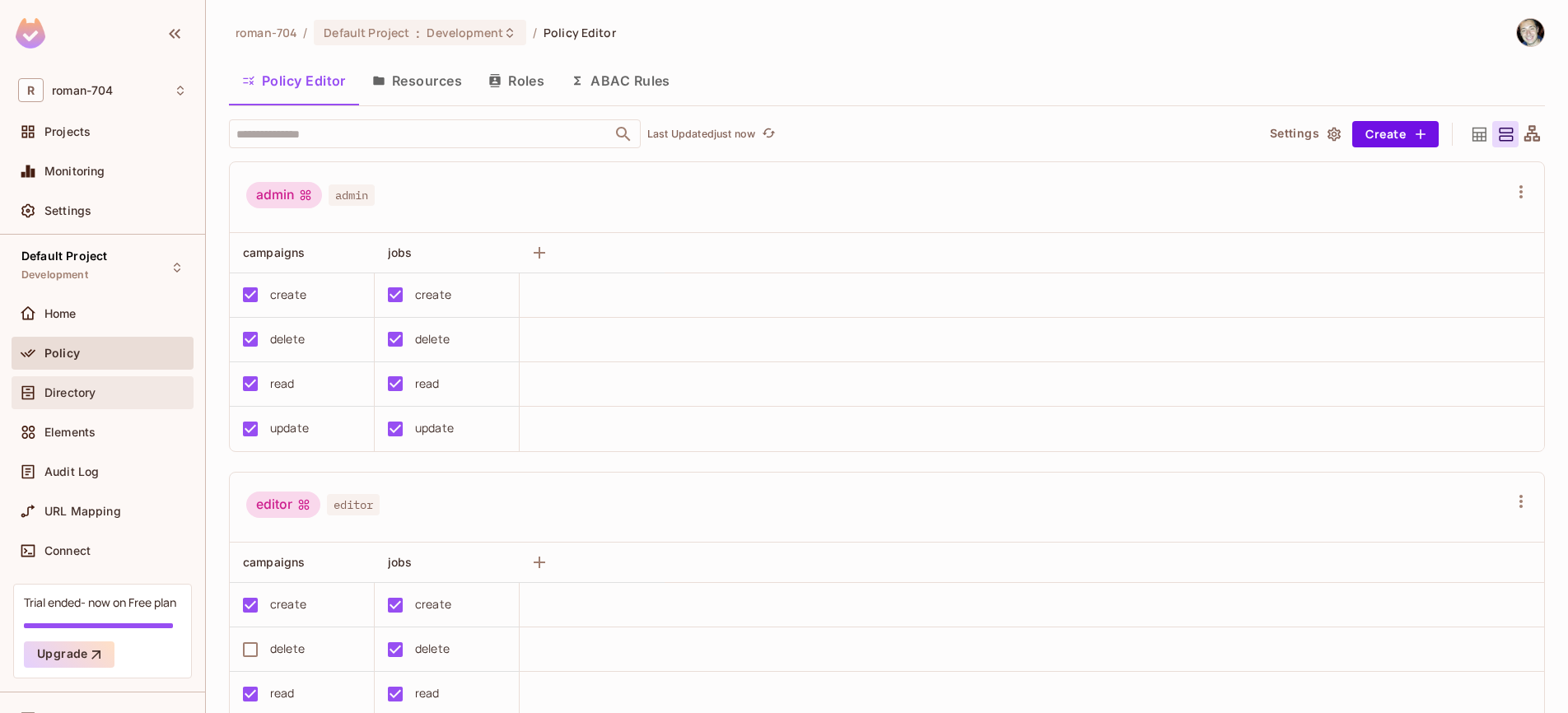
click at [78, 393] on span "Directory" at bounding box center [70, 393] width 51 height 13
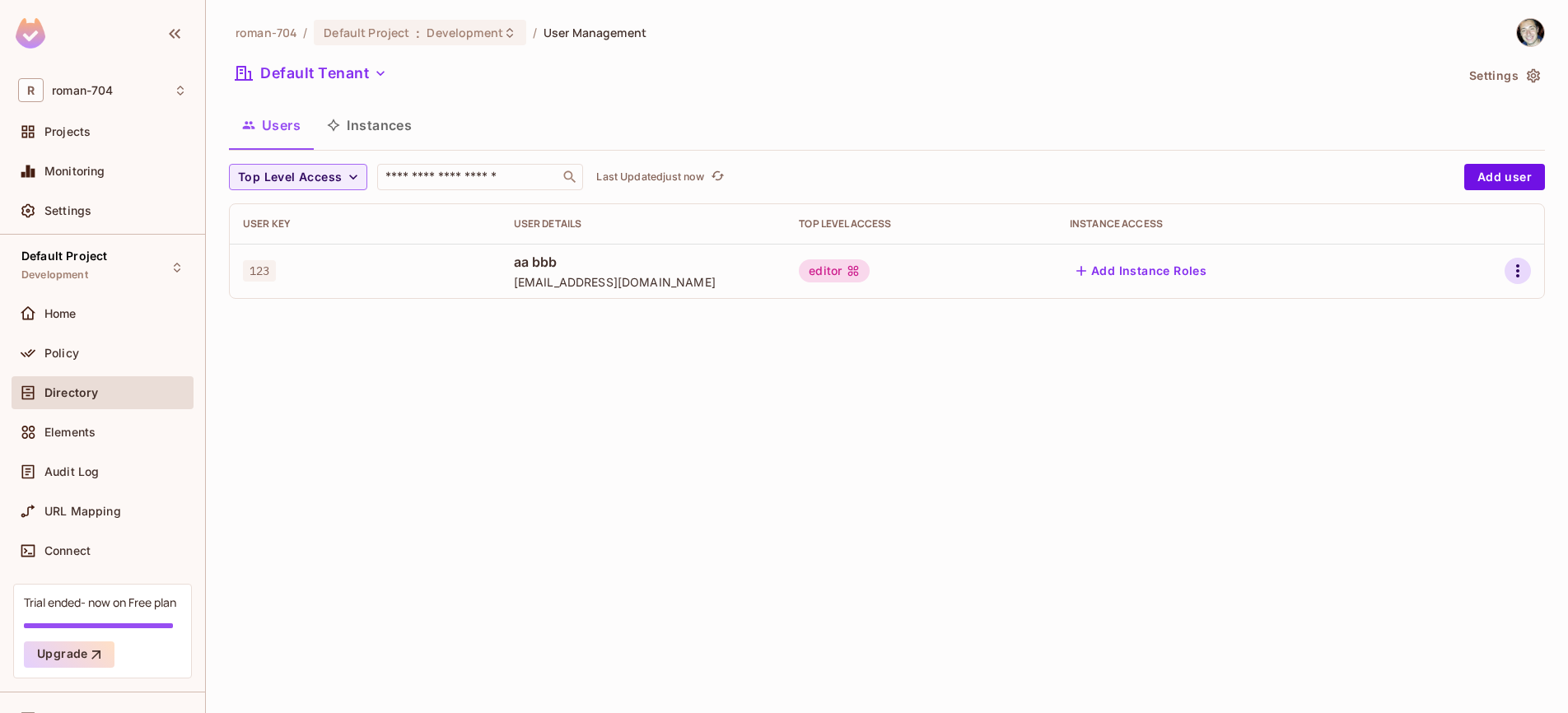
click at [1512, 268] on icon "button" at bounding box center [1517, 270] width 20 height 20
click at [1479, 301] on li "Edit" at bounding box center [1447, 309] width 146 height 36
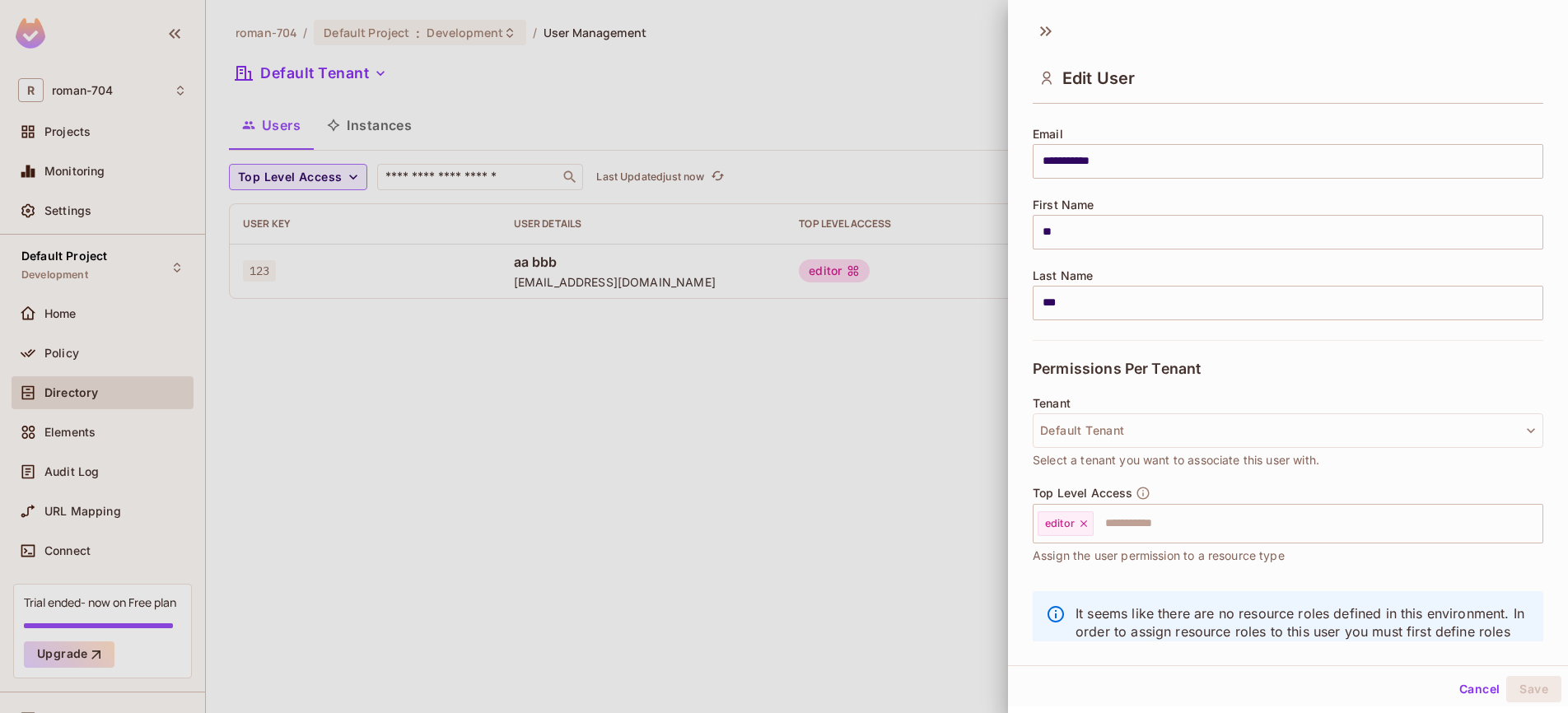
scroll to position [115, 0]
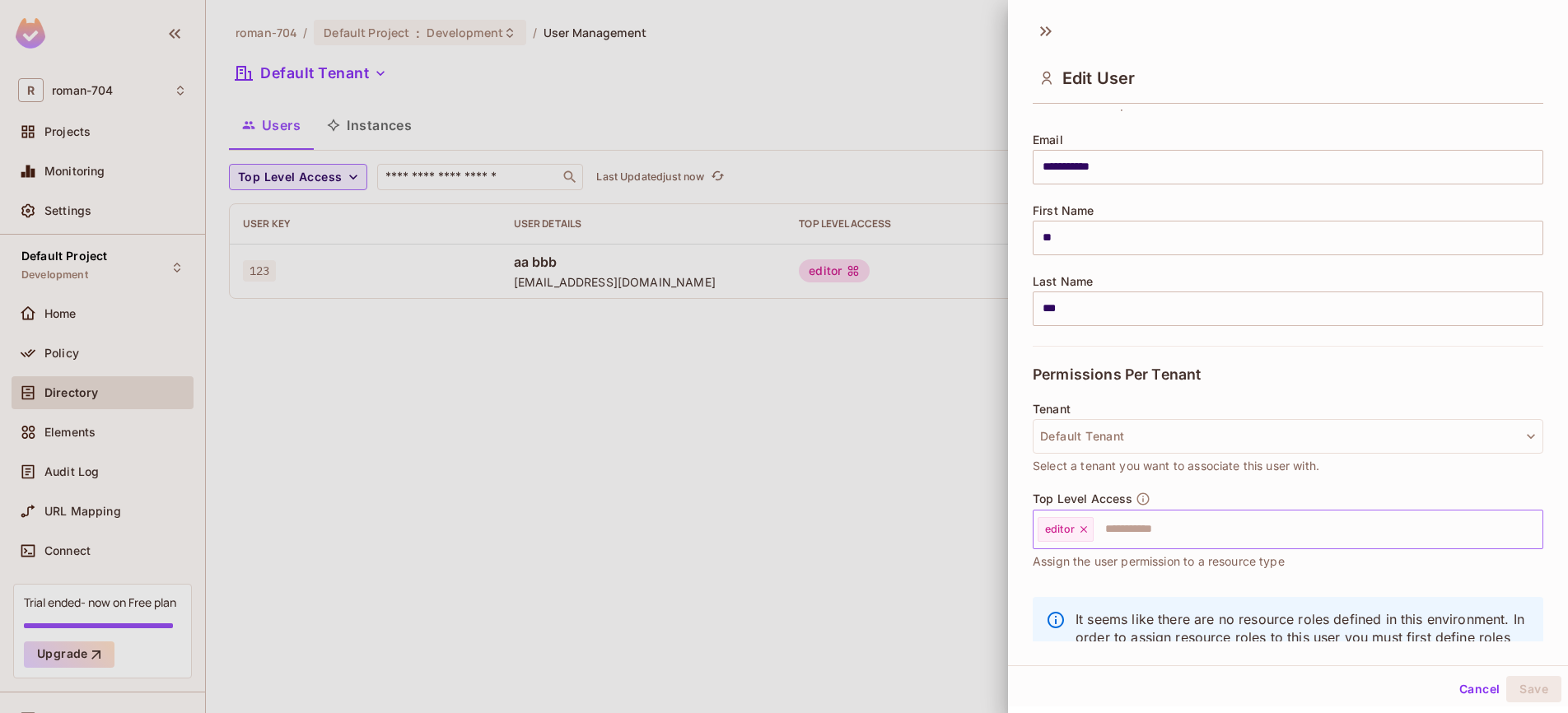
click at [1130, 538] on input "text" at bounding box center [1303, 528] width 416 height 33
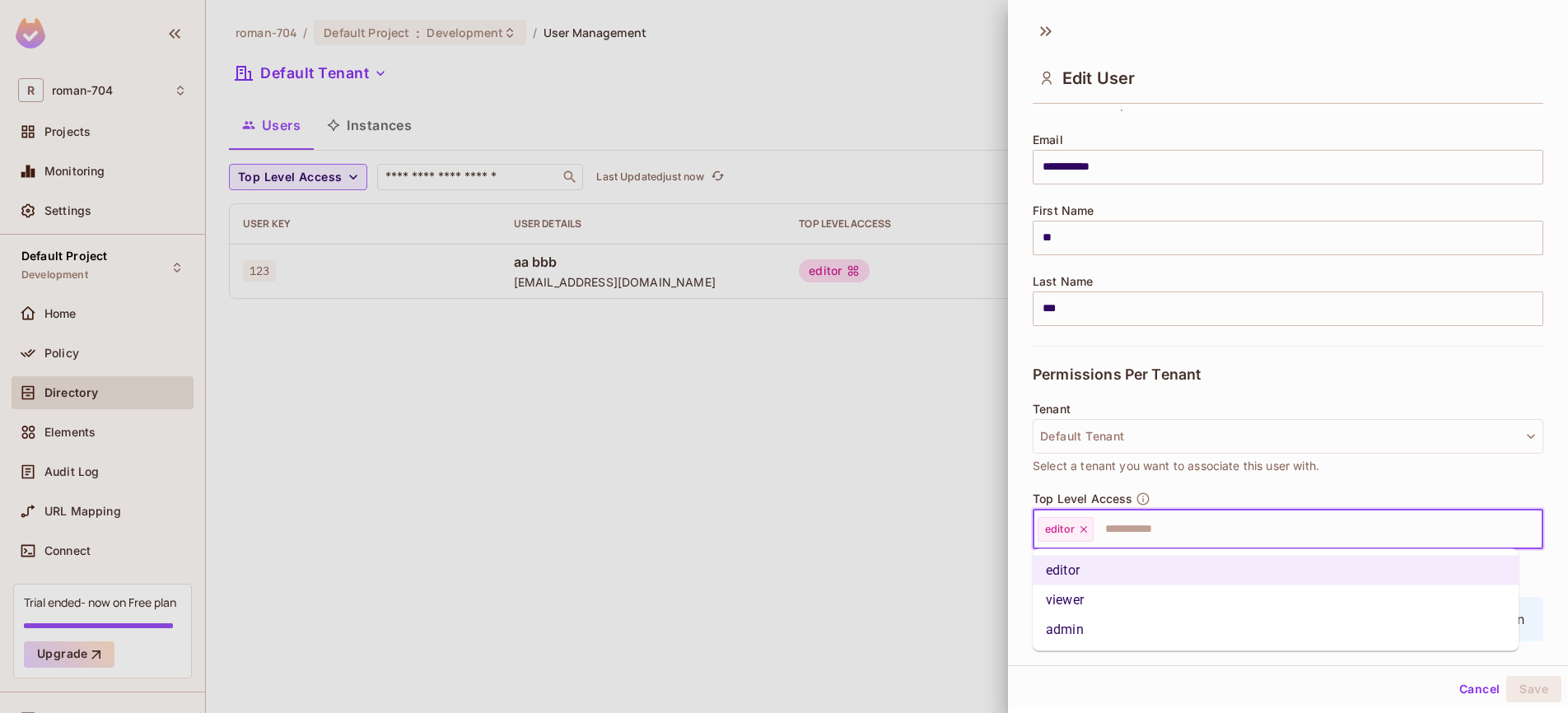
click at [1092, 630] on li "admin" at bounding box center [1275, 629] width 486 height 29
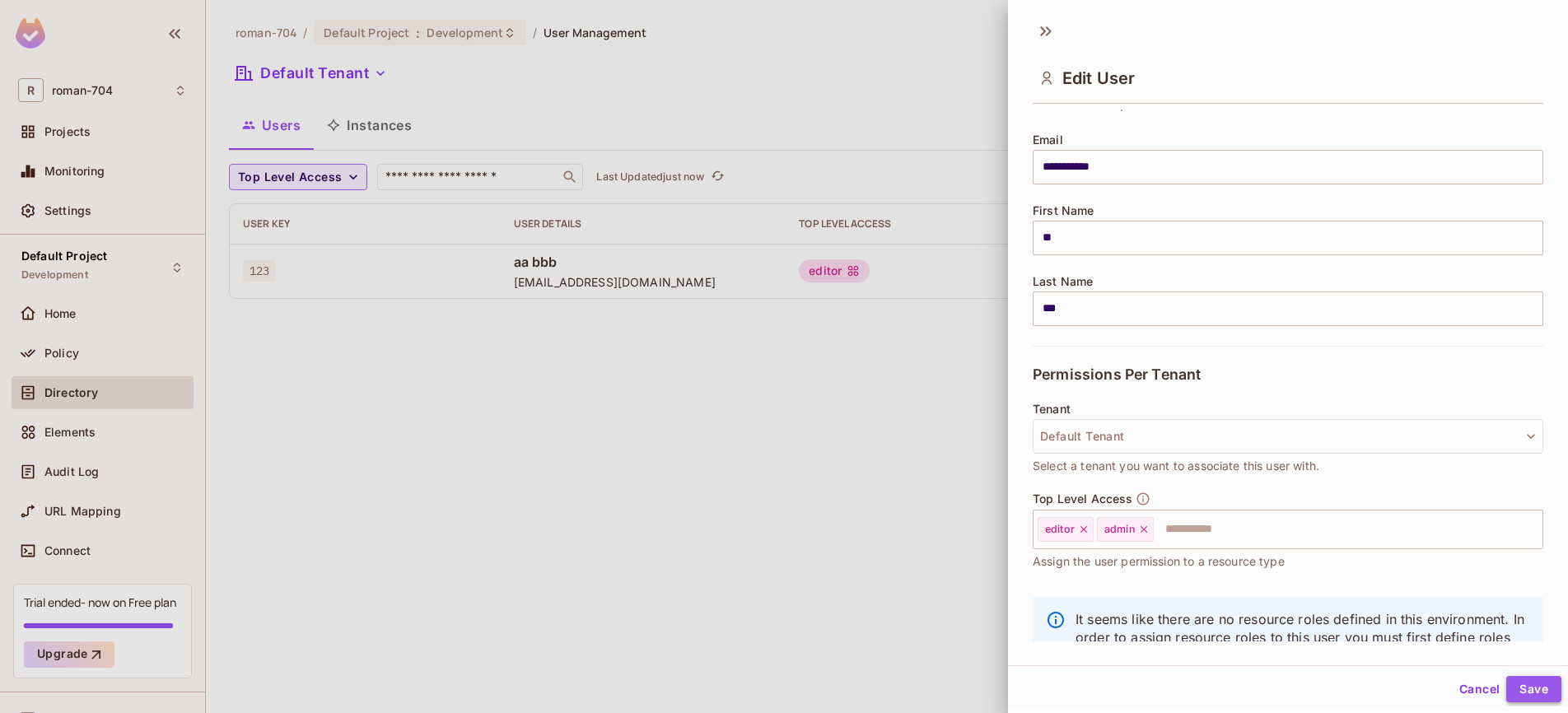
click at [1520, 685] on button "Save" at bounding box center [1534, 688] width 55 height 27
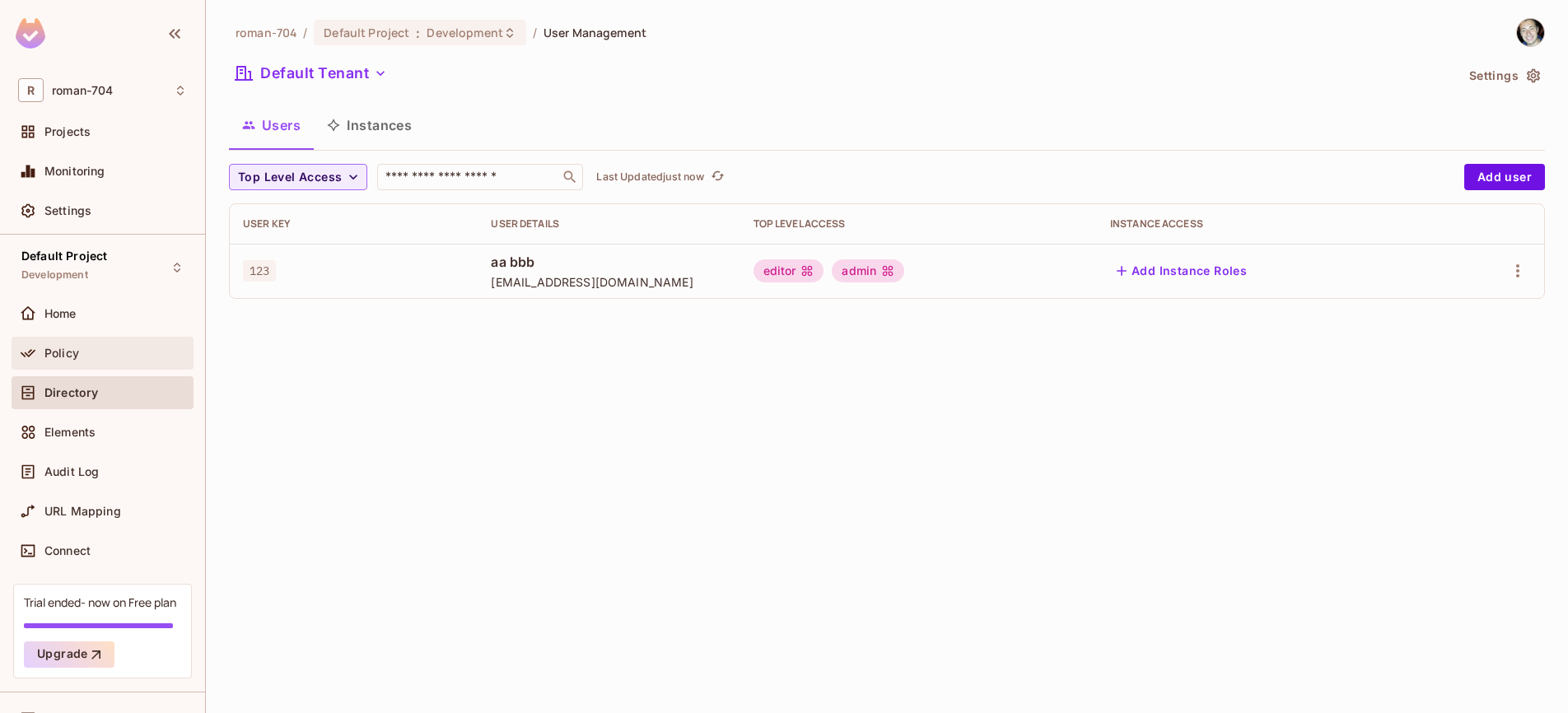
click at [60, 348] on span "Policy" at bounding box center [62, 353] width 35 height 13
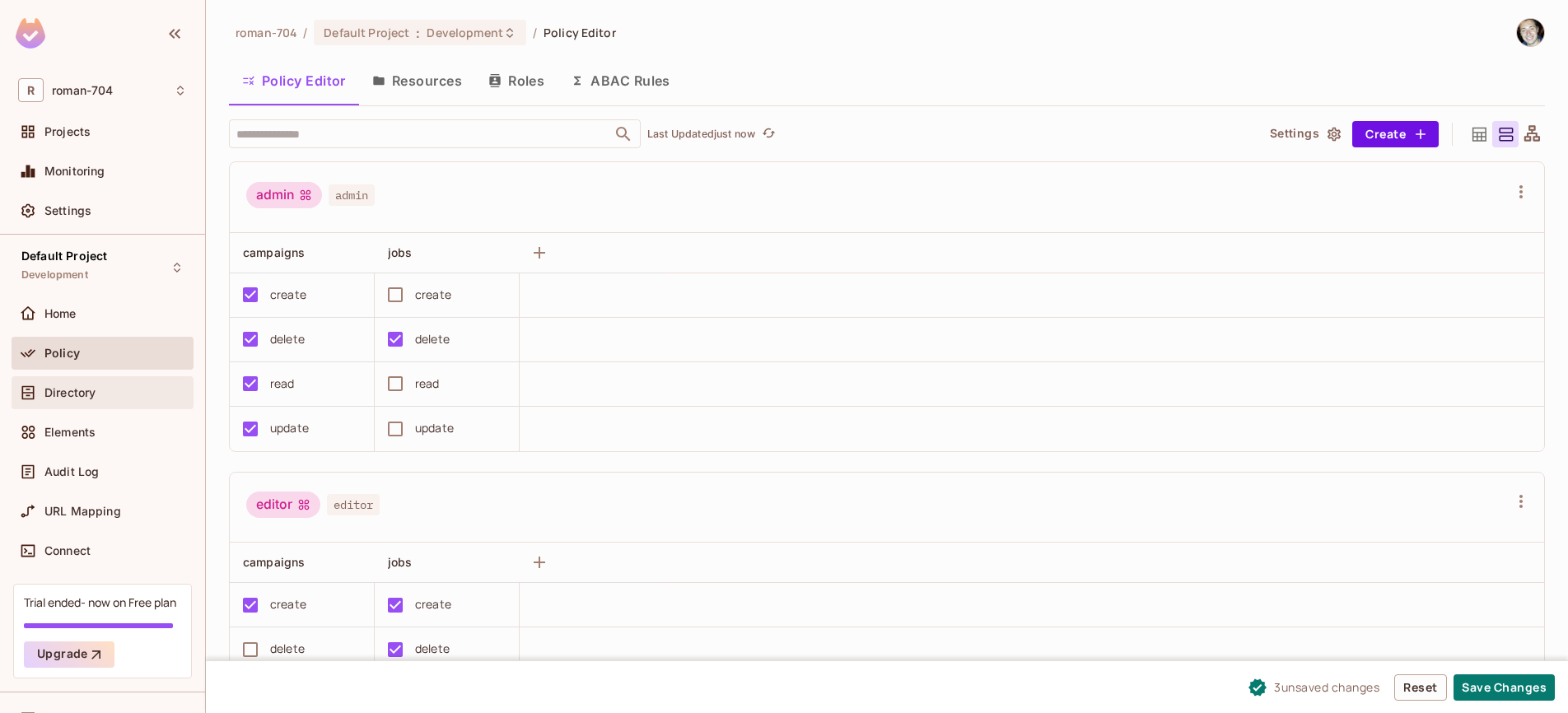
click at [64, 392] on span "Directory" at bounding box center [70, 393] width 51 height 13
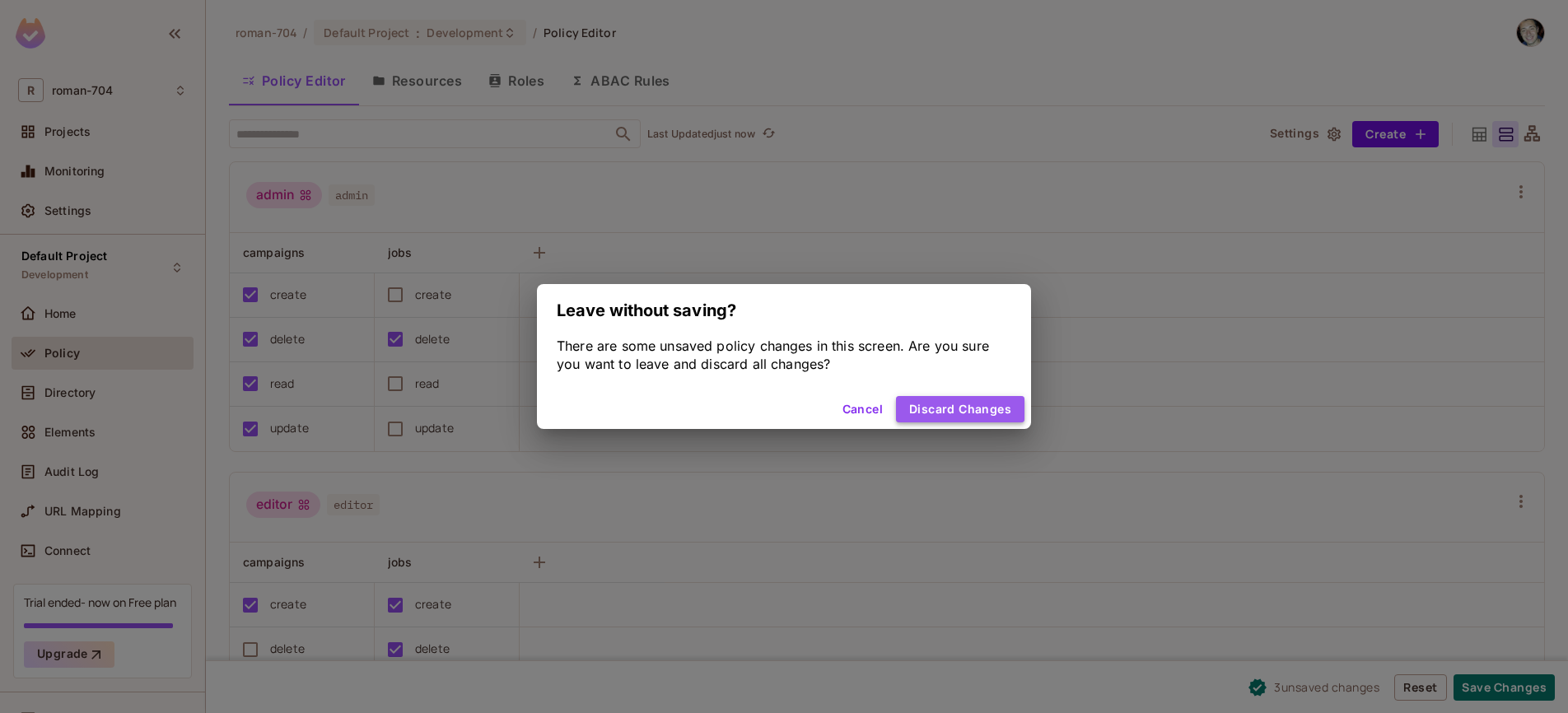
click at [975, 412] on button "Discard Changes" at bounding box center [961, 409] width 129 height 27
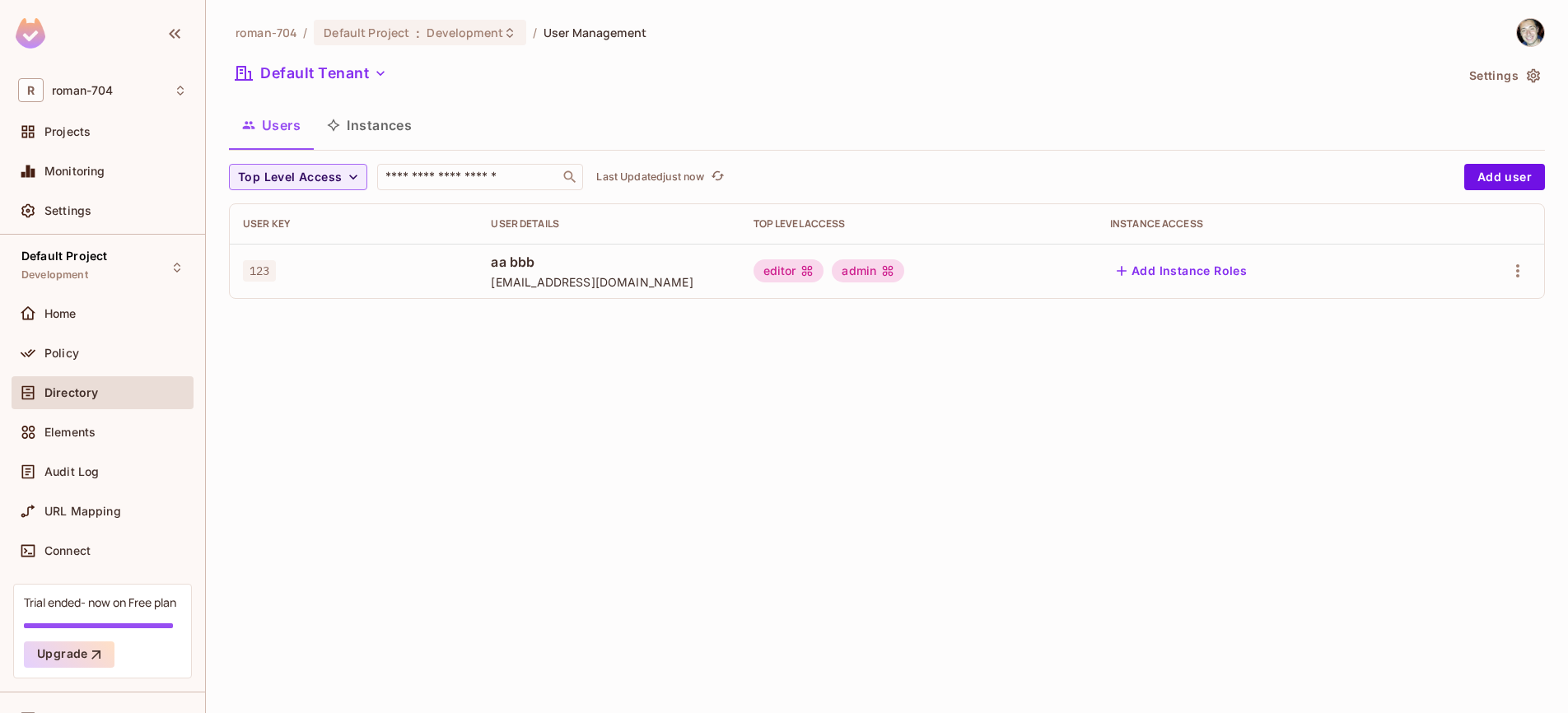
click at [1172, 273] on button "Add Instance Roles" at bounding box center [1181, 271] width 143 height 27
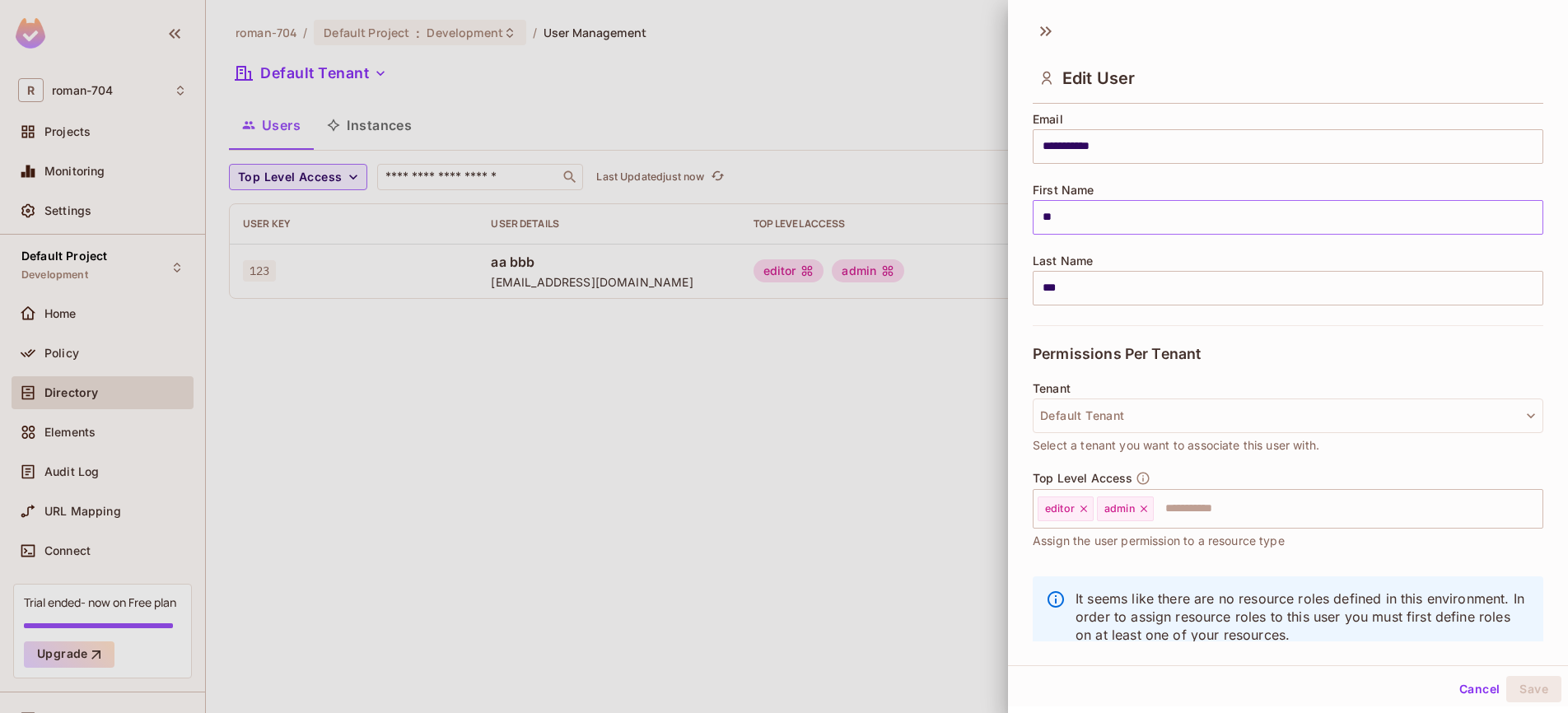
scroll to position [177, 0]
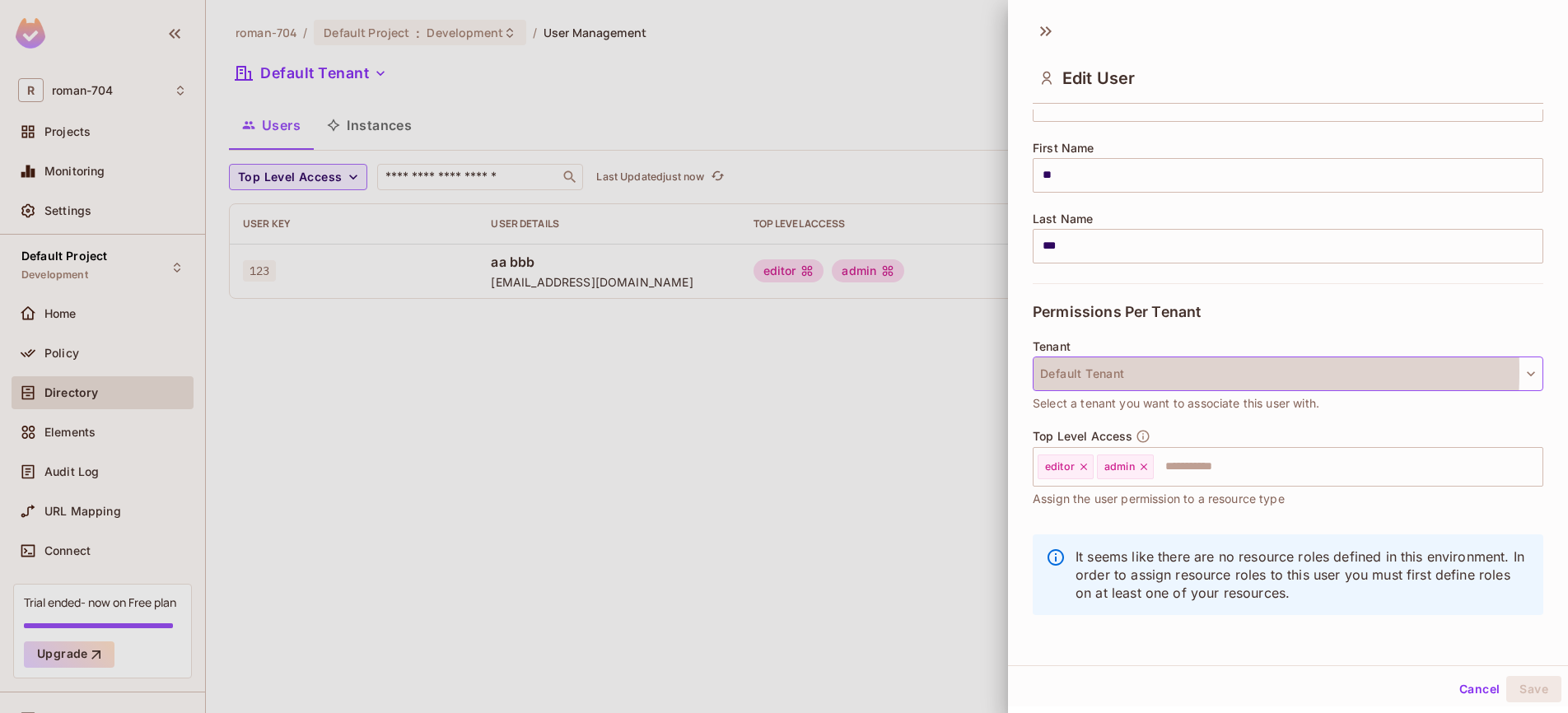
click at [1116, 370] on button "Default Tenant" at bounding box center [1288, 373] width 511 height 35
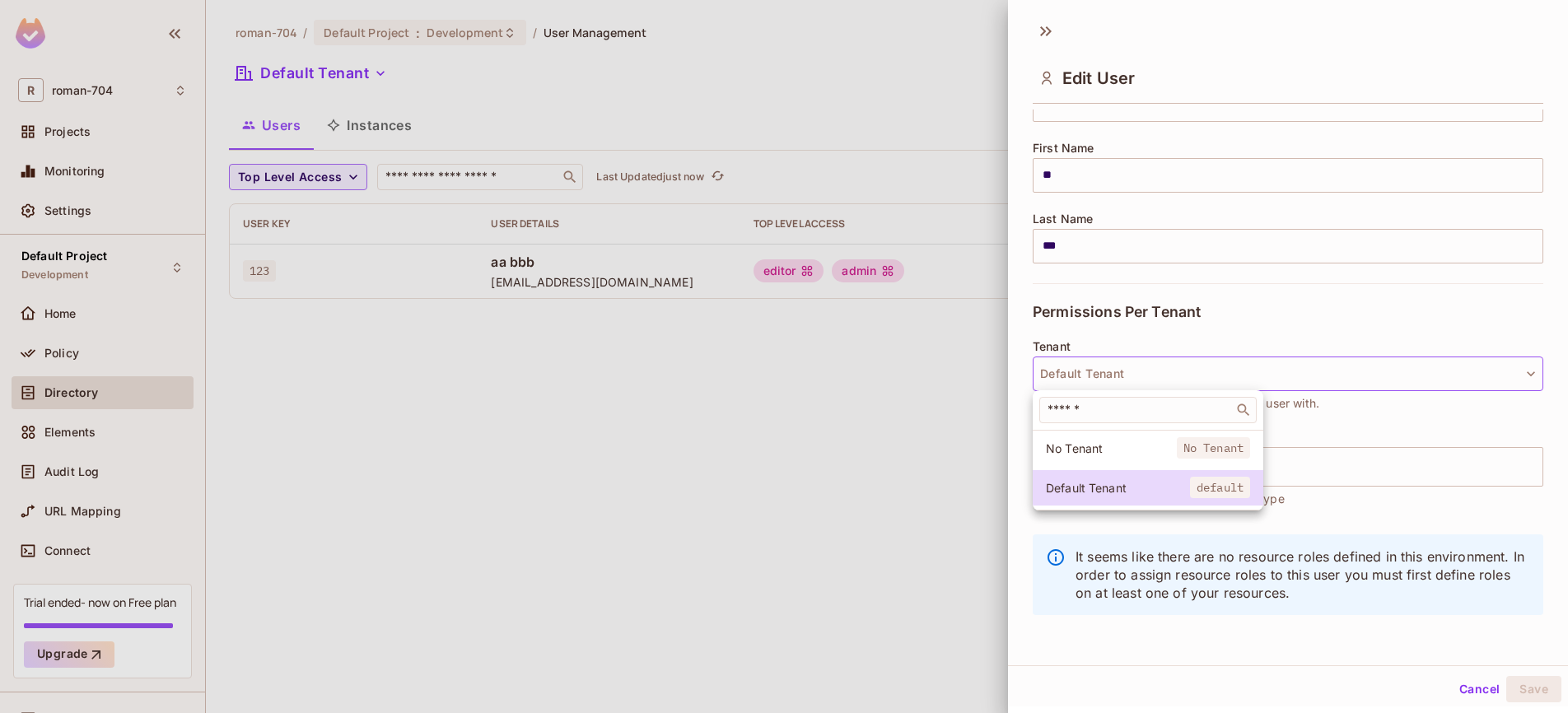
click at [1100, 338] on div at bounding box center [784, 356] width 1568 height 713
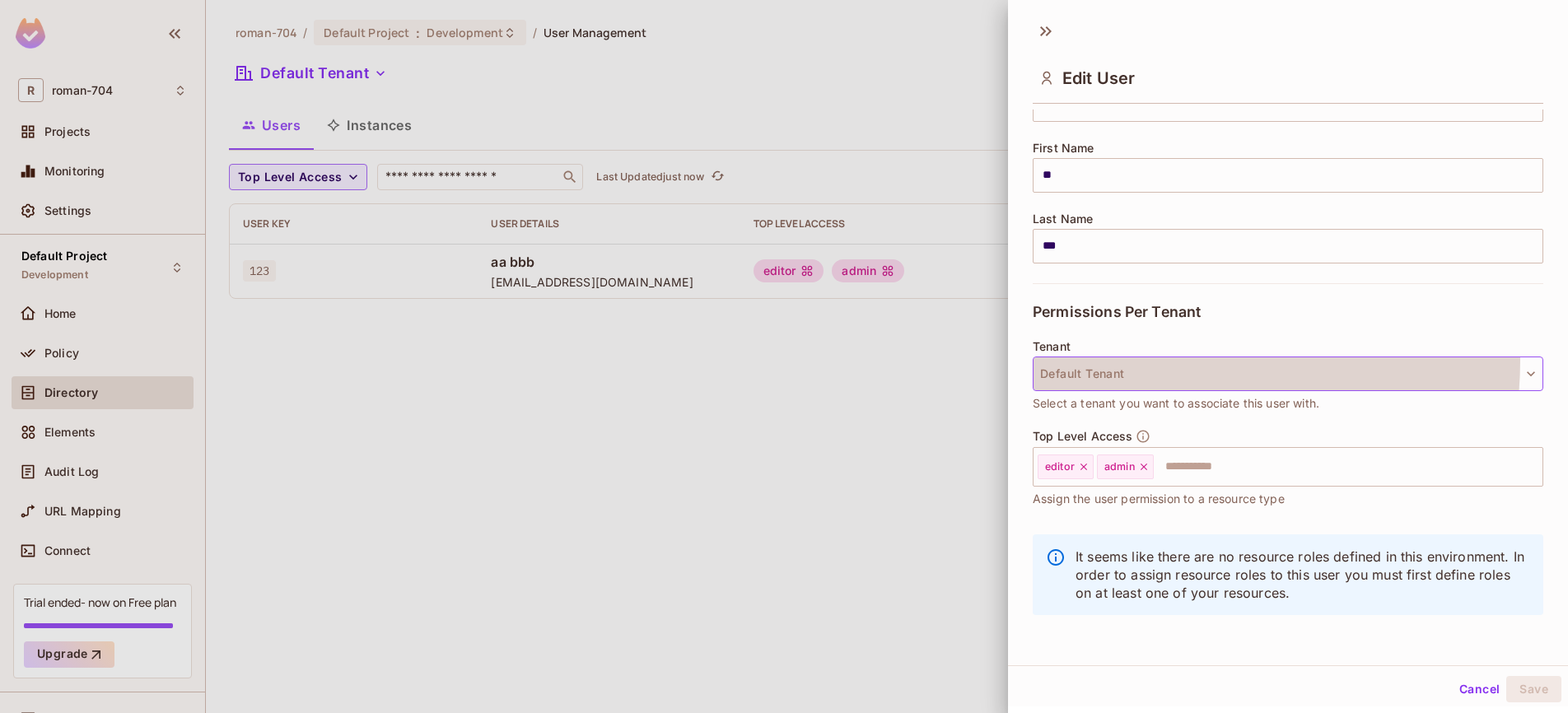
click at [1118, 358] on button "Default Tenant" at bounding box center [1288, 373] width 511 height 35
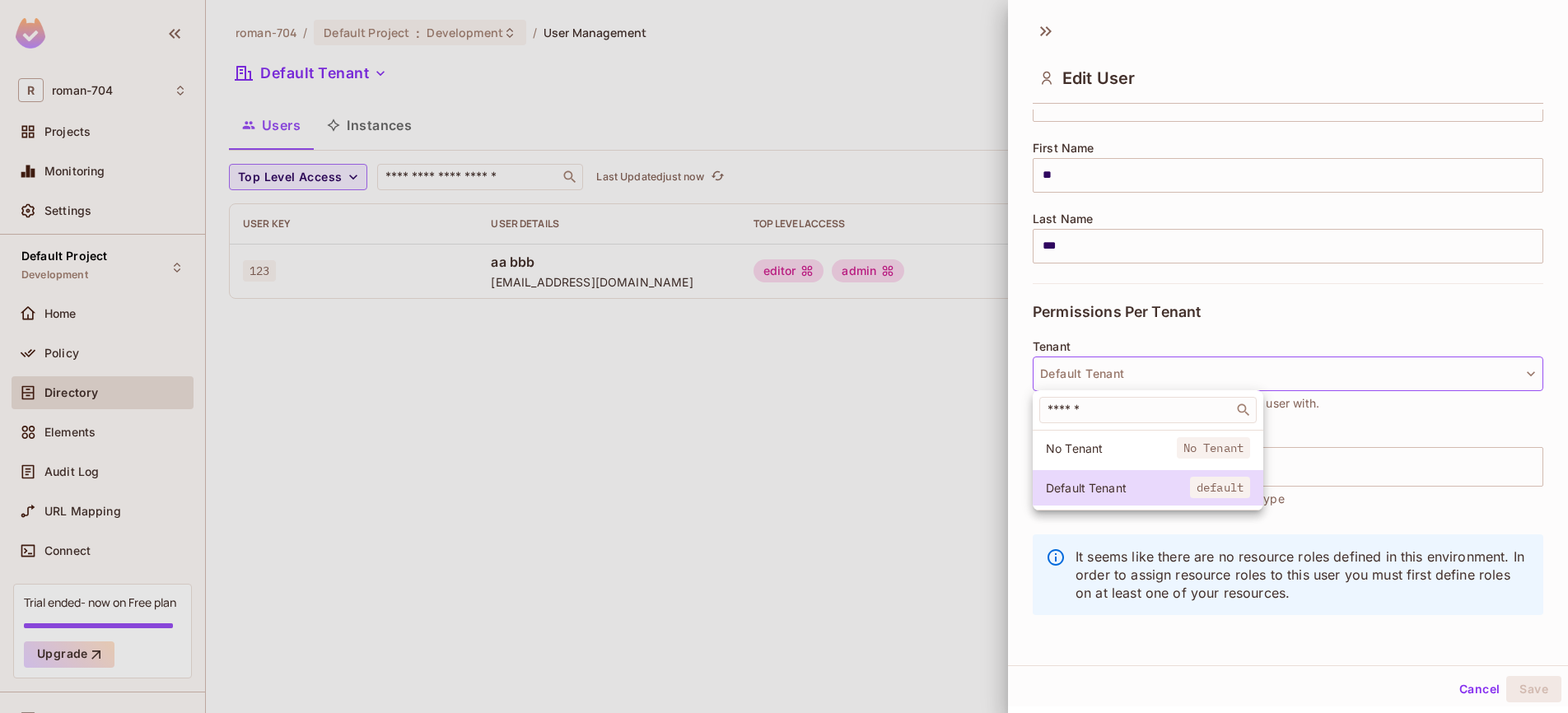
click at [925, 396] on div at bounding box center [784, 356] width 1568 height 713
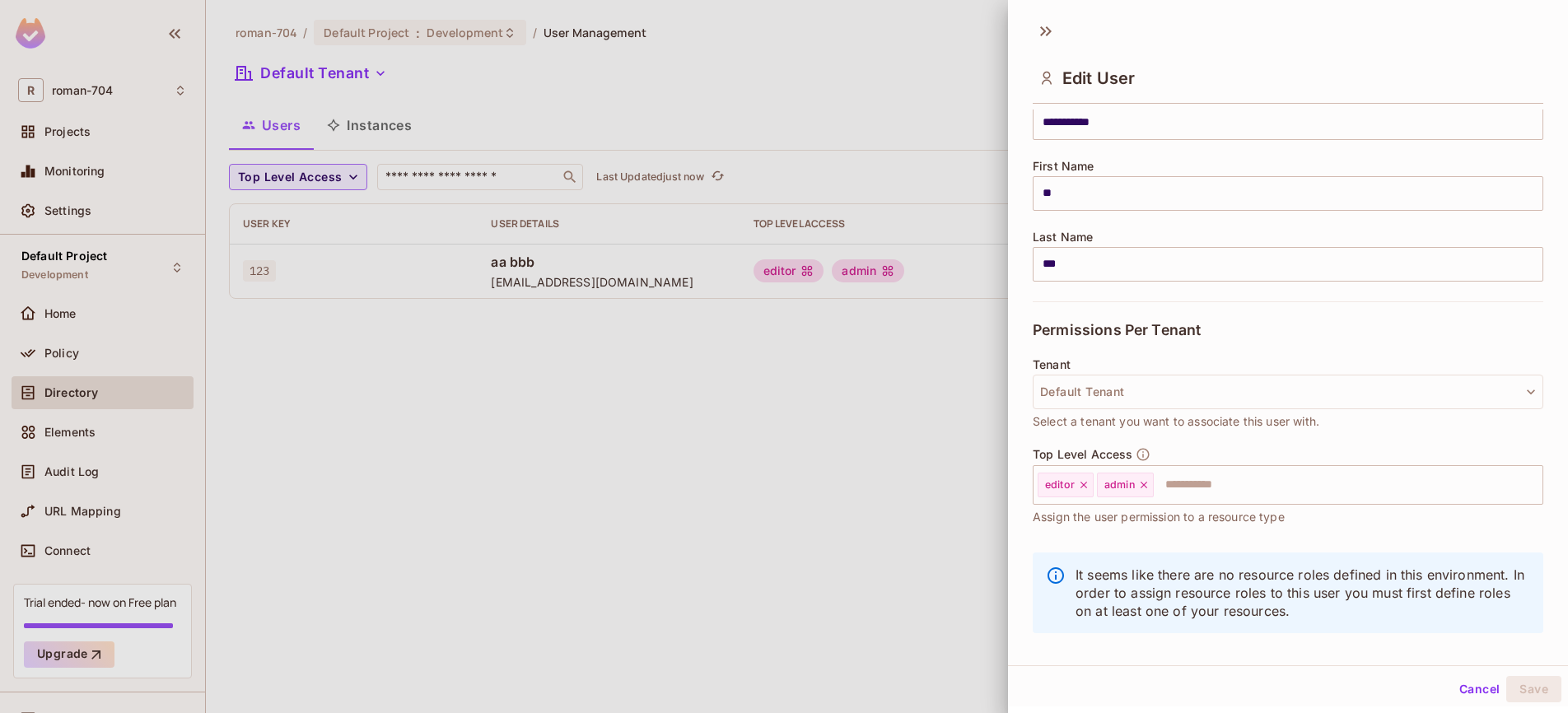
scroll to position [159, 0]
click at [1091, 392] on button "Default Tenant" at bounding box center [1288, 391] width 511 height 35
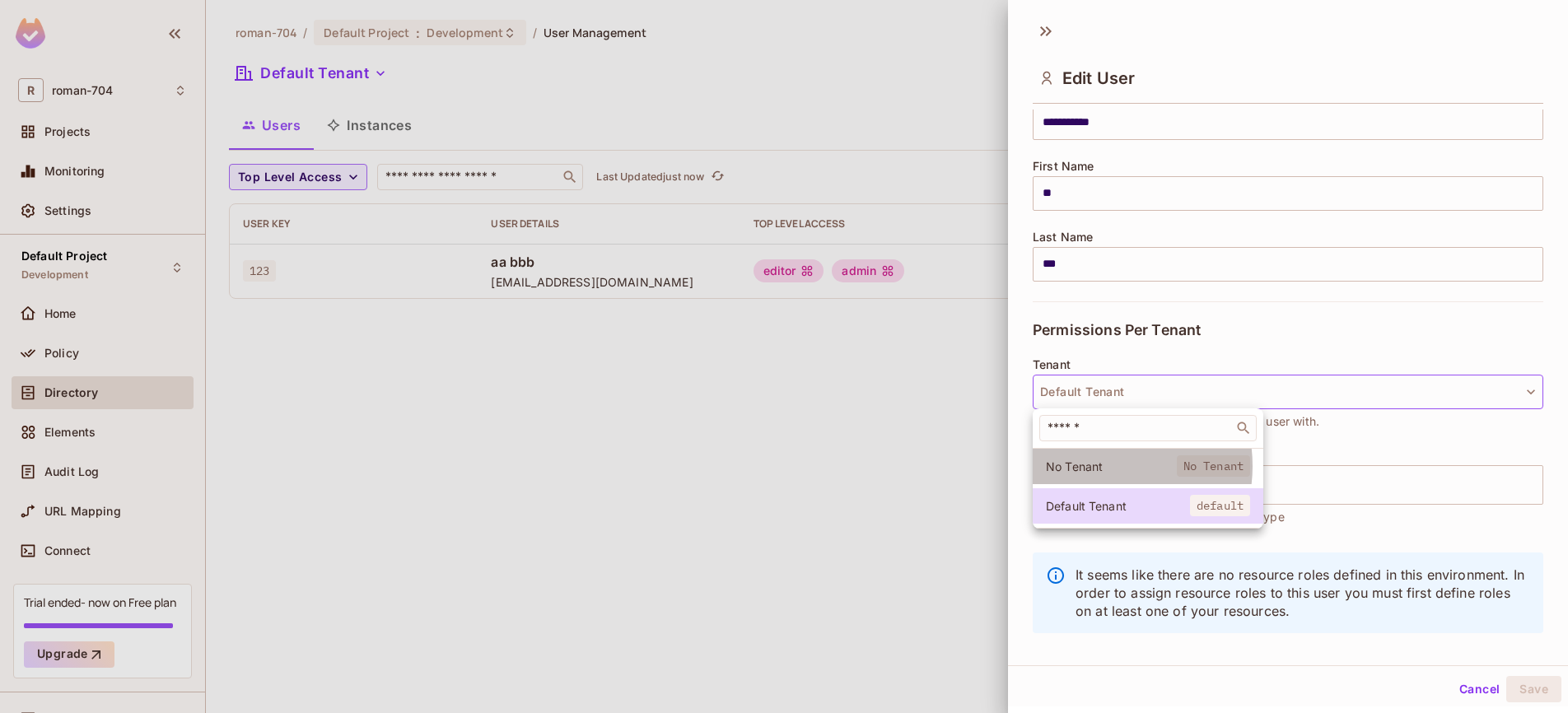
click at [1097, 466] on span "No Tenant" at bounding box center [1111, 466] width 131 height 16
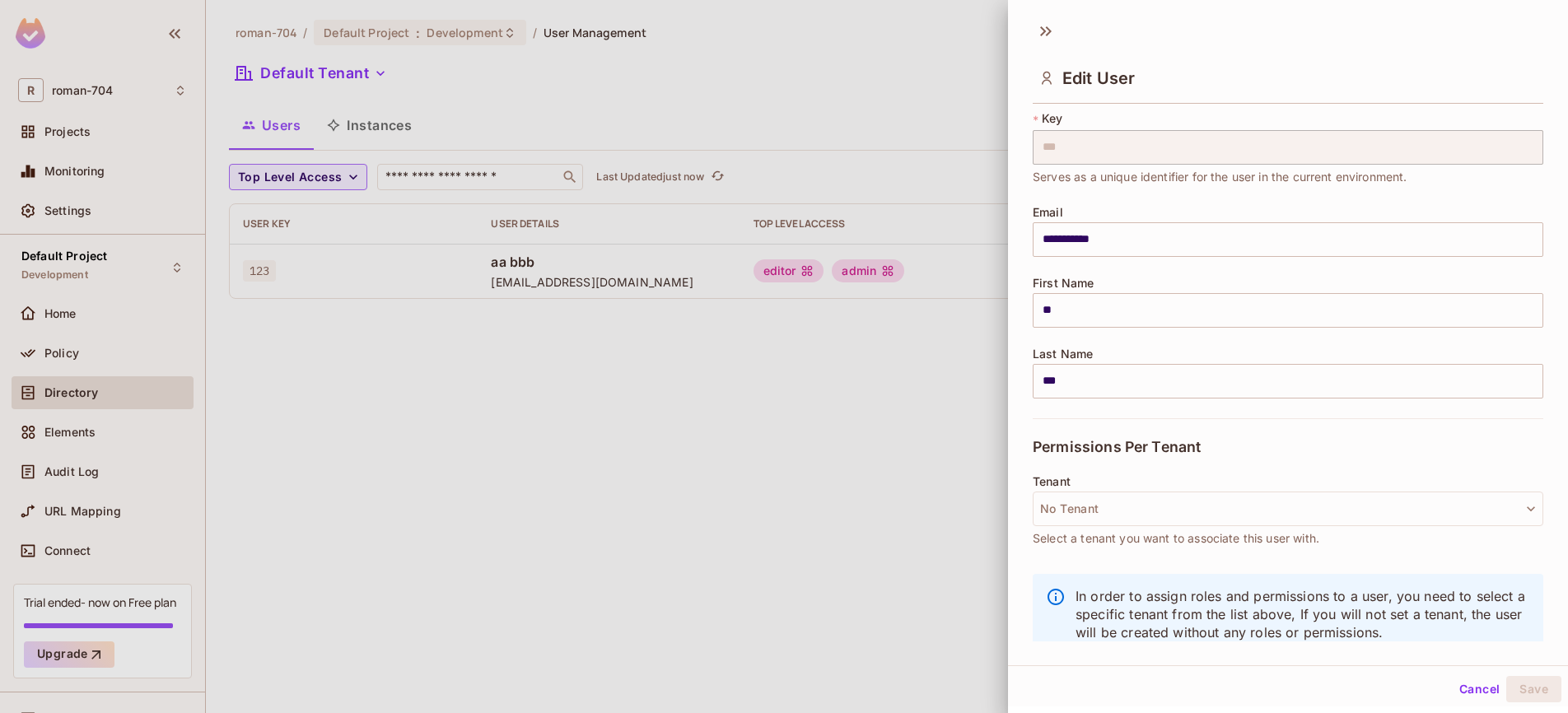
scroll to position [38, 0]
click at [1102, 506] on button "No Tenant" at bounding box center [1288, 512] width 511 height 35
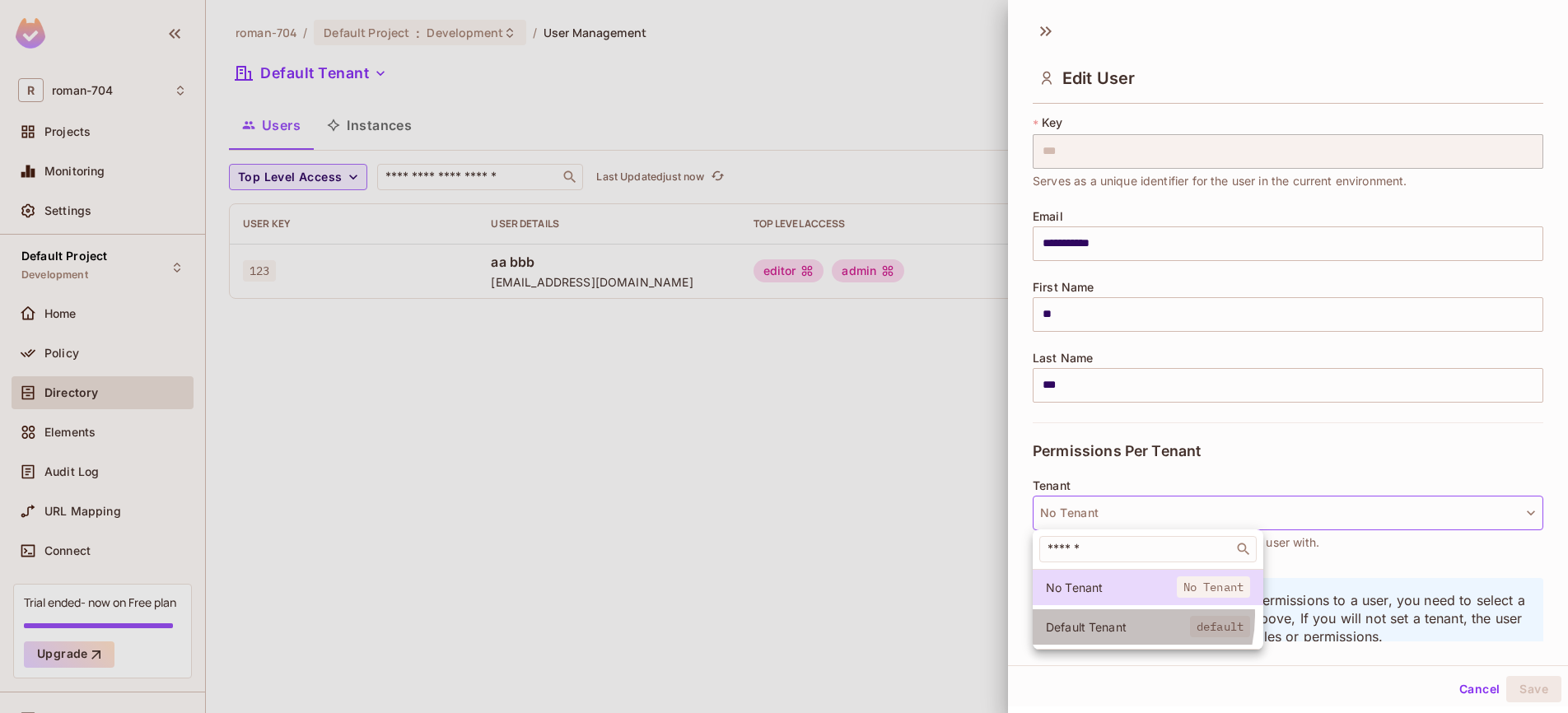
click at [1104, 615] on li "Default Tenant default" at bounding box center [1147, 626] width 230 height 35
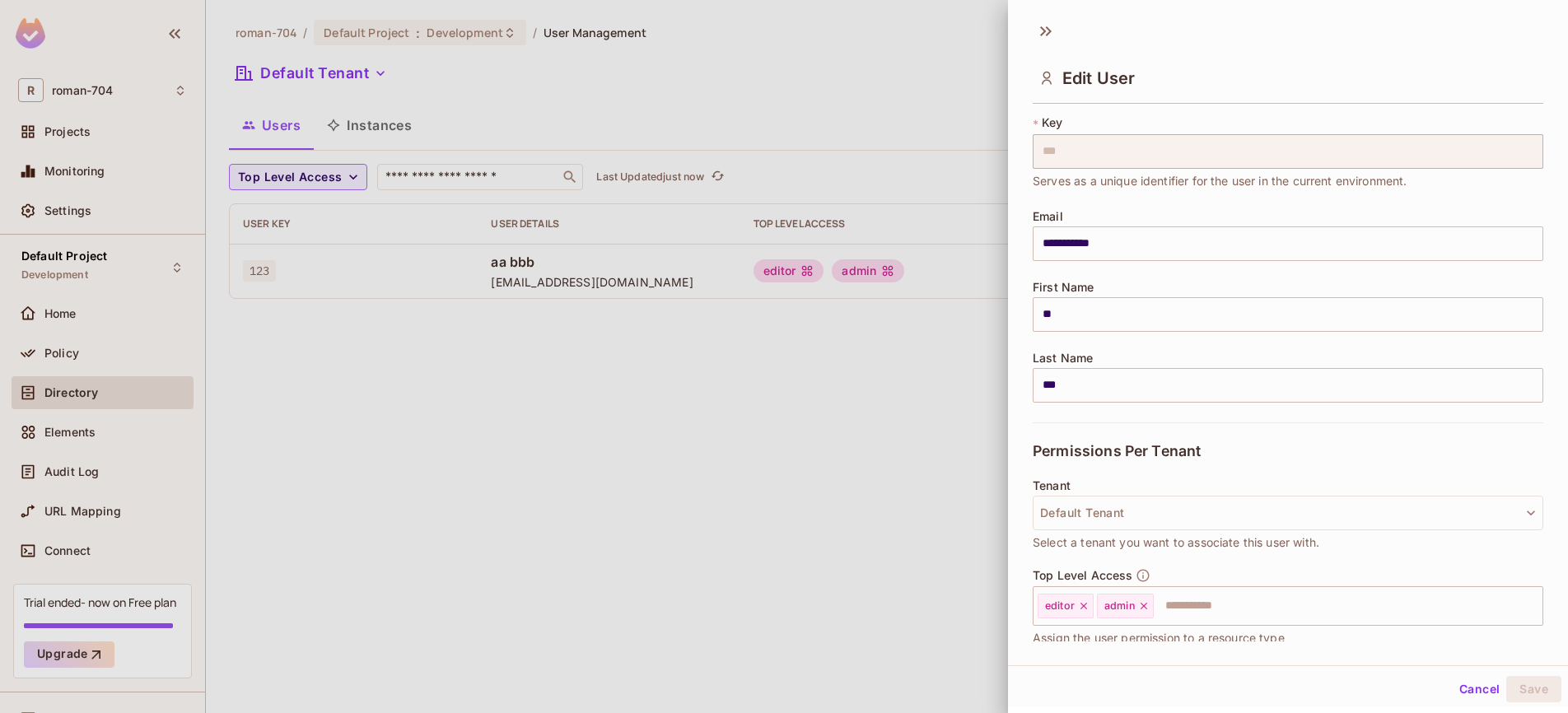
click at [1041, 468] on div "Permissions Per Tenant" at bounding box center [1288, 451] width 511 height 57
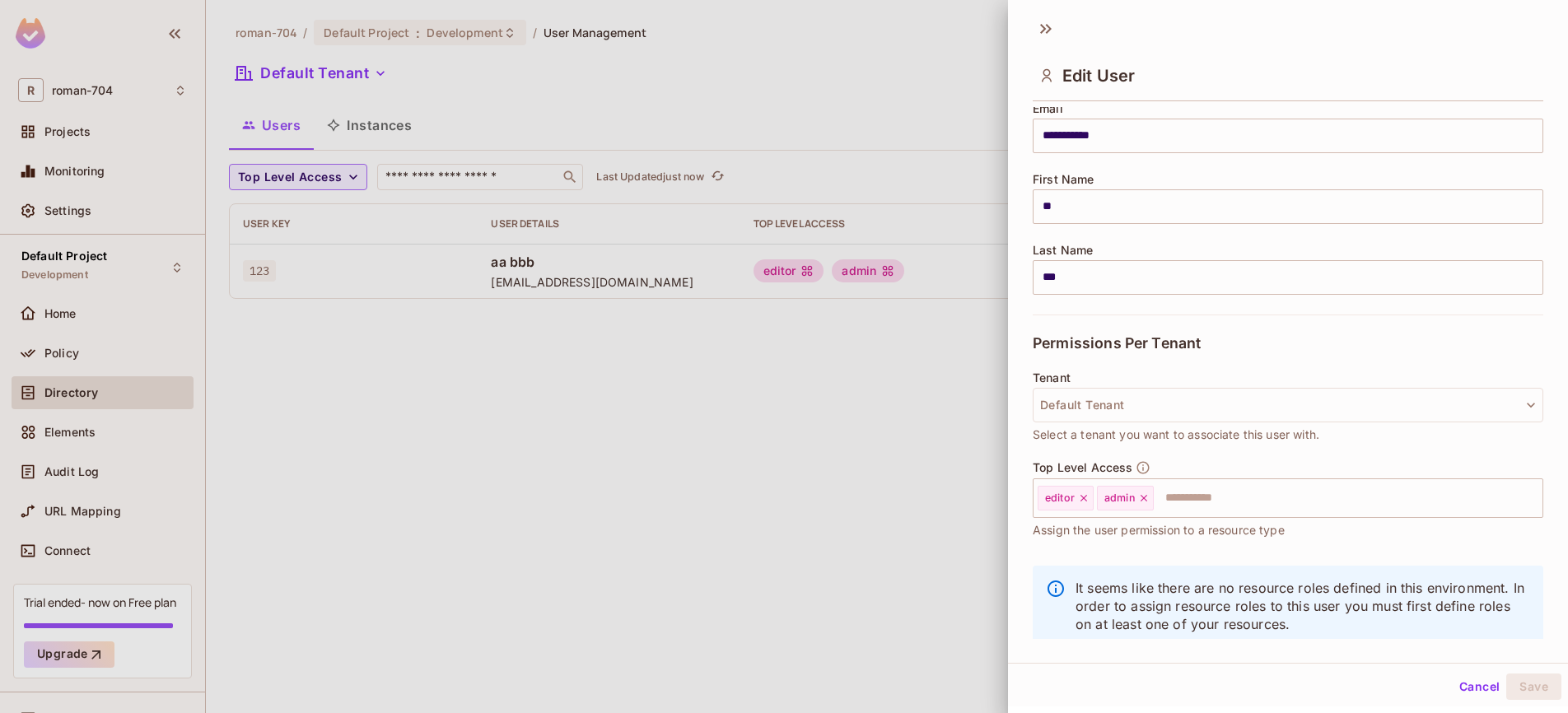
scroll to position [116, 0]
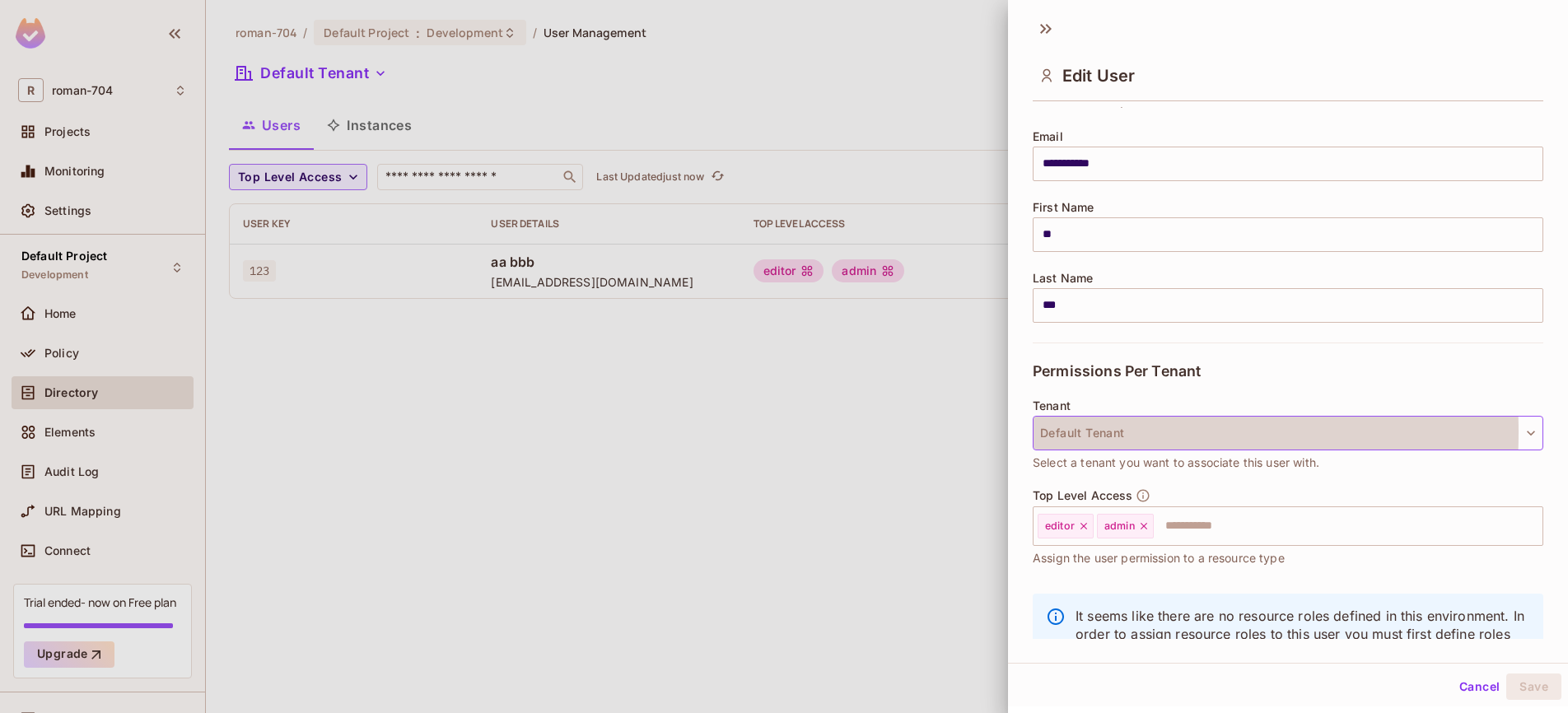
click at [1062, 431] on button "Default Tenant" at bounding box center [1288, 433] width 511 height 35
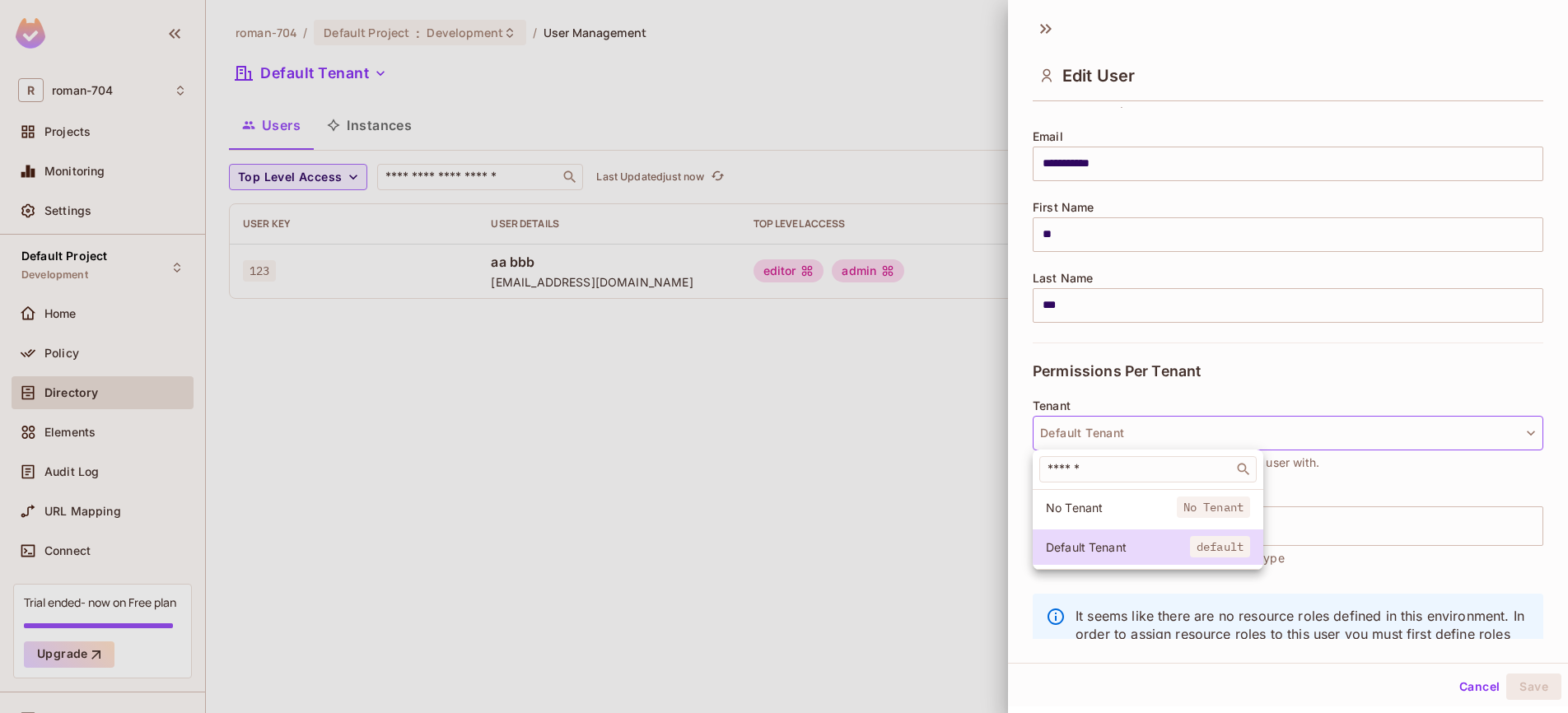
click at [1083, 500] on span "No Tenant" at bounding box center [1111, 508] width 131 height 16
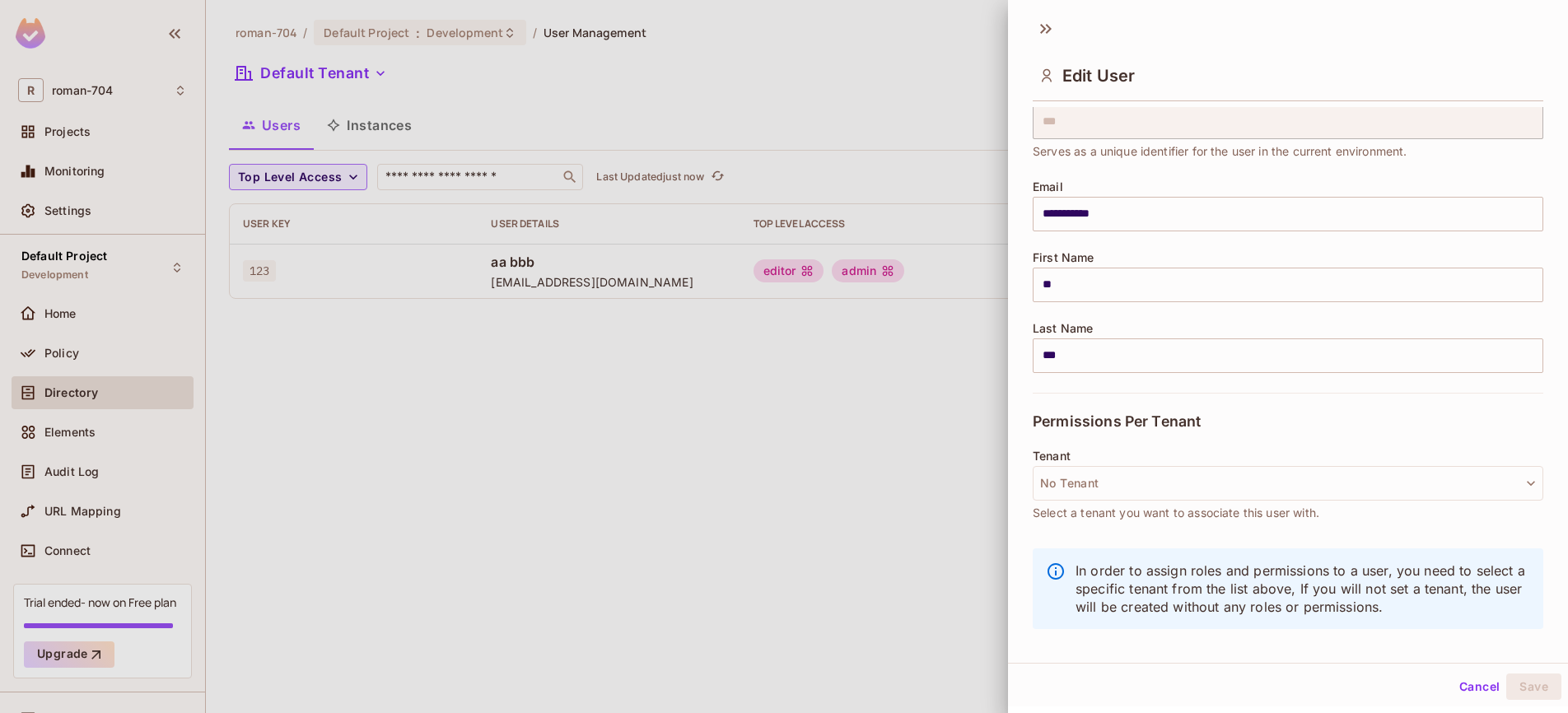
click at [893, 466] on div at bounding box center [784, 356] width 1568 height 713
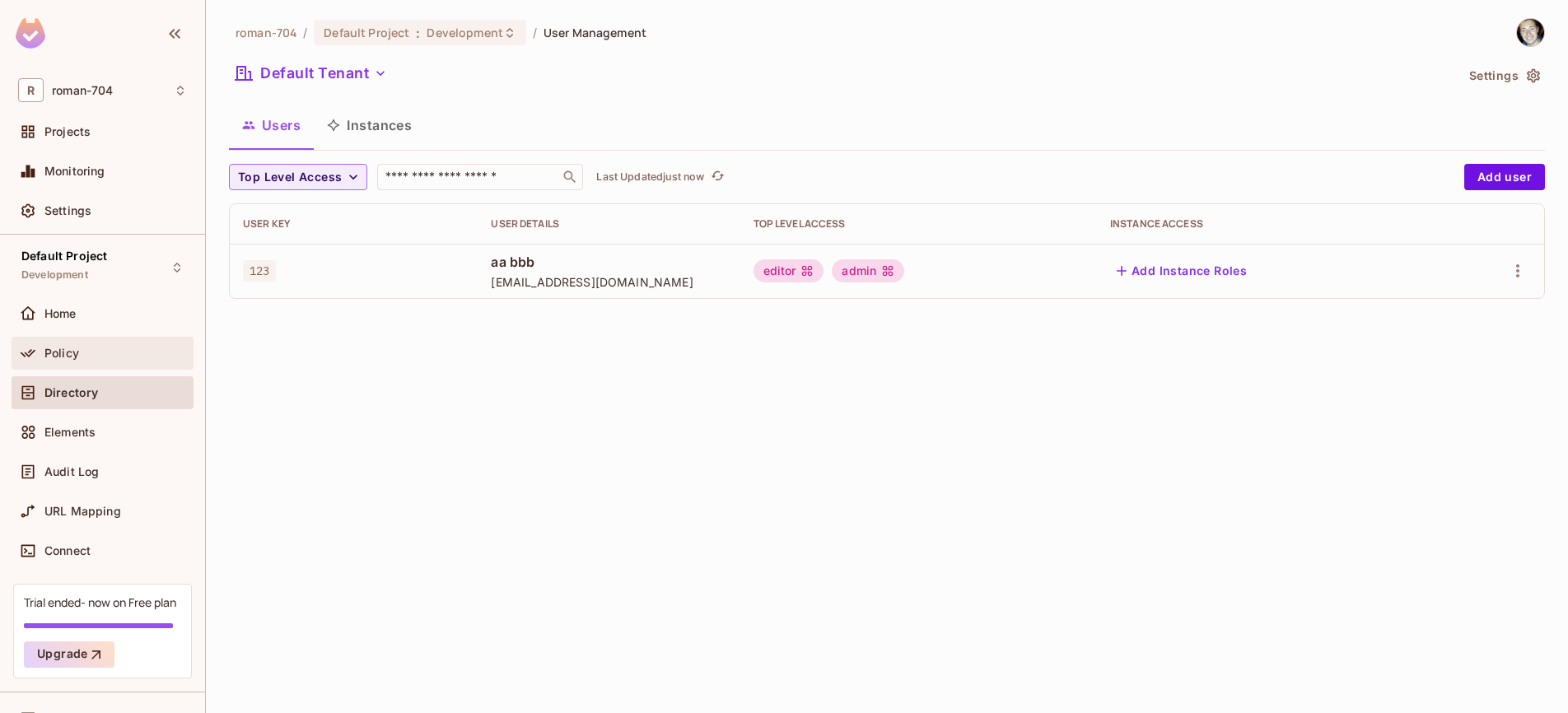
click at [102, 341] on div "Policy" at bounding box center [102, 352] width 182 height 33
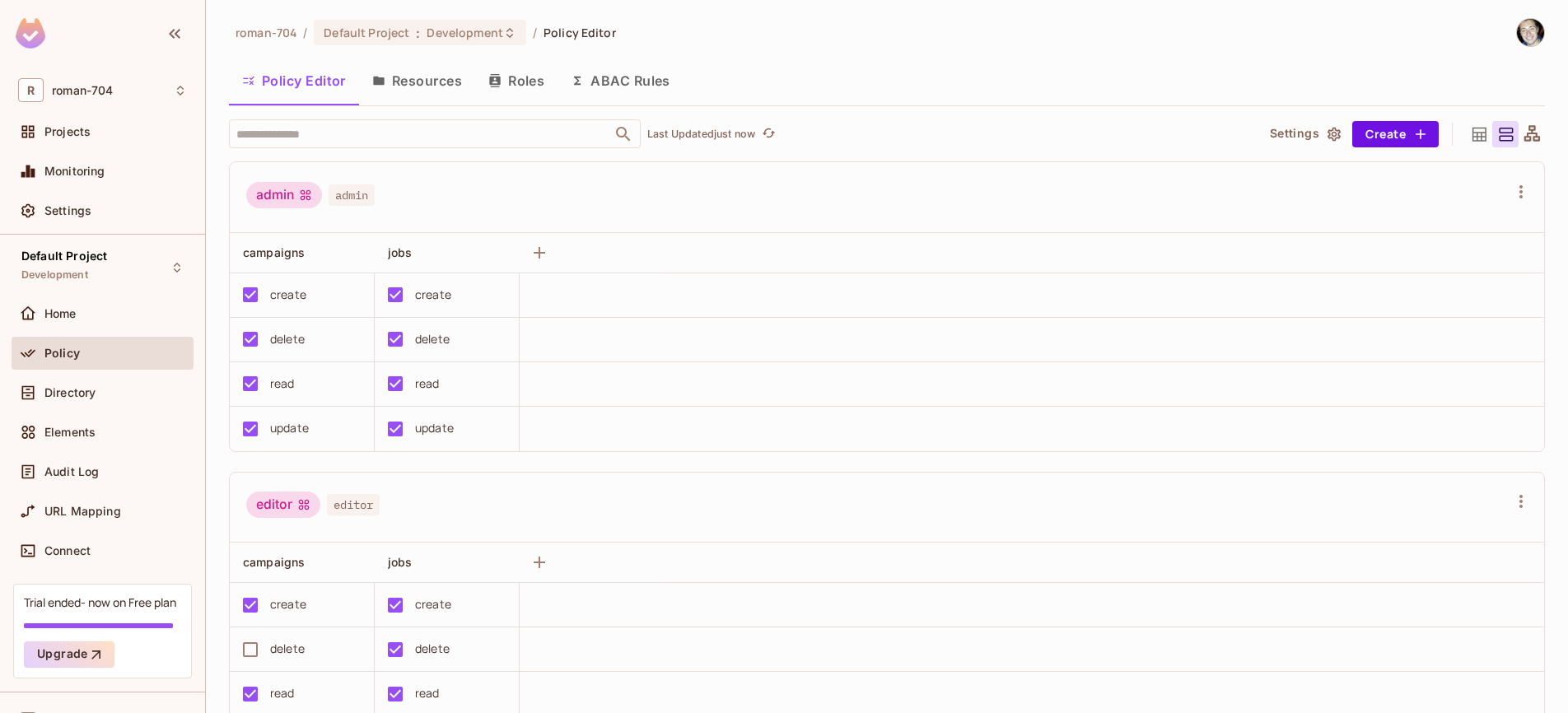
click at [489, 210] on div "admin admin" at bounding box center [876, 197] width 1261 height 31
click at [519, 83] on button "Roles" at bounding box center [515, 80] width 82 height 41
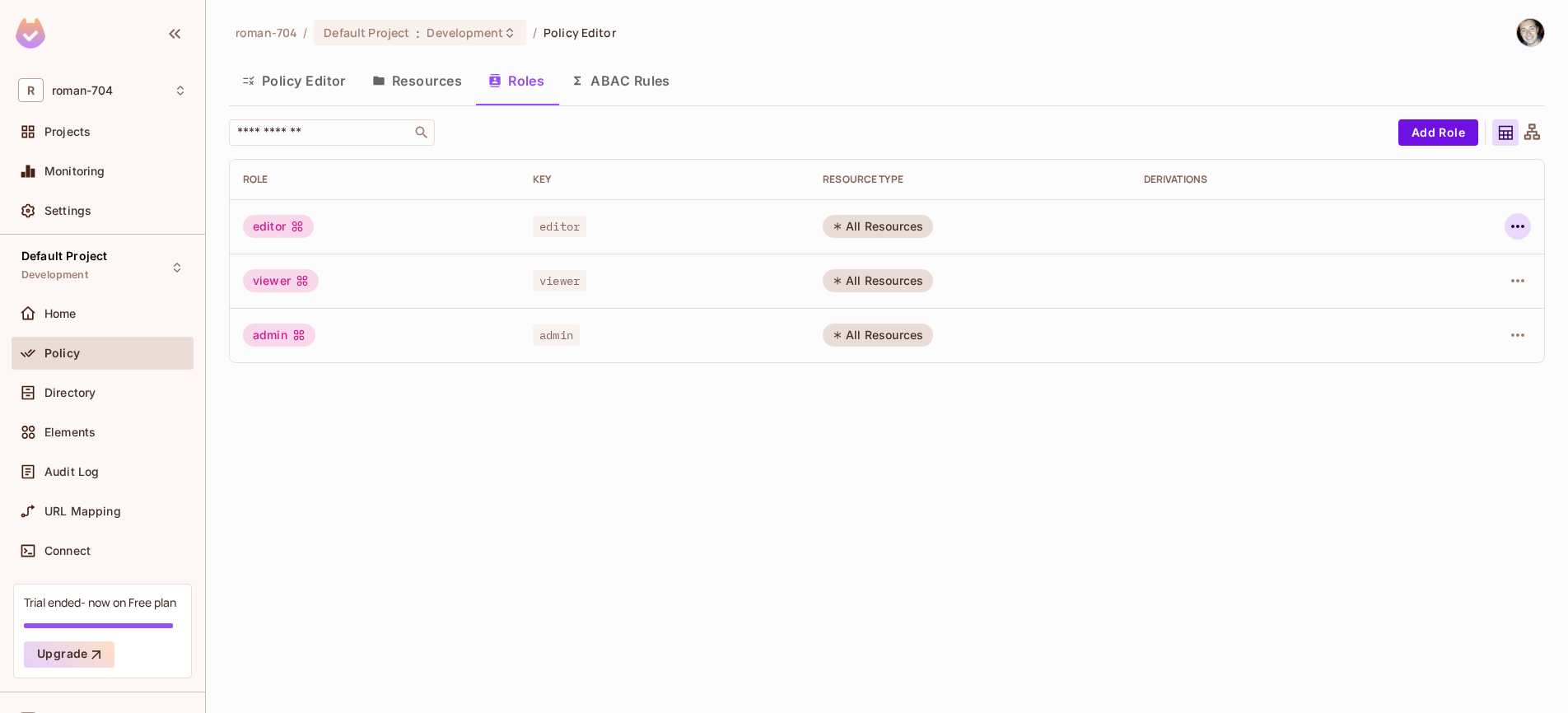
click at [1513, 229] on icon "button" at bounding box center [1517, 226] width 20 height 20
click at [1248, 457] on div at bounding box center [784, 356] width 1568 height 713
click at [305, 86] on button "Policy Editor" at bounding box center [294, 80] width 130 height 41
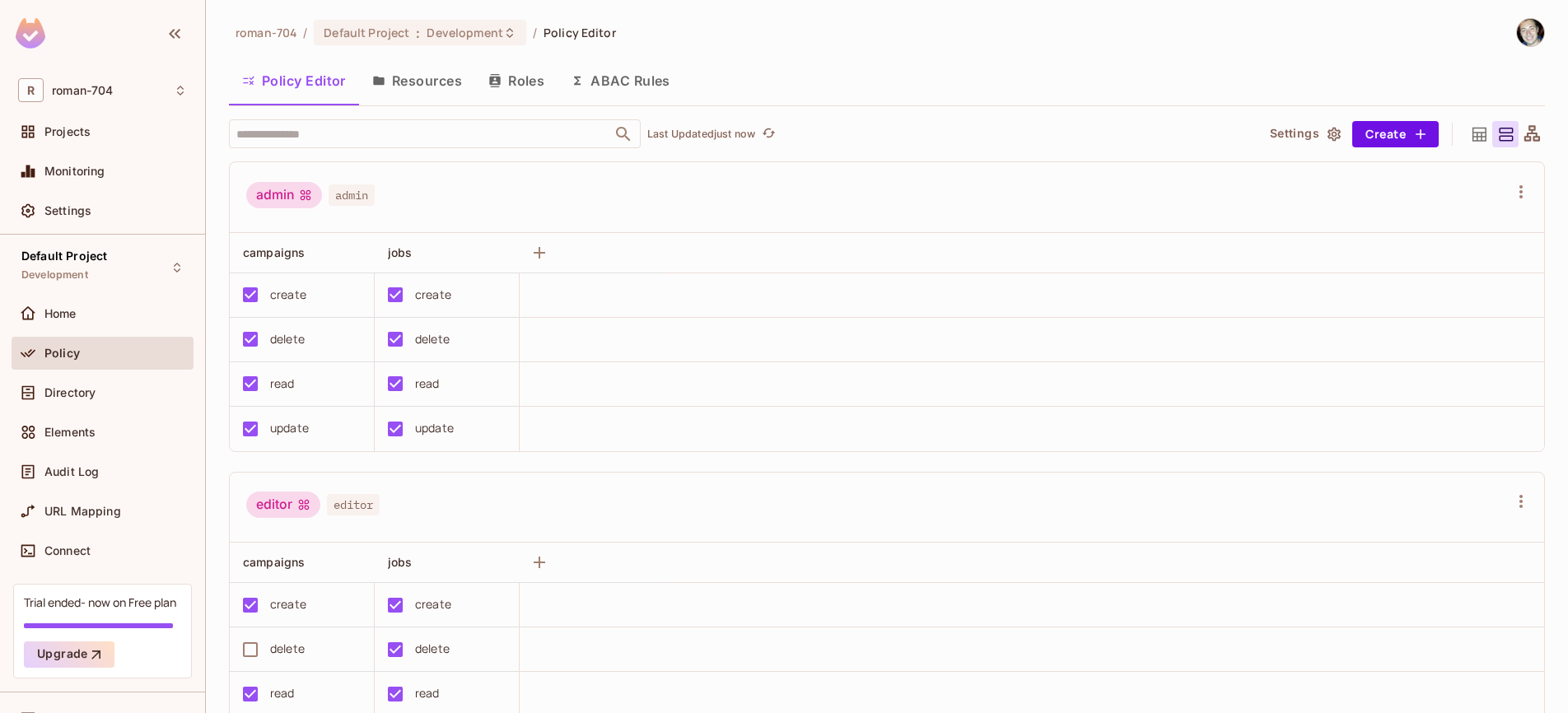
click at [515, 79] on button "Roles" at bounding box center [515, 80] width 82 height 41
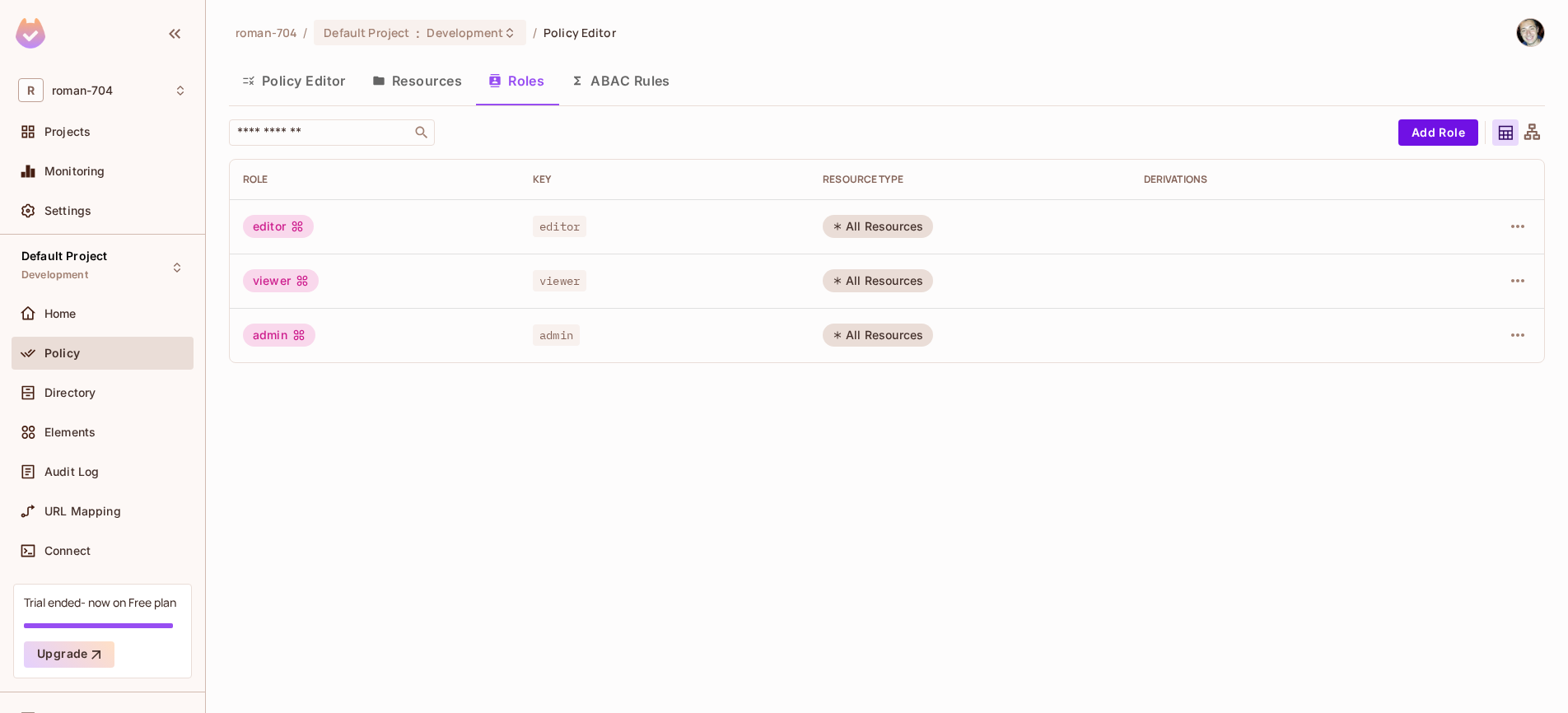
click at [317, 81] on button "Policy Editor" at bounding box center [294, 80] width 130 height 41
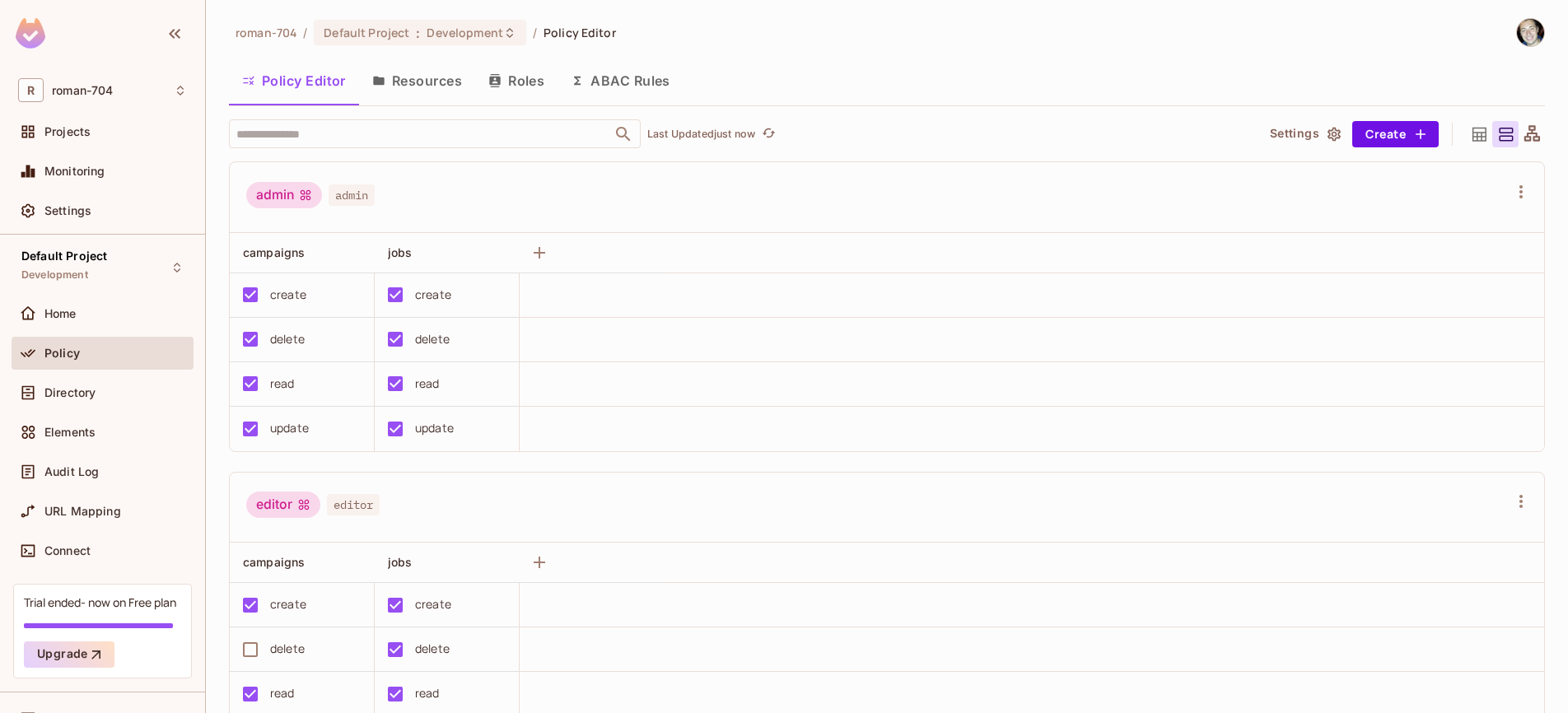
click at [413, 74] on button "Resources" at bounding box center [417, 80] width 117 height 41
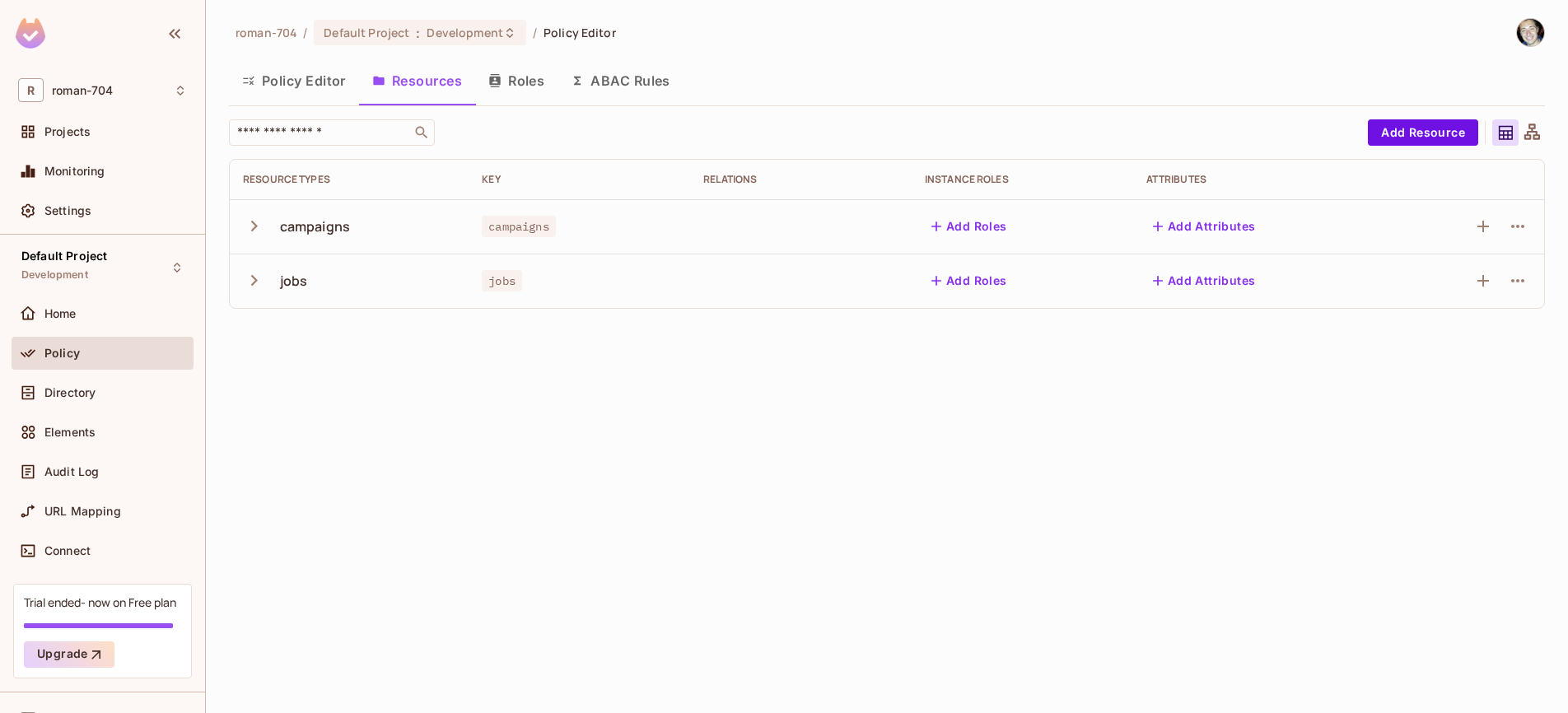
click at [529, 78] on button "Roles" at bounding box center [515, 80] width 82 height 41
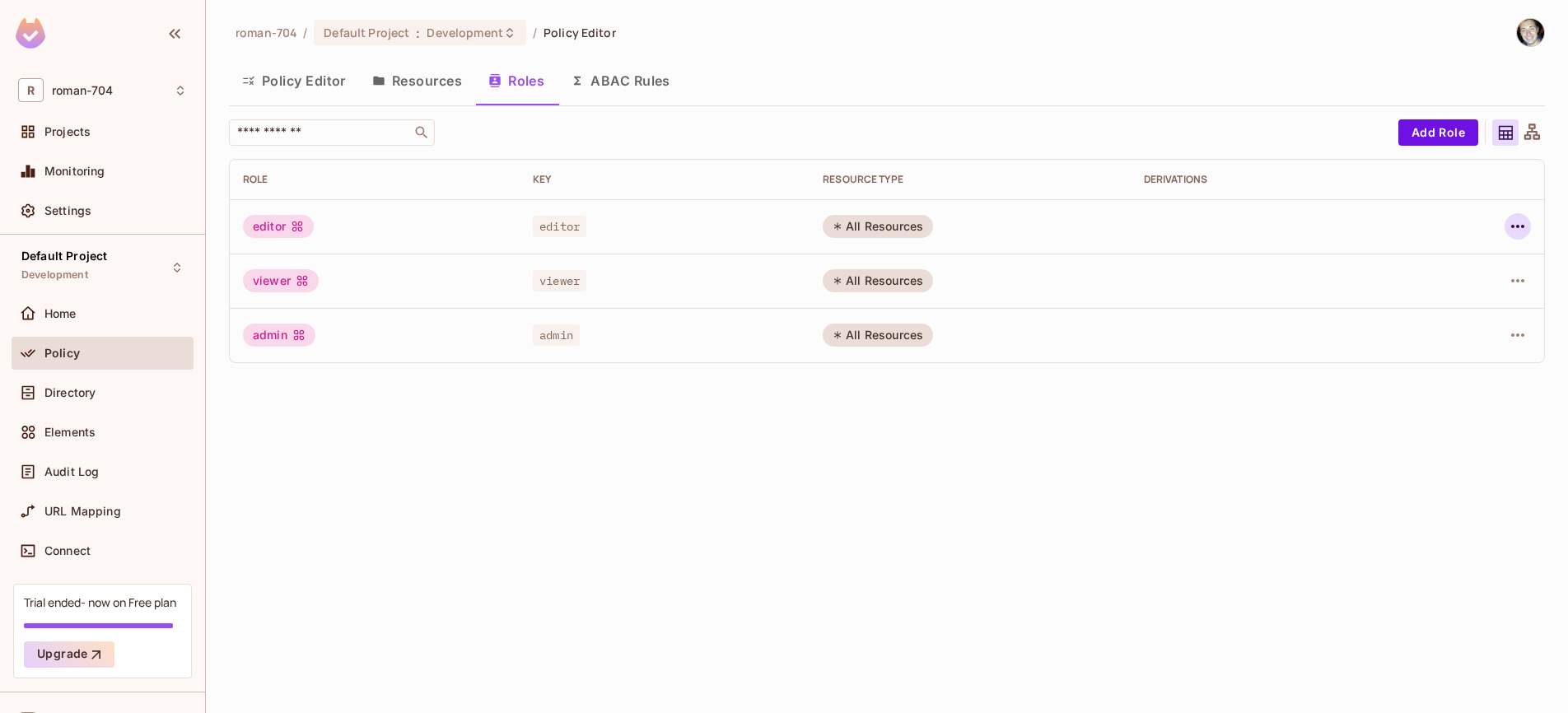
click at [1520, 223] on icon "button" at bounding box center [1517, 226] width 20 height 20
click at [1415, 143] on div at bounding box center [784, 356] width 1568 height 713
click at [1416, 135] on div "Edit Role Edit Attributes Delete Role" at bounding box center [784, 356] width 1568 height 713
click at [1420, 137] on button "Add Role" at bounding box center [1438, 133] width 80 height 27
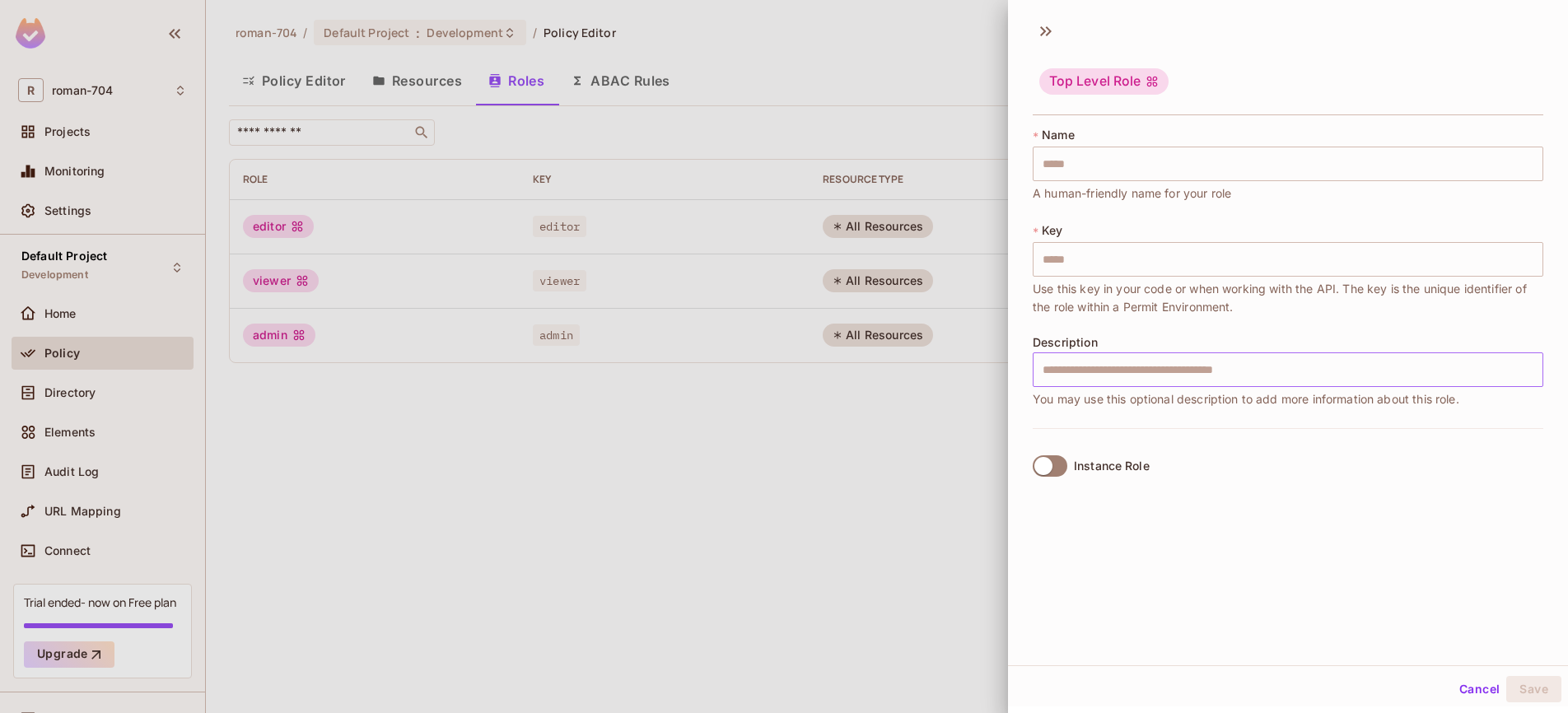
click at [1076, 385] on input "text" at bounding box center [1288, 369] width 511 height 35
click at [1036, 299] on span "Use this key in your code or when working with the API. The key is the unique i…" at bounding box center [1288, 297] width 511 height 36
click at [1054, 454] on label "Instance Role" at bounding box center [1088, 466] width 123 height 35
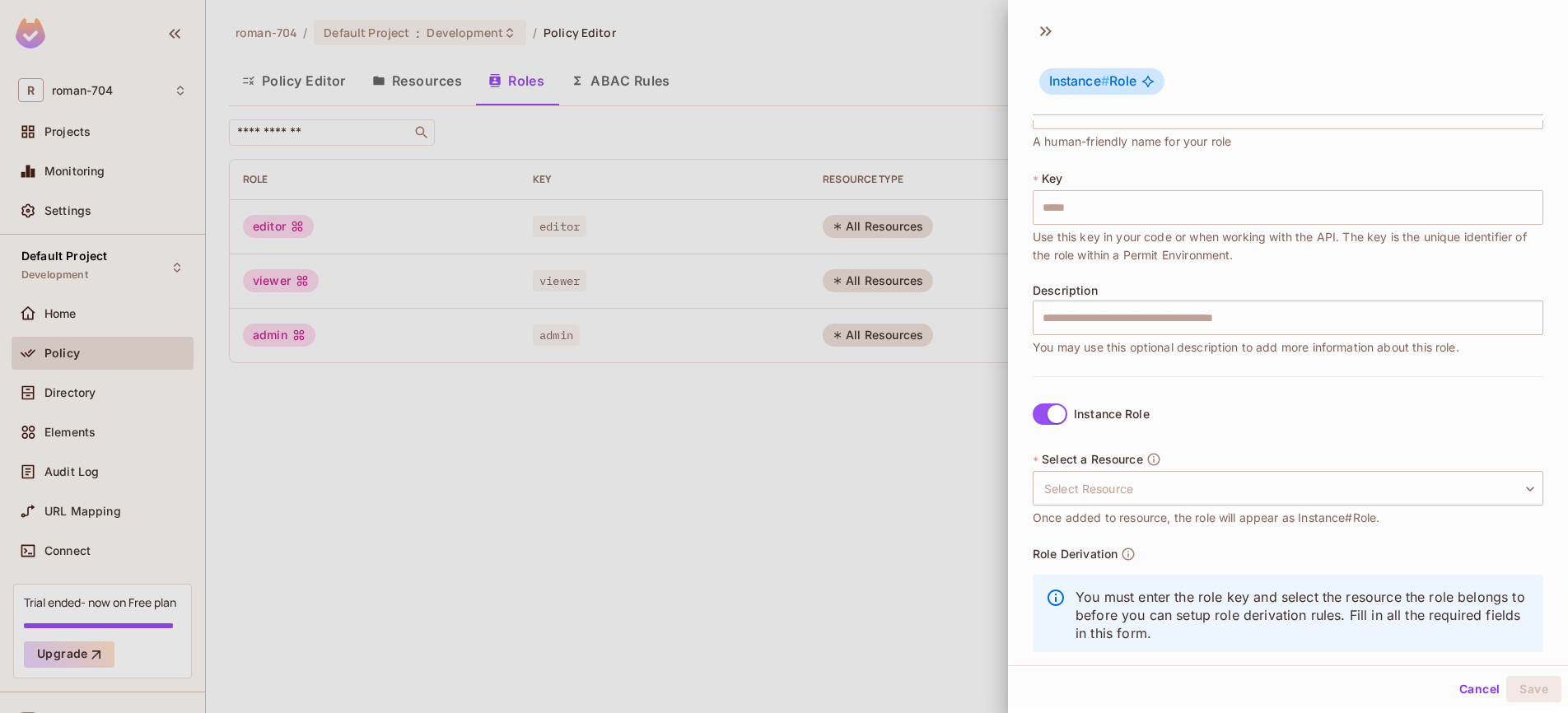
scroll to position [49, 0]
click at [1126, 483] on body "R roman-704 Projects Monitoring Settings Default Project Development Home Polic…" at bounding box center [784, 356] width 1568 height 713
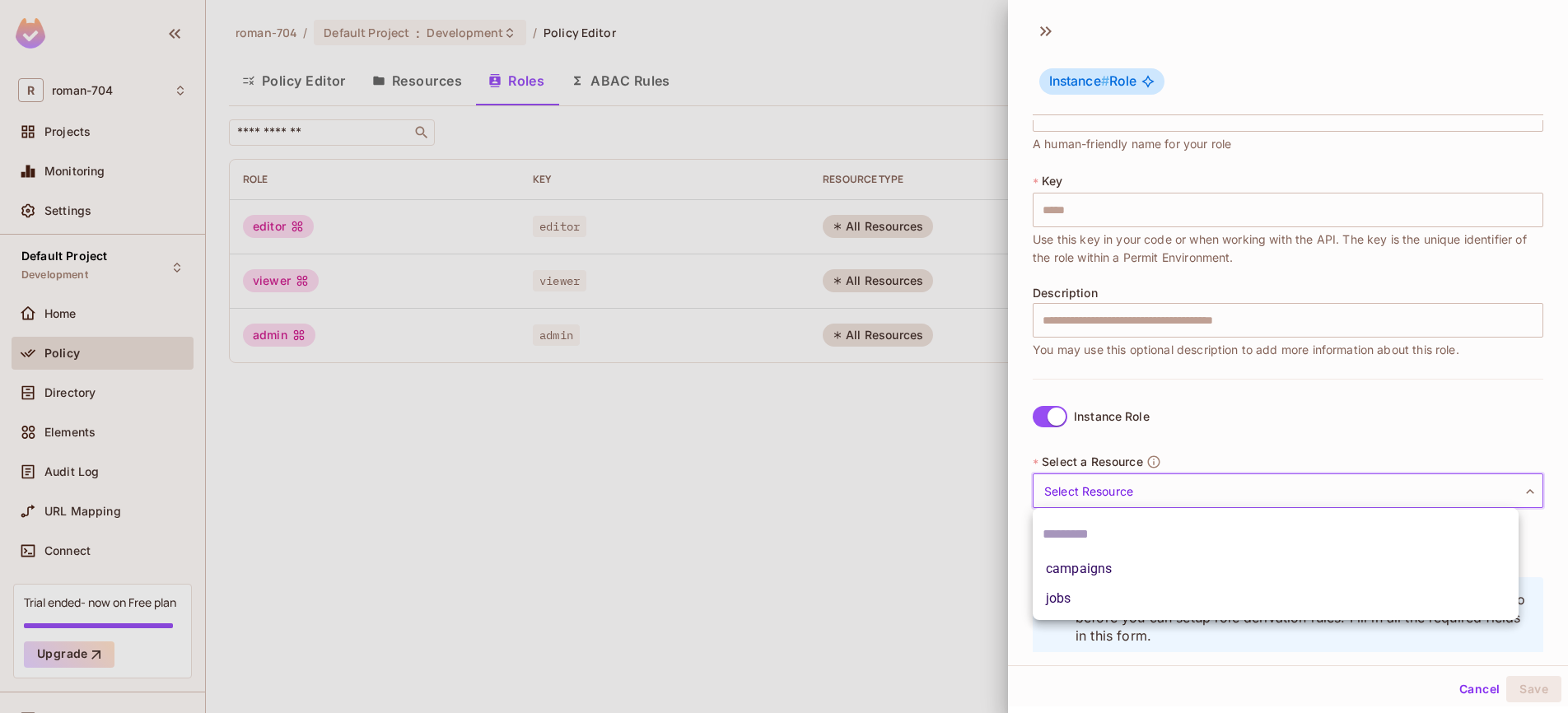
click at [1101, 566] on li "campaigns" at bounding box center [1275, 568] width 486 height 29
type input "*********"
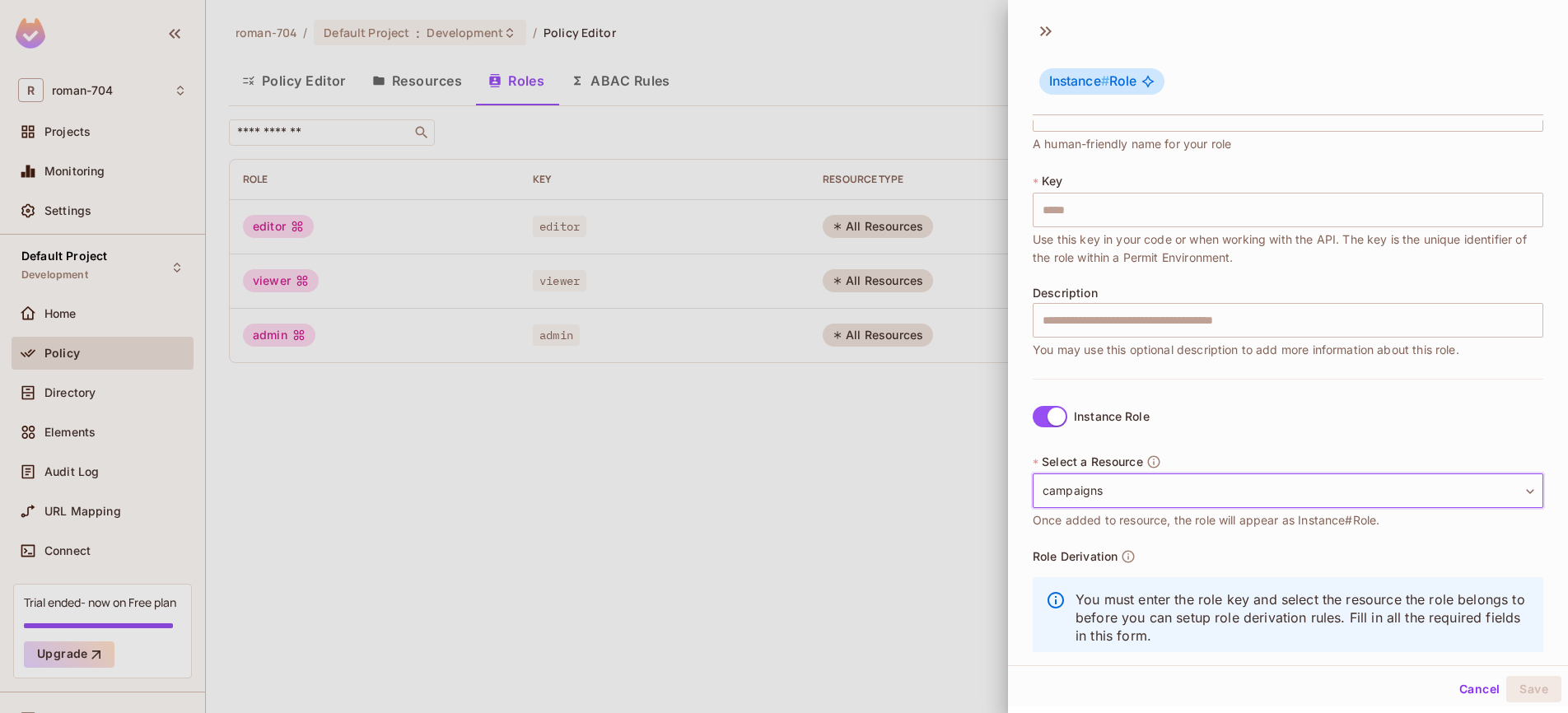
click at [966, 519] on div at bounding box center [784, 356] width 1568 height 713
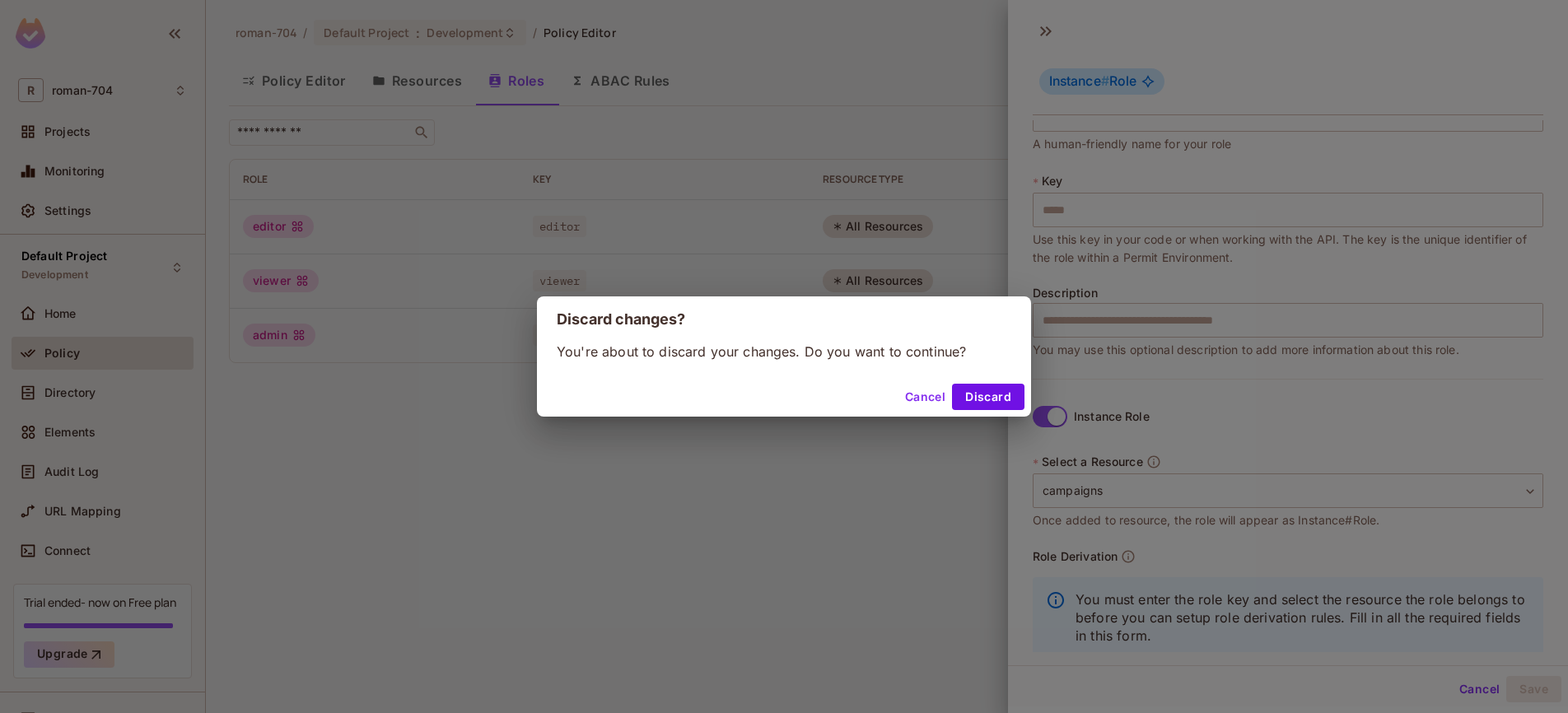
click at [933, 395] on button "Cancel" at bounding box center [925, 397] width 53 height 27
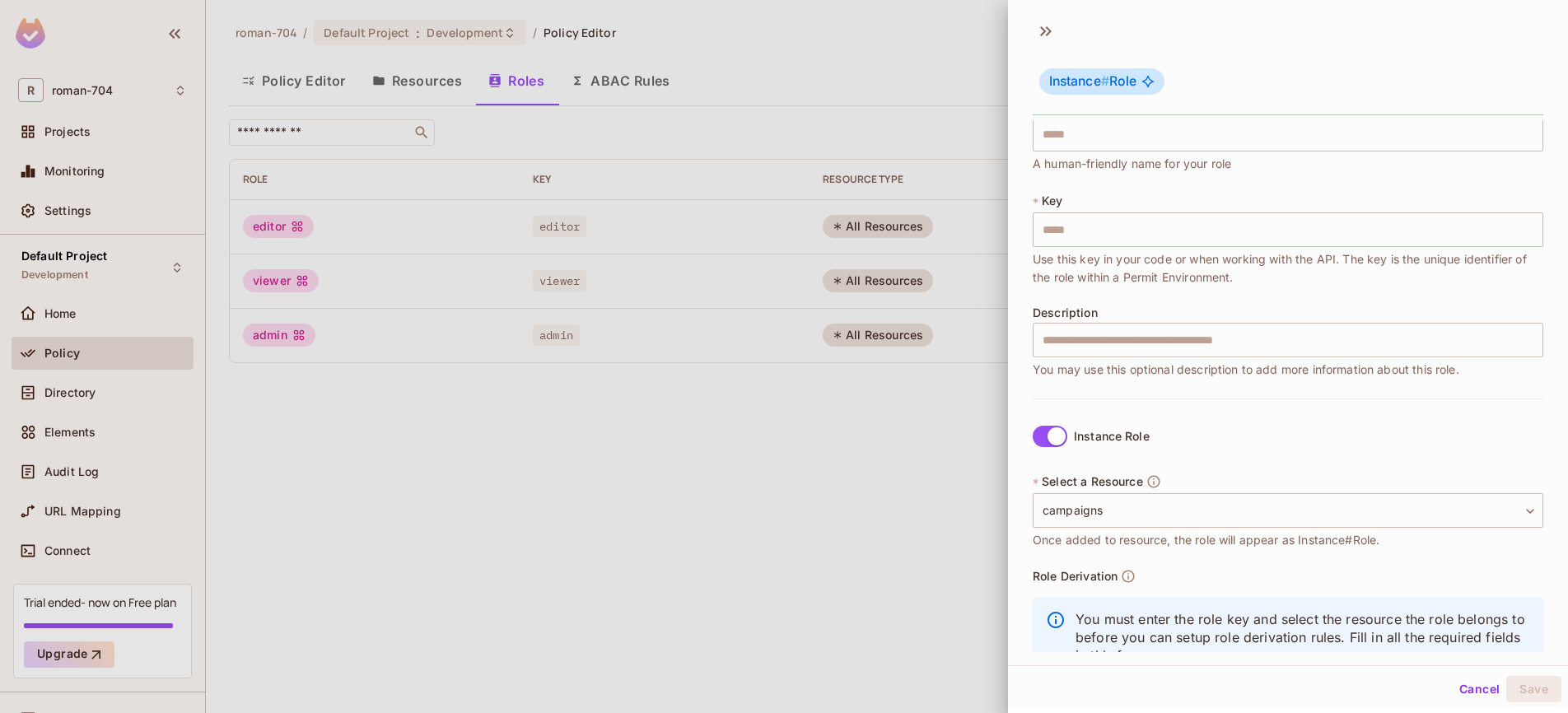
scroll to position [0, 0]
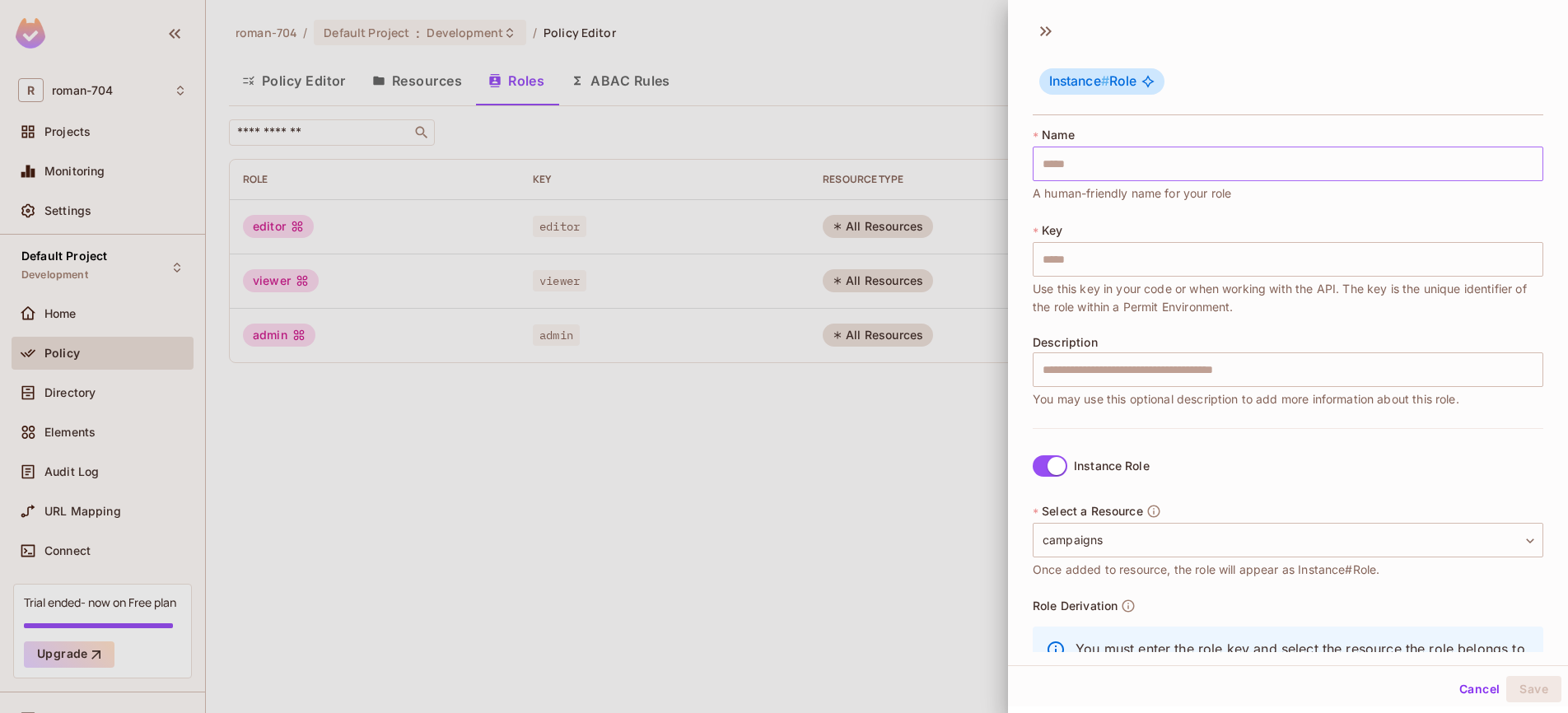
click at [1080, 173] on input "text" at bounding box center [1288, 164] width 511 height 35
type input "*"
type input "**"
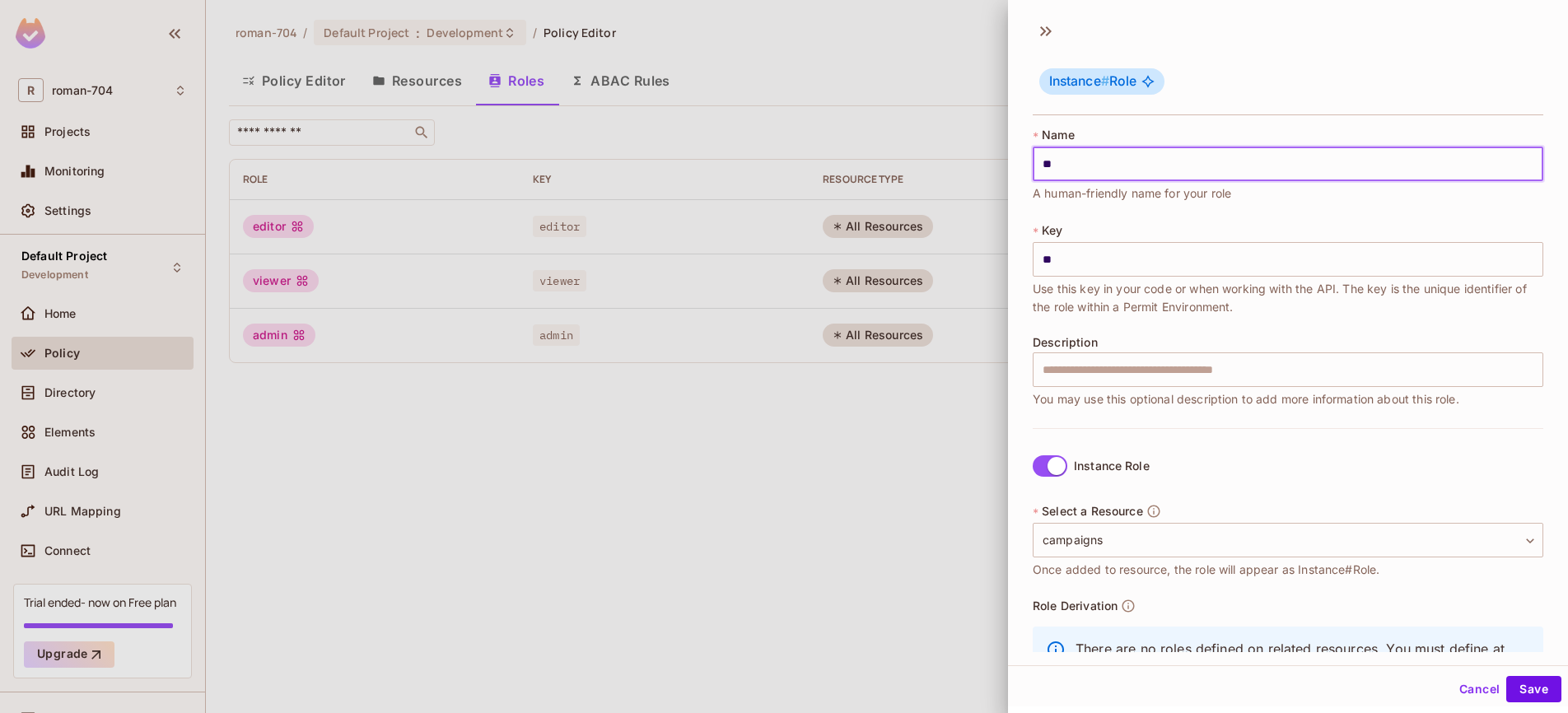
type input "***"
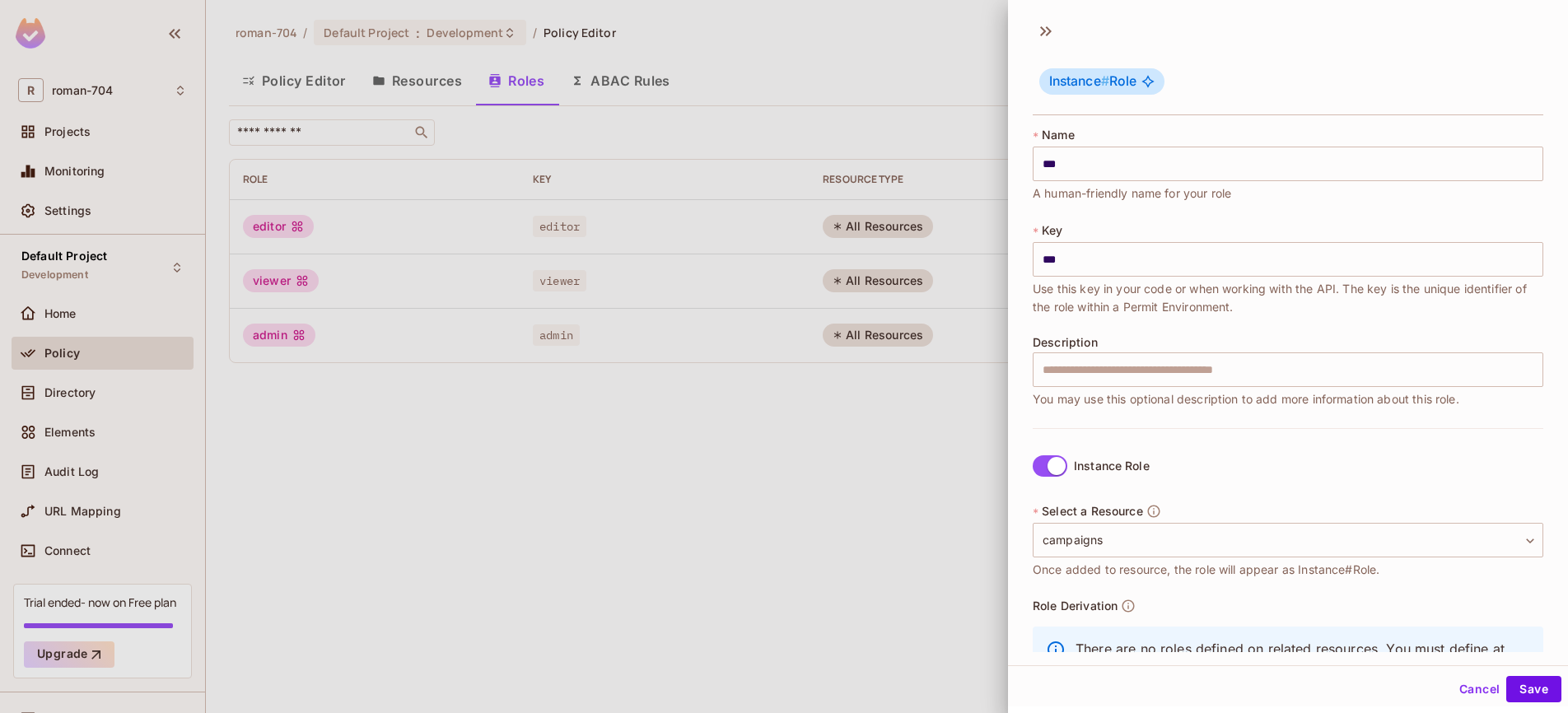
click at [1078, 312] on span "Use this key in your code or when working with the API. The key is the unique i…" at bounding box center [1288, 297] width 511 height 36
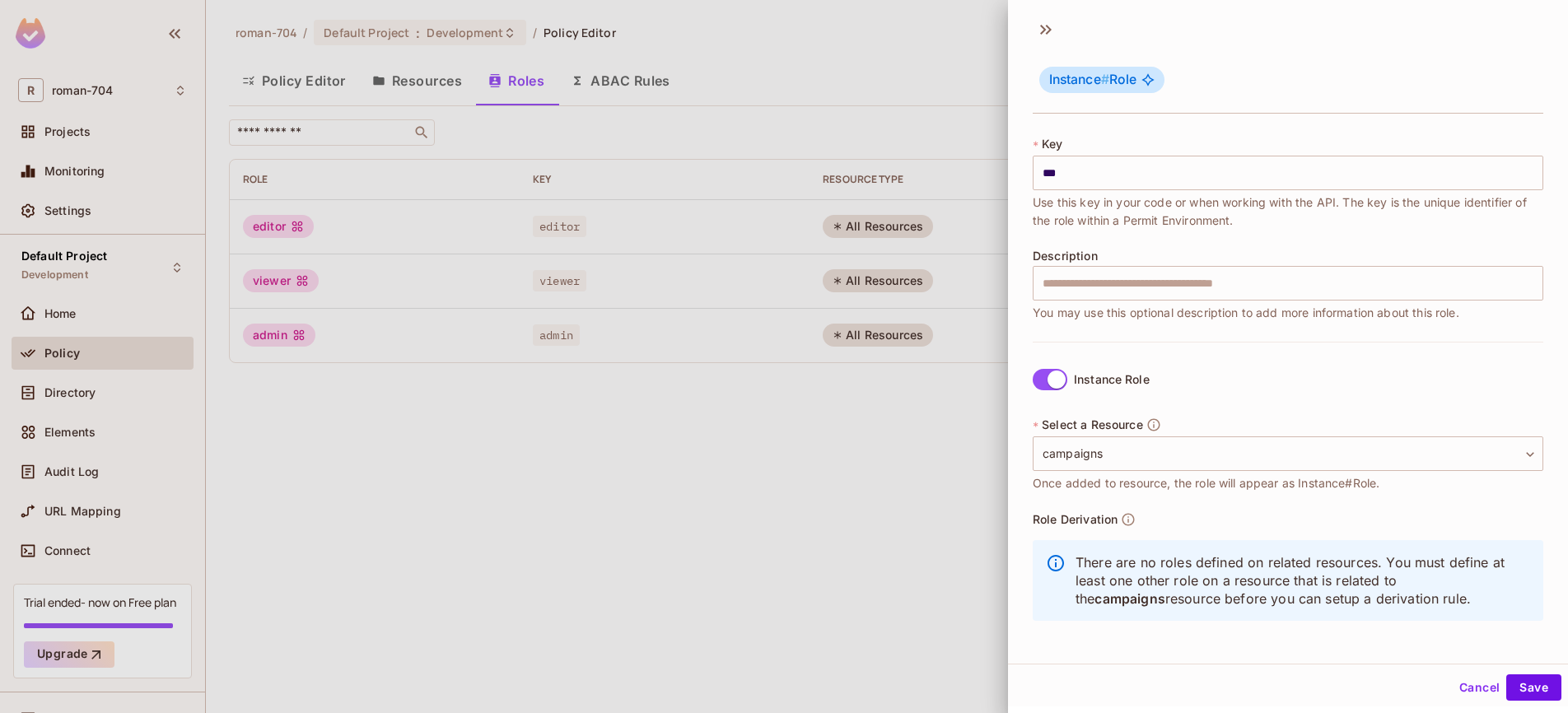
scroll to position [3, 0]
click at [1196, 457] on body "R roman-704 Projects Monitoring Settings Default Project Development Home Polic…" at bounding box center [784, 356] width 1568 height 713
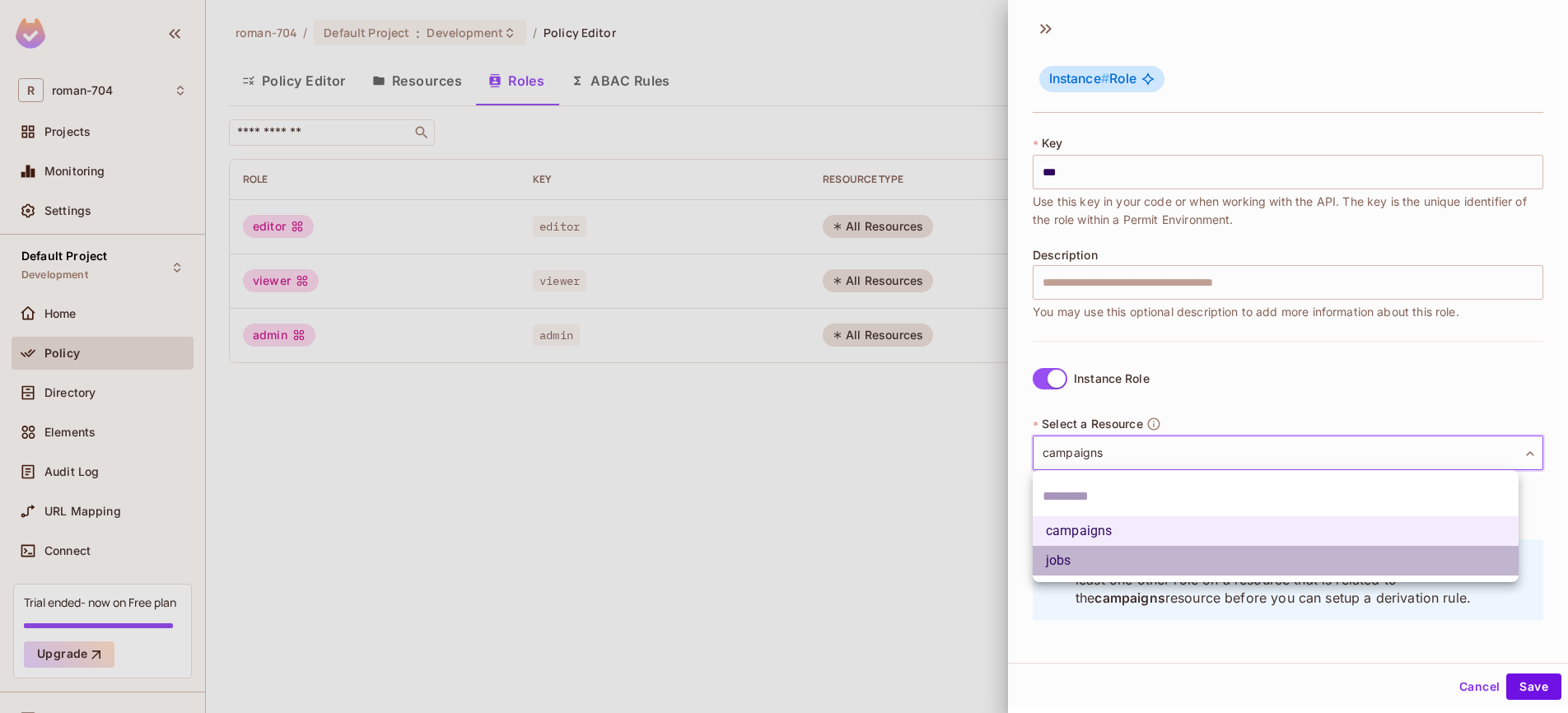
click at [1108, 556] on li "jobs" at bounding box center [1275, 560] width 486 height 29
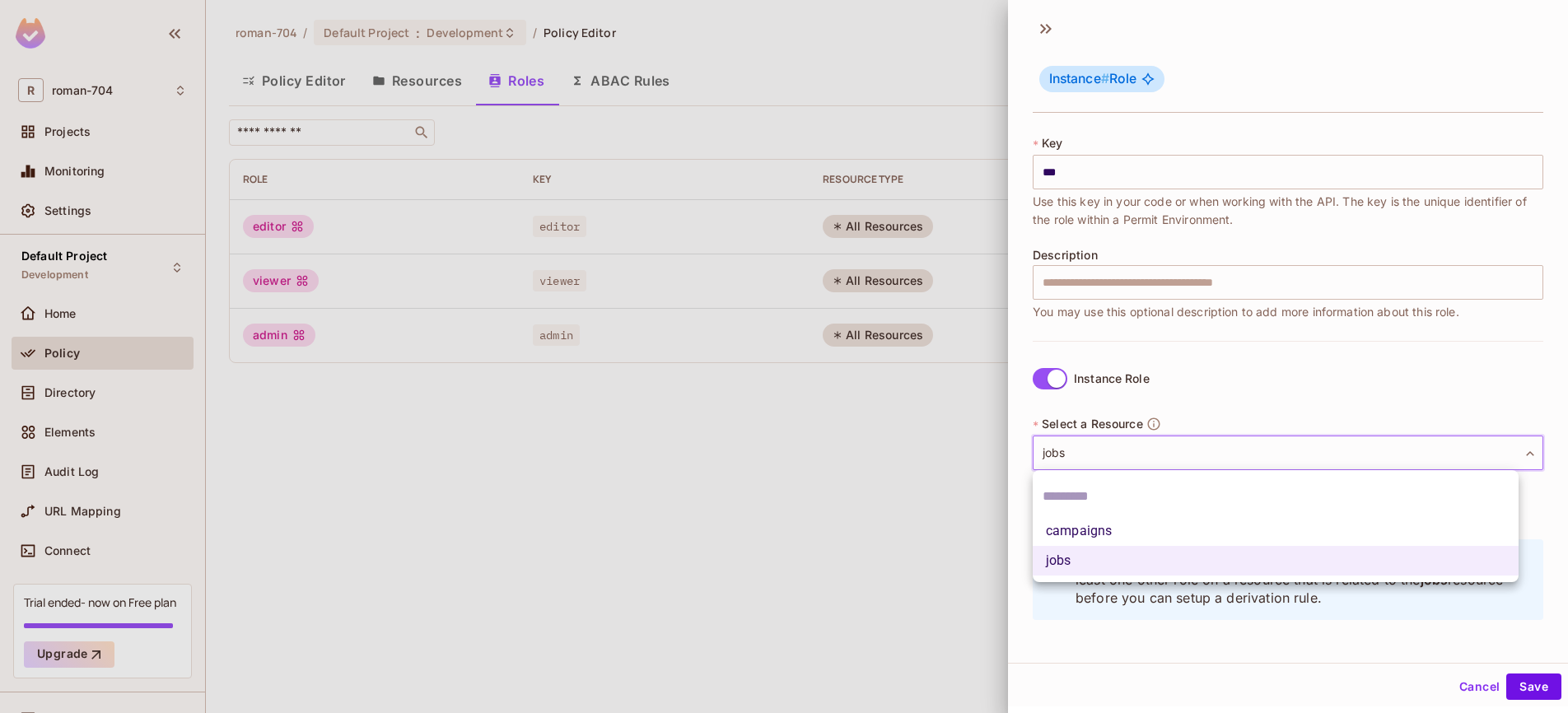
click at [1140, 459] on body "R roman-704 Projects Monitoring Settings Default Project Development Home Polic…" at bounding box center [784, 356] width 1568 height 713
click at [1097, 531] on li "campaigns" at bounding box center [1275, 530] width 486 height 29
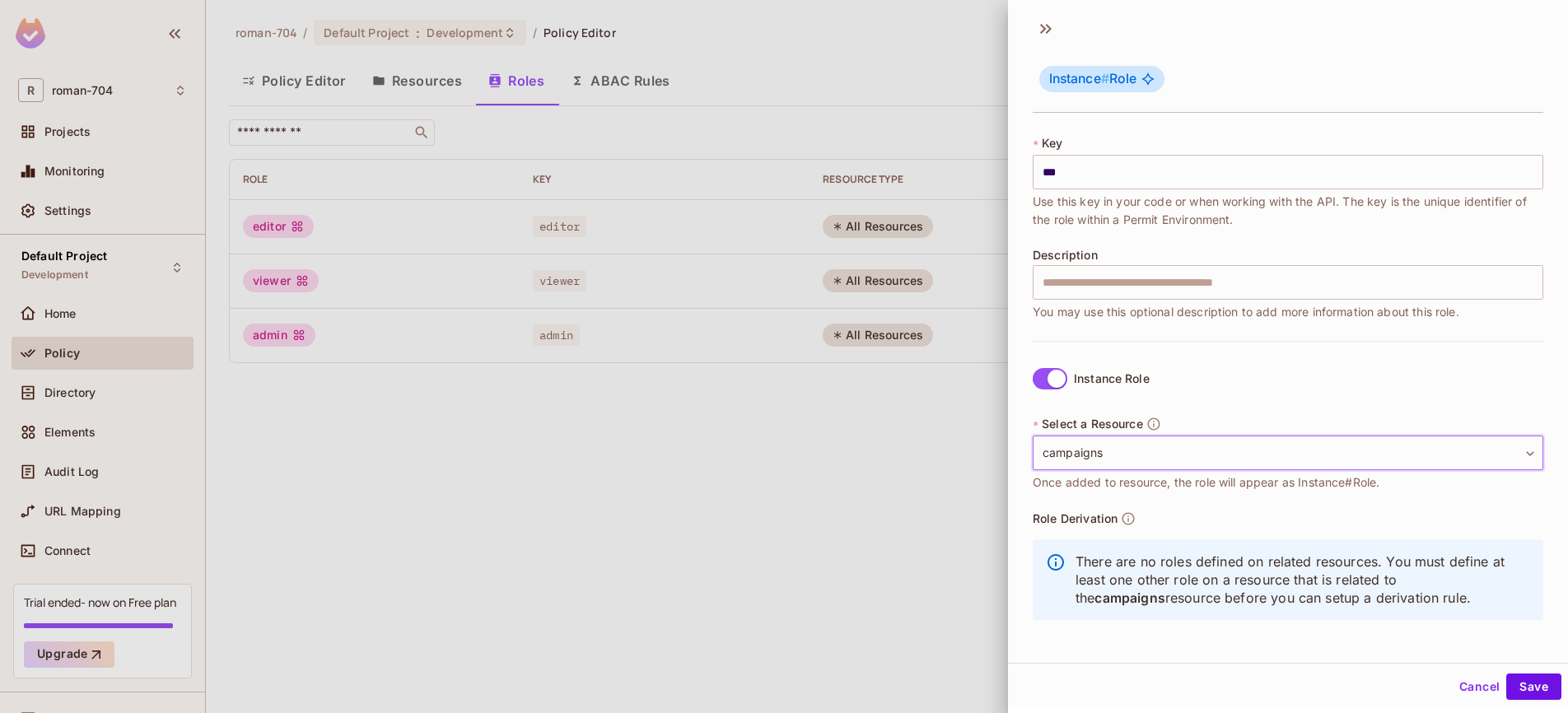
click at [1074, 468] on body "R roman-704 Projects Monitoring Settings Default Project Development Home Polic…" at bounding box center [784, 356] width 1568 height 713
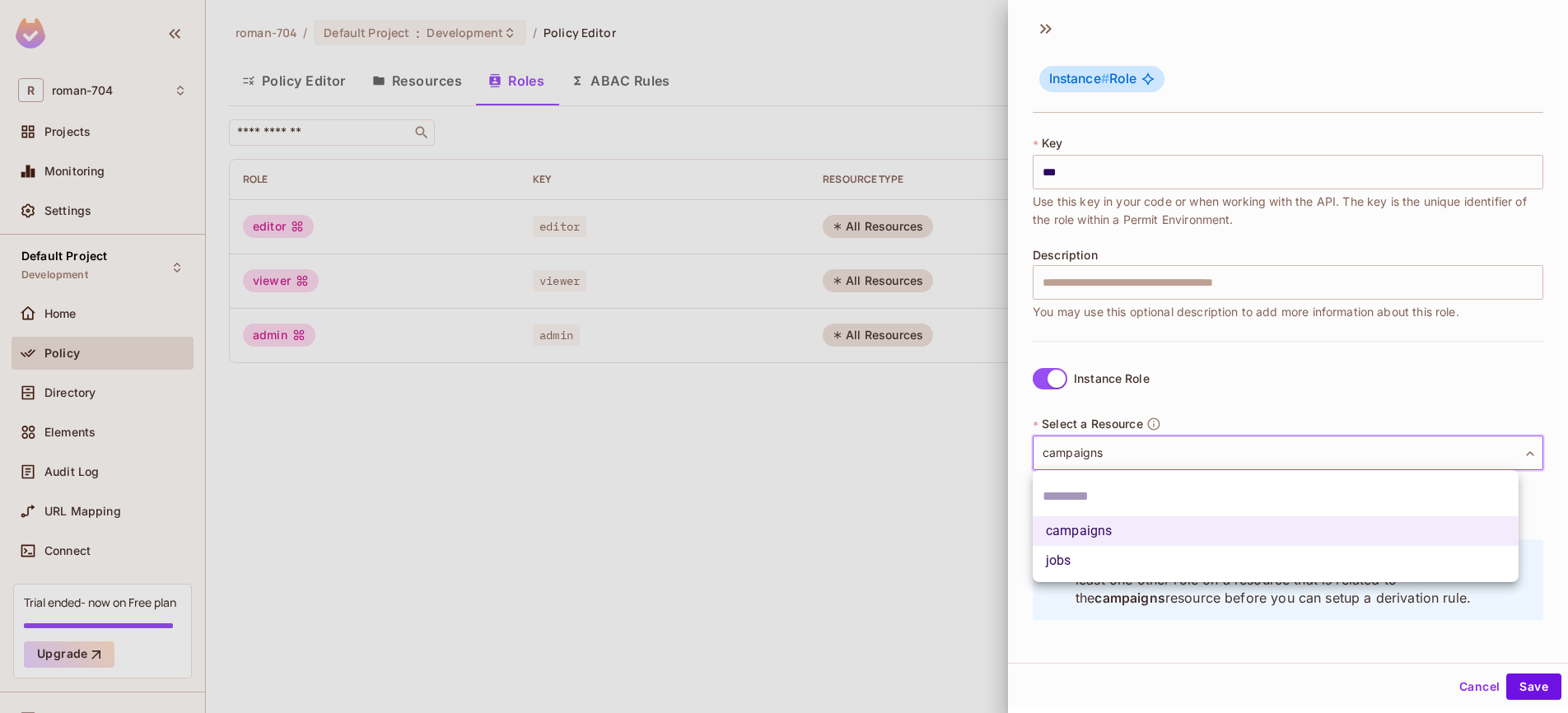
click at [1066, 559] on li "jobs" at bounding box center [1275, 560] width 486 height 29
type input "****"
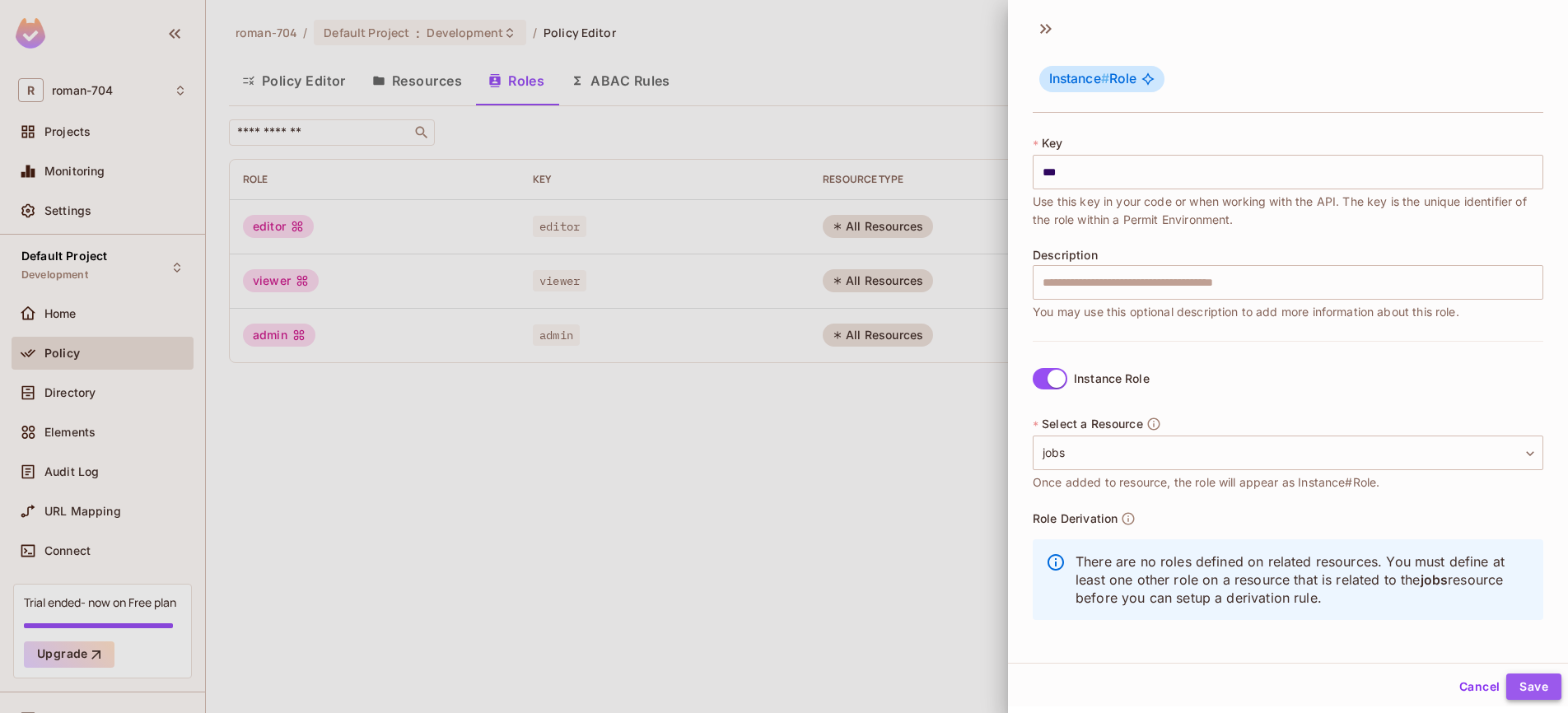
click at [1517, 686] on button "Save" at bounding box center [1534, 686] width 55 height 27
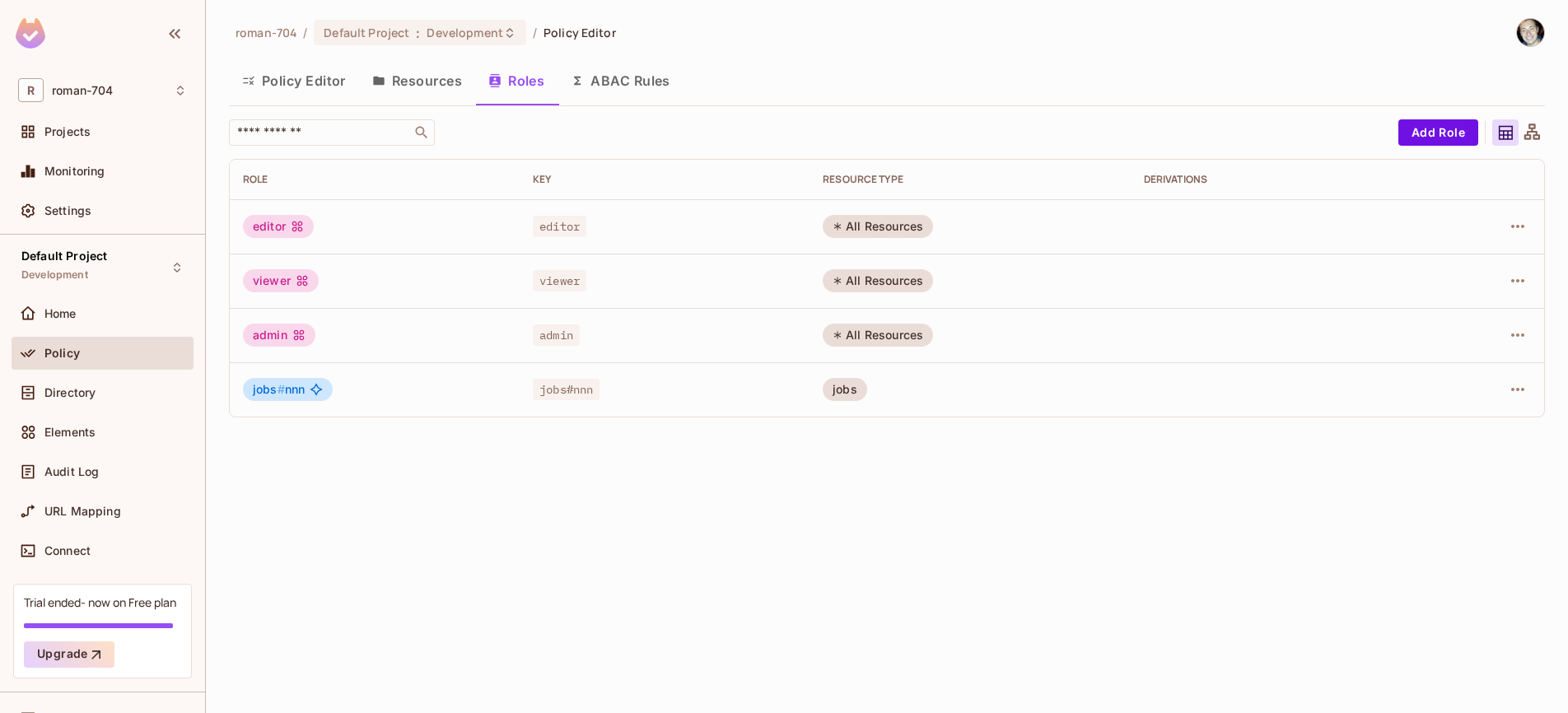
click at [303, 75] on button "Policy Editor" at bounding box center [294, 80] width 130 height 41
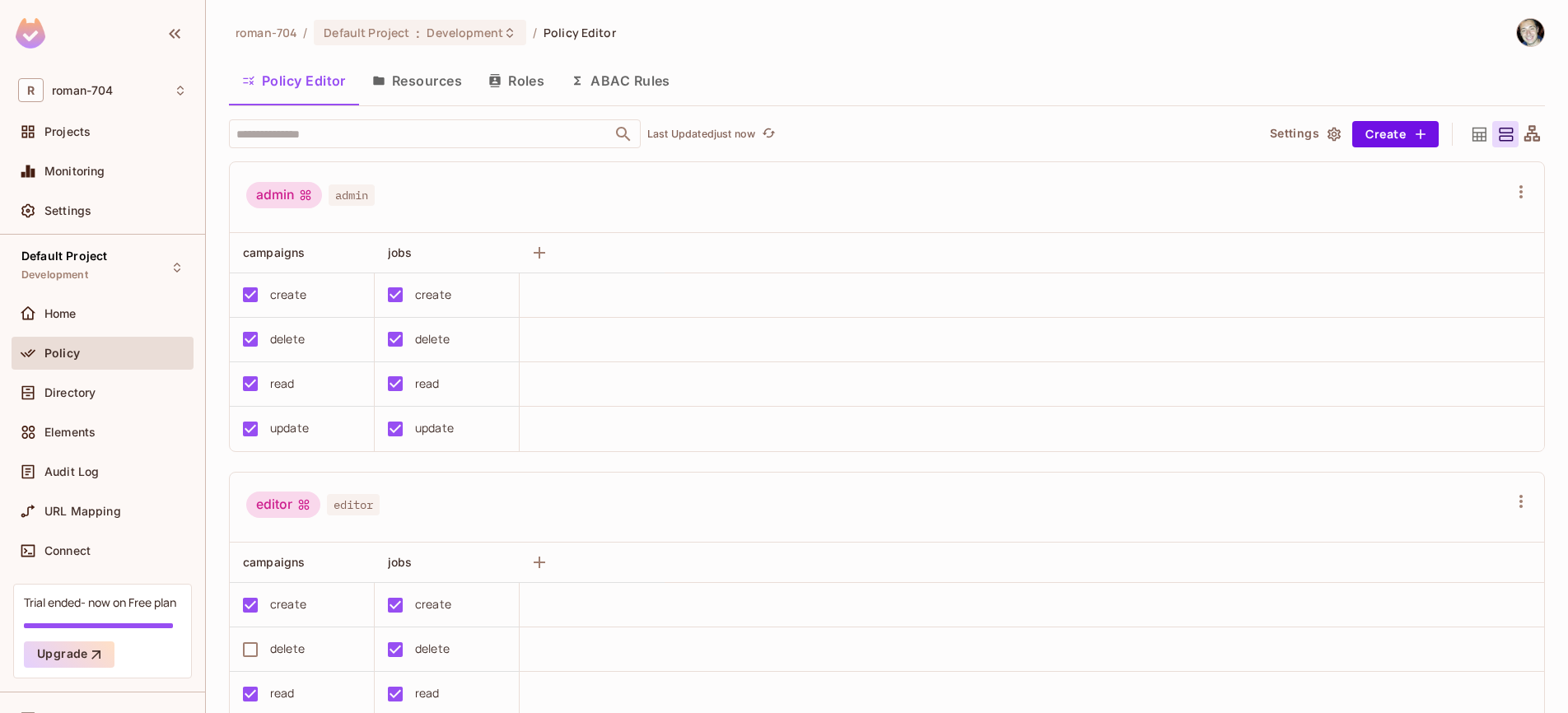
click at [527, 184] on div "admin admin" at bounding box center [876, 197] width 1261 height 31
click at [444, 82] on button "Resources" at bounding box center [417, 80] width 117 height 41
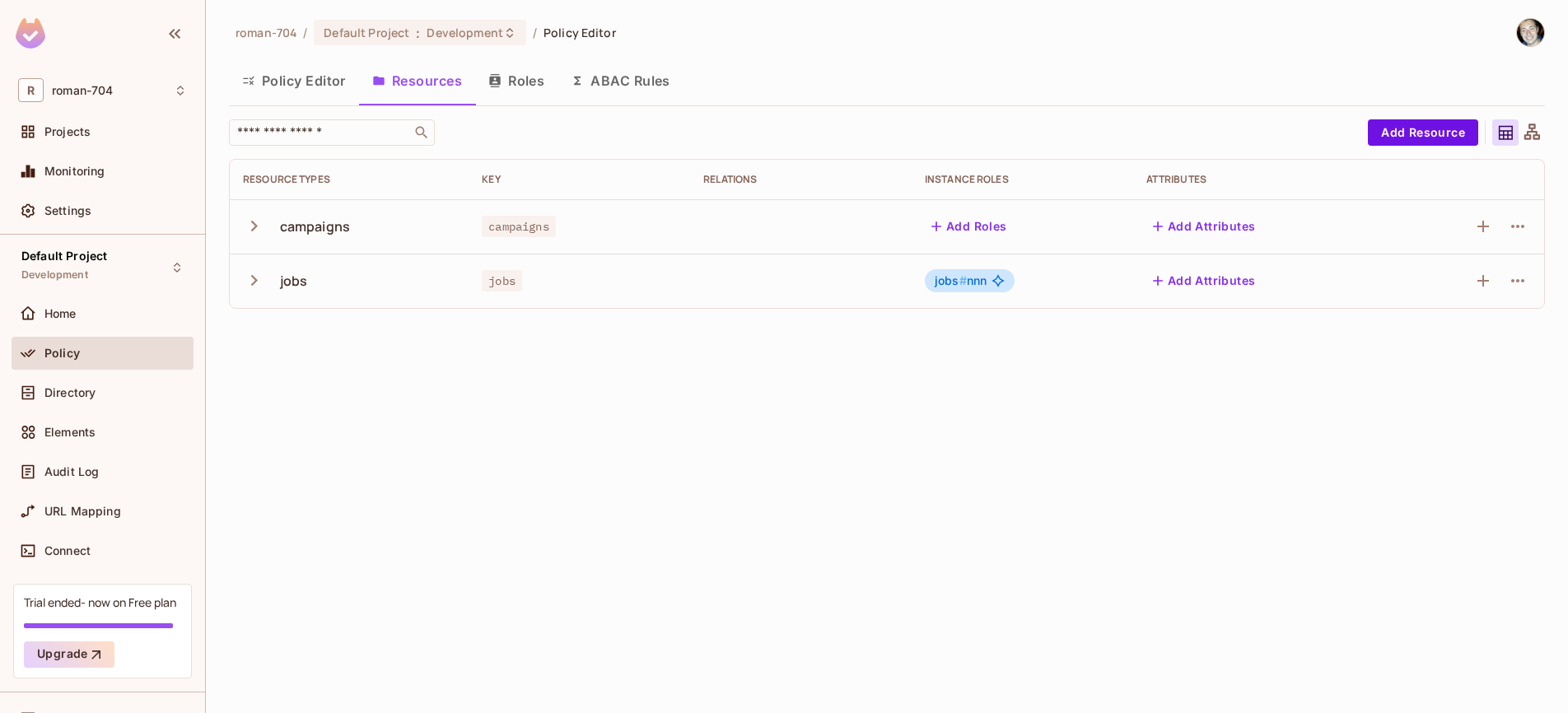
click at [249, 282] on icon "button" at bounding box center [253, 279] width 22 height 22
click at [246, 228] on icon "button" at bounding box center [253, 225] width 22 height 22
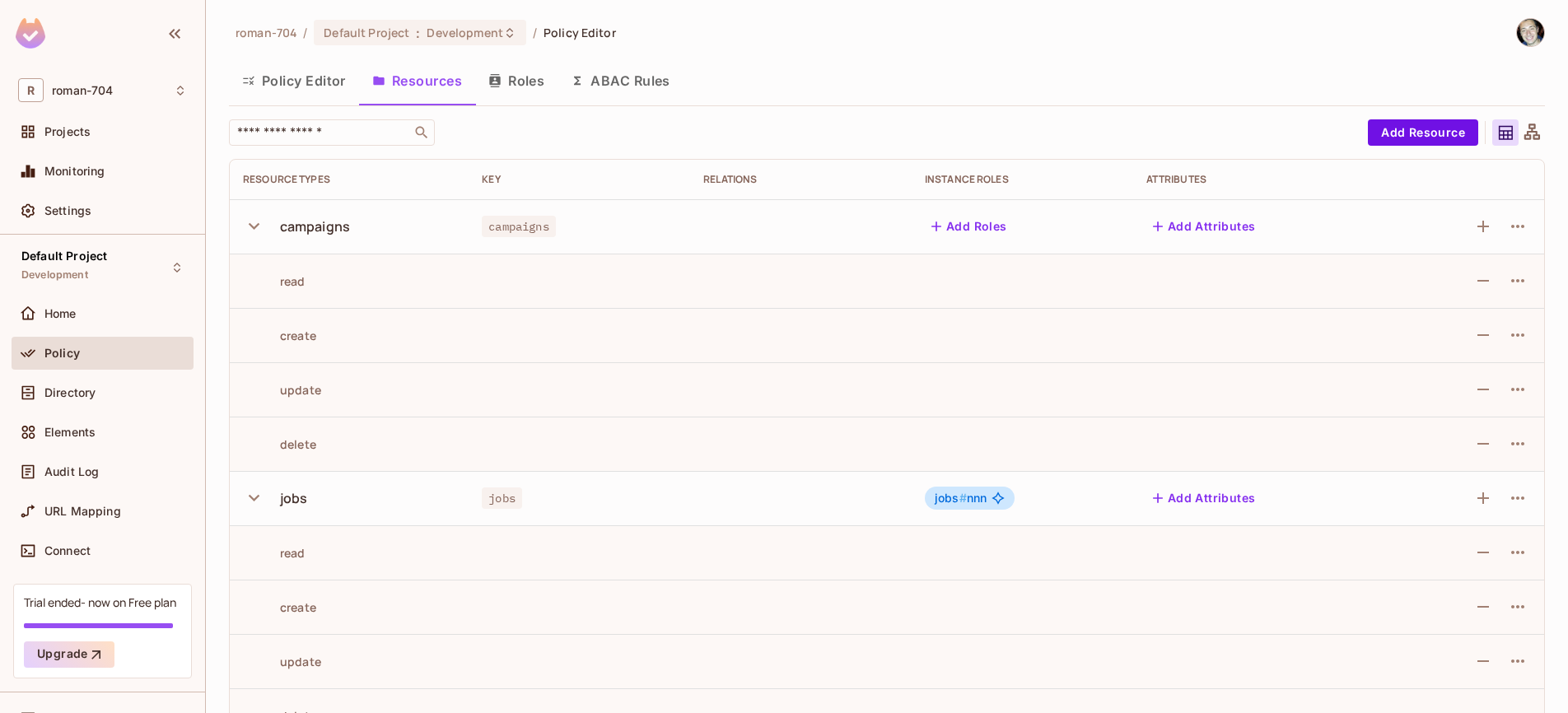
click at [247, 225] on icon "button" at bounding box center [253, 225] width 22 height 22
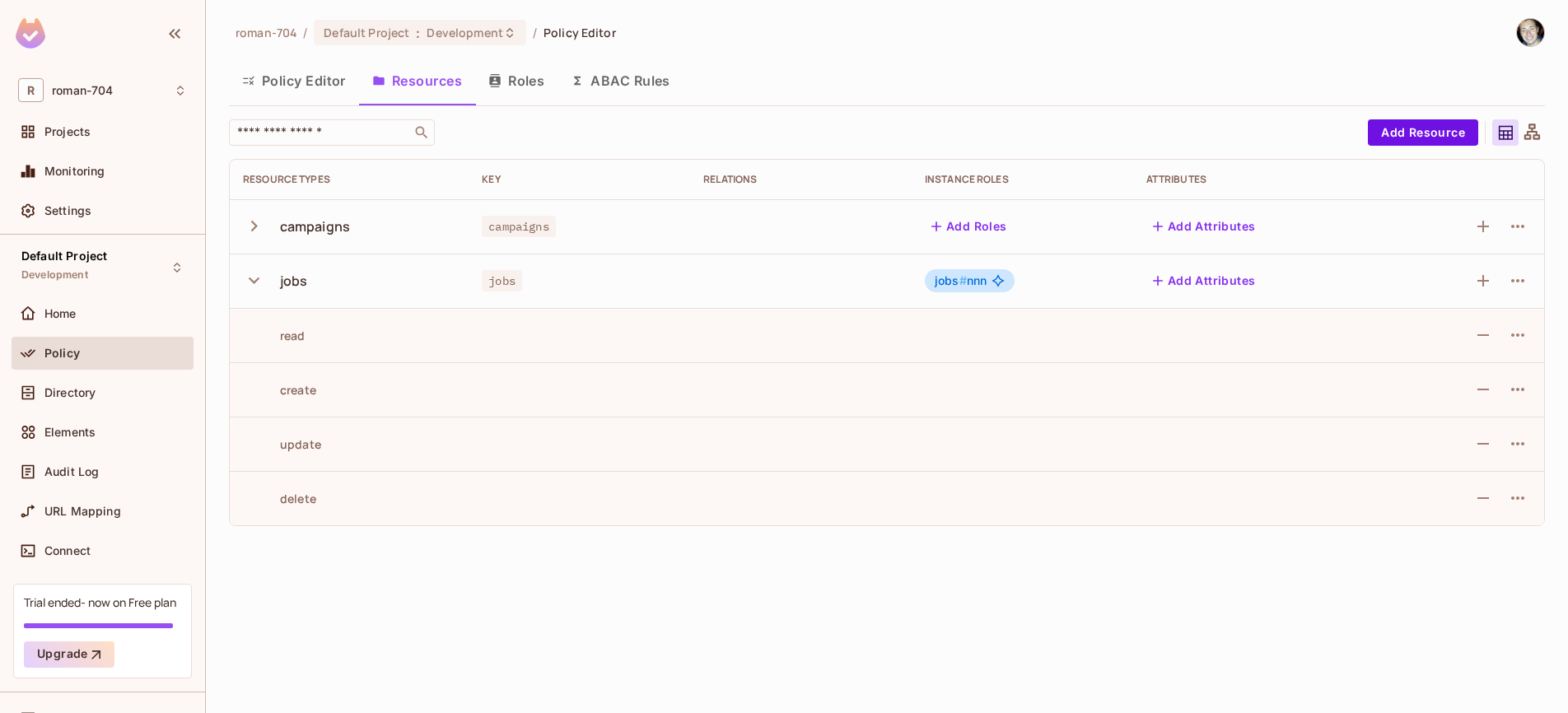
click at [247, 225] on icon "button" at bounding box center [253, 225] width 22 height 22
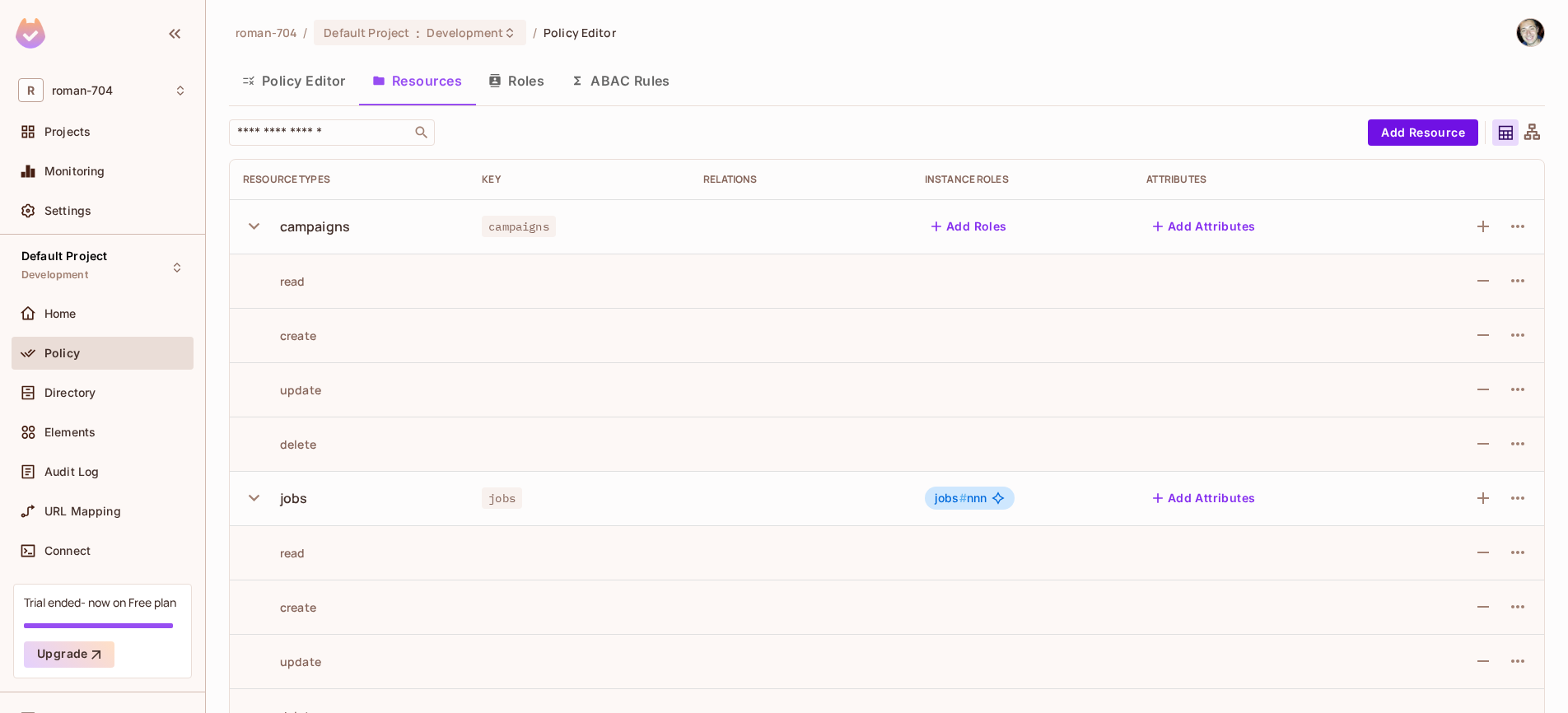
click at [249, 224] on icon "button" at bounding box center [253, 226] width 10 height 7
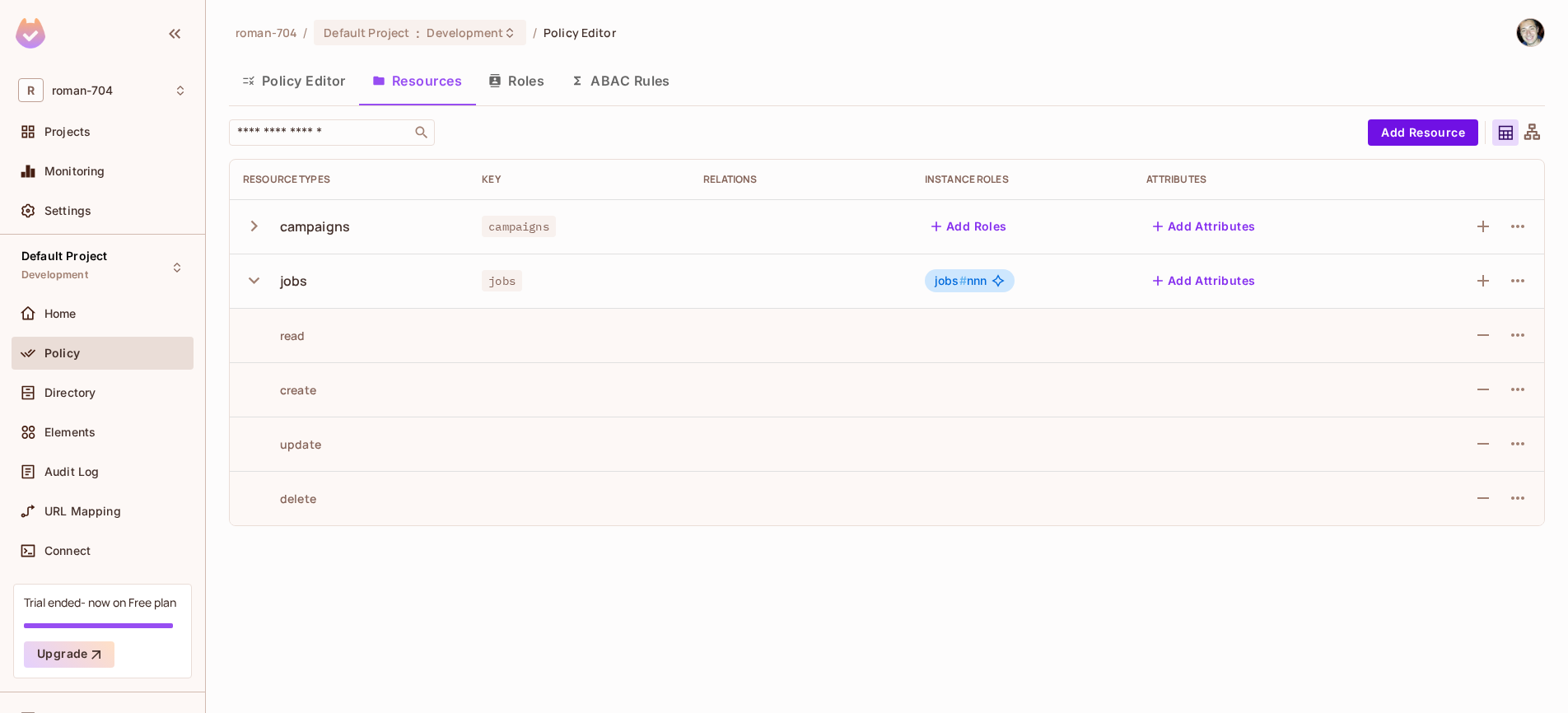
click at [259, 280] on icon "button" at bounding box center [253, 279] width 22 height 22
click at [260, 287] on icon "button" at bounding box center [253, 279] width 22 height 22
click at [1515, 283] on icon "button" at bounding box center [1517, 280] width 20 height 20
click at [1484, 340] on div "Edit Resource" at bounding box center [1446, 345] width 78 height 16
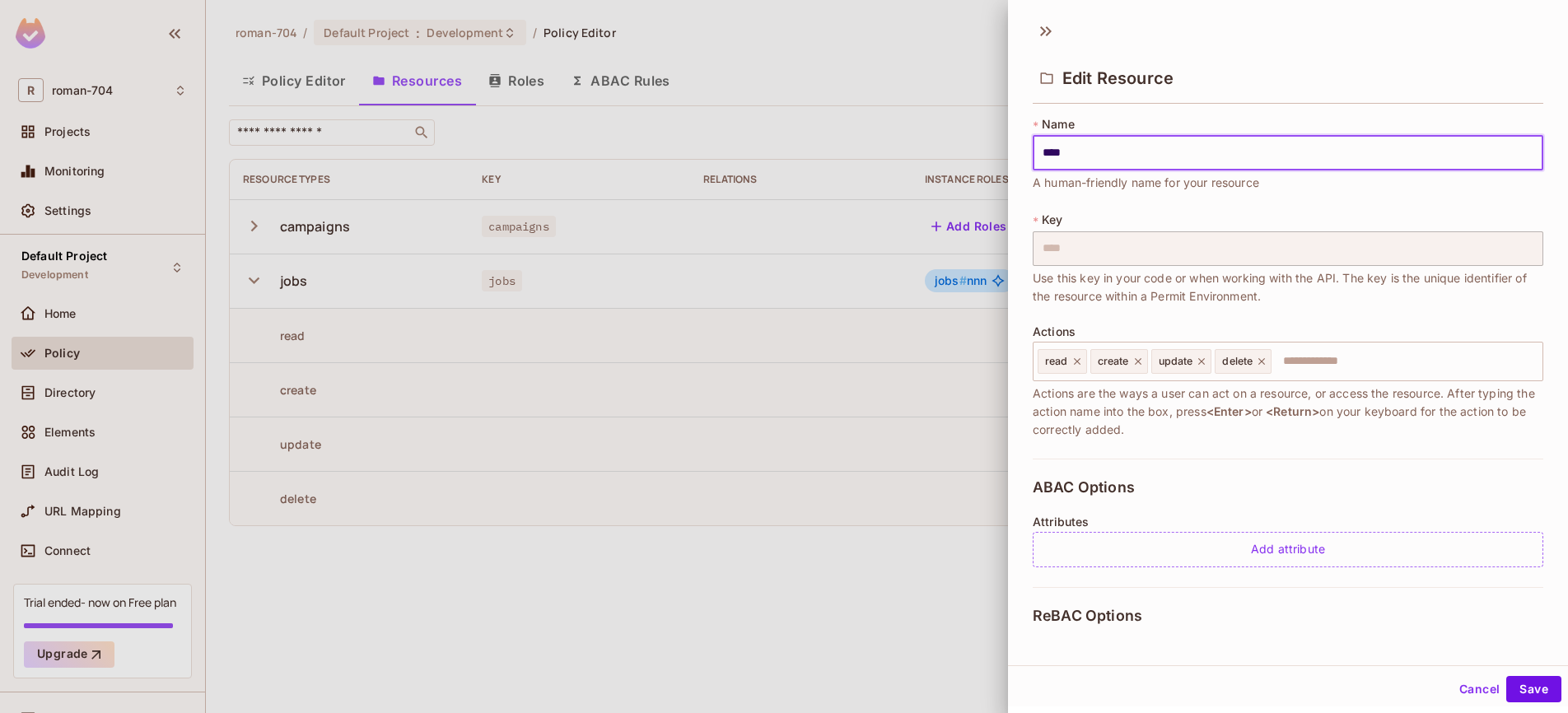
click at [1350, 351] on td at bounding box center [1260, 334] width 255 height 54
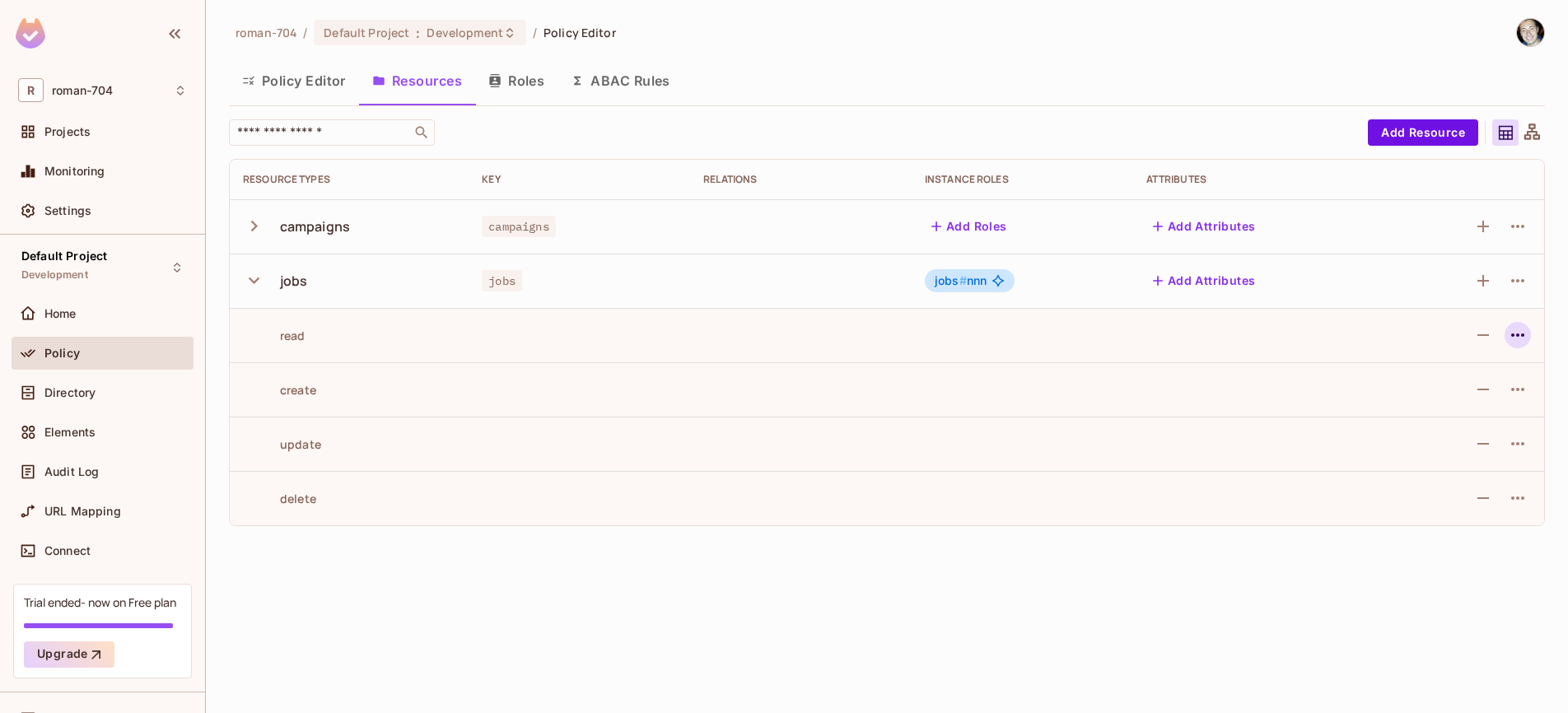
click at [1519, 336] on icon "button" at bounding box center [1517, 334] width 20 height 20
click at [1304, 342] on div at bounding box center [784, 356] width 1568 height 713
click at [1520, 237] on button "button" at bounding box center [1518, 226] width 27 height 27
click at [1279, 248] on div at bounding box center [784, 356] width 1568 height 713
click at [1523, 231] on icon "button" at bounding box center [1517, 226] width 20 height 20
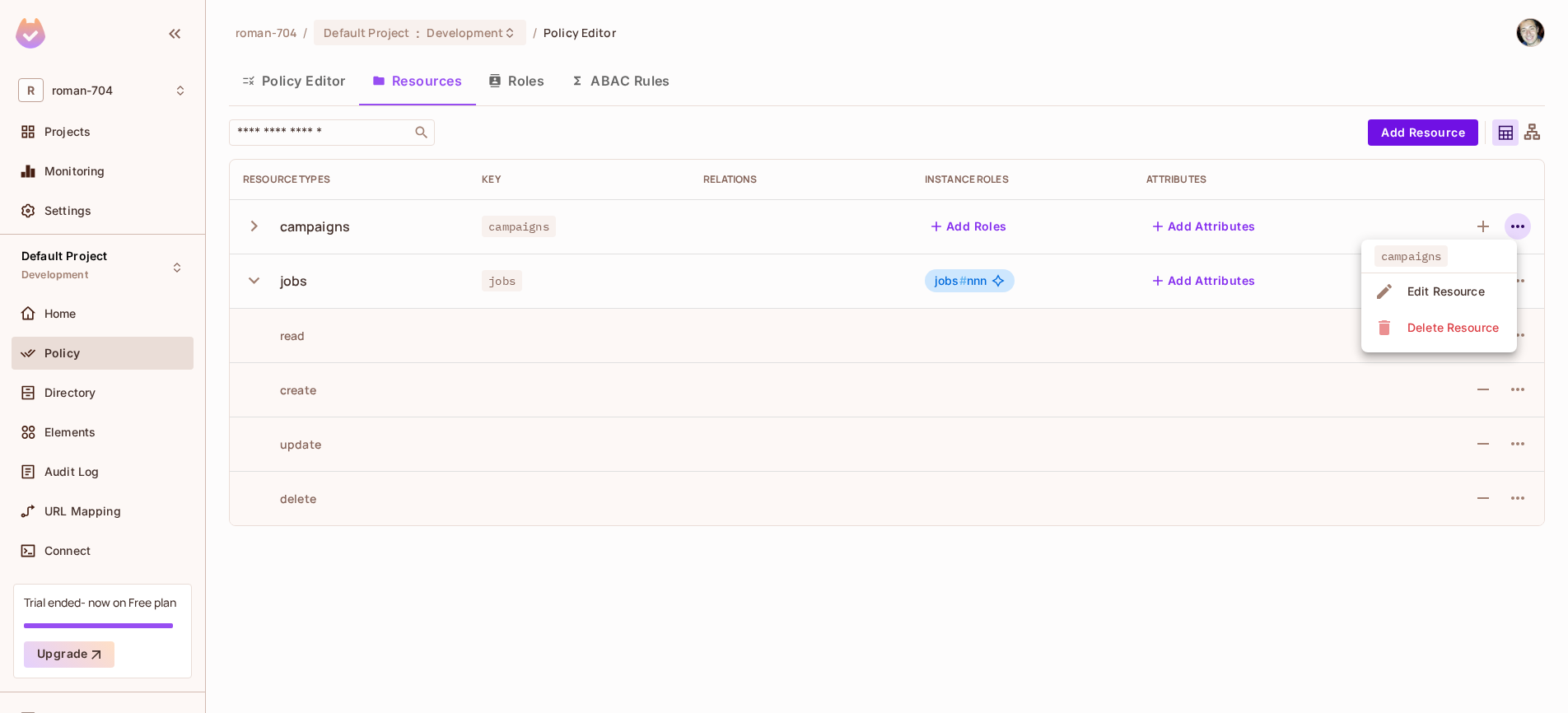
click at [1491, 286] on li "Edit Resource" at bounding box center [1439, 292] width 155 height 36
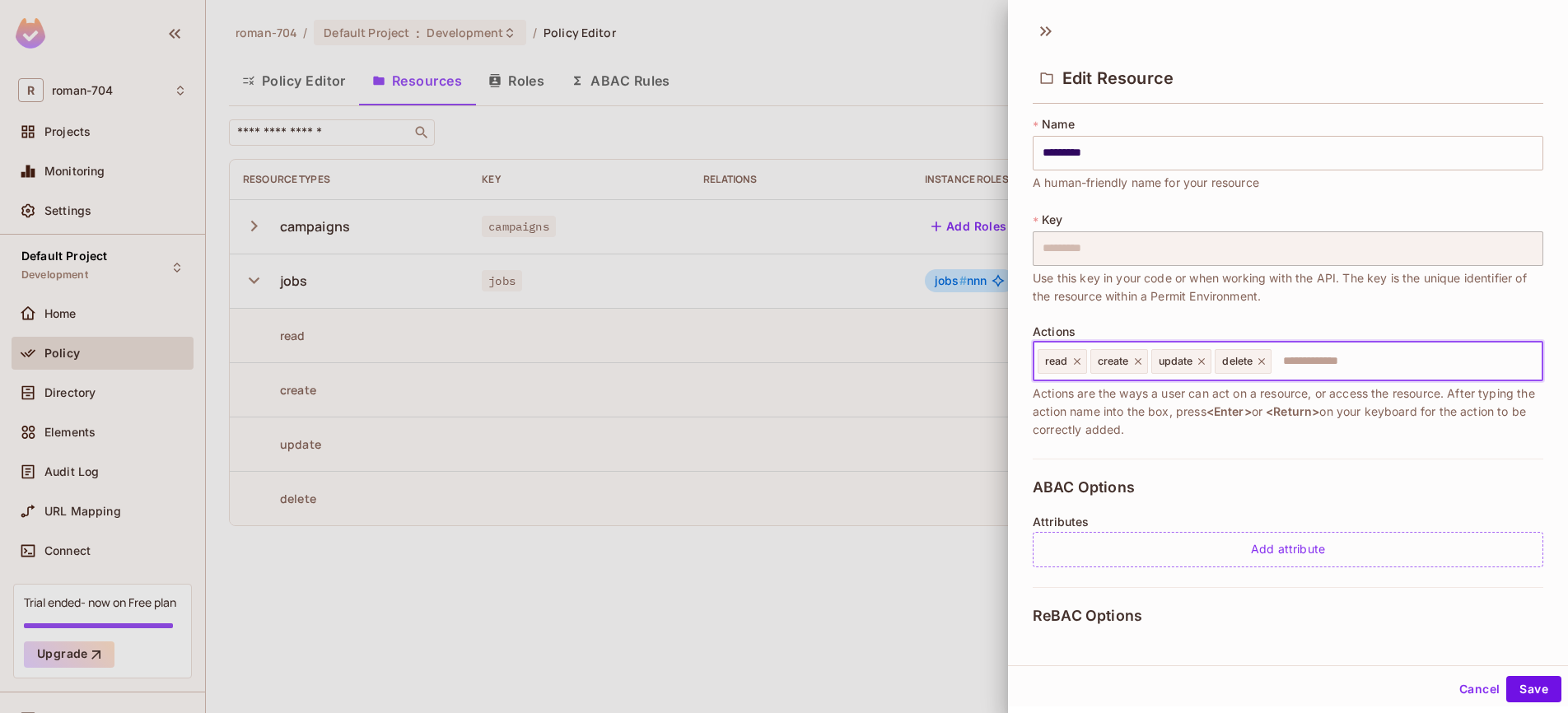
click at [1307, 355] on input "text" at bounding box center [1404, 361] width 262 height 33
click at [1307, 355] on input "text" at bounding box center [1404, 361] width 262 height 33
click at [1313, 356] on input "text" at bounding box center [1404, 361] width 262 height 33
click at [1314, 356] on input "text" at bounding box center [1404, 361] width 262 height 33
click at [1310, 359] on input "text" at bounding box center [1404, 361] width 262 height 33
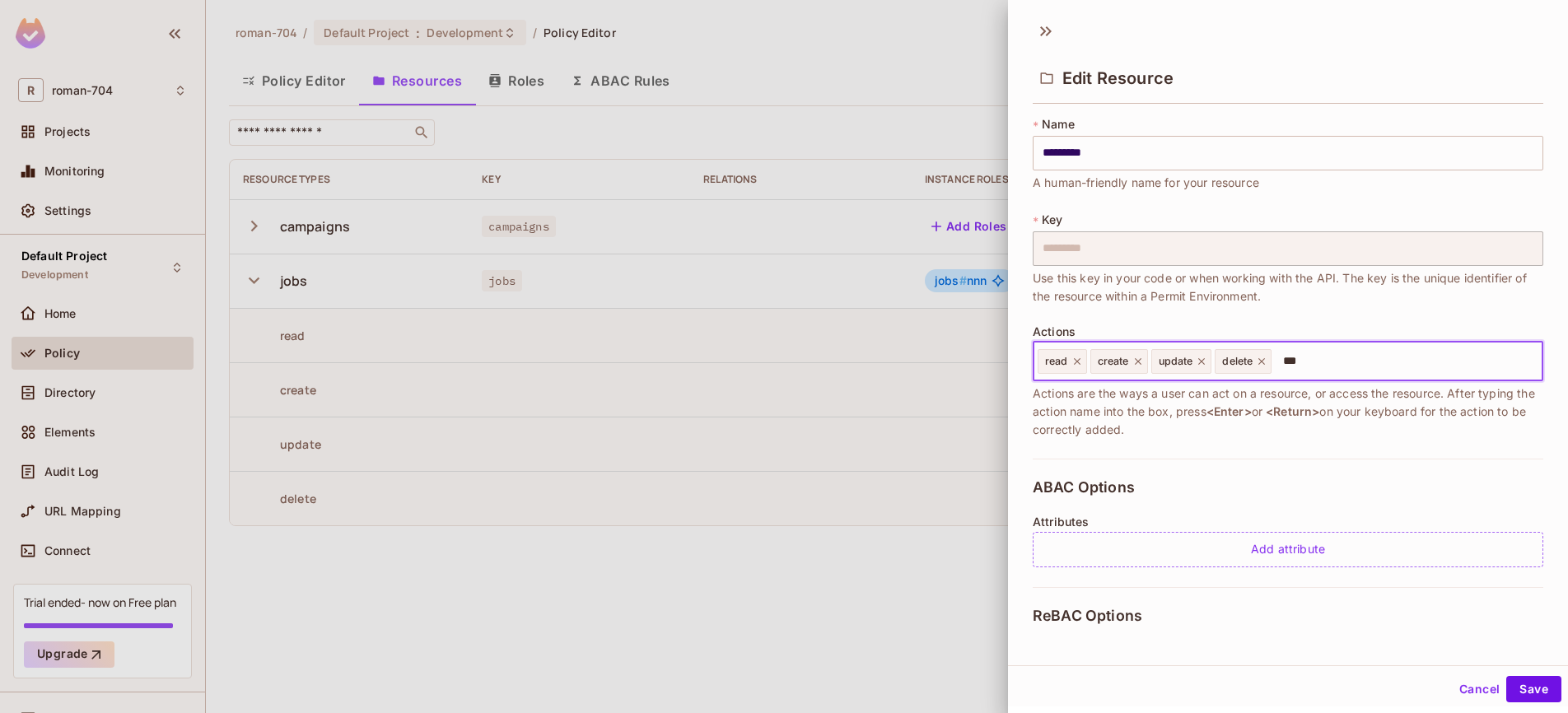
type input "****"
type input "***"
click at [1525, 693] on button "Save" at bounding box center [1534, 688] width 55 height 27
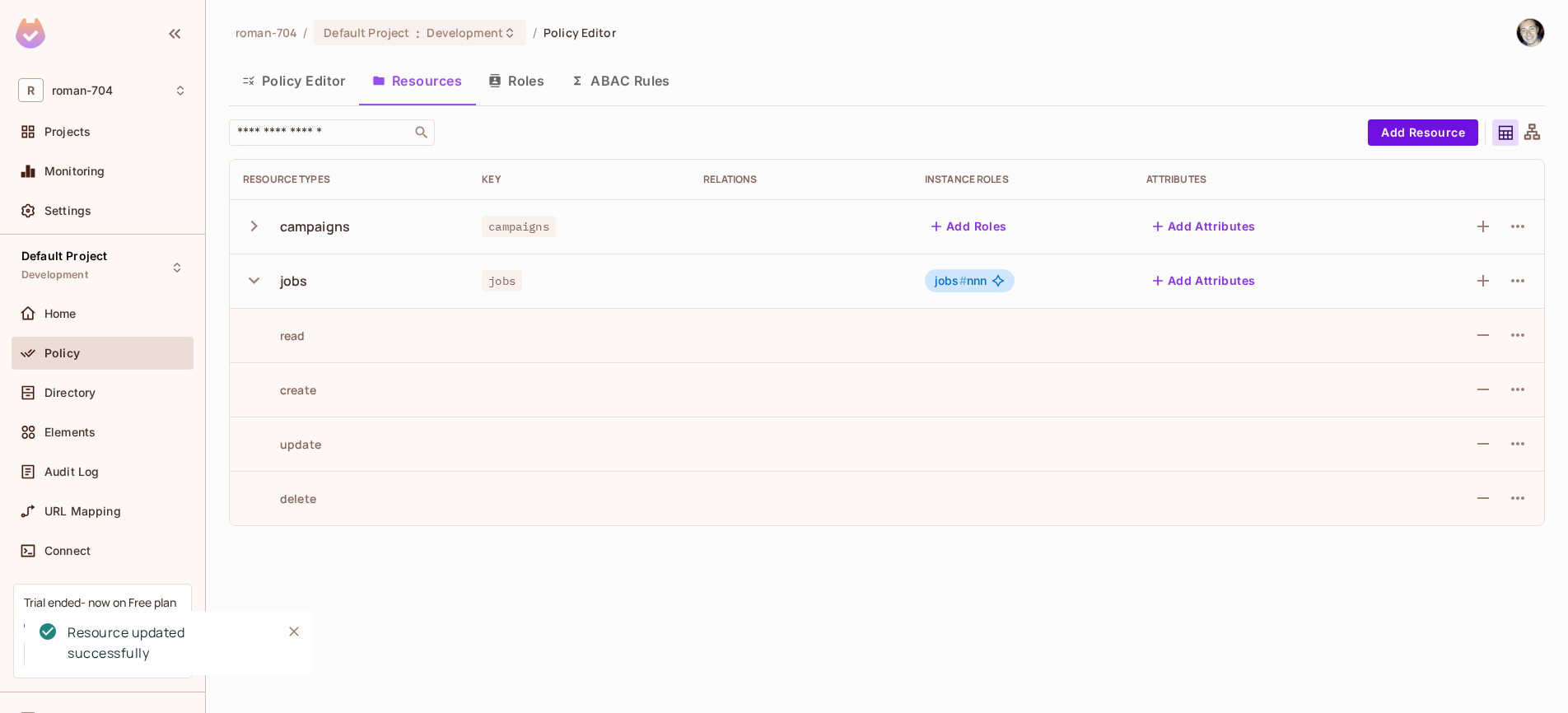
click at [324, 73] on button "Policy Editor" at bounding box center [294, 80] width 130 height 41
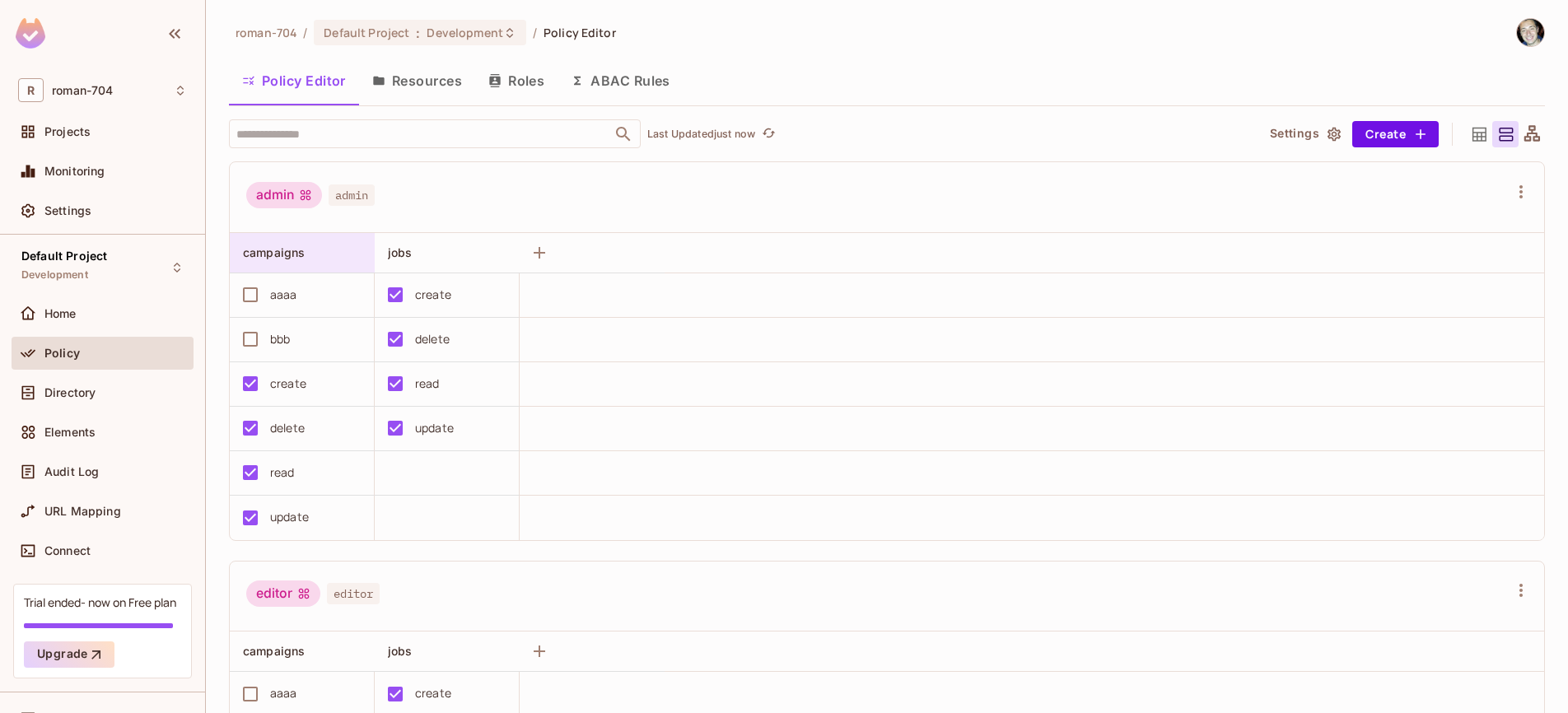
drag, startPoint x: 242, startPoint y: 247, endPoint x: 323, endPoint y: 240, distance: 81.3
click at [323, 240] on div "campaigns" at bounding box center [301, 253] width 145 height 40
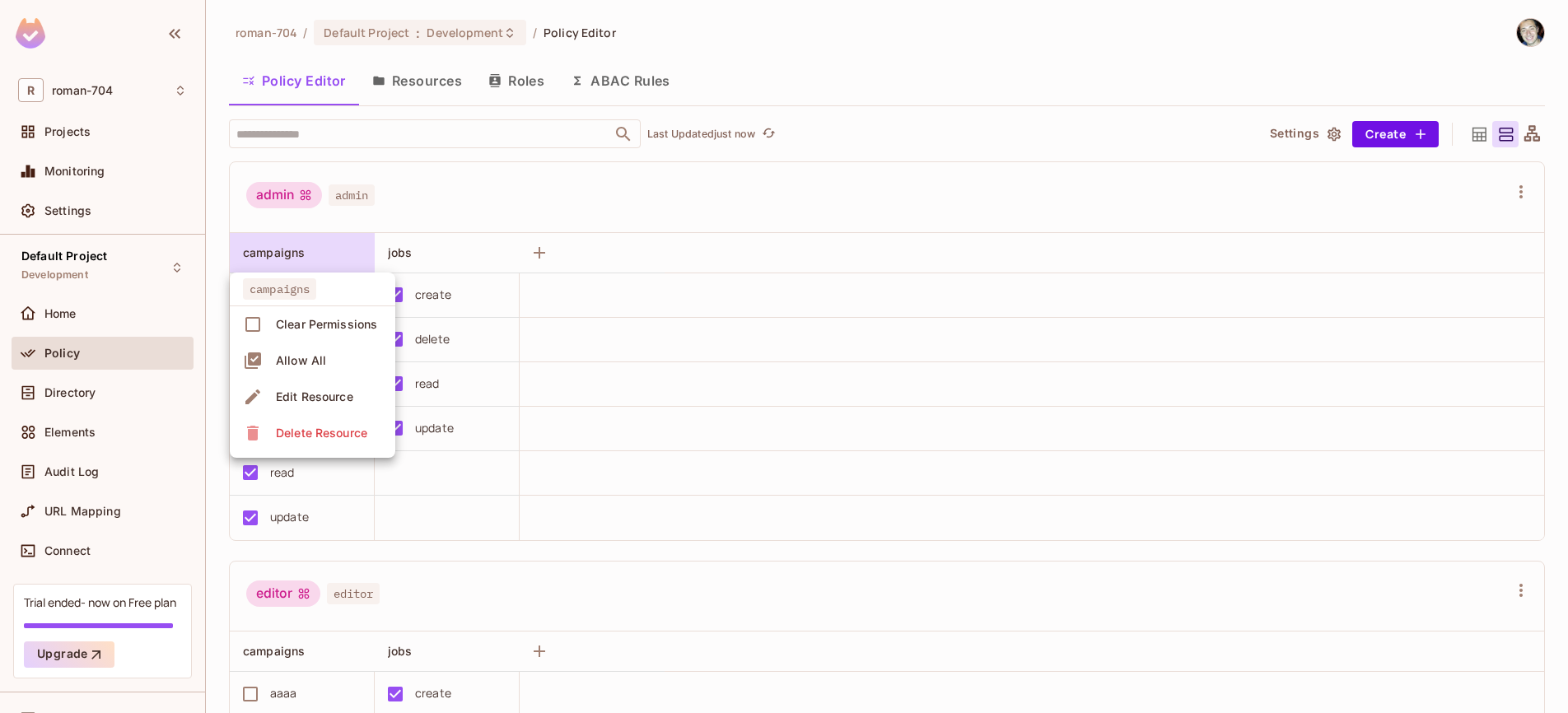
click at [221, 307] on div at bounding box center [784, 356] width 1568 height 713
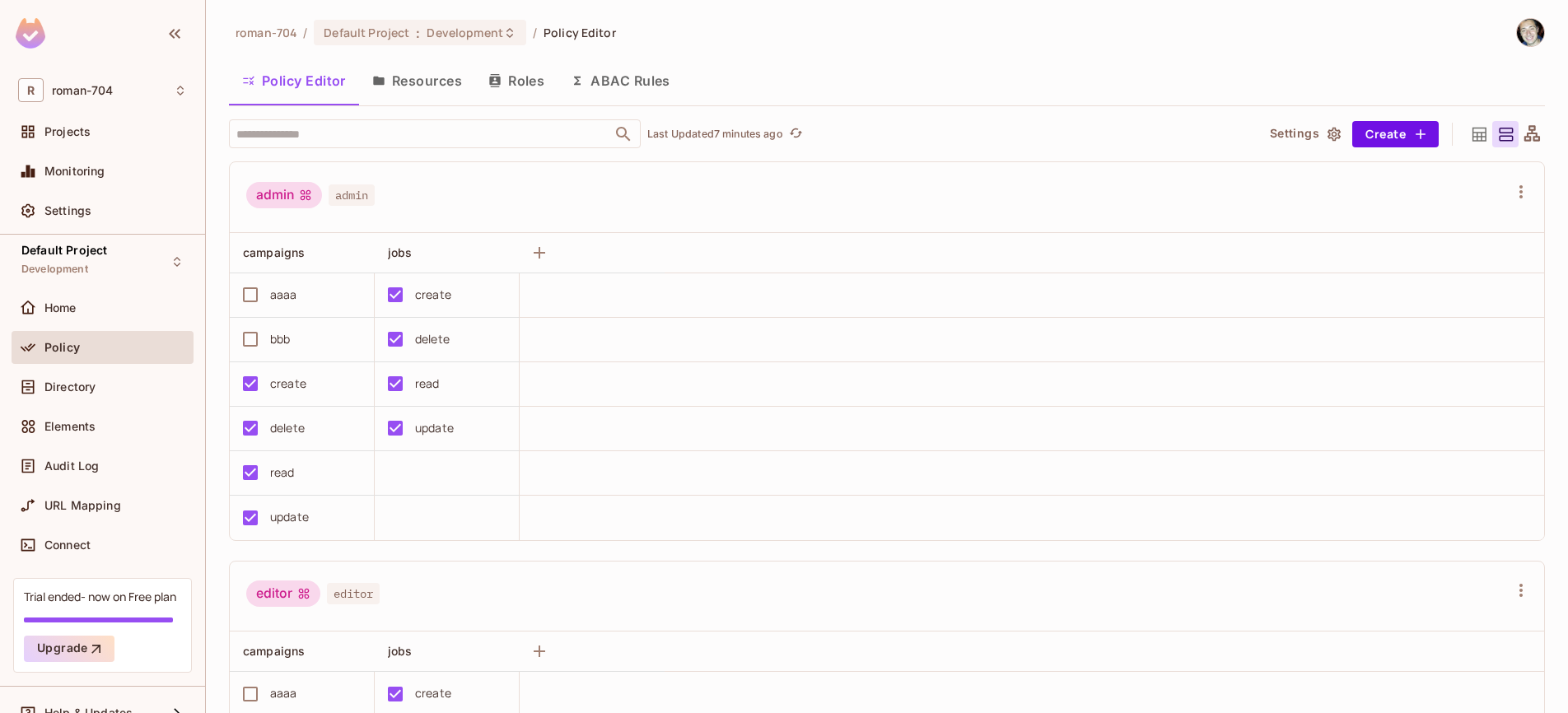
click at [541, 194] on div "admin admin" at bounding box center [876, 197] width 1261 height 31
click at [541, 191] on div "admin admin" at bounding box center [876, 197] width 1261 height 31
click at [387, 210] on div "admin admin" at bounding box center [876, 197] width 1261 height 31
click at [415, 210] on div "admin admin" at bounding box center [876, 197] width 1261 height 31
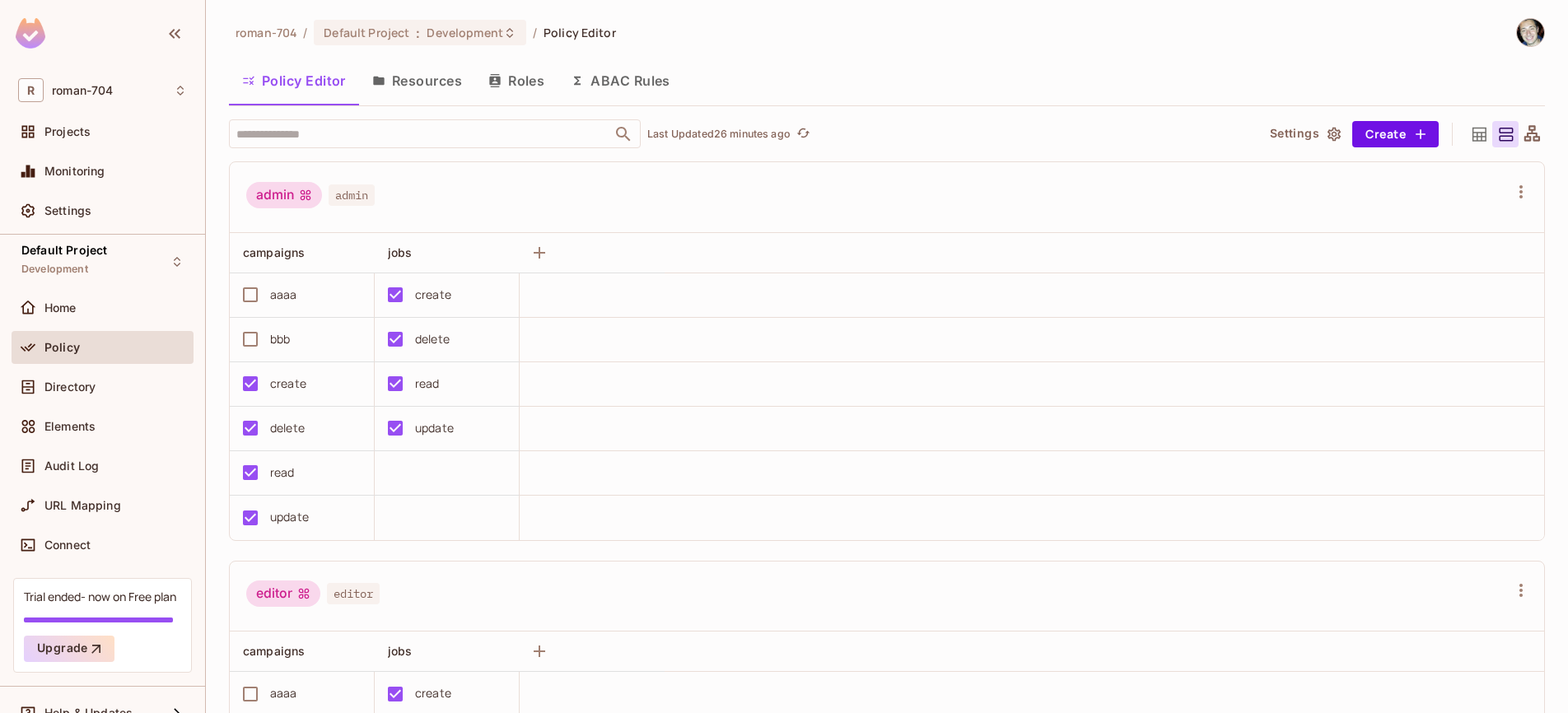
click at [415, 210] on div "admin admin" at bounding box center [876, 197] width 1261 height 31
click at [529, 180] on div "admin admin" at bounding box center [886, 197] width 1314 height 71
click at [500, 83] on icon "button" at bounding box center [495, 80] width 13 height 13
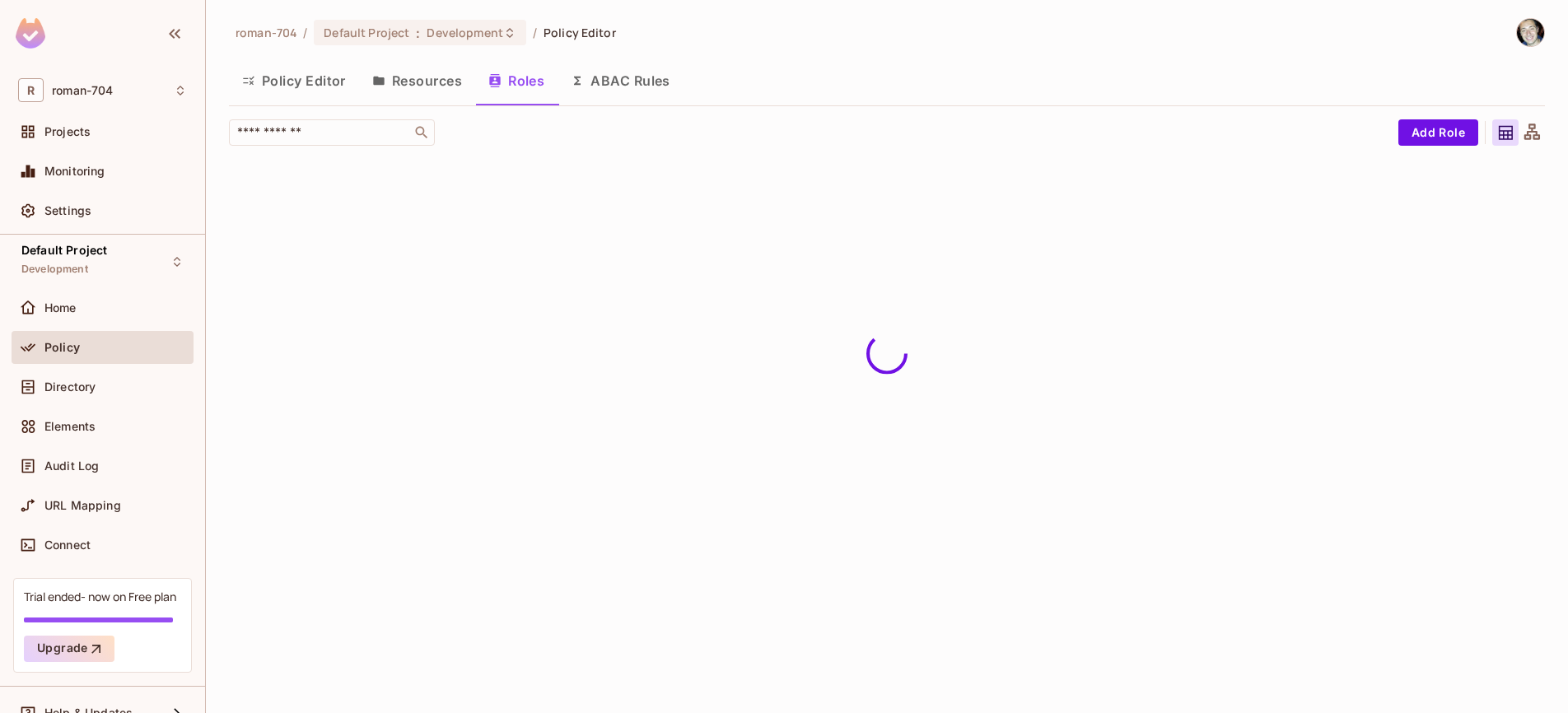
click at [320, 84] on button "Policy Editor" at bounding box center [294, 80] width 130 height 41
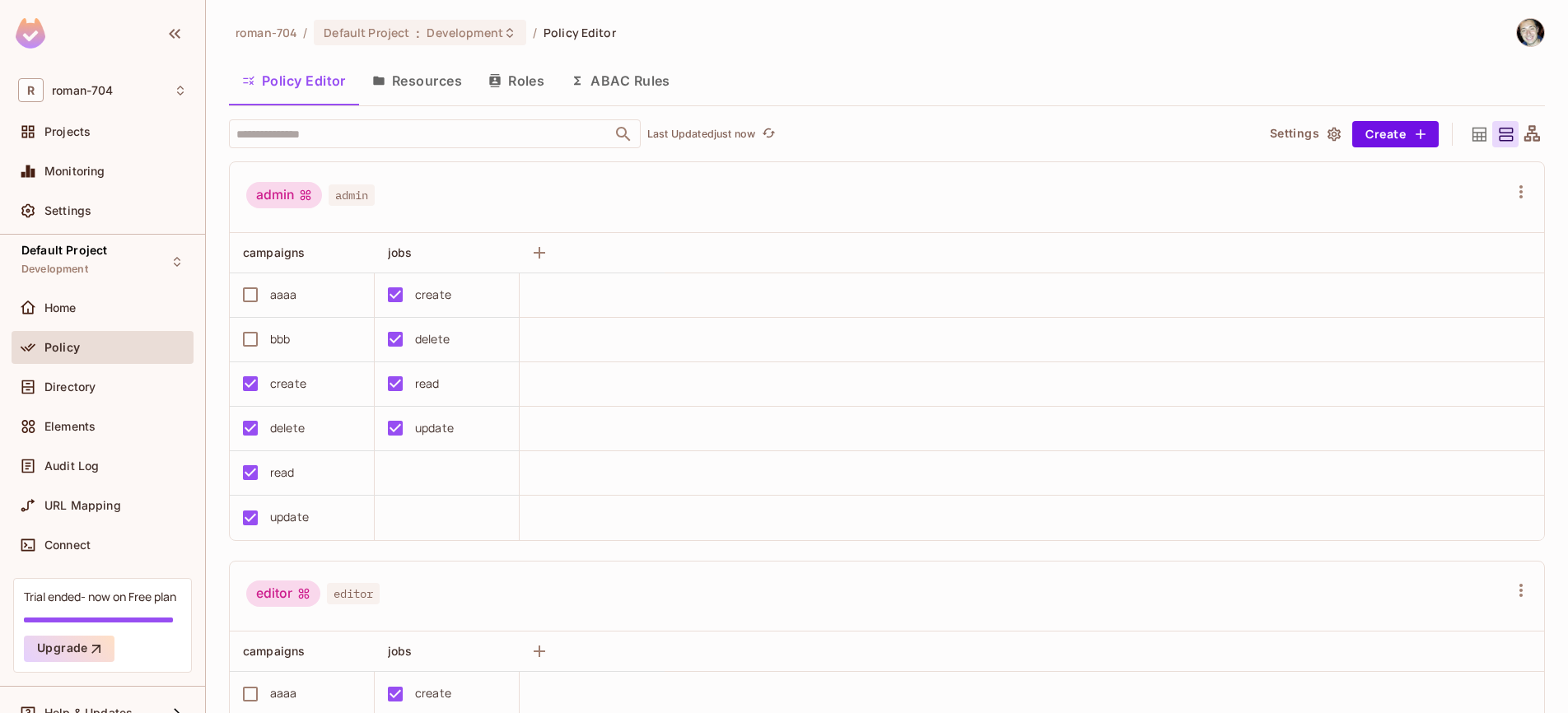
click at [450, 193] on div "admin admin" at bounding box center [876, 197] width 1261 height 31
